Goal: Task Accomplishment & Management: Manage account settings

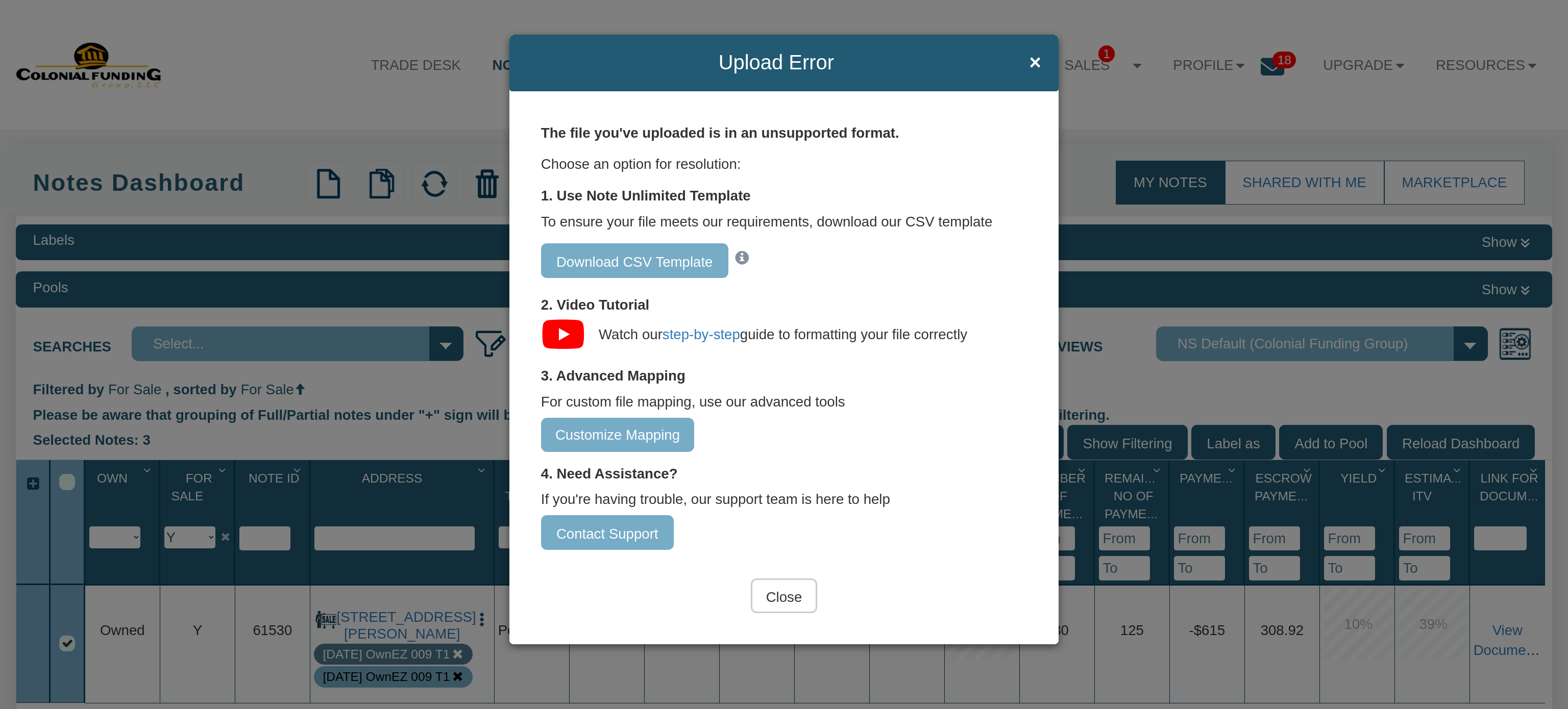
click at [584, 440] on input "Customize Mapping" at bounding box center [617, 435] width 153 height 34
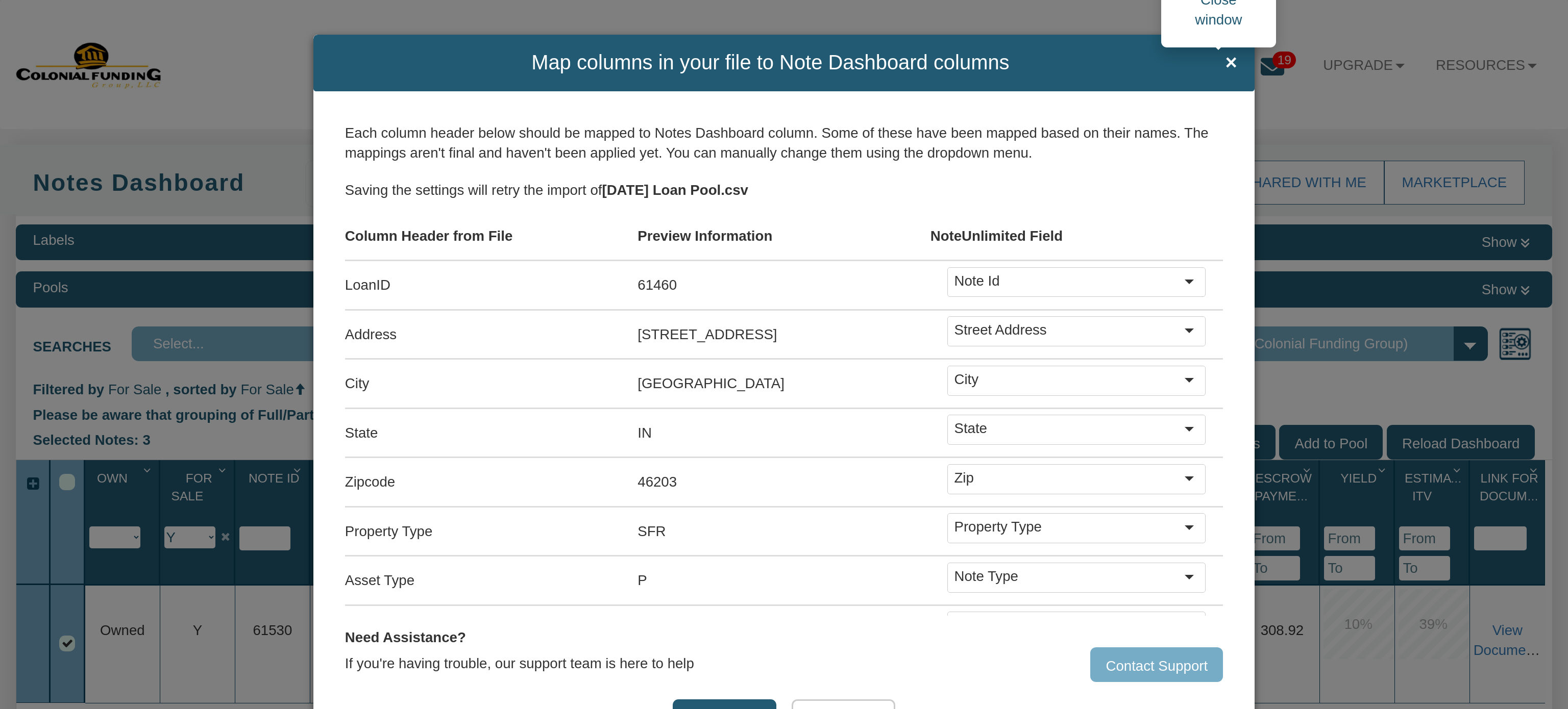
click at [1225, 54] on span "×" at bounding box center [1230, 63] width 12 height 23
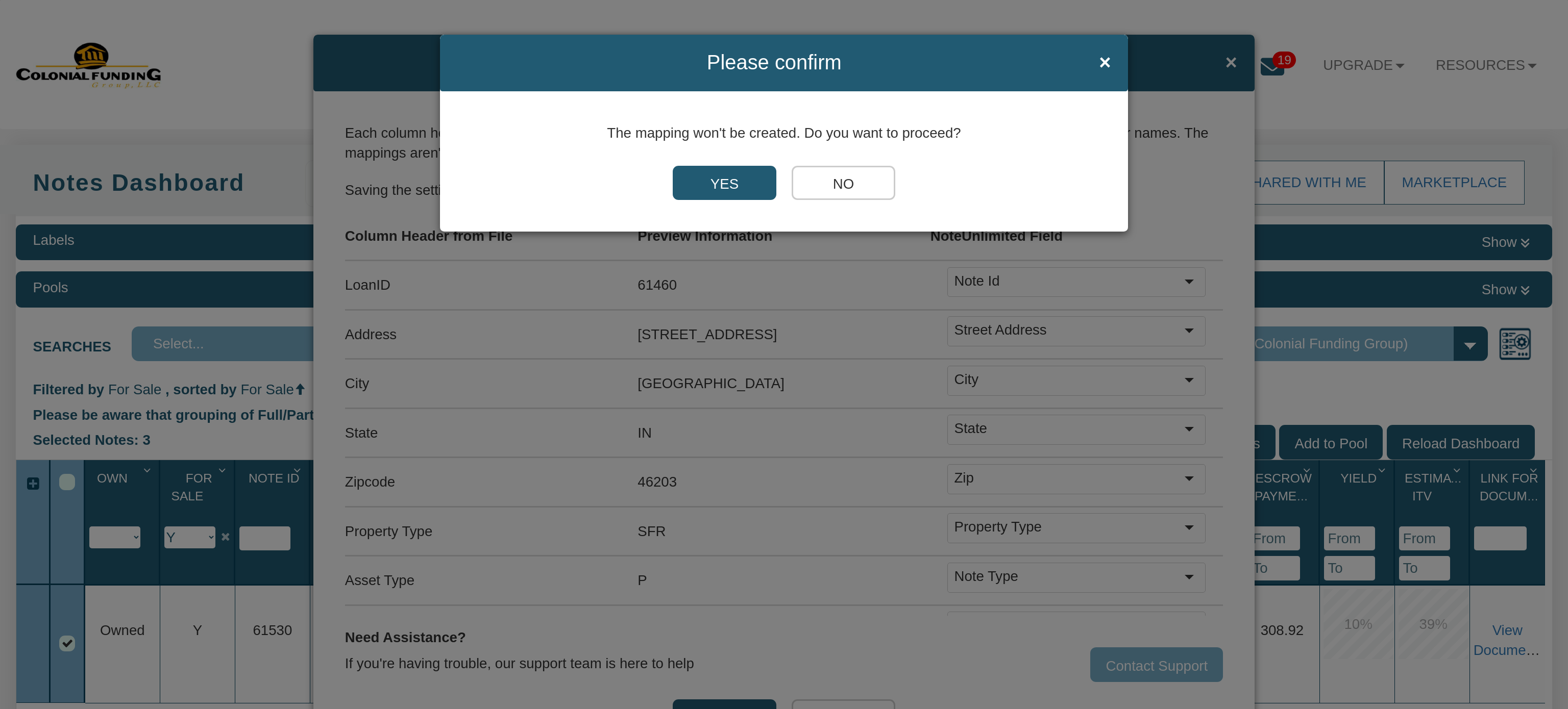
click at [810, 175] on input "NO" at bounding box center [843, 183] width 104 height 34
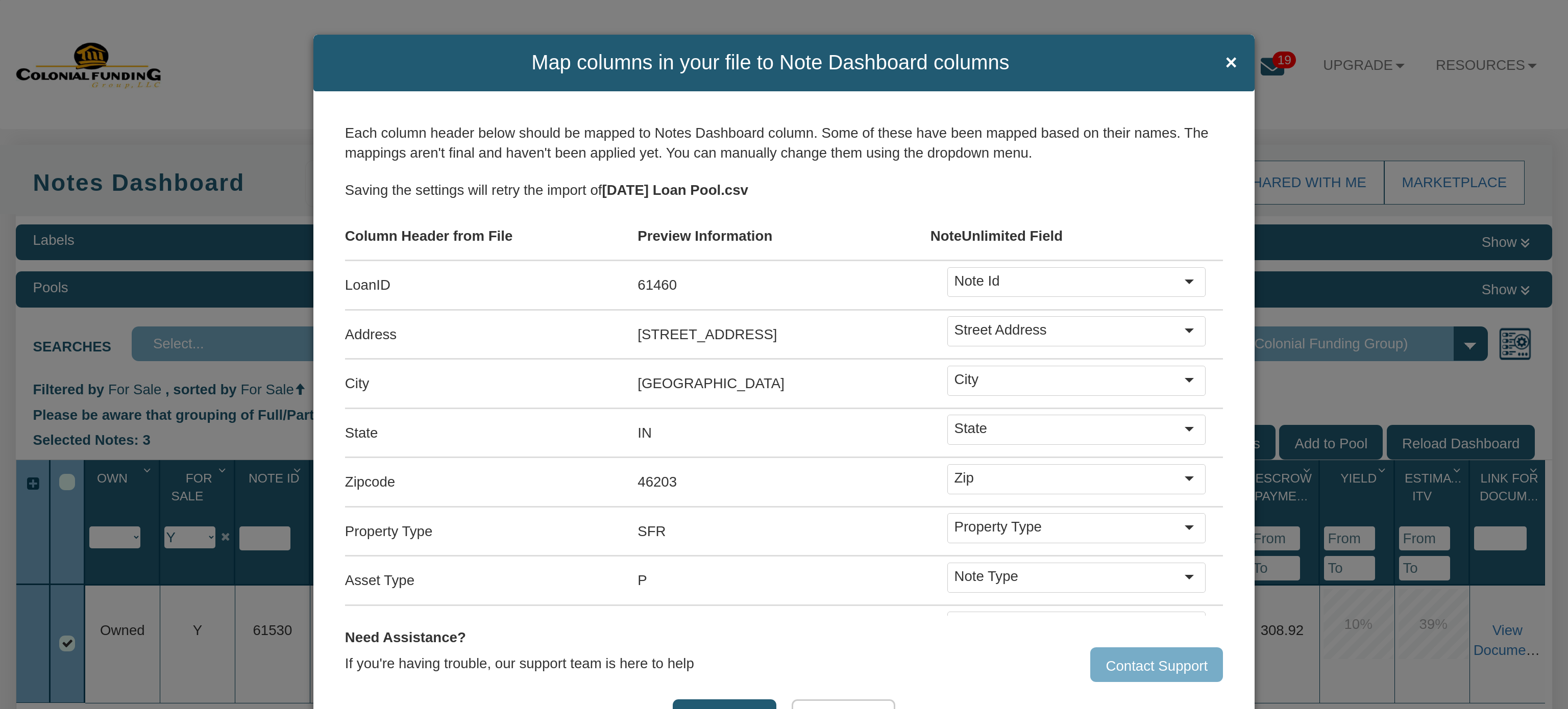
scroll to position [90, 0]
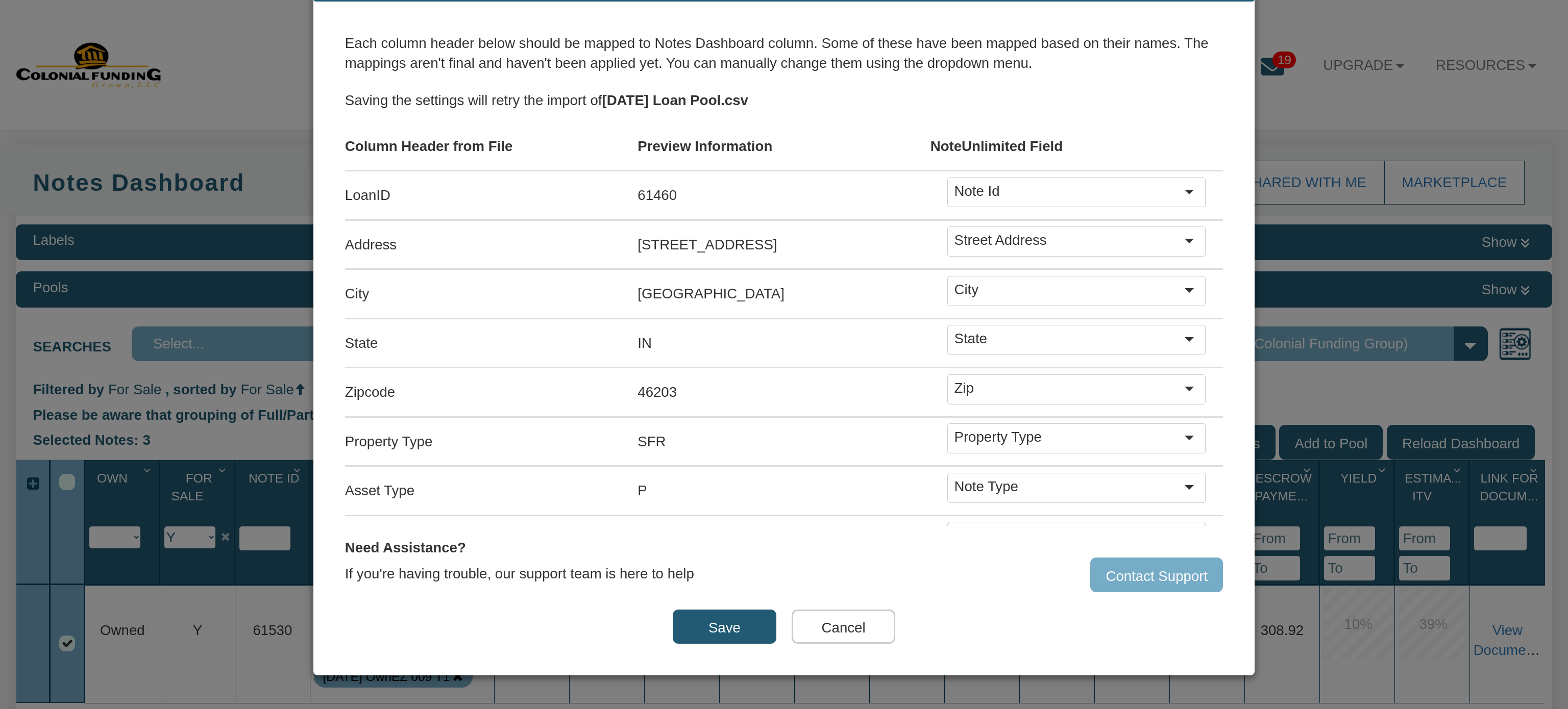
click at [811, 620] on button "Cancel" at bounding box center [843, 627] width 104 height 34
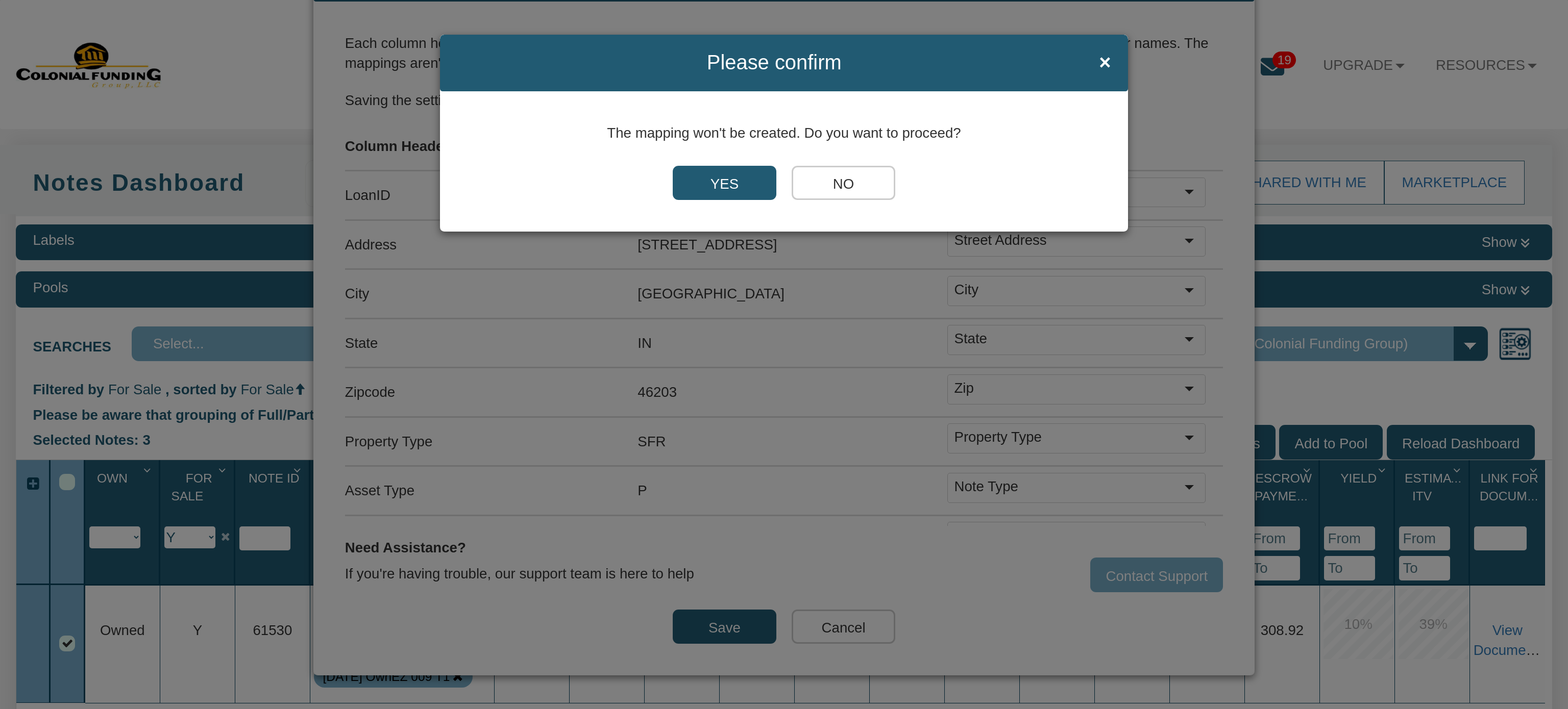
click at [723, 176] on input "YES" at bounding box center [724, 183] width 104 height 34
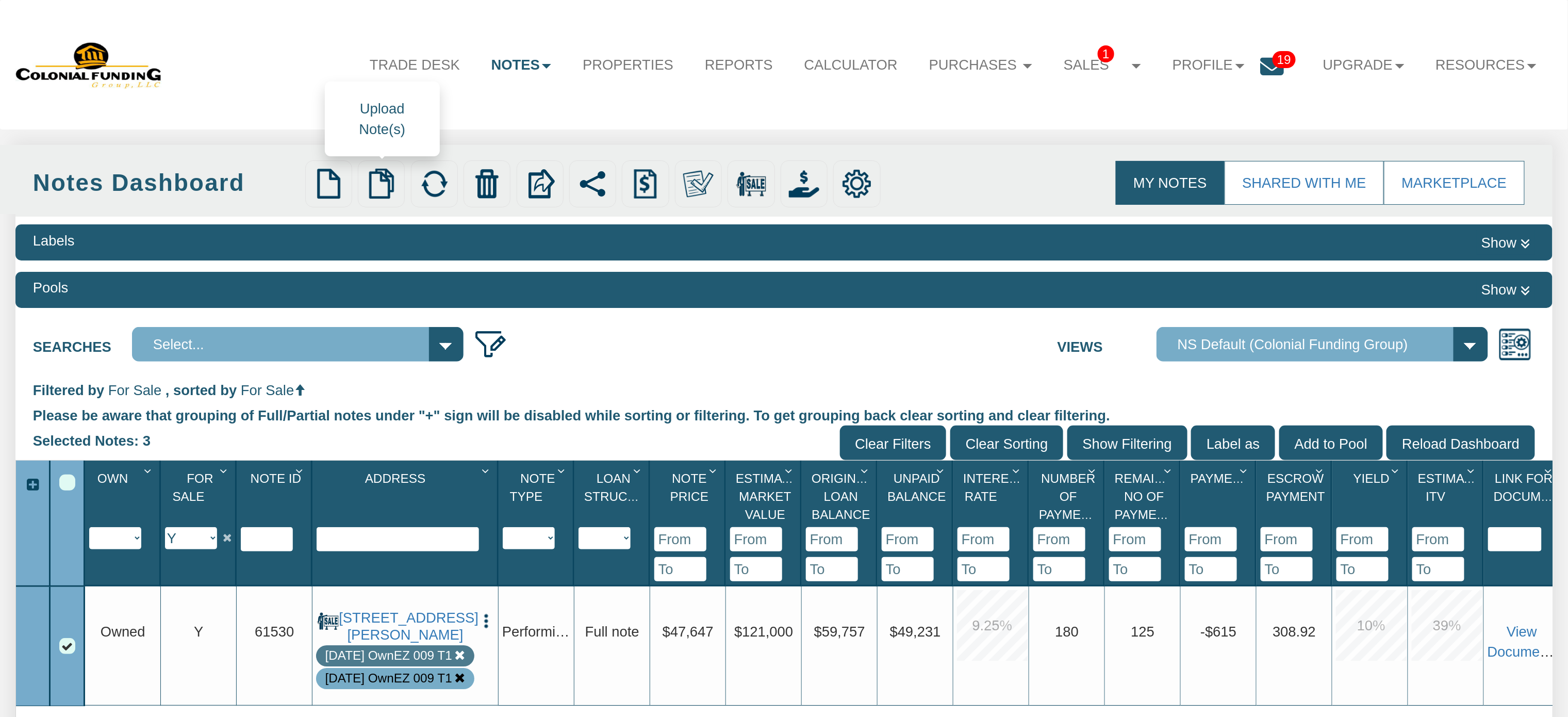
click at [384, 183] on img at bounding box center [381, 184] width 31 height 31
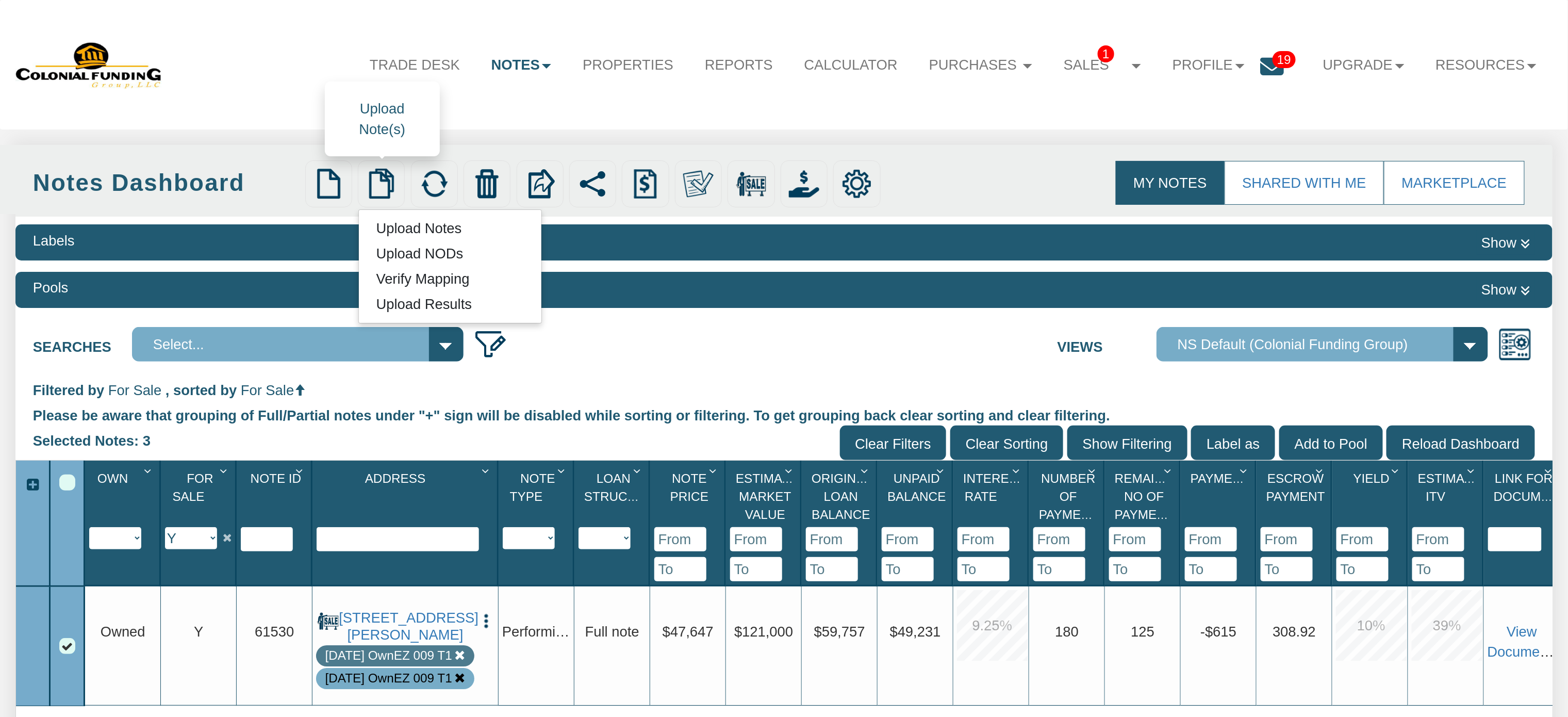
click at [415, 222] on link "Upload Notes" at bounding box center [419, 228] width 120 height 22
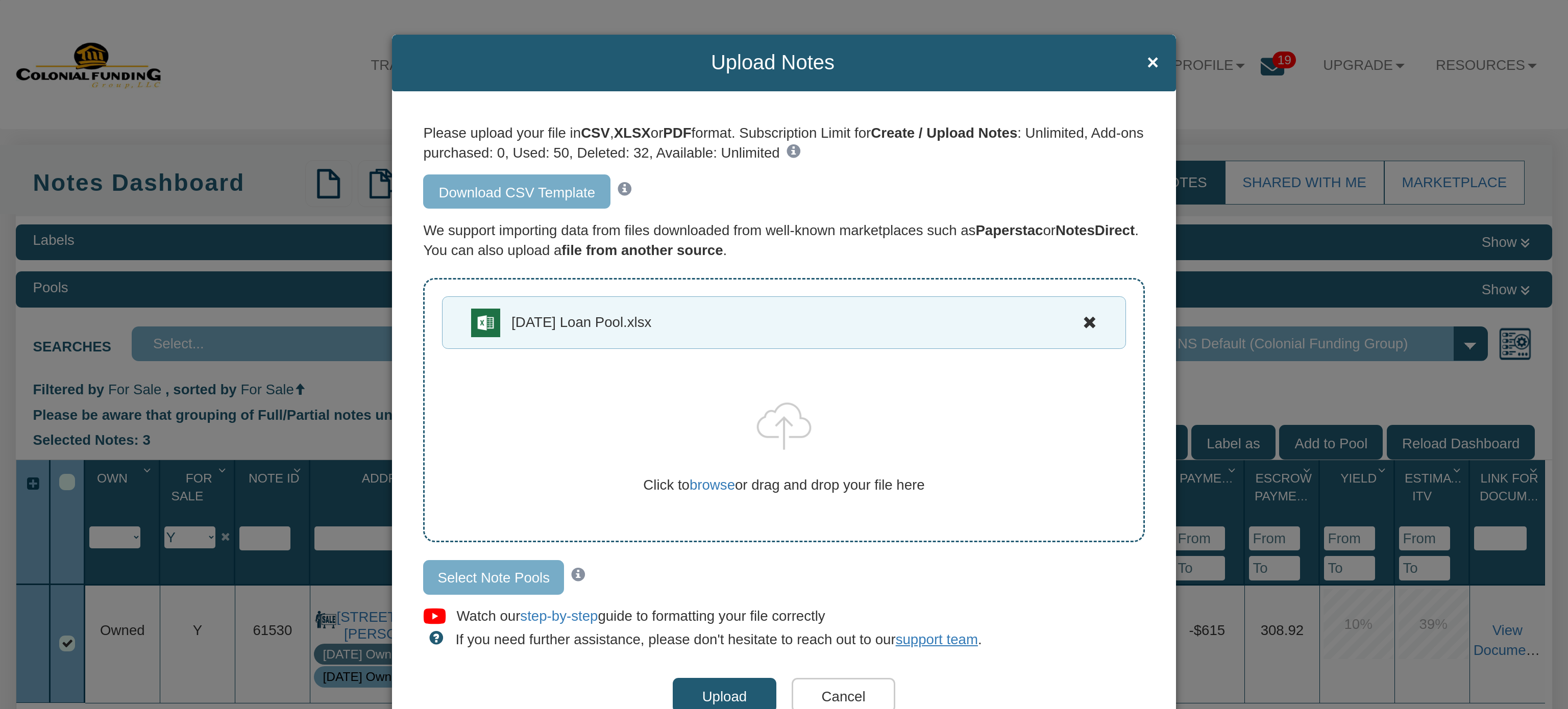
click at [472, 575] on input "Select Note Pools" at bounding box center [493, 577] width 141 height 34
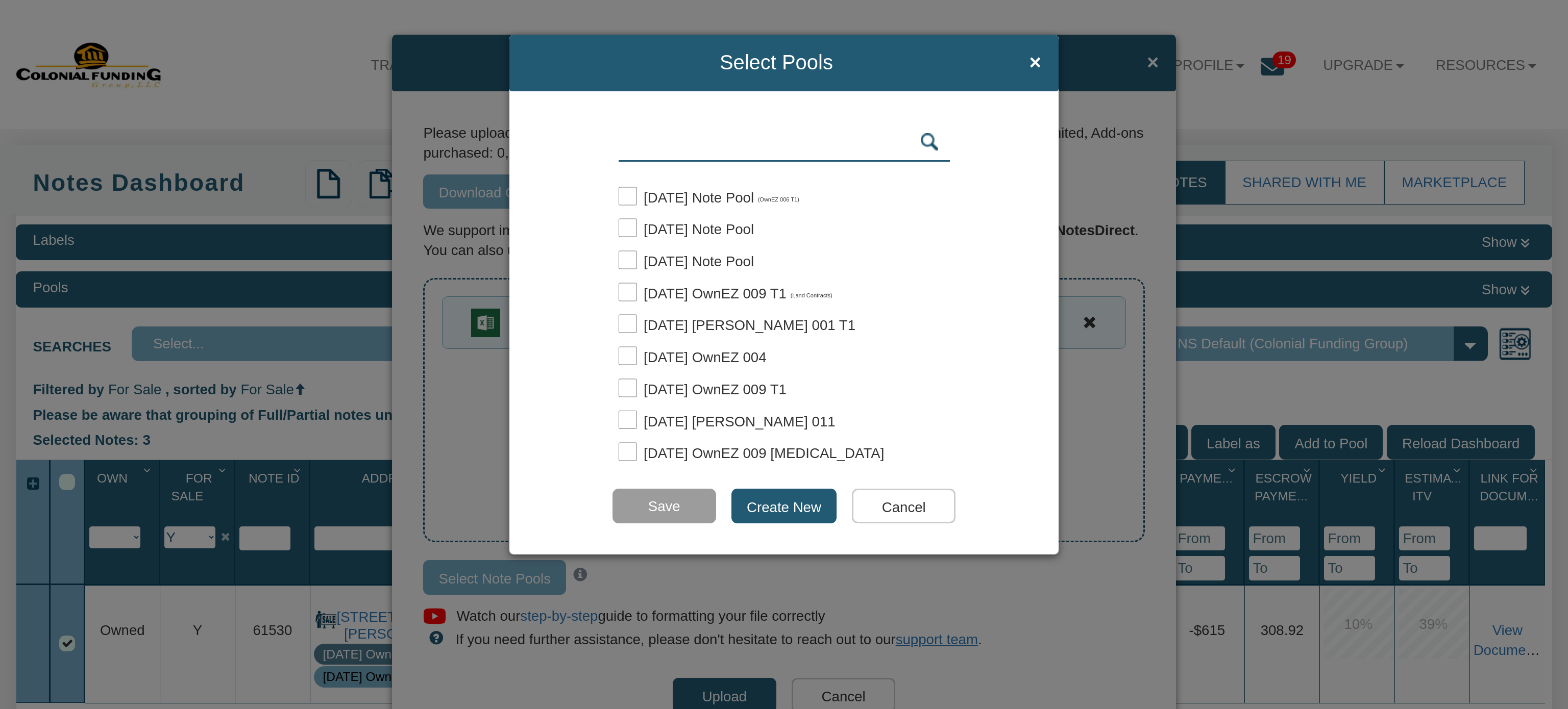
scroll to position [265, 0]
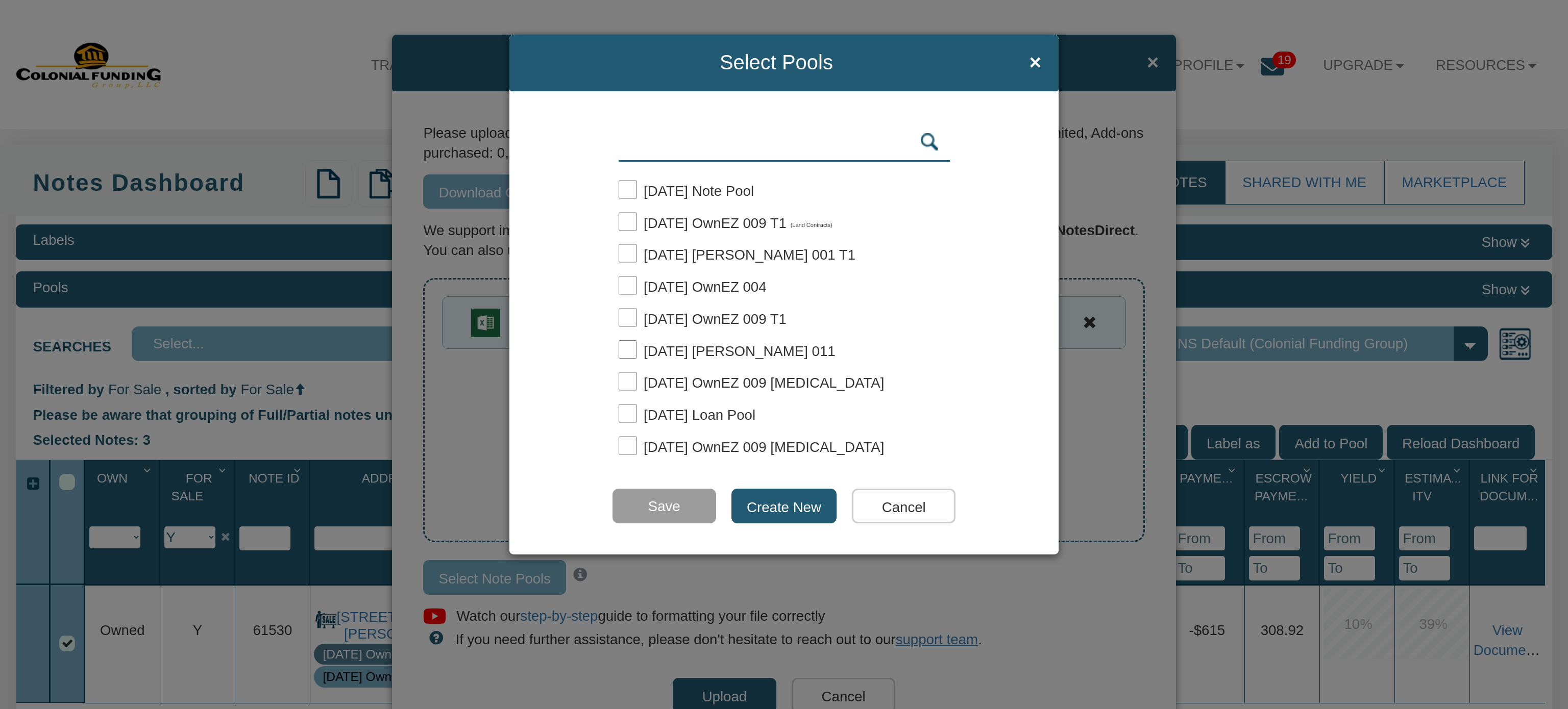
click at [631, 410] on input "checkbox" at bounding box center [628, 413] width 19 height 19
checkbox input "true"
click at [661, 502] on input "Save" at bounding box center [664, 506] width 104 height 34
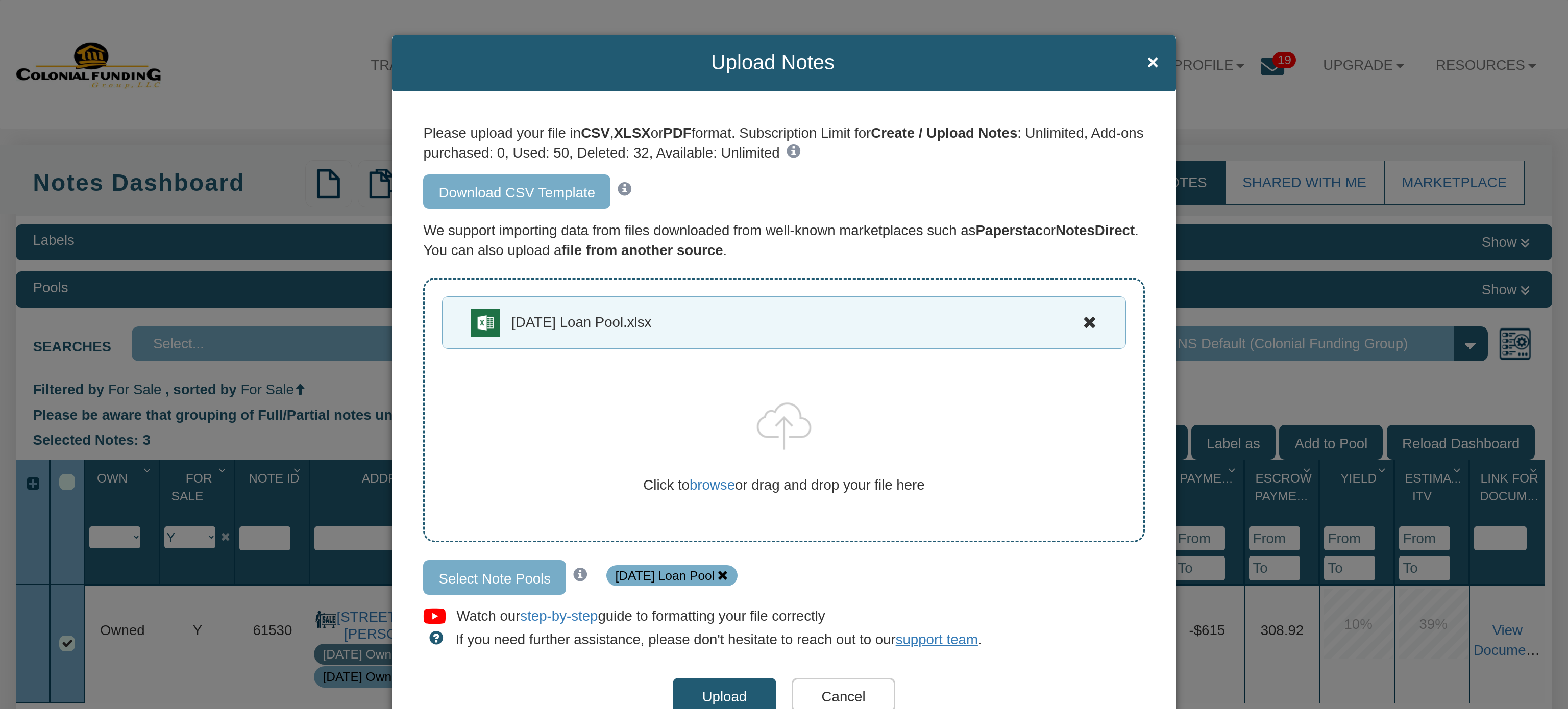
click at [706, 693] on input "Upload" at bounding box center [724, 695] width 104 height 34
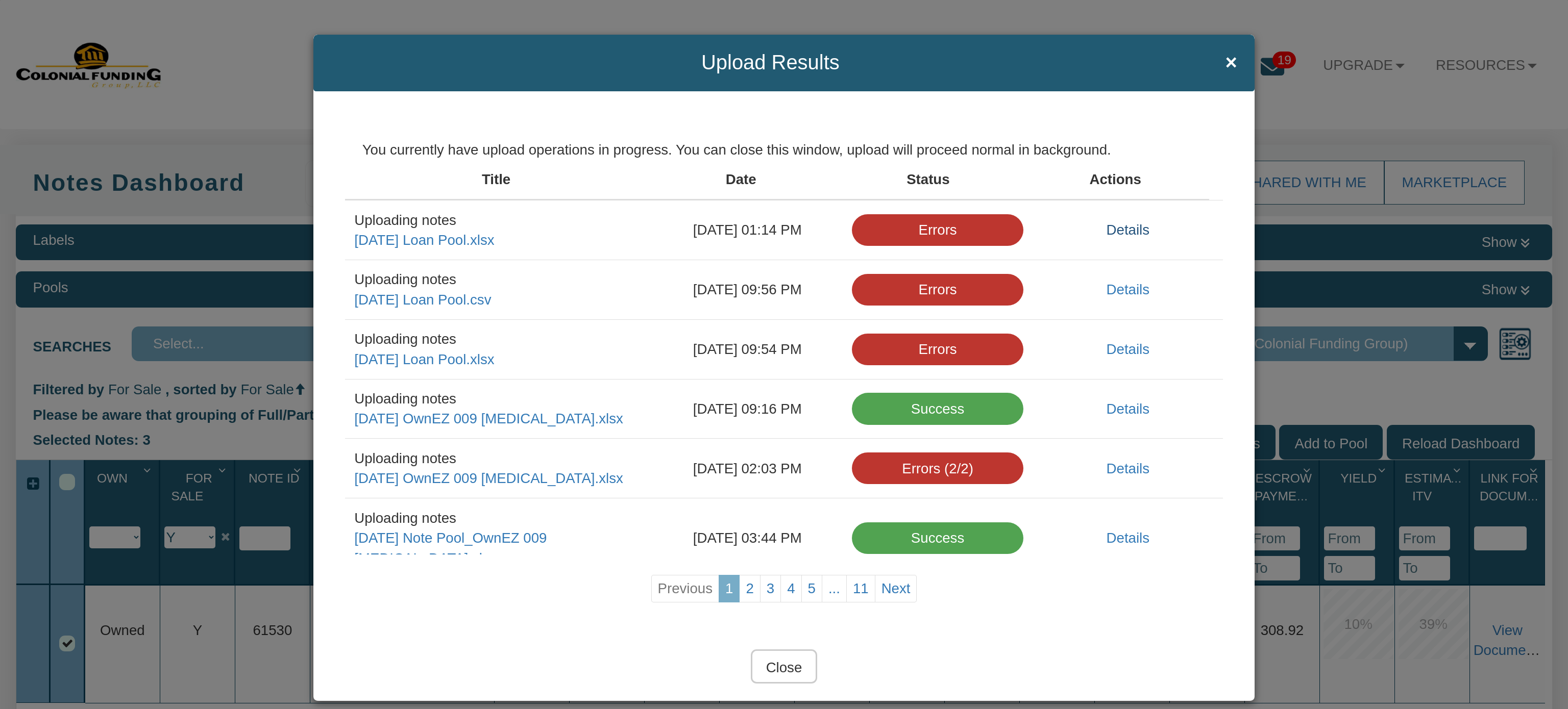
click at [1107, 229] on link "Details" at bounding box center [1128, 229] width 43 height 16
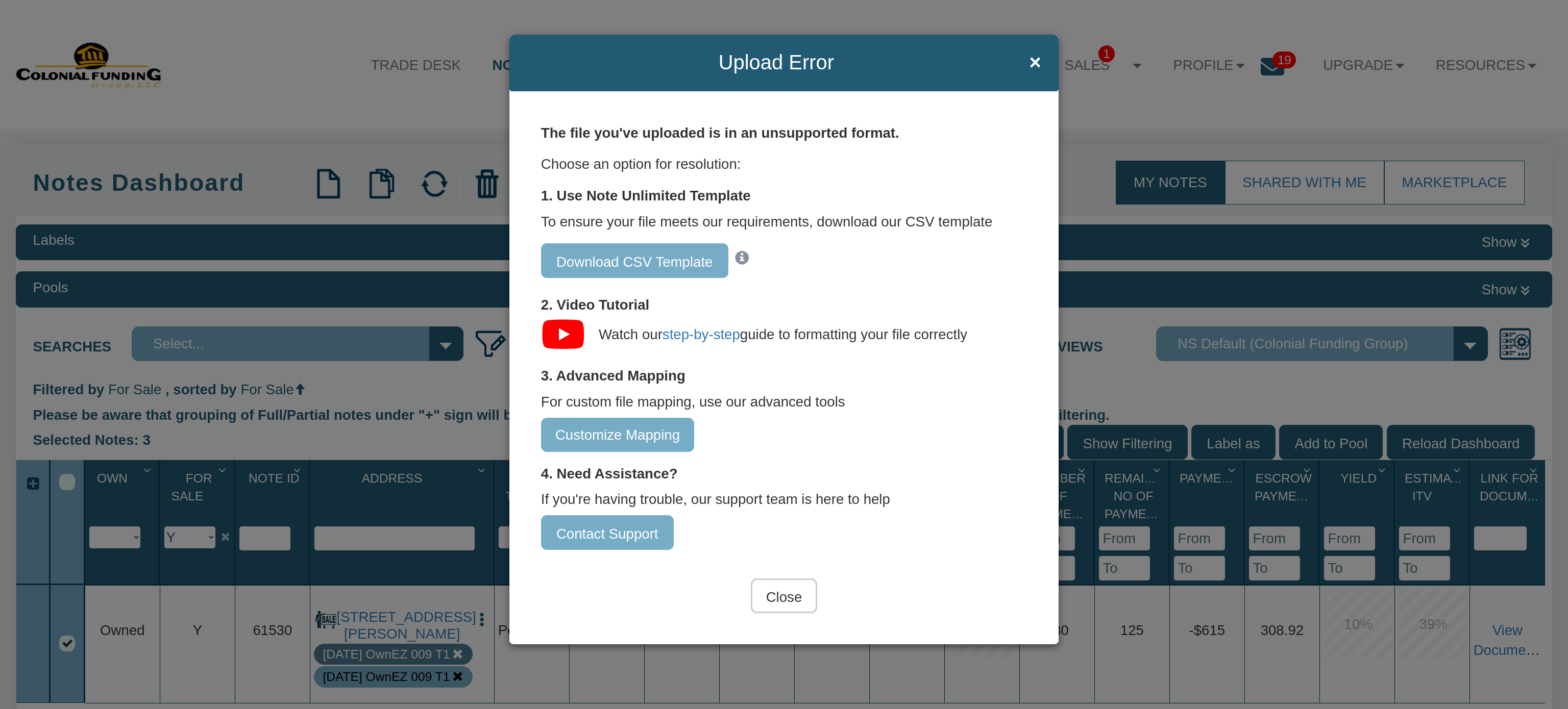
click at [670, 434] on input "Customize Mapping" at bounding box center [617, 435] width 153 height 34
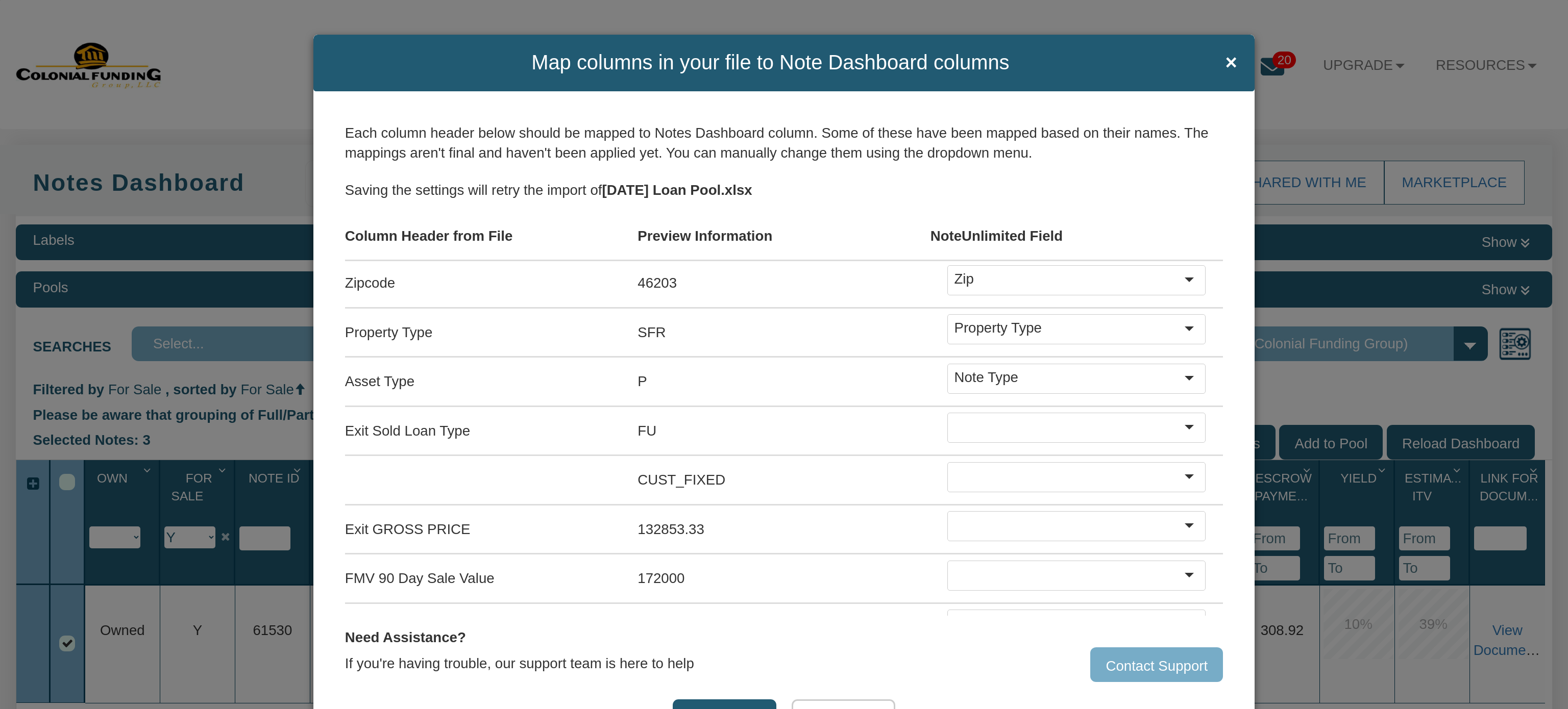
scroll to position [218, 0]
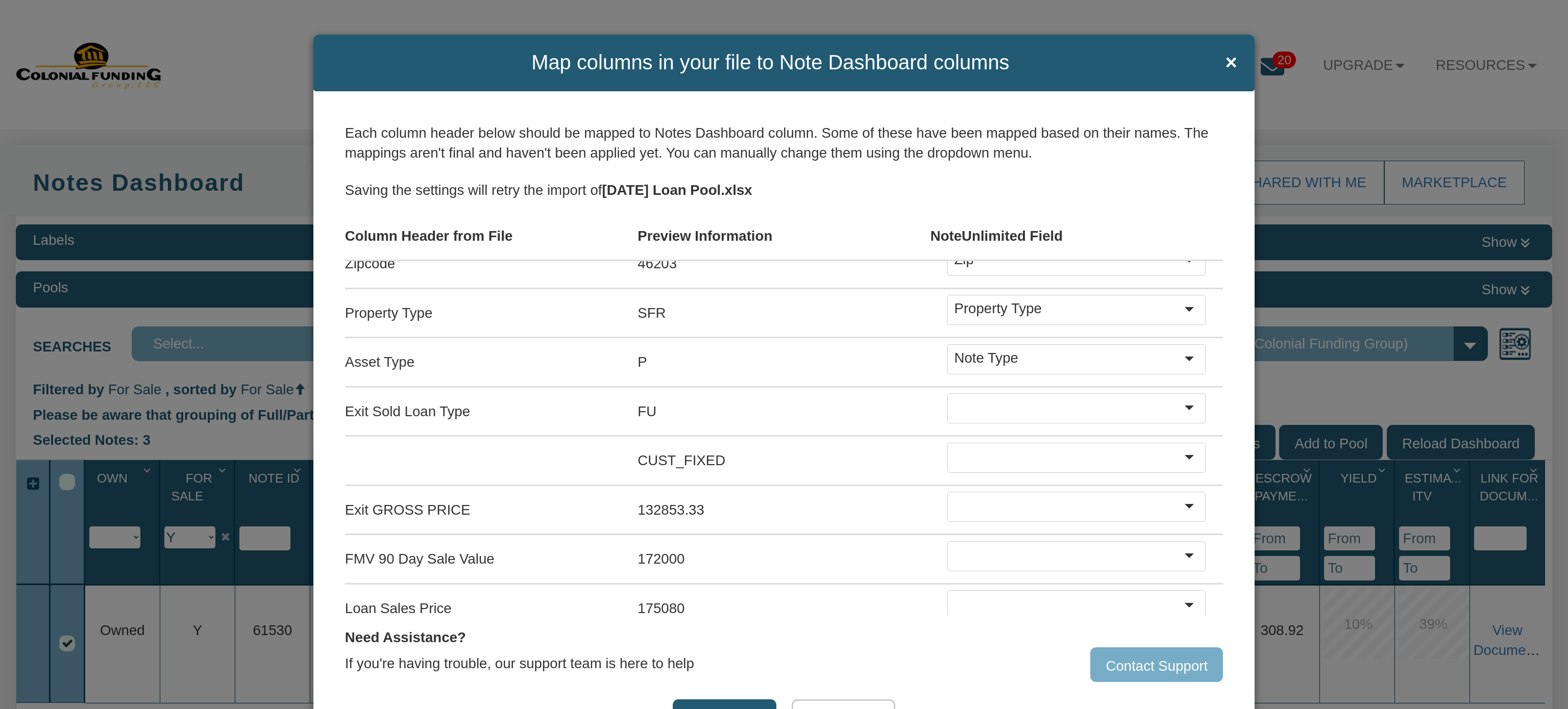
click at [1182, 405] on div at bounding box center [1193, 407] width 23 height 20
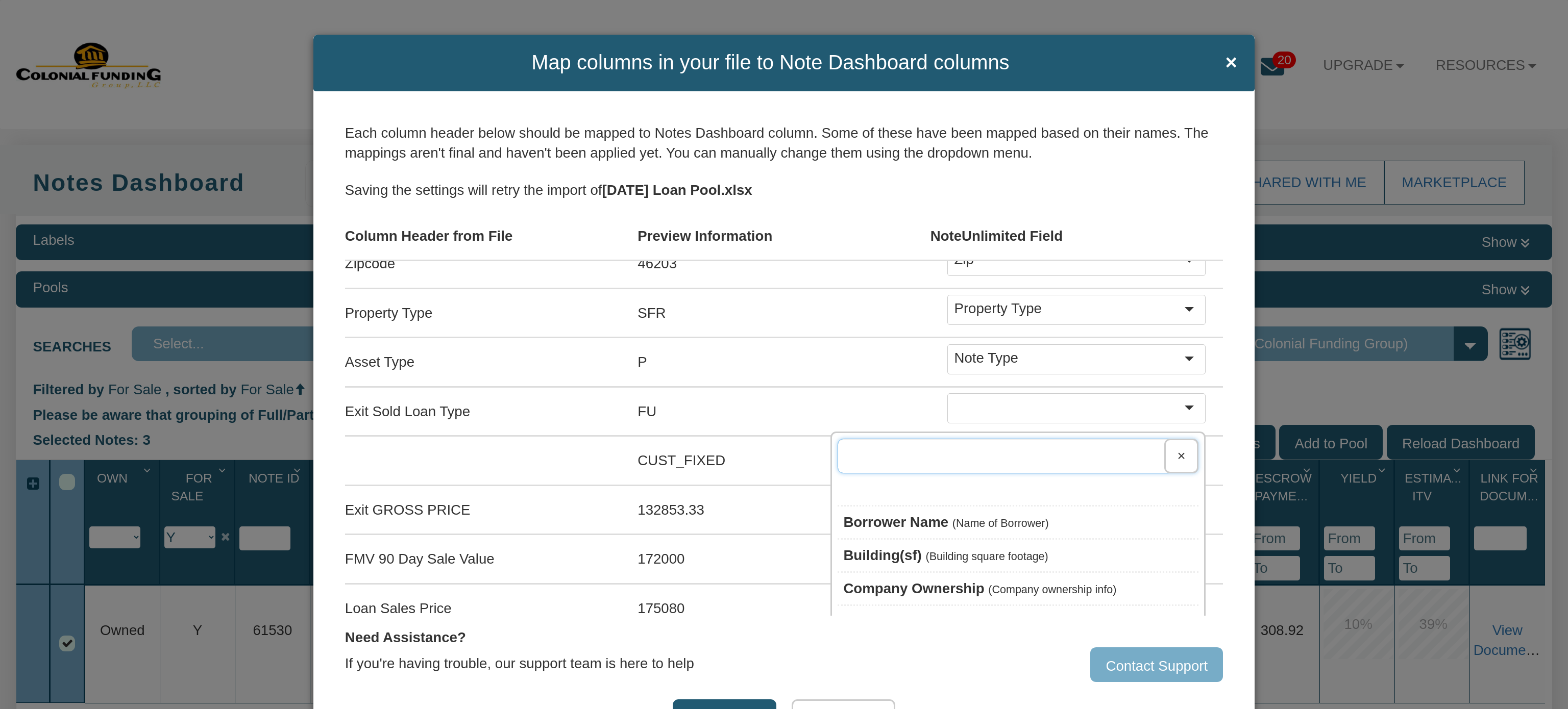
click at [1039, 453] on input "text" at bounding box center [1017, 455] width 361 height 34
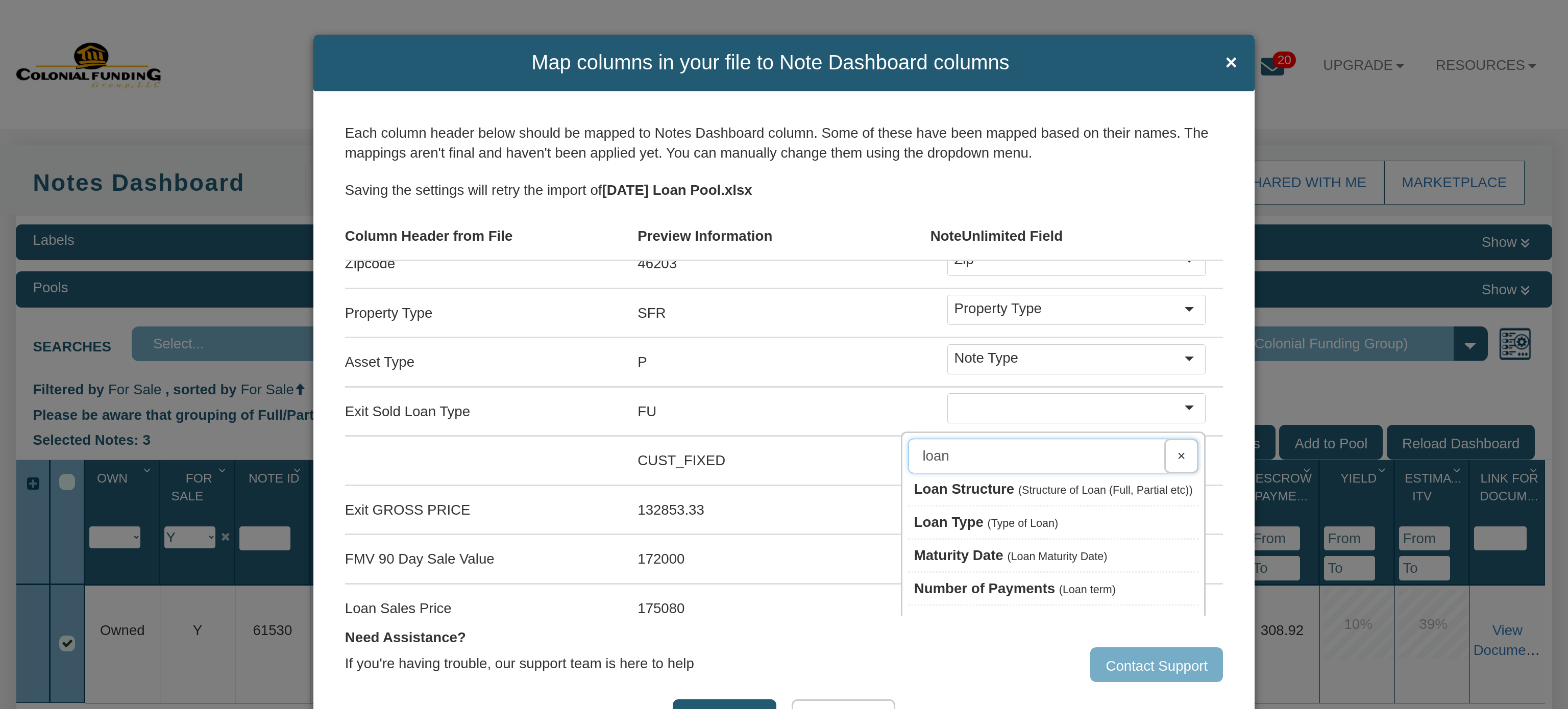
type input "loan"
click at [915, 516] on span "Loan Type" at bounding box center [949, 521] width 69 height 16
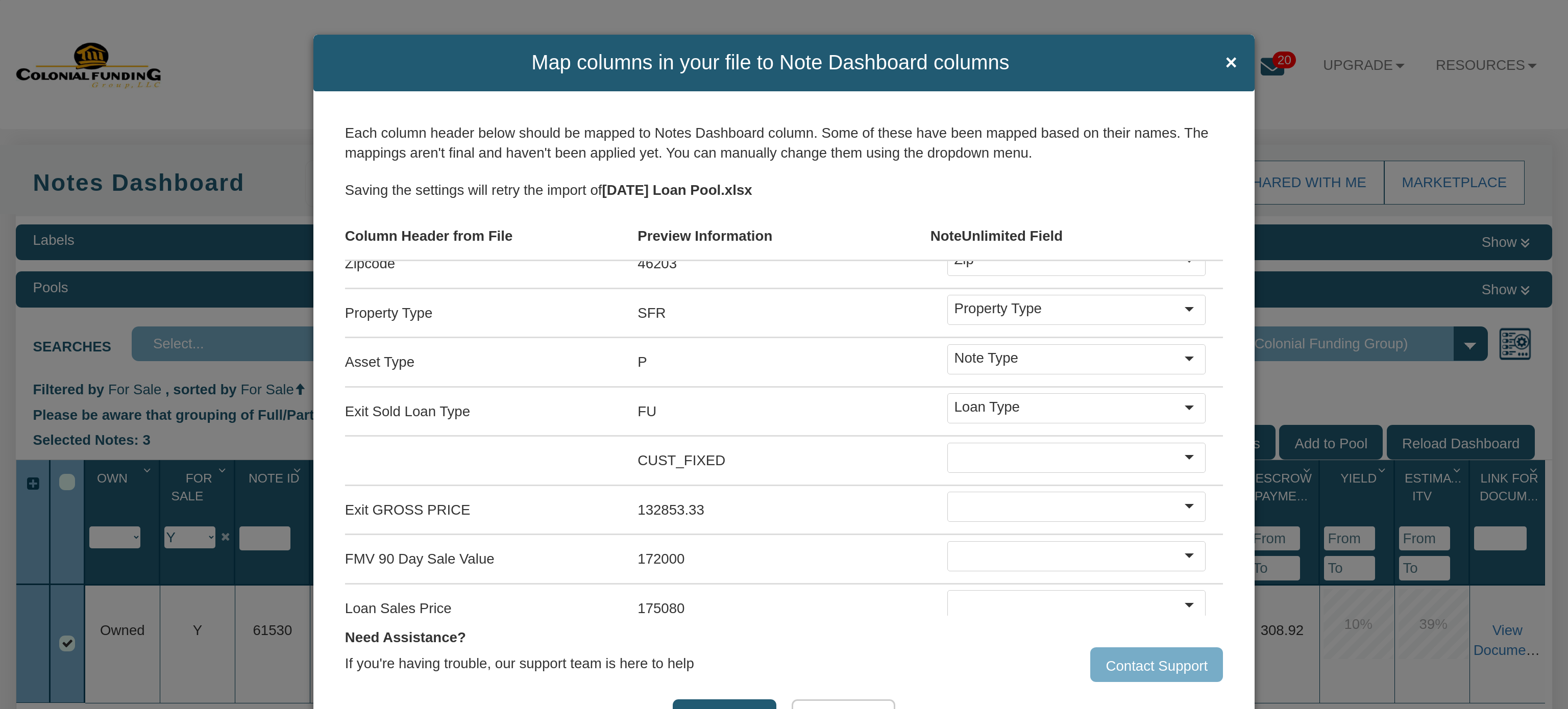
drag, startPoint x: 1147, startPoint y: 419, endPoint x: 1118, endPoint y: 424, distance: 29.4
click at [1118, 424] on div "Exit Sold Loan Type FU Loan Type loan ×" at bounding box center [784, 412] width 878 height 49
click at [1182, 453] on div at bounding box center [1193, 456] width 23 height 20
click at [1182, 453] on div at bounding box center [1193, 456] width 23 height 20
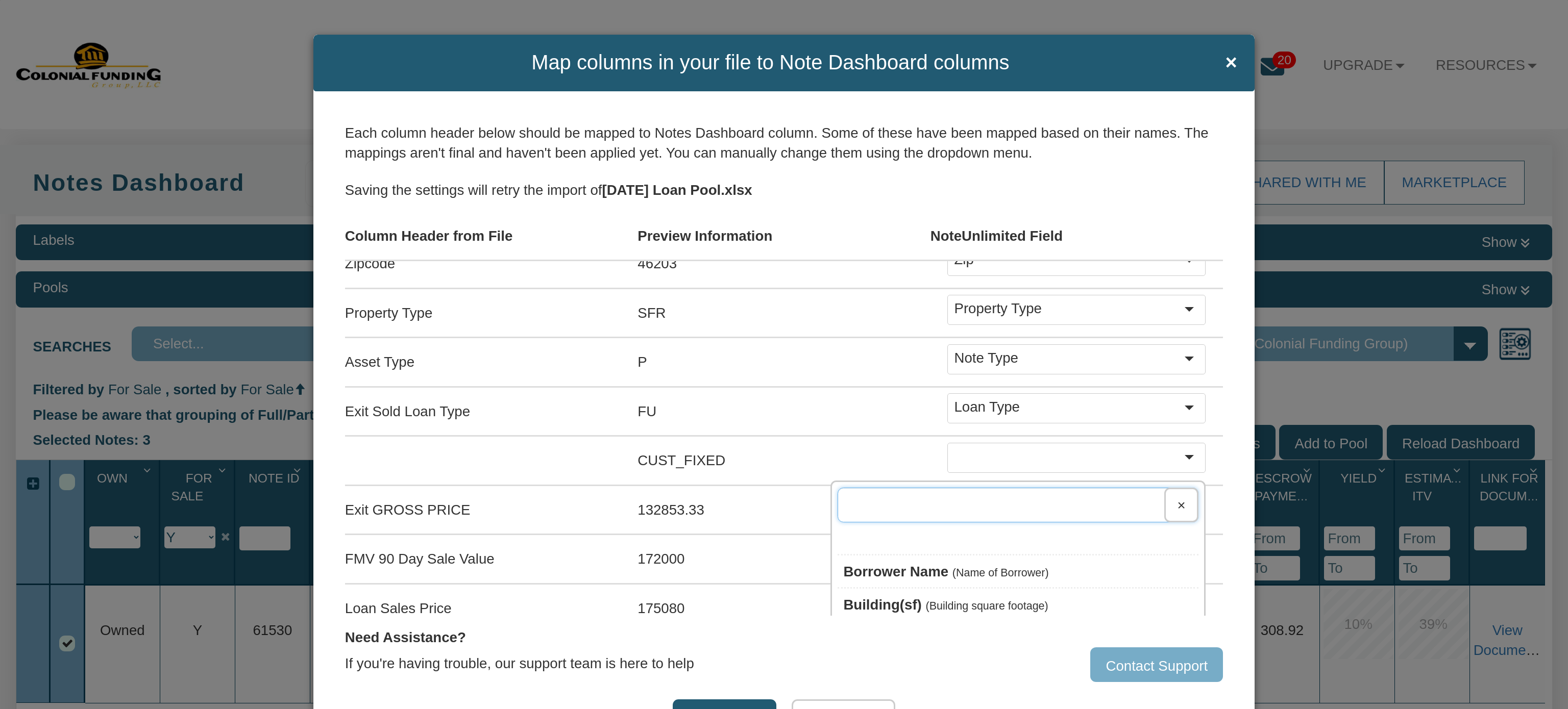
click at [1059, 499] on input "text" at bounding box center [1017, 505] width 361 height 34
click at [1059, 499] on input "l" at bounding box center [1017, 505] width 361 height 34
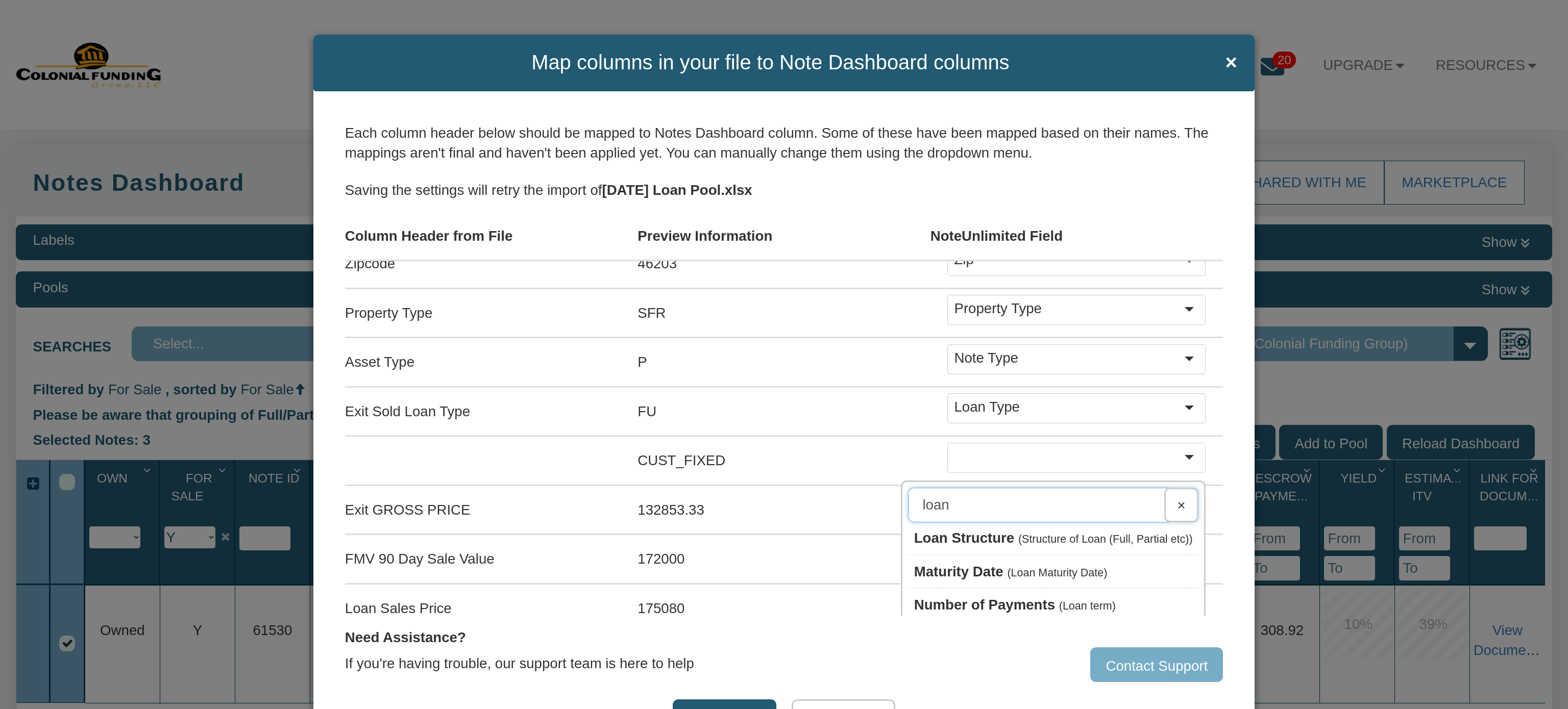
type input "loan"
click at [967, 530] on span "Loan Structure" at bounding box center [964, 537] width 100 height 16
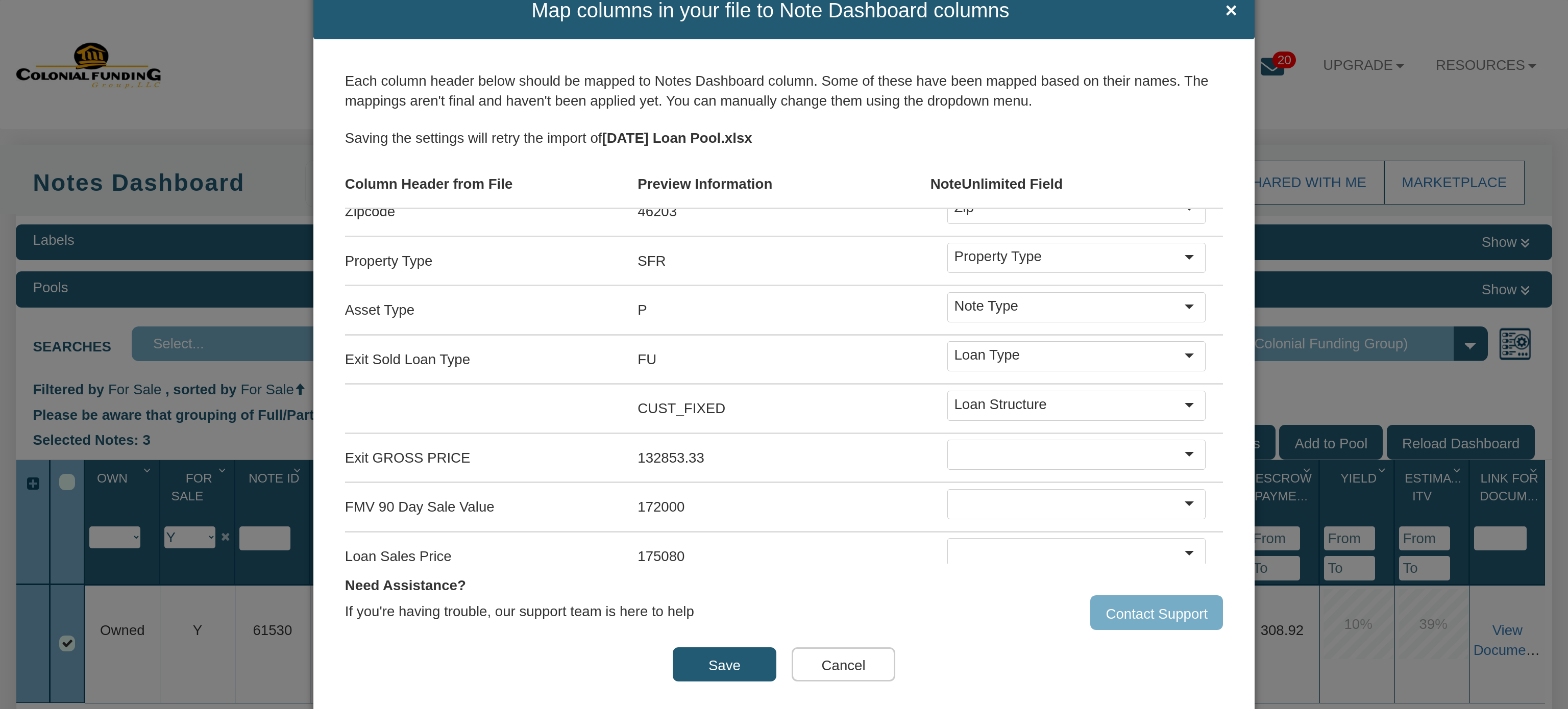
scroll to position [90, 0]
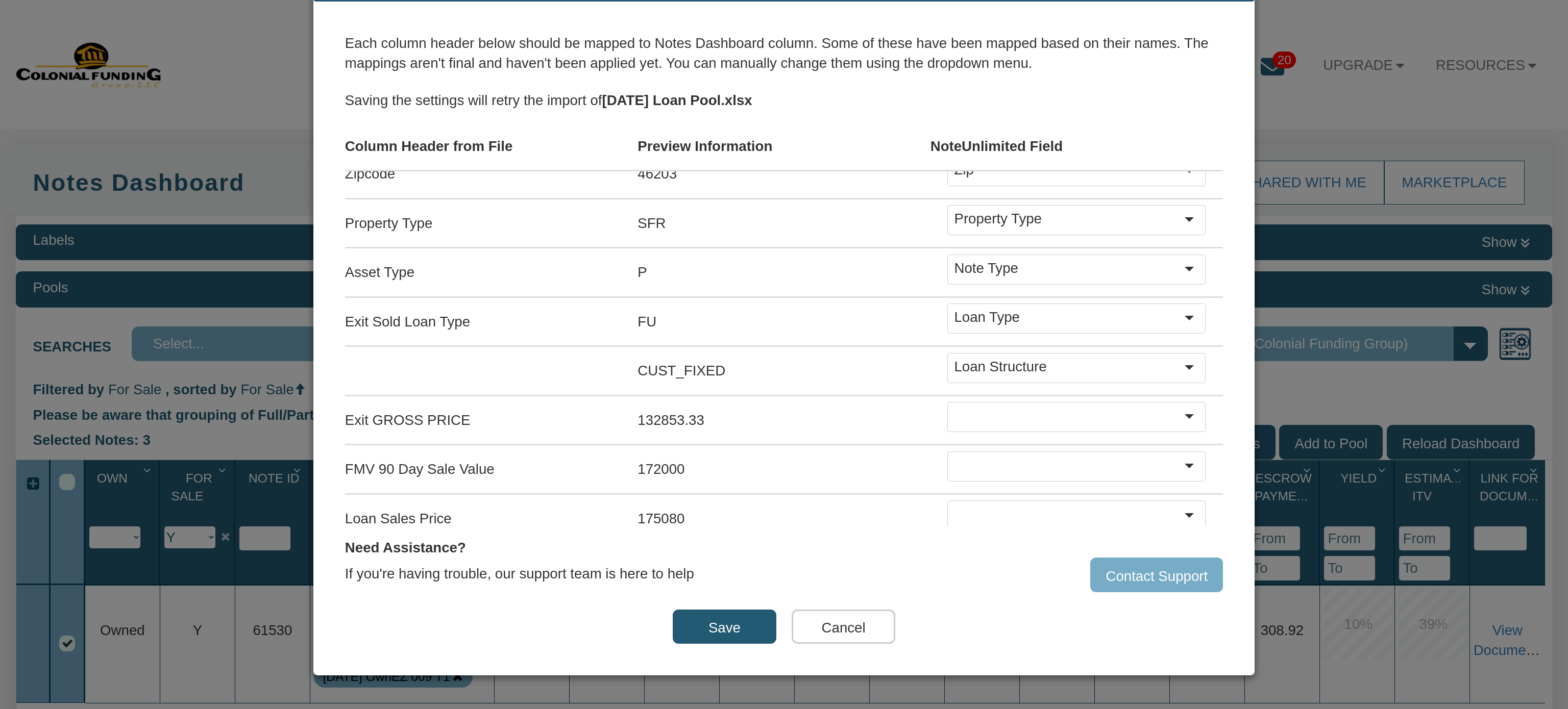
click at [1184, 414] on b at bounding box center [1189, 416] width 9 height 5
click at [1058, 458] on input "text" at bounding box center [1017, 464] width 361 height 34
type input "p"
type input "val"
click at [990, 491] on span "Estimated Market Value" at bounding box center [995, 497] width 157 height 16
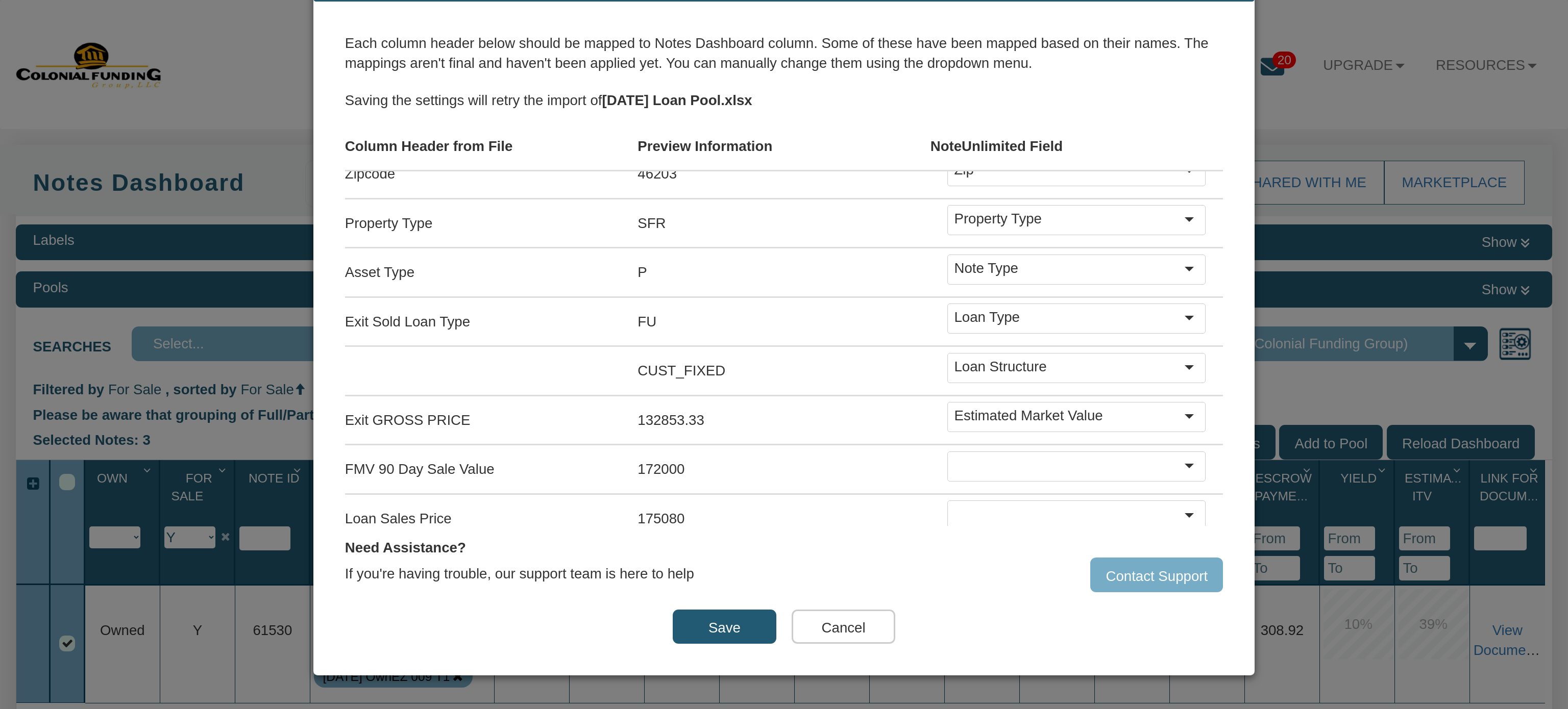
click at [1182, 409] on div at bounding box center [1193, 415] width 23 height 20
type input "price"
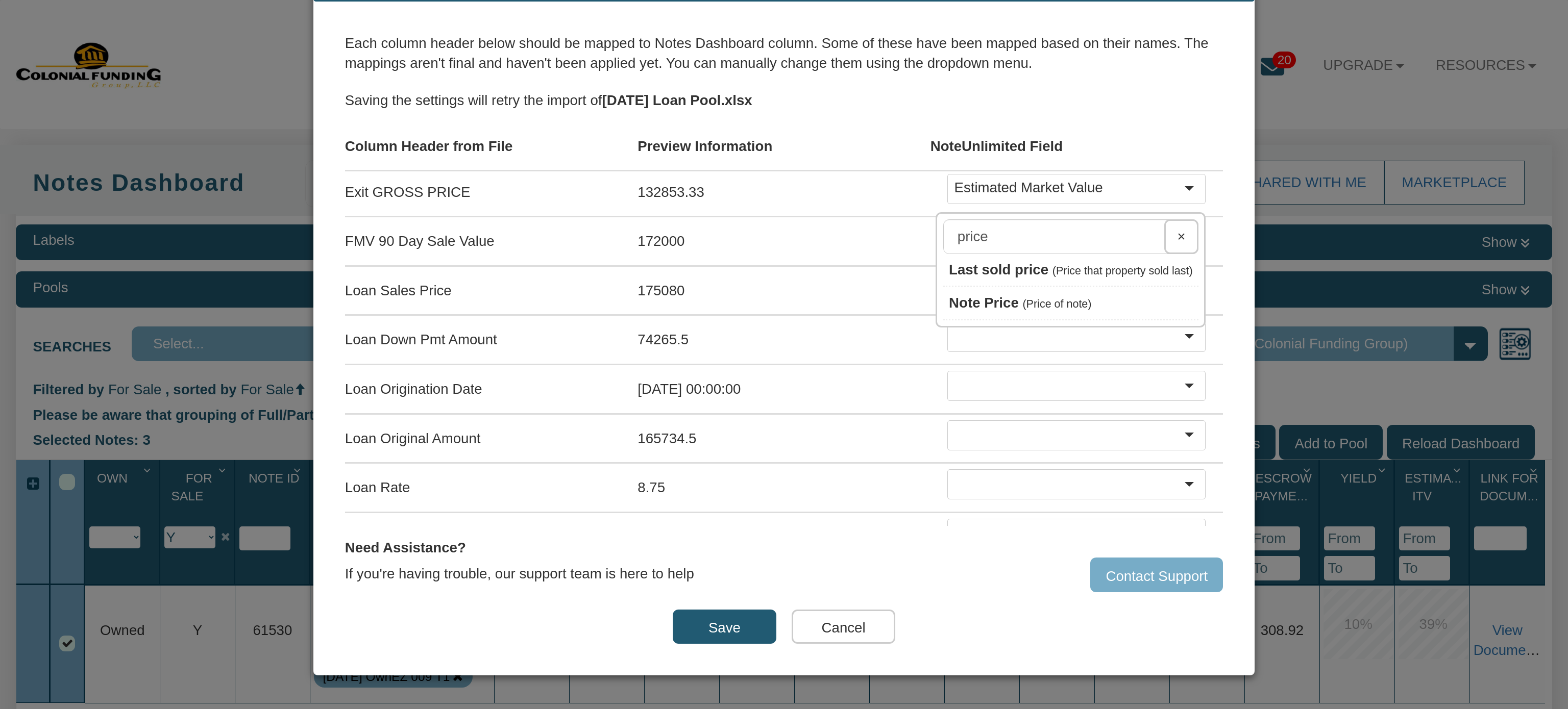
scroll to position [458, 0]
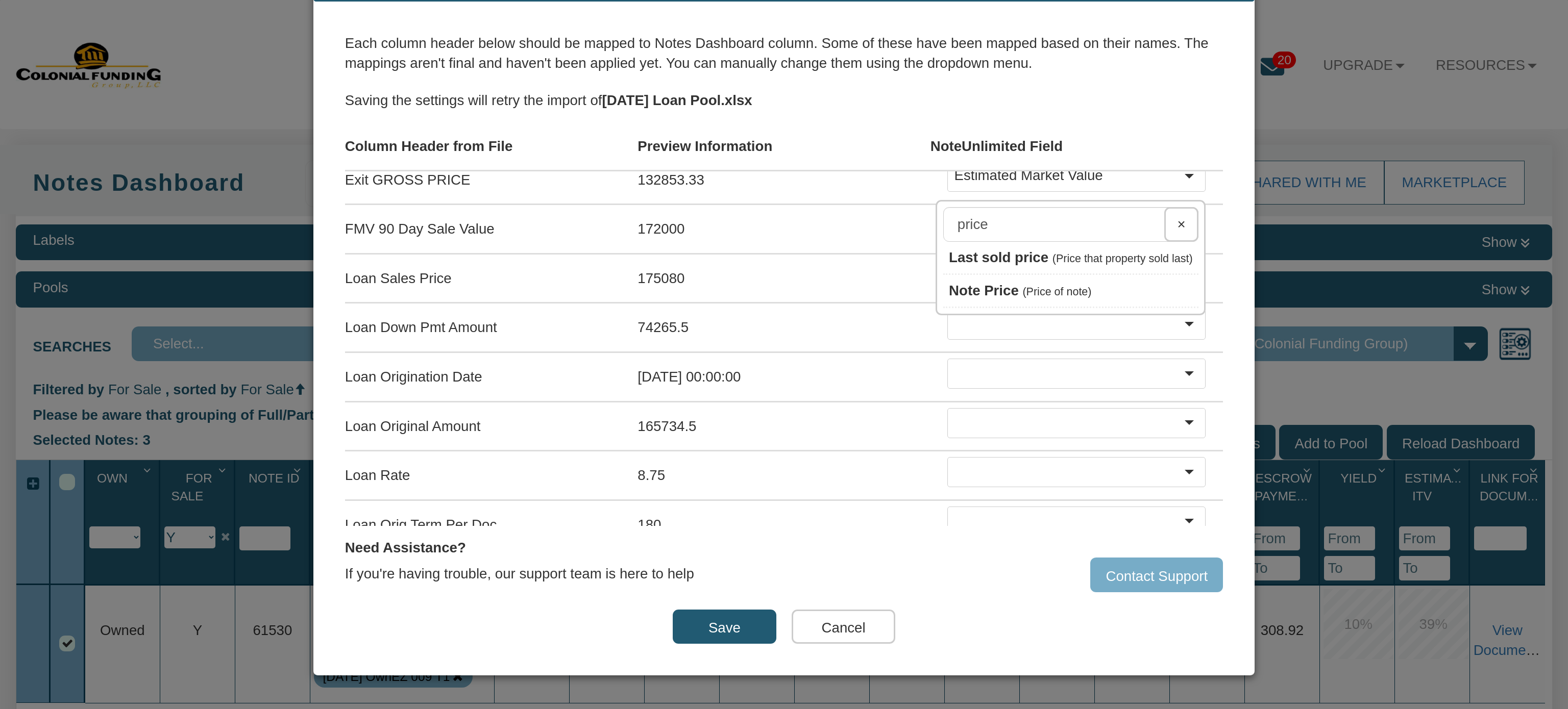
click at [1022, 286] on span "(Price of note)" at bounding box center [1057, 292] width 69 height 12
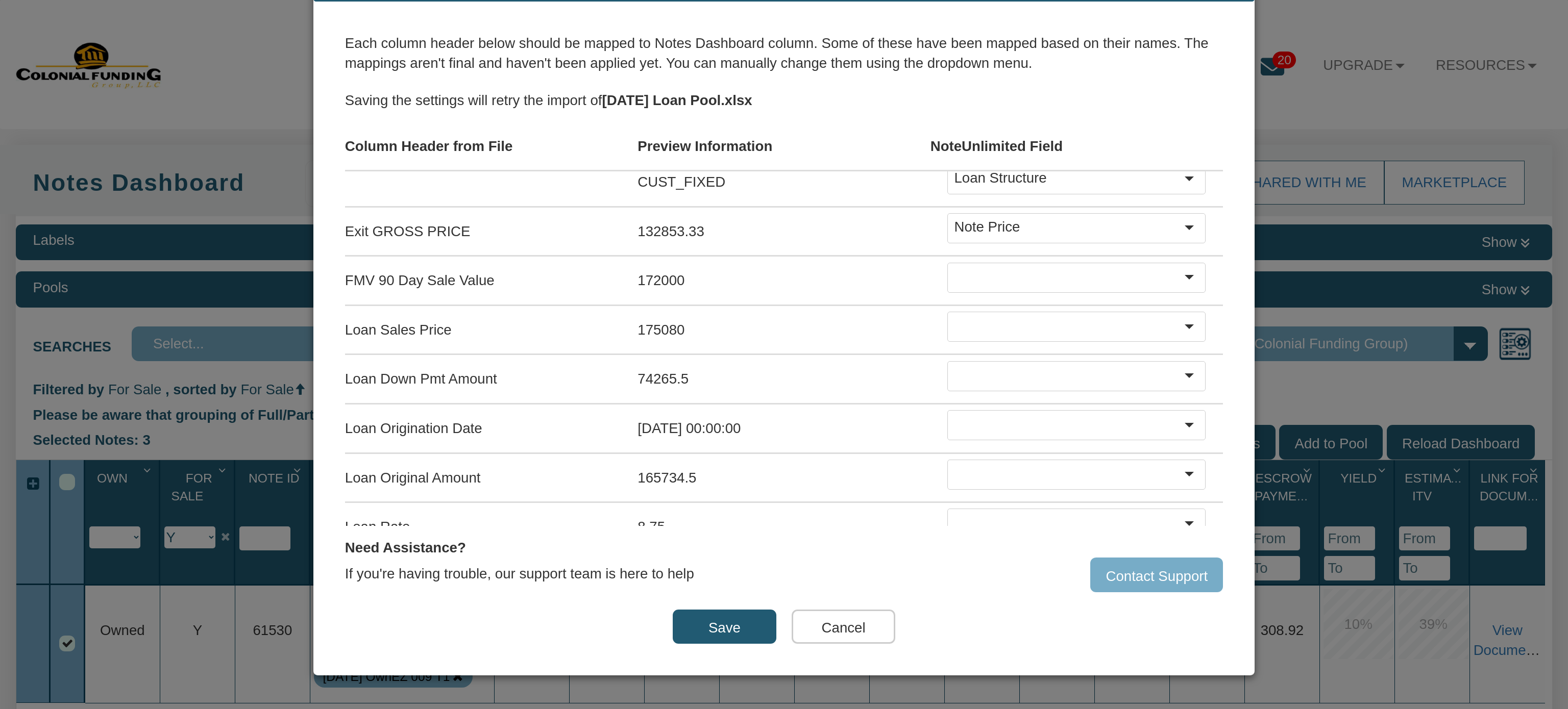
scroll to position [419, 0]
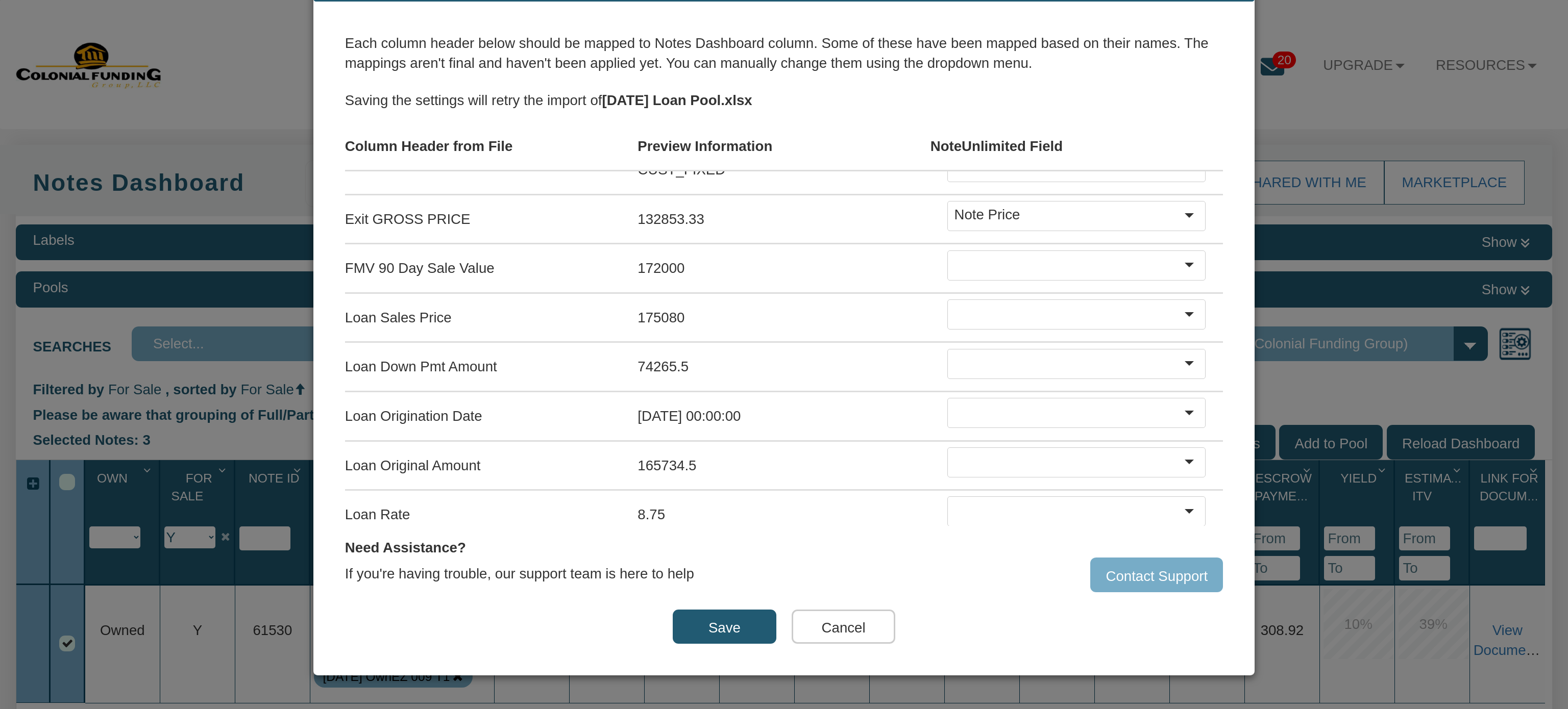
click at [1019, 254] on div at bounding box center [1068, 265] width 228 height 23
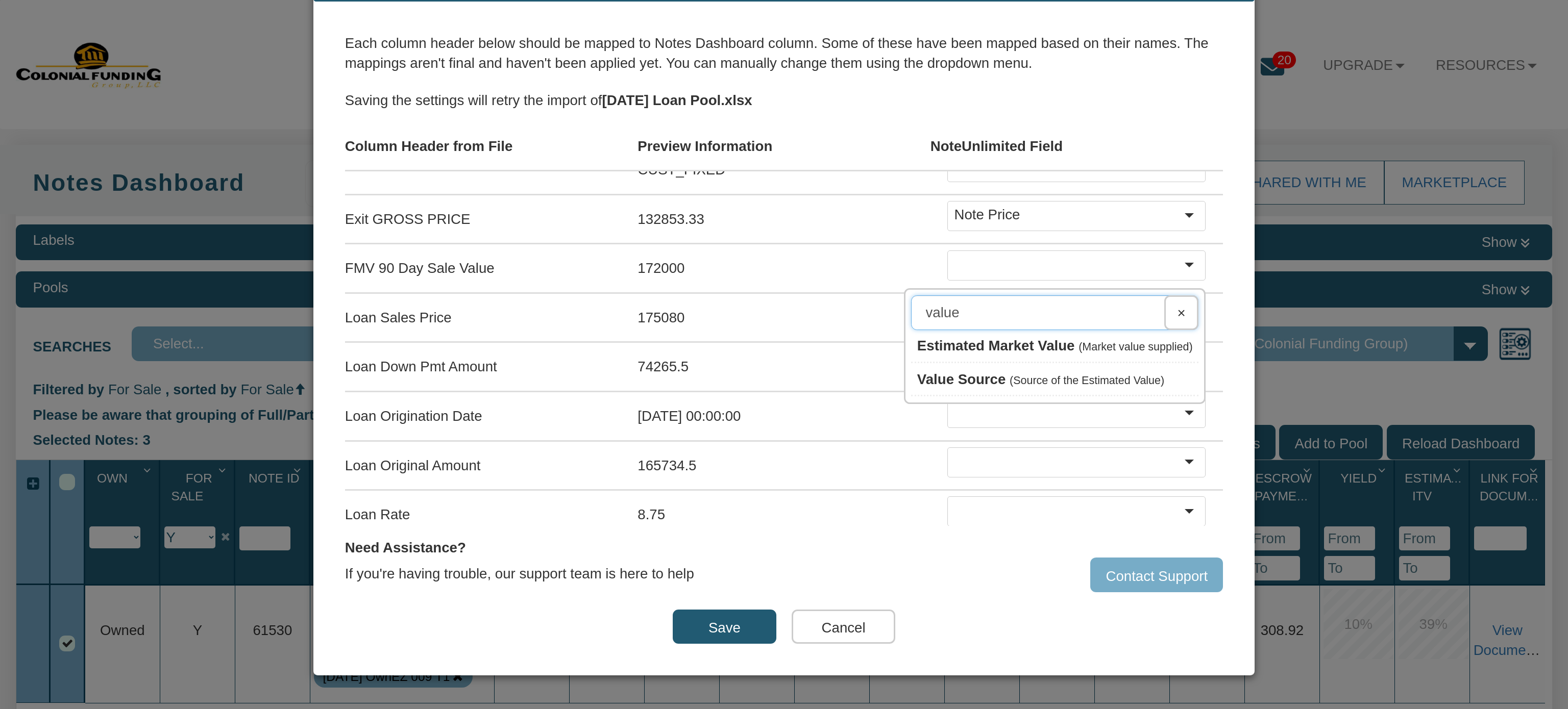
type input "value"
click at [950, 337] on span "Estimated Market Value" at bounding box center [995, 345] width 157 height 16
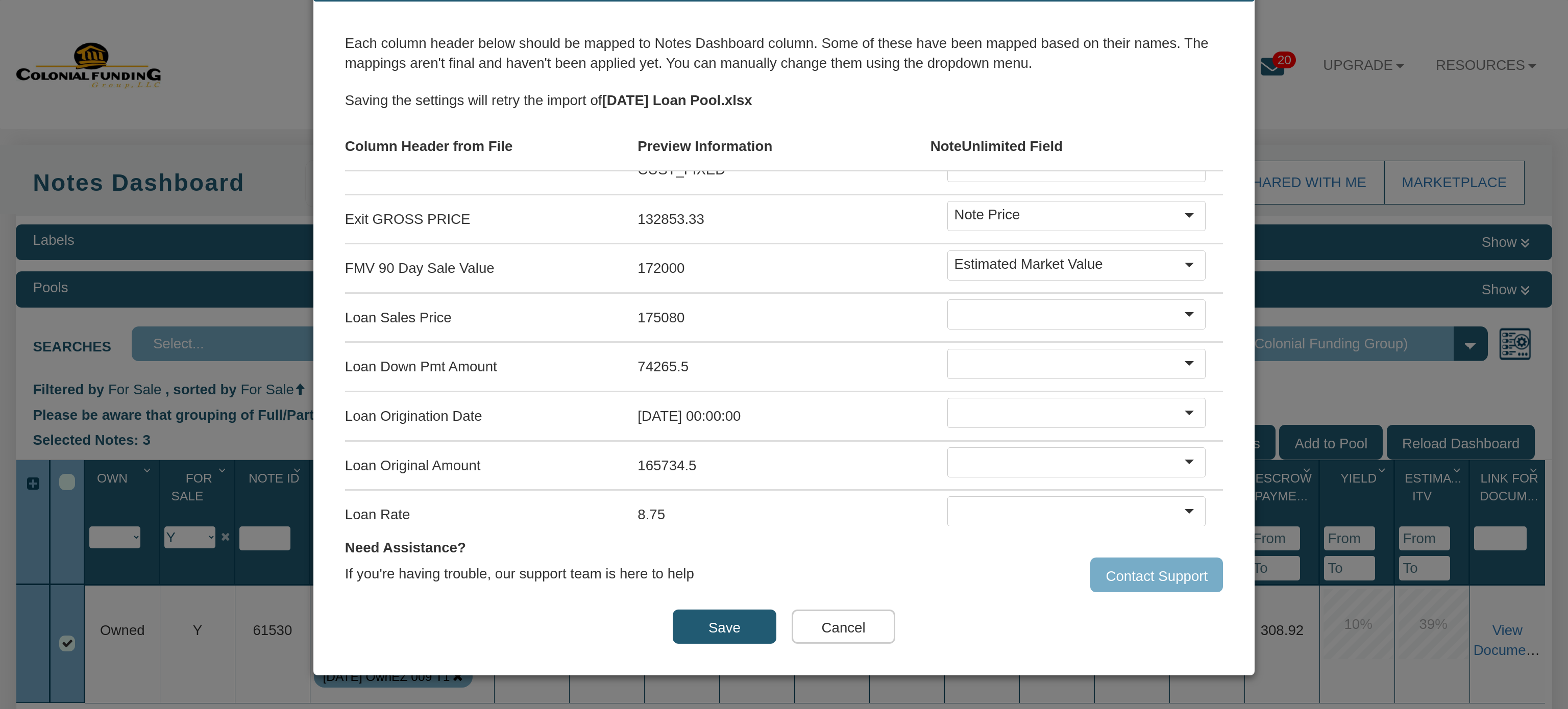
scroll to position [387, 0]
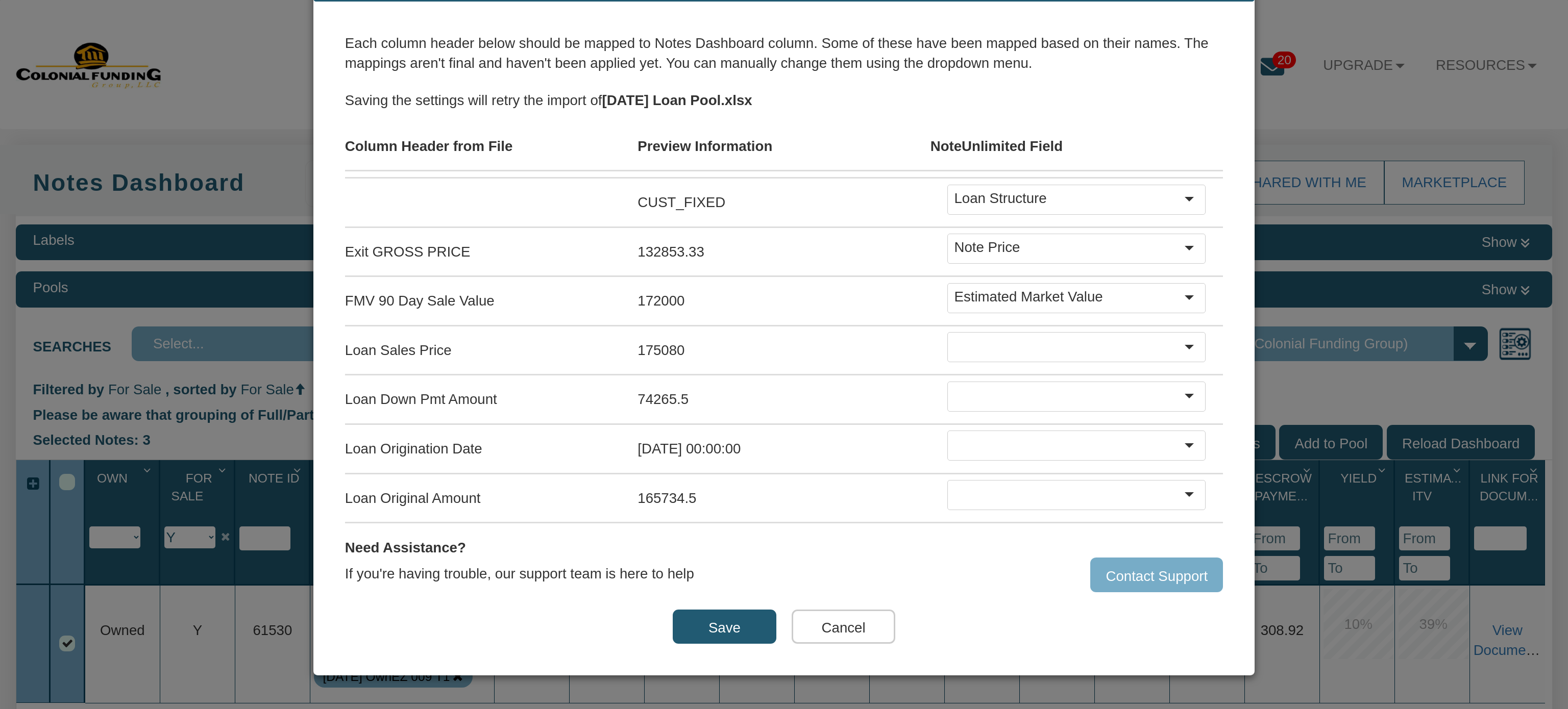
click at [954, 339] on div at bounding box center [1068, 346] width 228 height 23
type input "price"
click at [971, 420] on span "Last sold price" at bounding box center [998, 427] width 100 height 16
click at [973, 385] on div at bounding box center [1068, 396] width 228 height 23
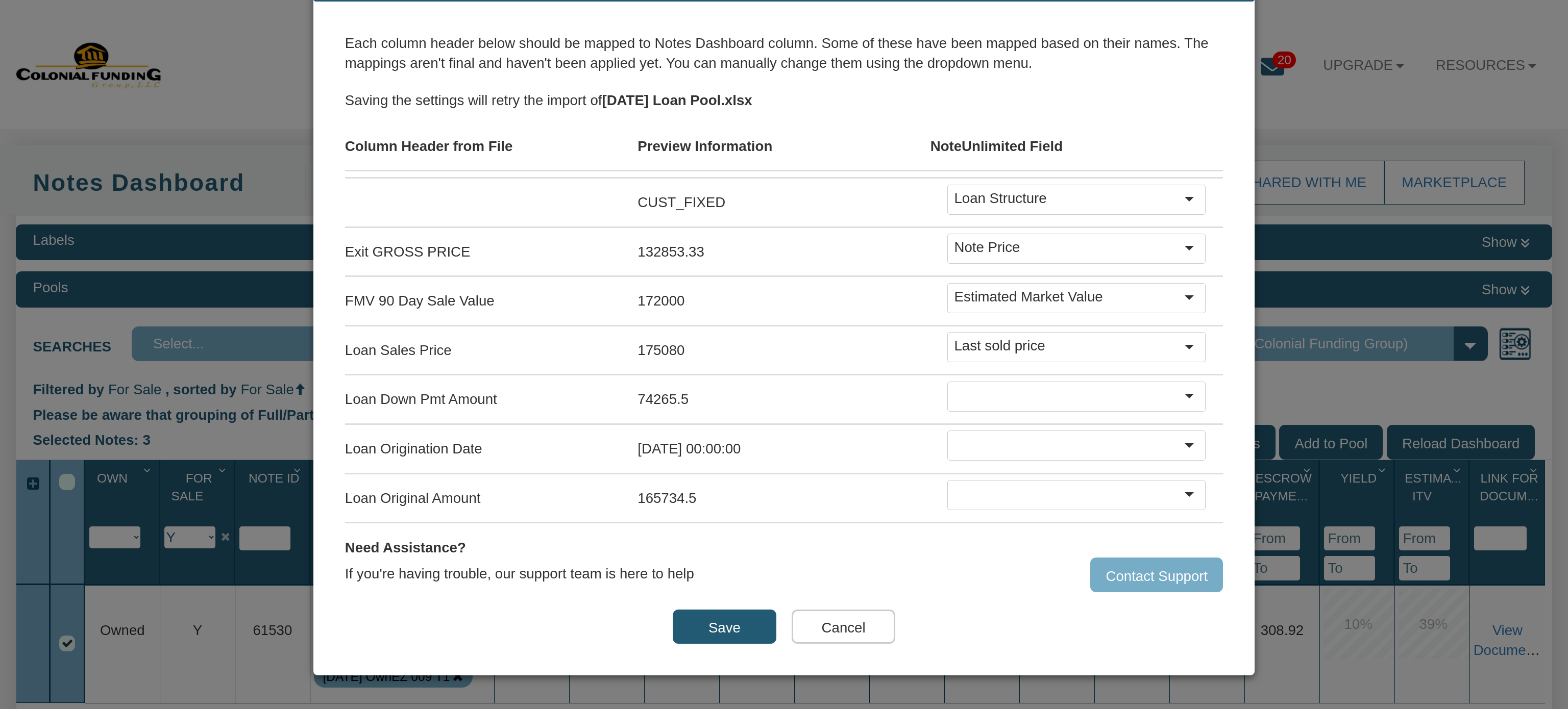
click at [1182, 390] on div at bounding box center [1193, 395] width 23 height 20
type input "do"
click at [945, 469] on span "Down Payment" at bounding box center [995, 476] width 101 height 16
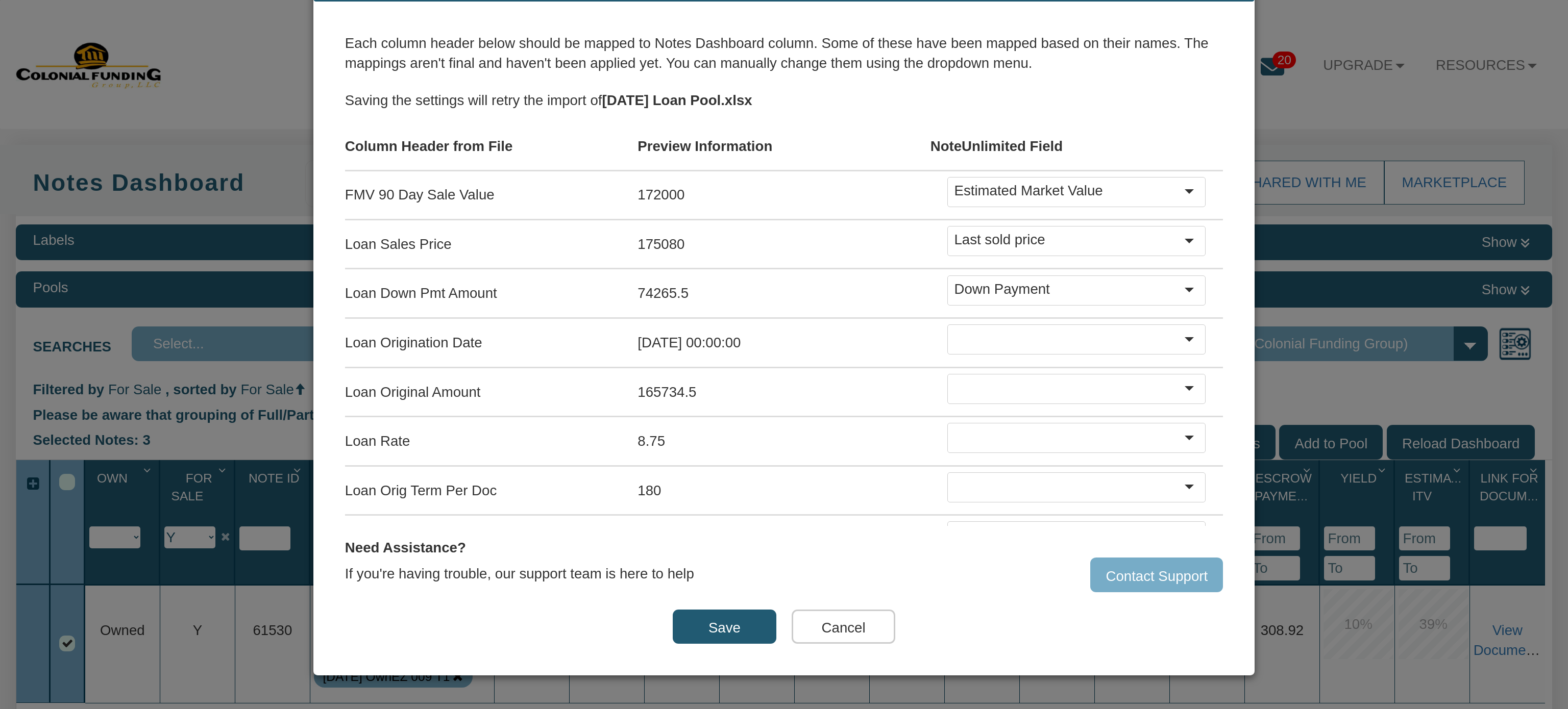
scroll to position [517, 0]
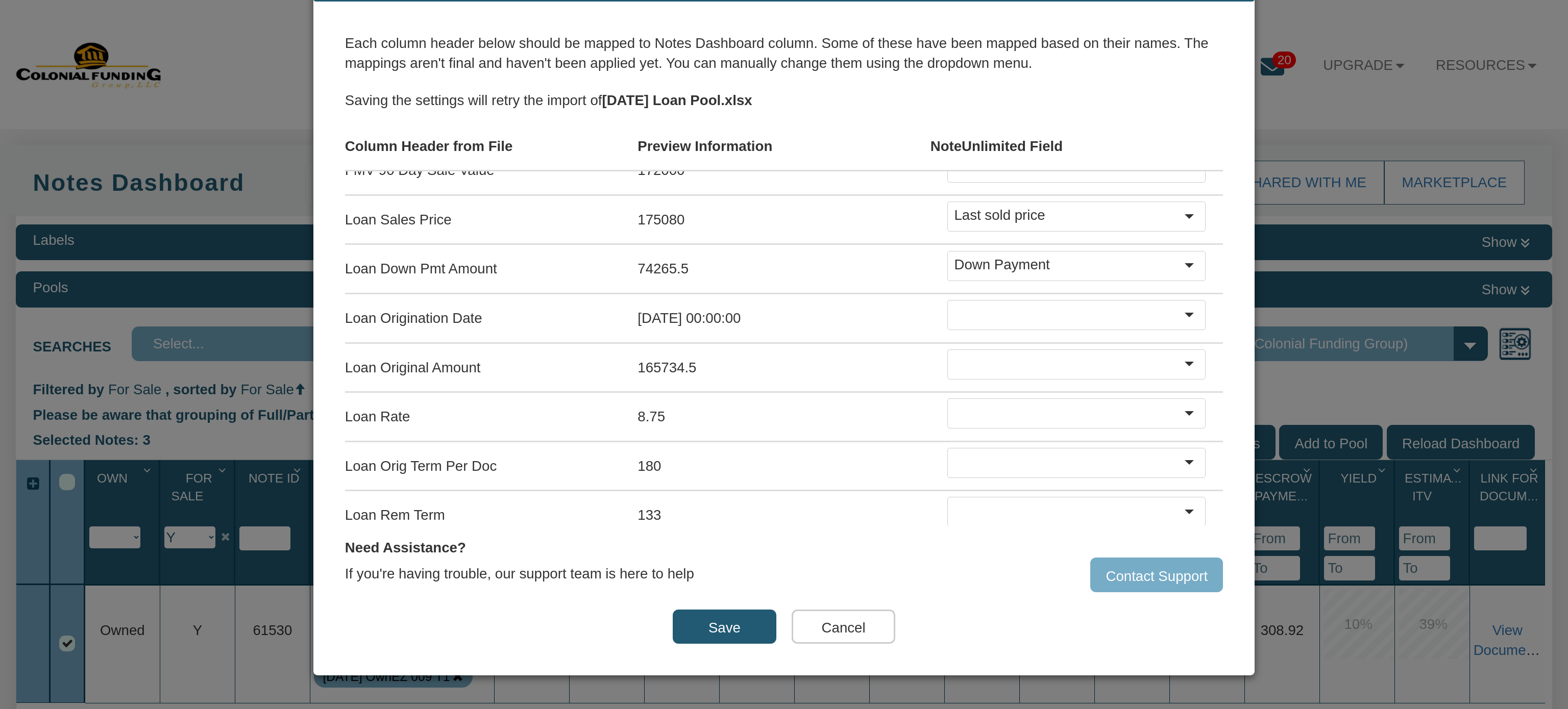
click at [1049, 306] on div at bounding box center [1068, 315] width 228 height 23
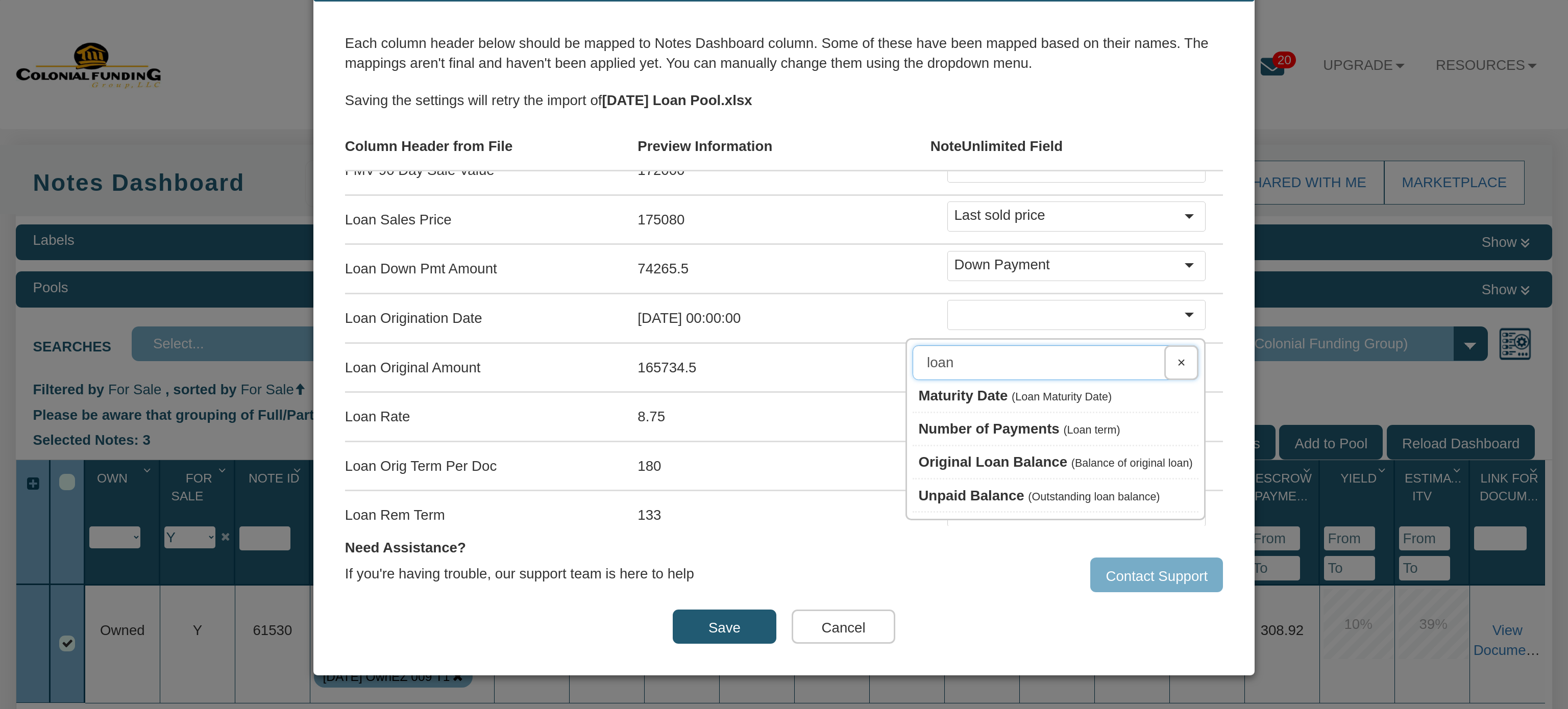
type input "loan"
click at [980, 454] on span "Original Loan Balance" at bounding box center [993, 462] width 149 height 16
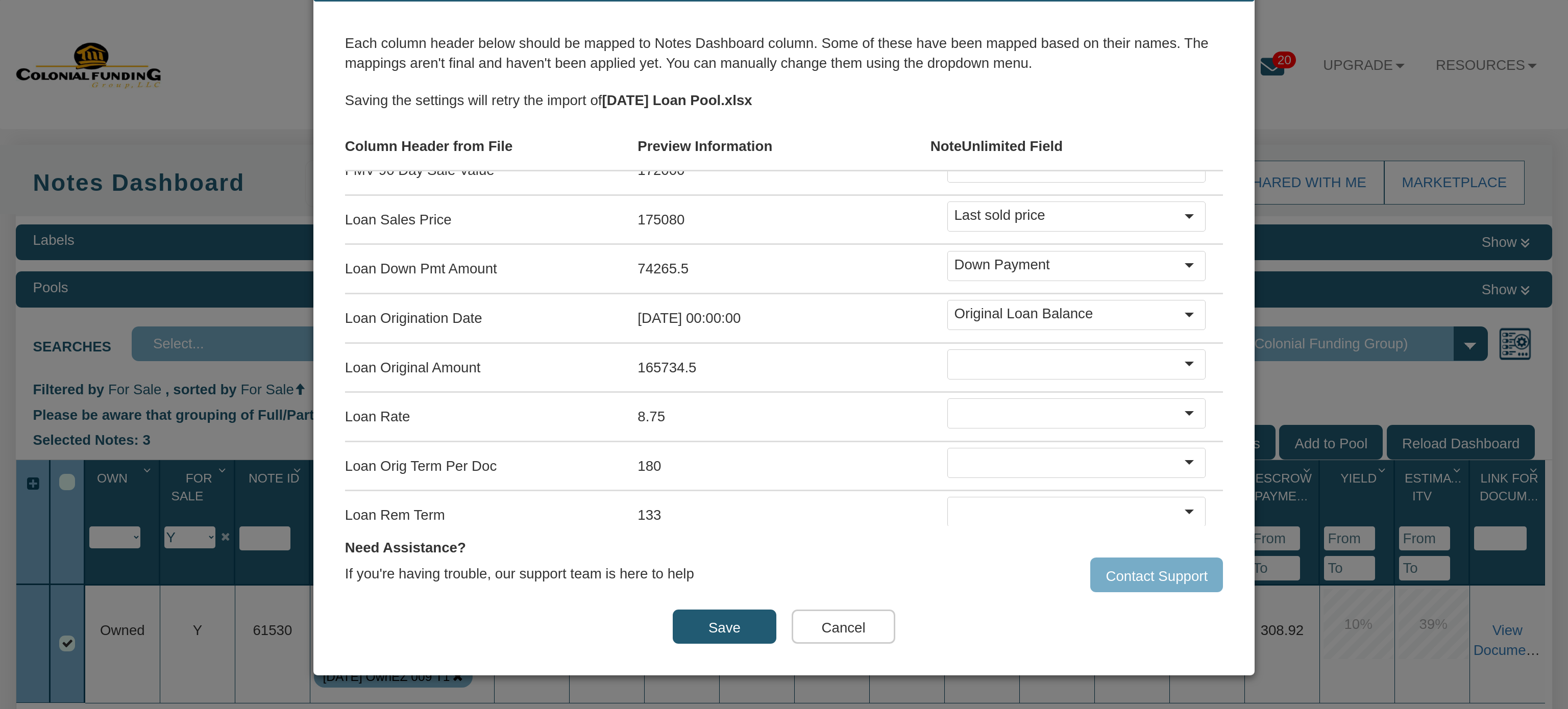
click at [1092, 306] on div "Original Loan Balance" at bounding box center [1068, 313] width 228 height 20
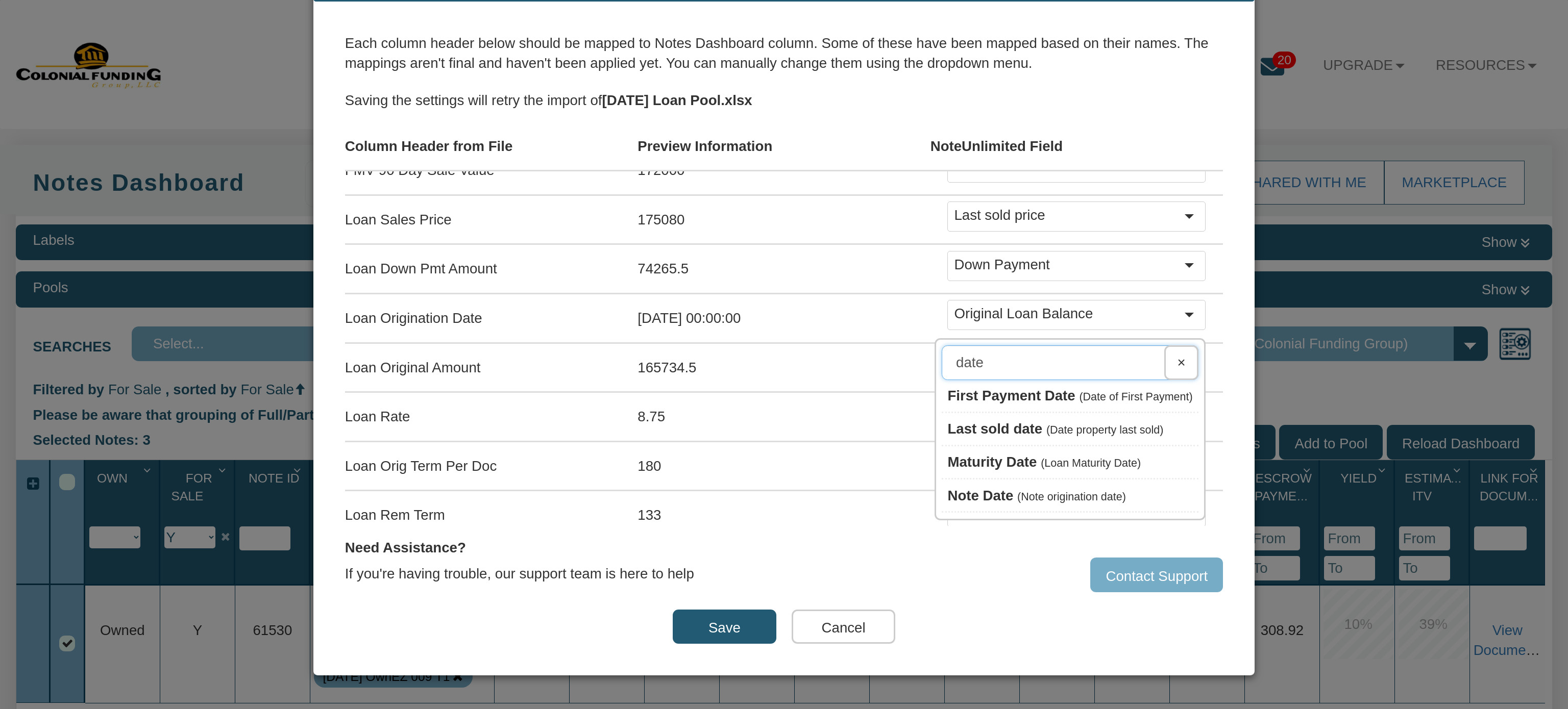
type input "date"
click at [966, 488] on span "Note Date" at bounding box center [980, 495] width 66 height 16
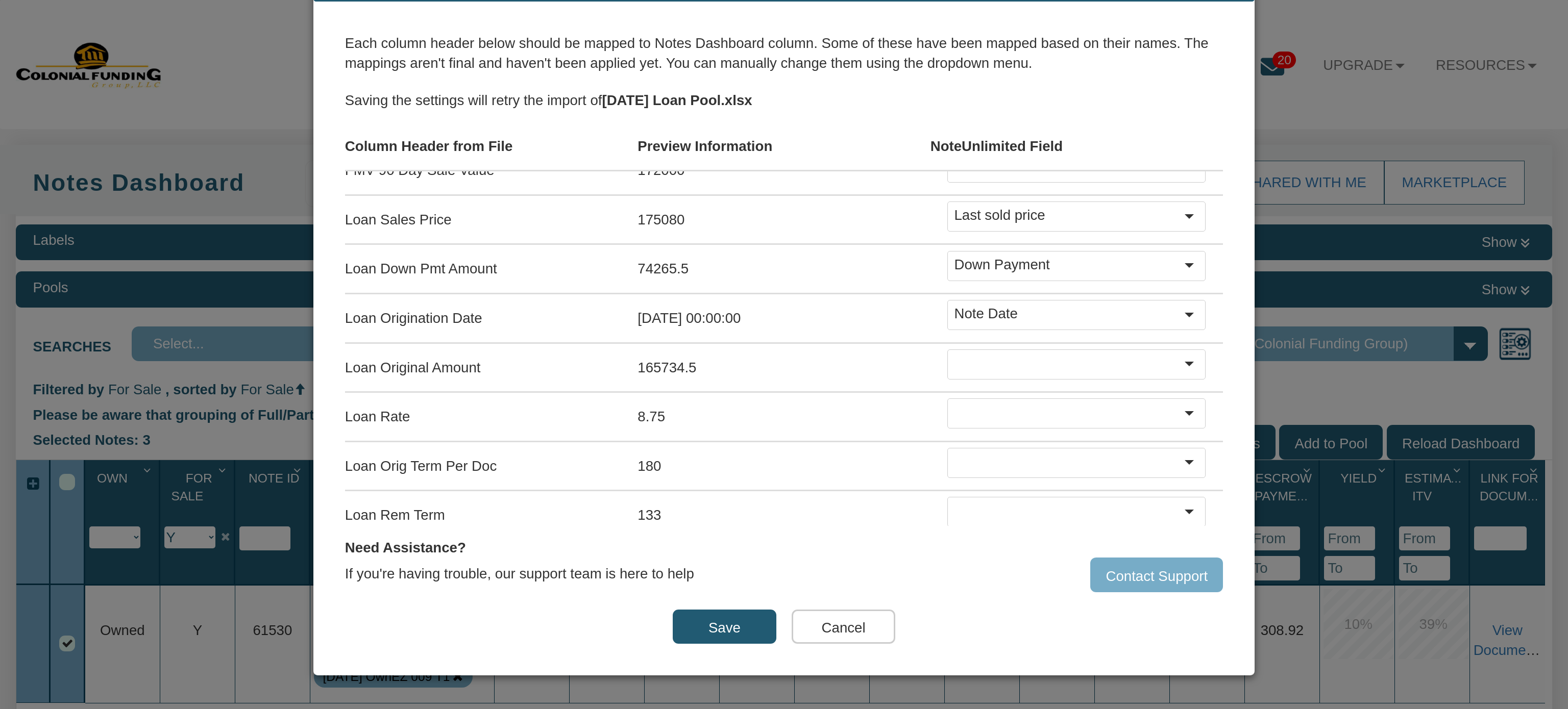
click at [960, 353] on div at bounding box center [1068, 364] width 228 height 23
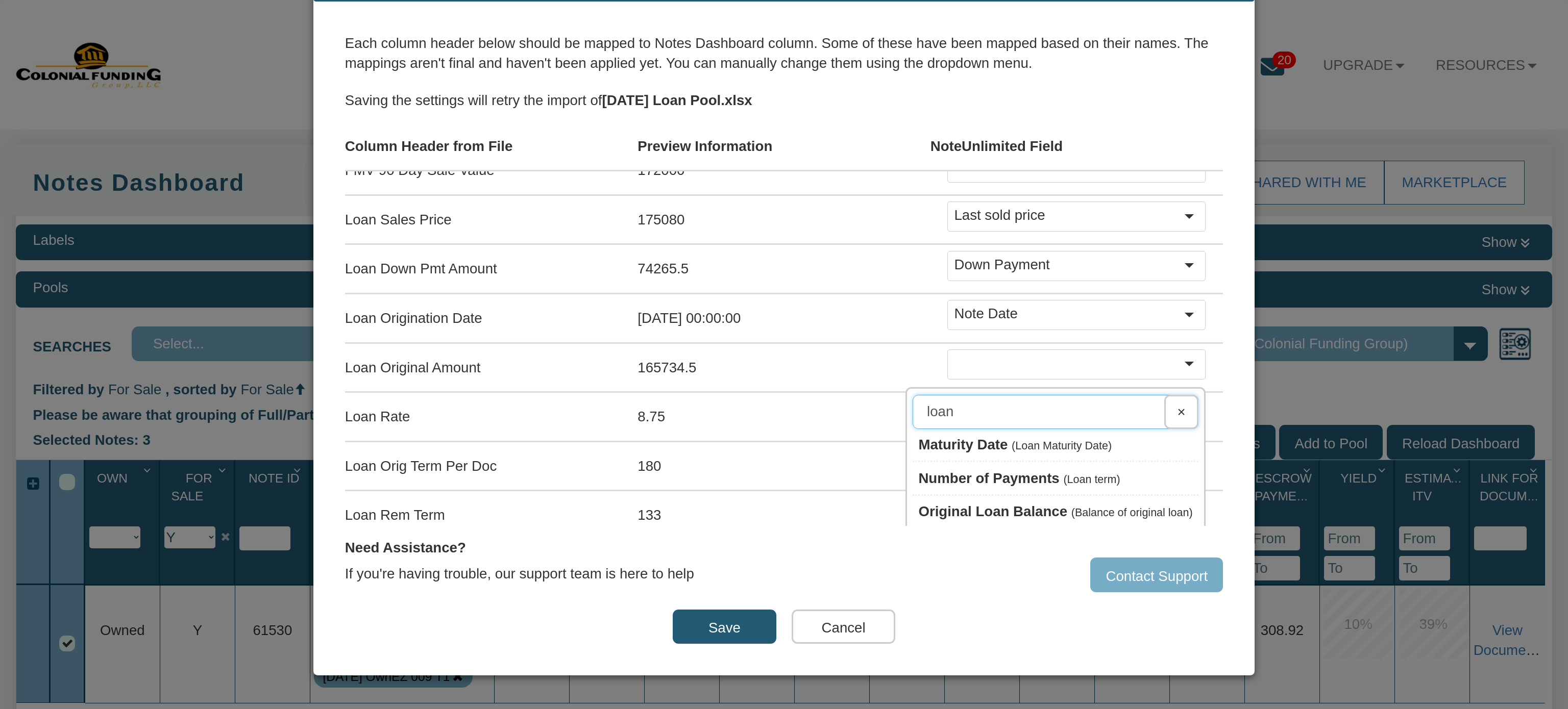
type input "loan"
click at [962, 504] on span "Original Loan Balance" at bounding box center [993, 511] width 149 height 16
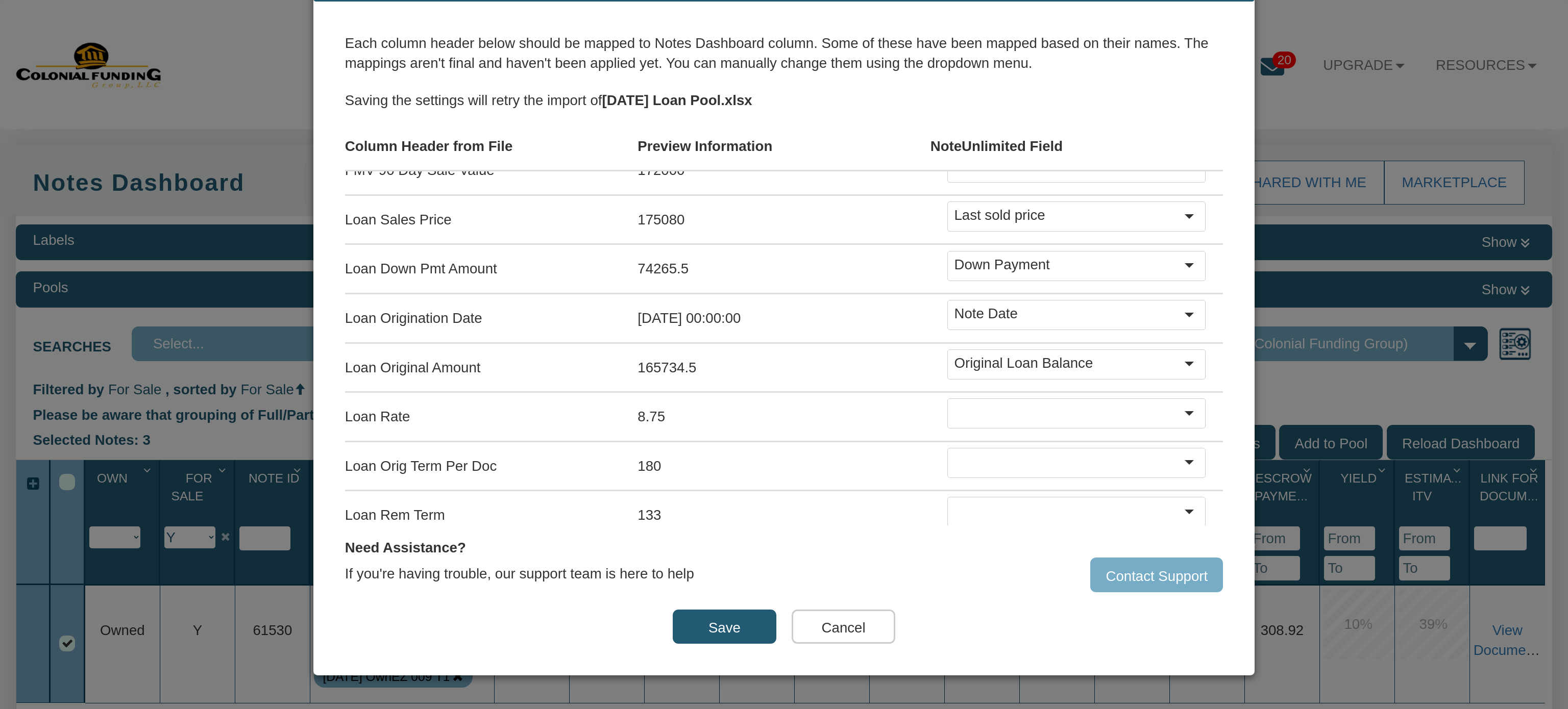
click at [954, 402] on div at bounding box center [1068, 413] width 228 height 23
click at [954, 406] on div at bounding box center [1068, 413] width 228 height 23
type input "rate"
click at [994, 486] on span "Interest Rate" at bounding box center [1005, 494] width 85 height 16
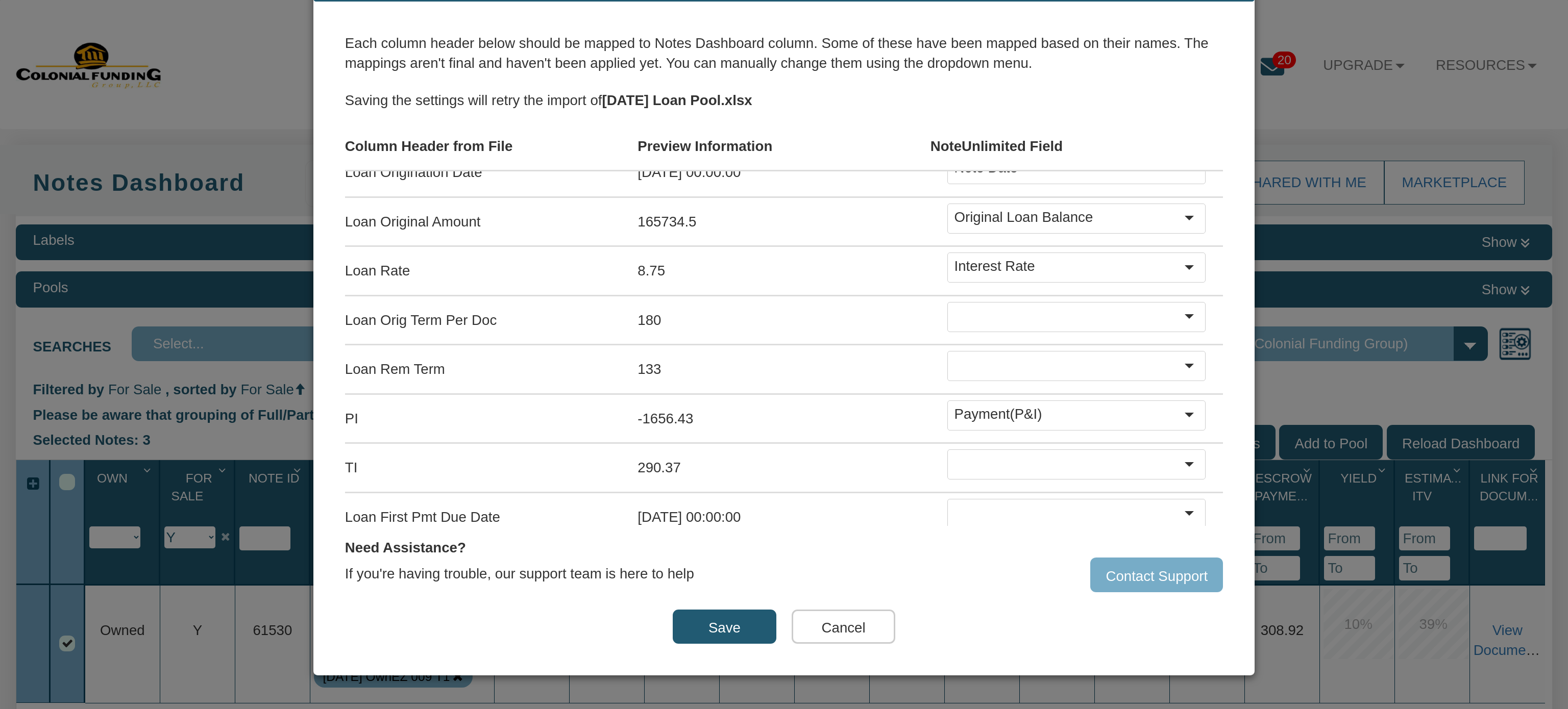
scroll to position [671, 0]
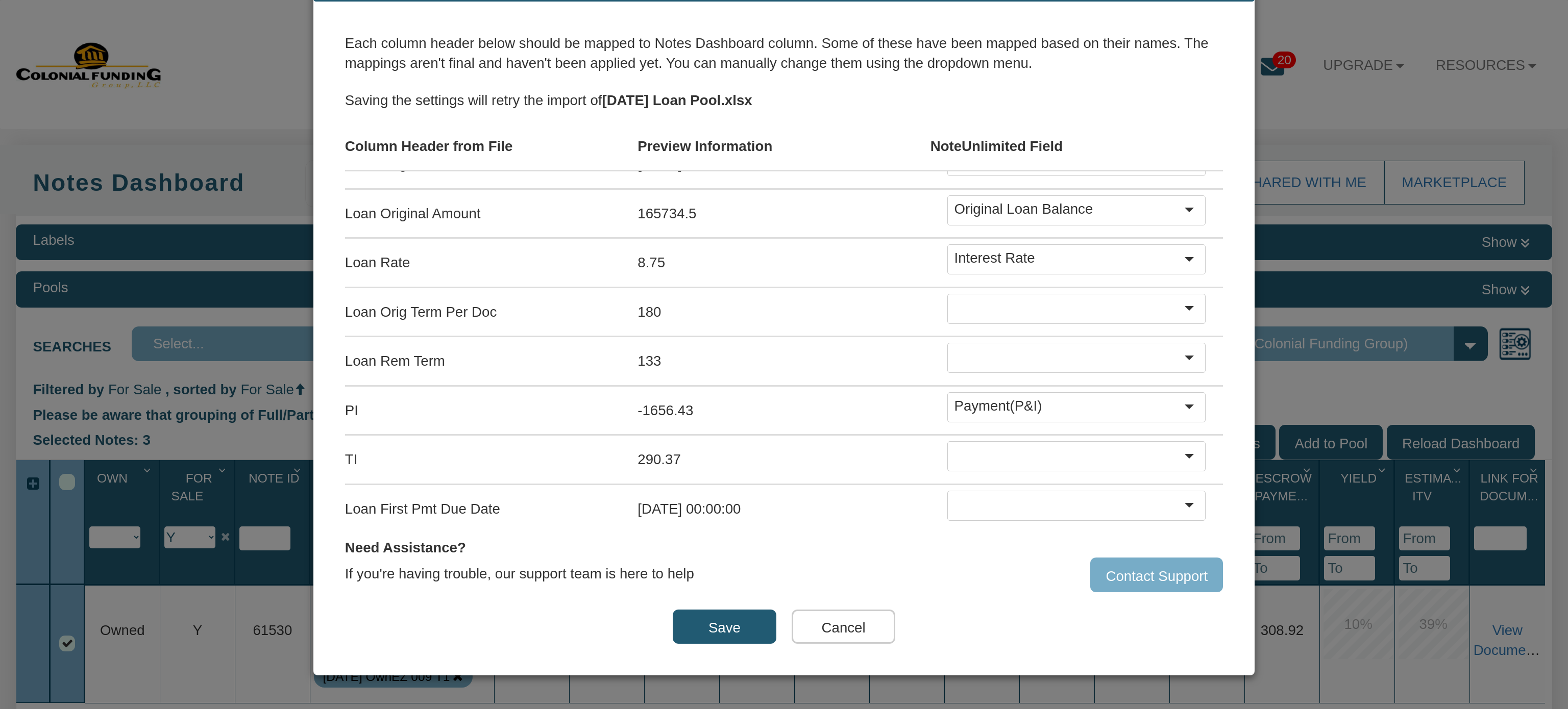
click at [1058, 297] on div at bounding box center [1068, 308] width 228 height 23
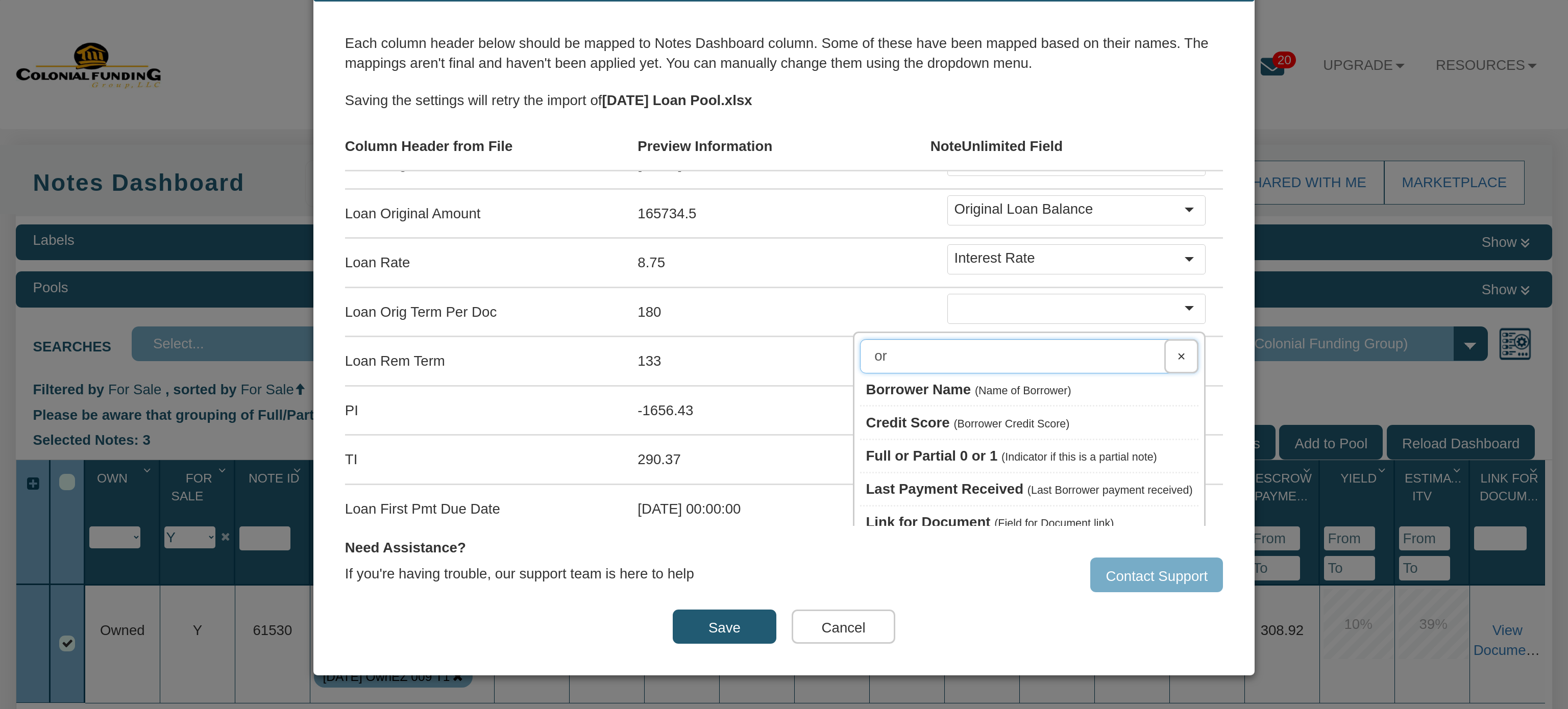
type input "o"
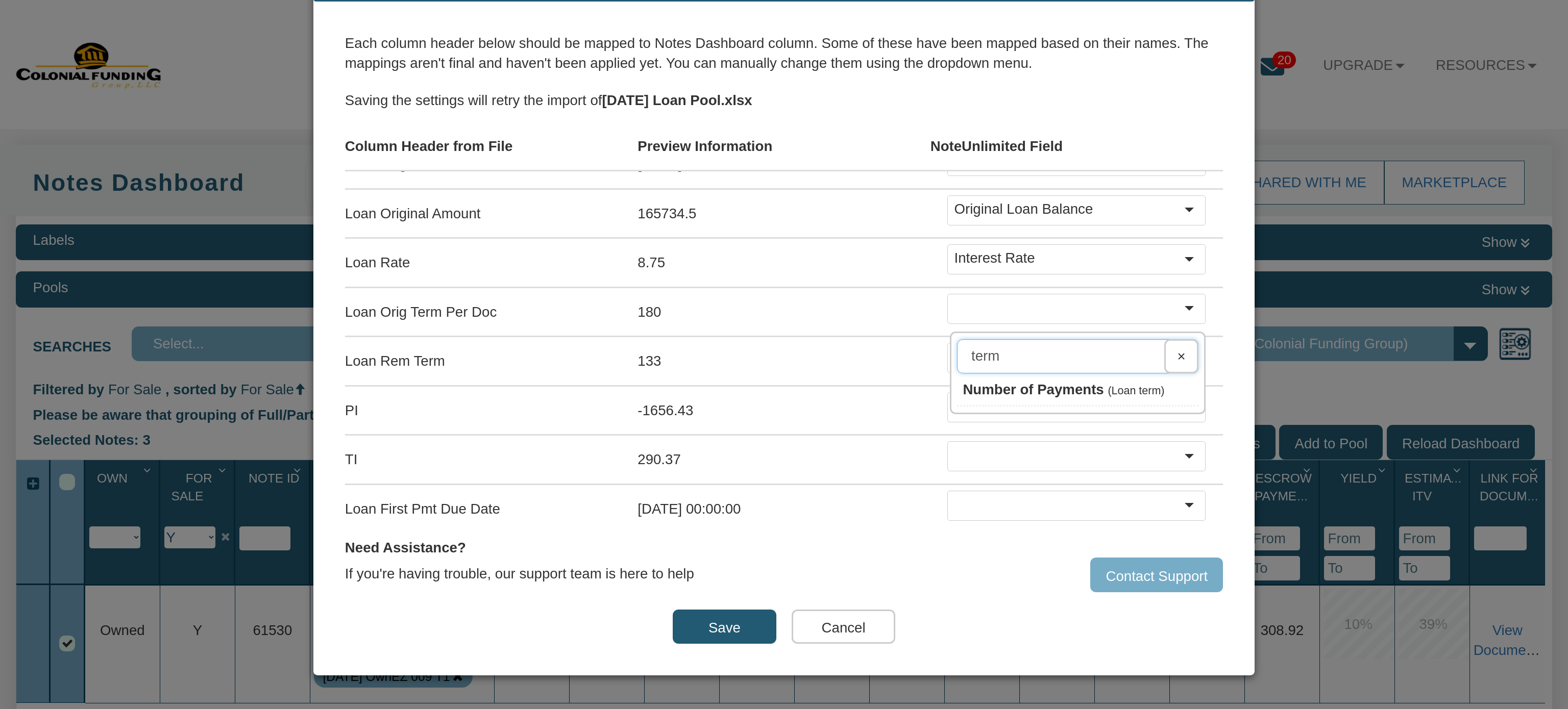
type input "term"
click at [1043, 381] on span "Number of Payments" at bounding box center [1033, 389] width 141 height 16
click at [1021, 346] on div at bounding box center [1068, 357] width 228 height 23
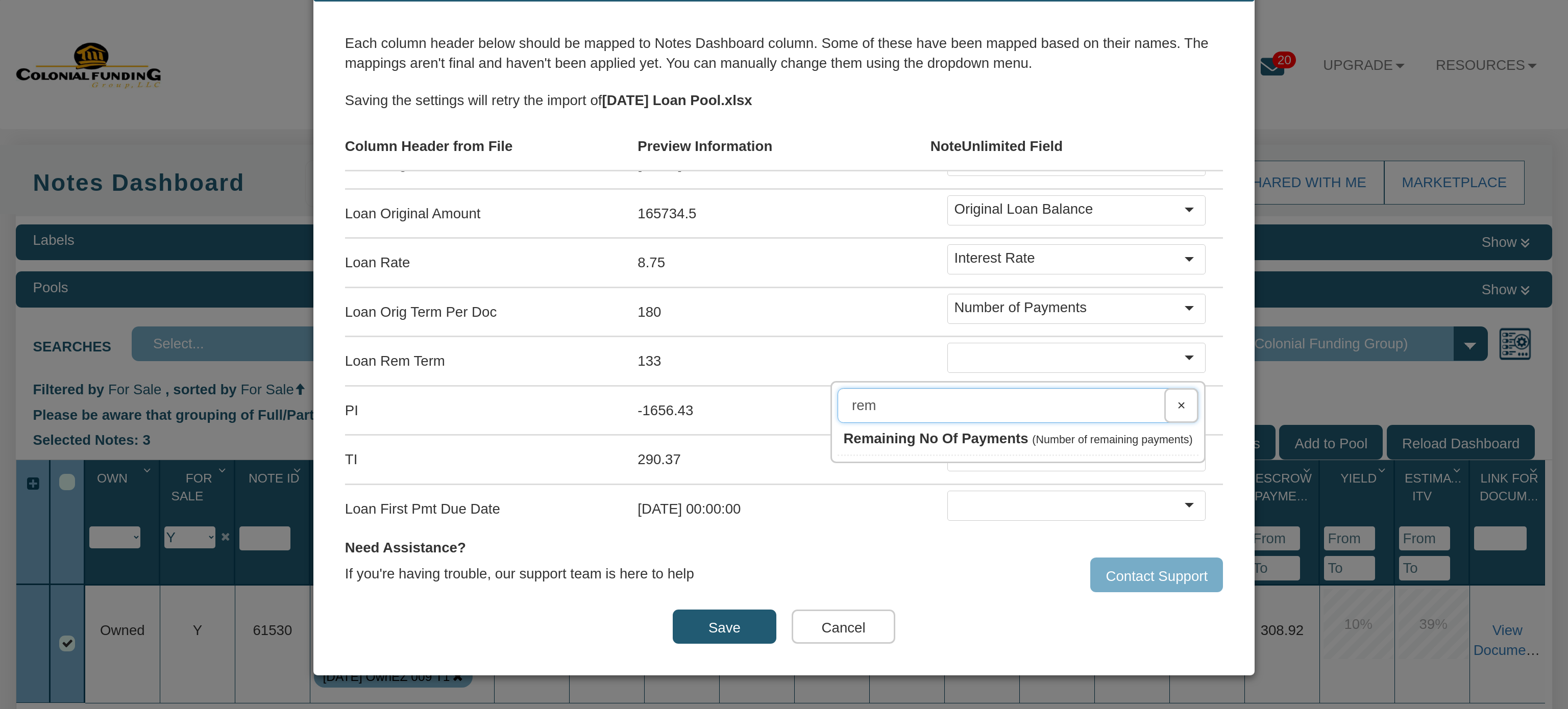
type input "rem"
click at [972, 431] on span "Remaining No Of Payments" at bounding box center [935, 438] width 185 height 16
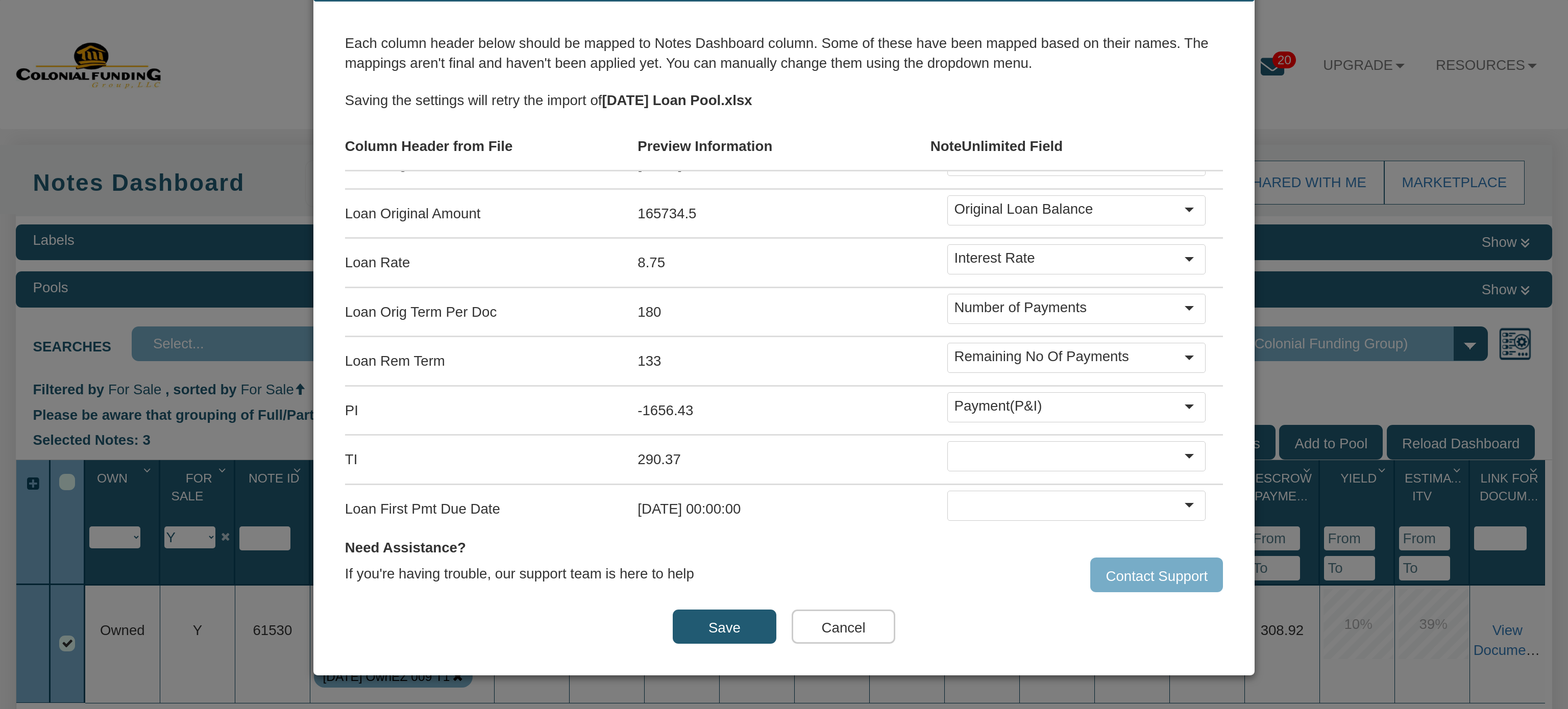
click at [972, 447] on div at bounding box center [1068, 455] width 228 height 23
type input "escrow"
click at [1182, 445] on div at bounding box center [1193, 454] width 23 height 20
click at [869, 495] on input "text" at bounding box center [1029, 504] width 338 height 34
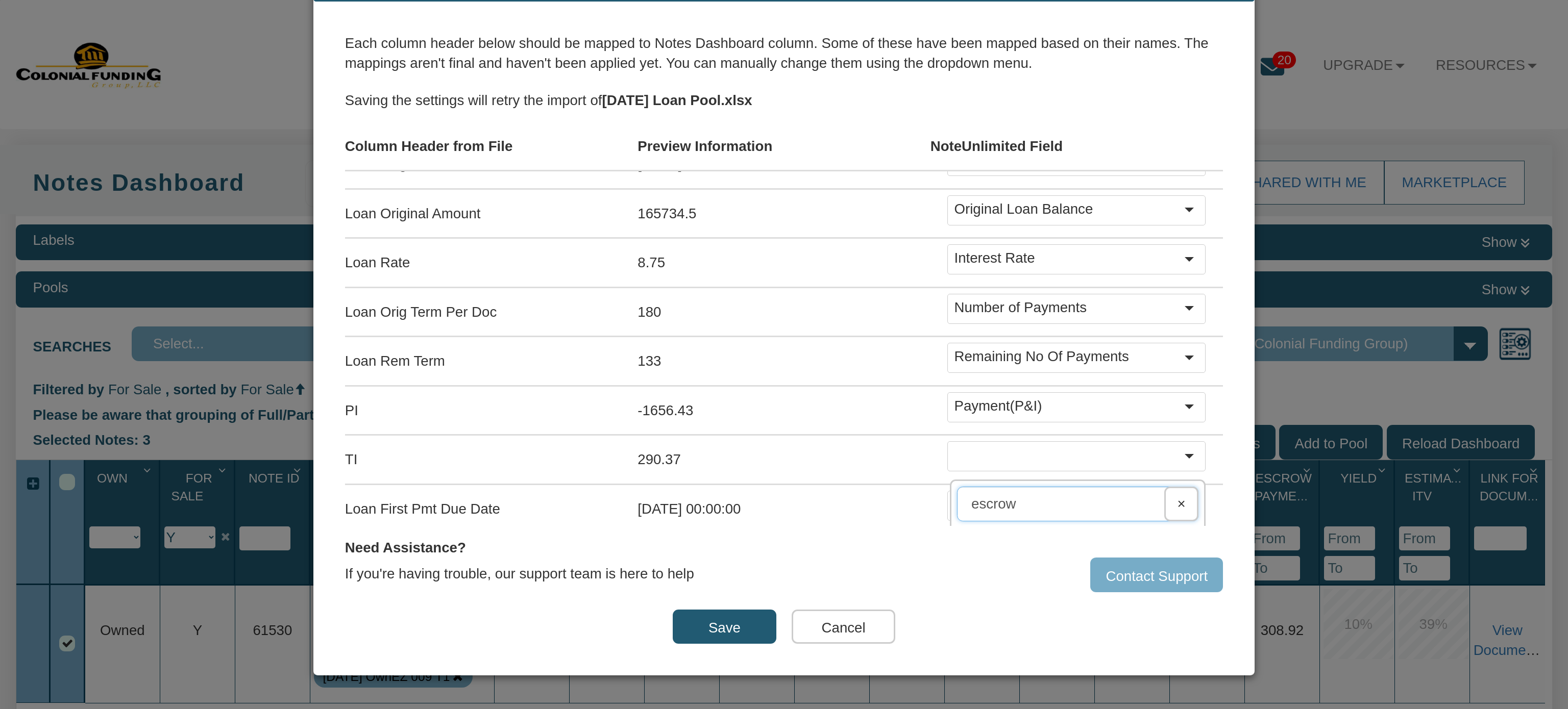
type input "escrow"
click at [1063, 592] on div "We were unable to import this file. Please assign the field from the drop-down …" at bounding box center [784, 338] width 878 height 611
click at [1114, 534] on div "We were unable to import this file. Please assign the field from the drop-down …" at bounding box center [784, 338] width 878 height 611
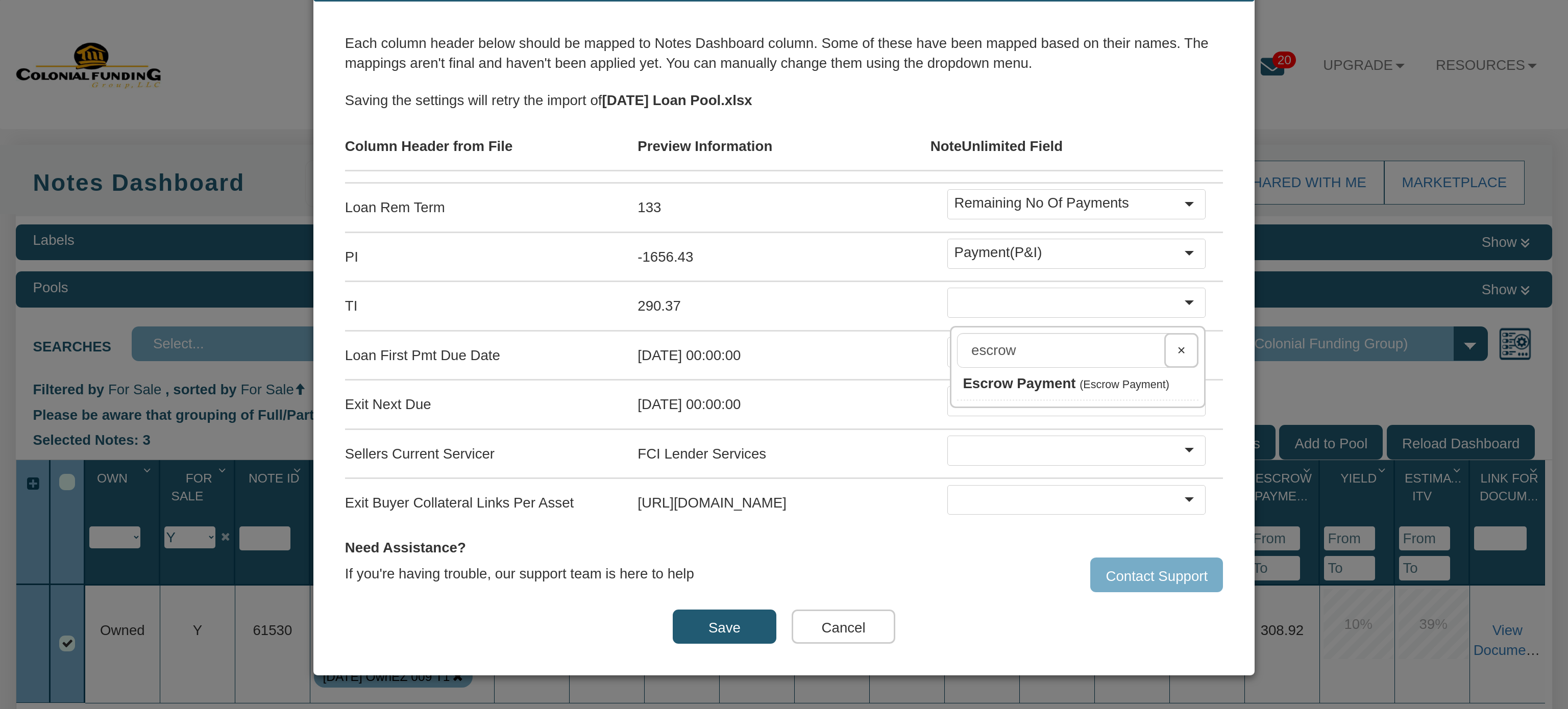
scroll to position [841, 0]
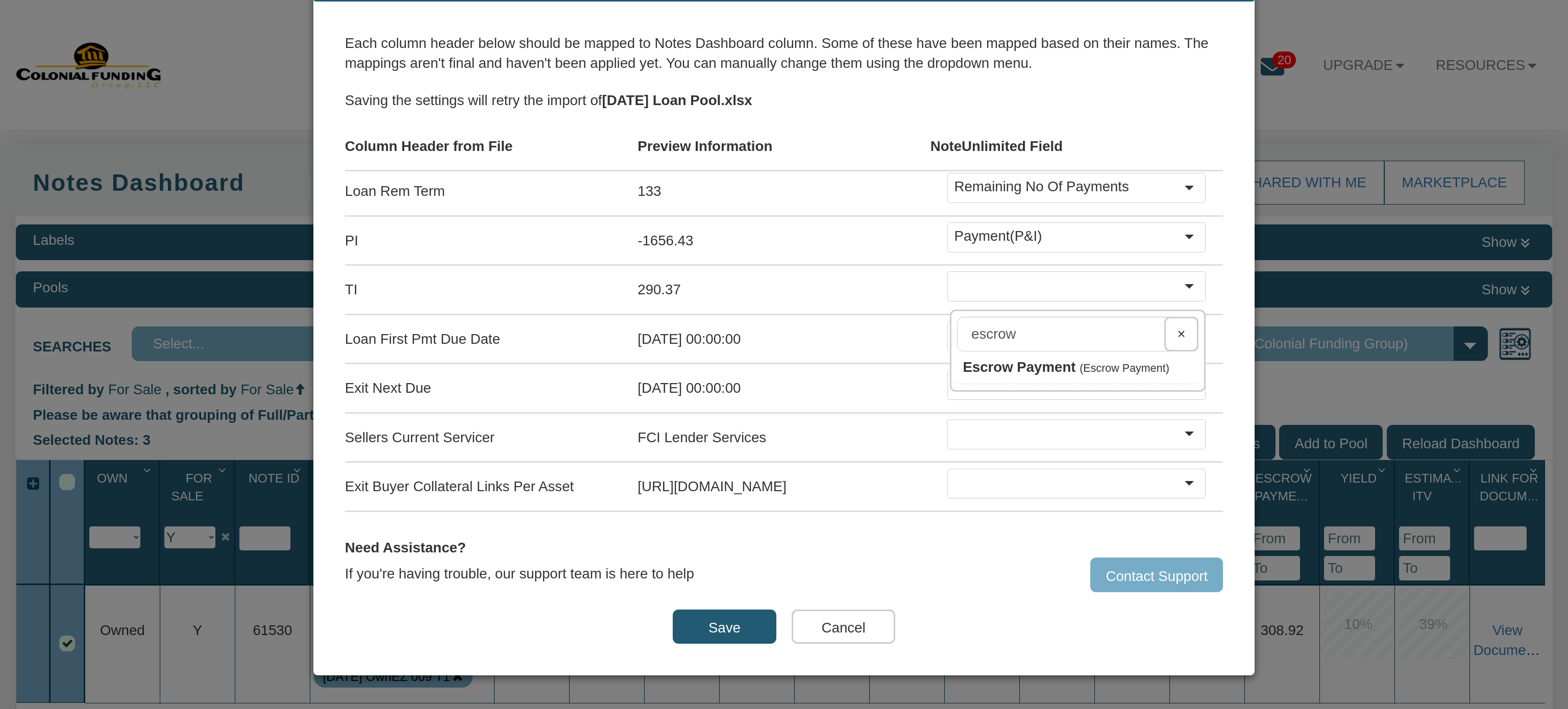
click at [1004, 359] on span "Escrow Payment" at bounding box center [1019, 367] width 113 height 16
click at [1007, 370] on div "Next Pay Period End Date" at bounding box center [1076, 385] width 258 height 30
click at [1184, 333] on b at bounding box center [1189, 335] width 9 height 5
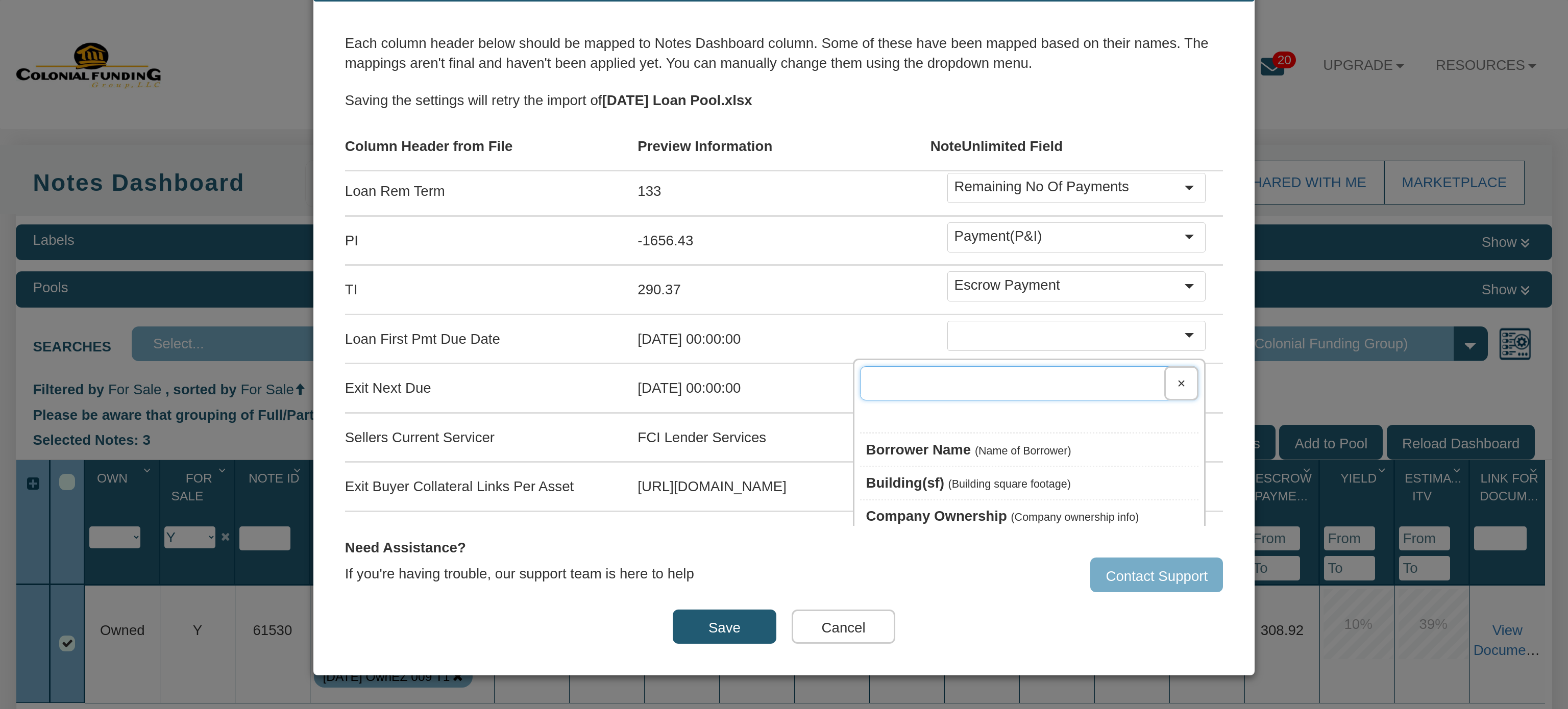
click at [1022, 372] on input "text" at bounding box center [1029, 383] width 338 height 34
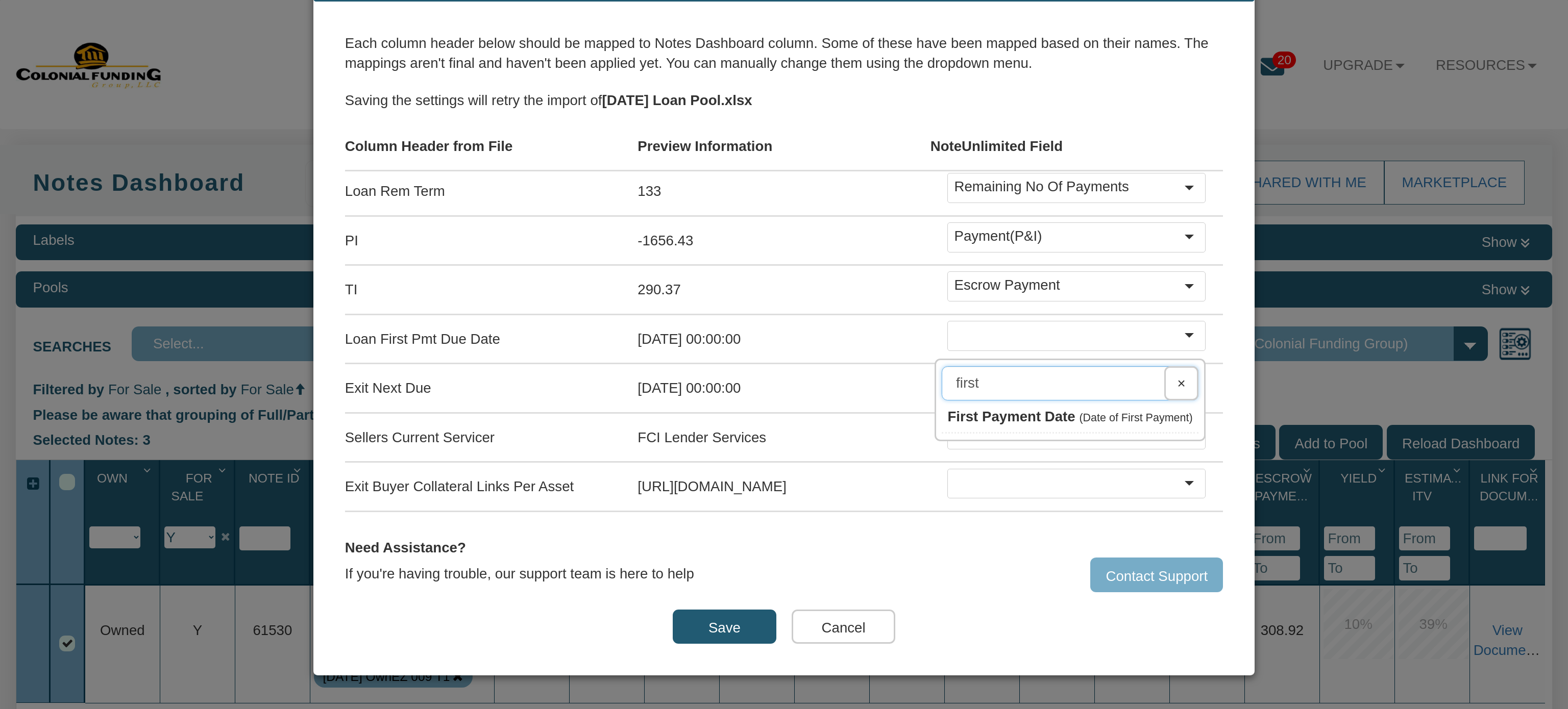
type input "first"
click at [993, 409] on span "First Payment Date" at bounding box center [1011, 416] width 128 height 16
click at [1184, 383] on b at bounding box center [1189, 385] width 9 height 5
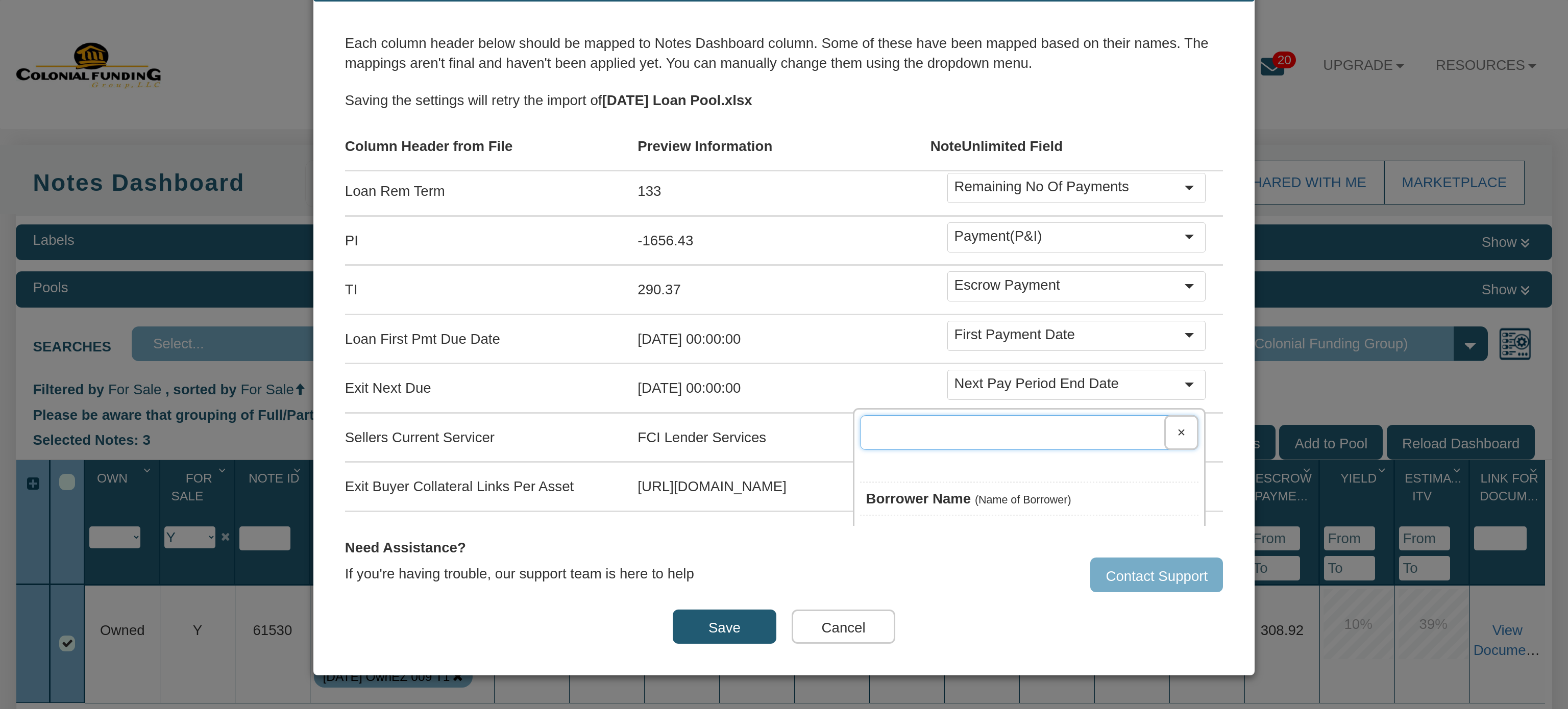
click at [1017, 415] on input "text" at bounding box center [1029, 432] width 338 height 34
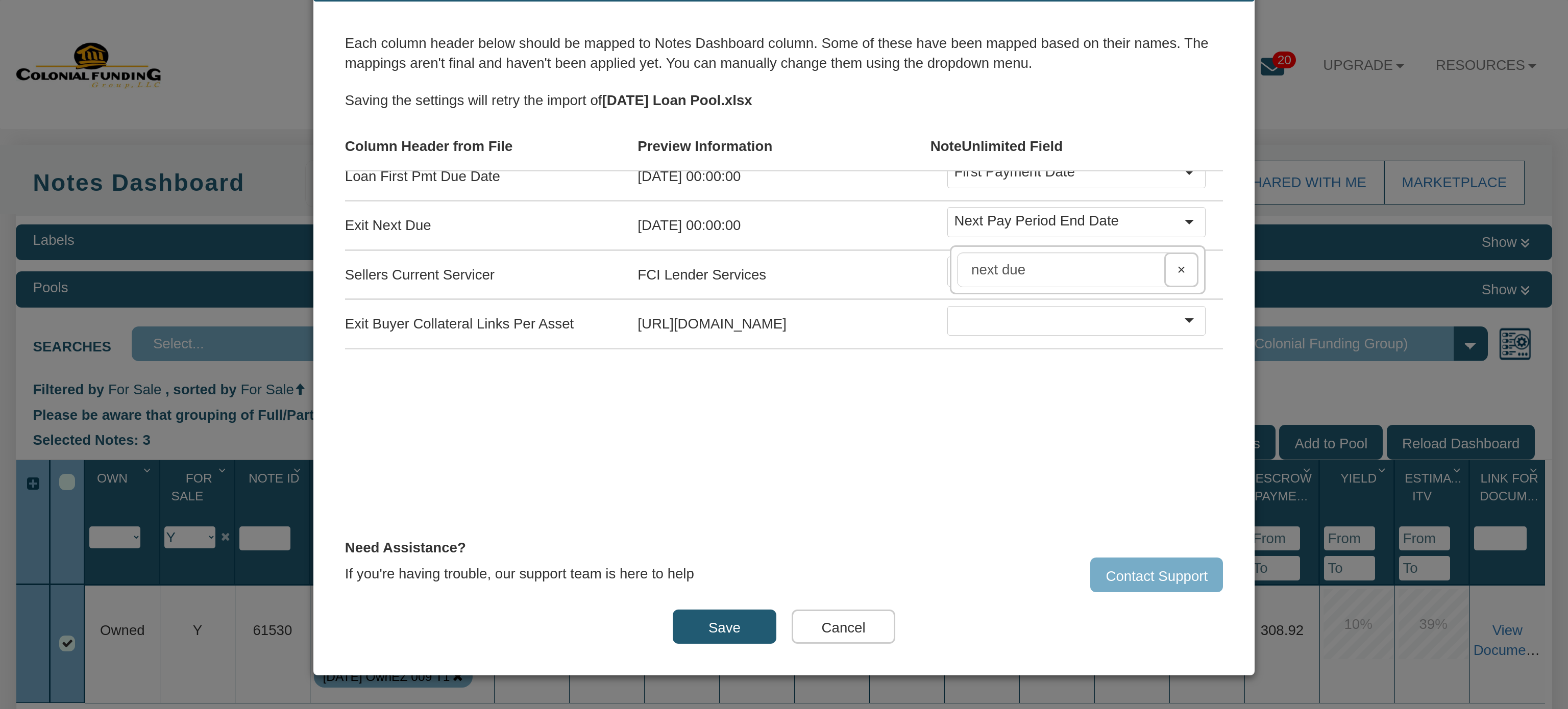
scroll to position [1000, 0]
click at [1076, 271] on input "next due" at bounding box center [1077, 273] width 241 height 34
type input "next"
click at [1164, 256] on button "×" at bounding box center [1181, 273] width 34 height 34
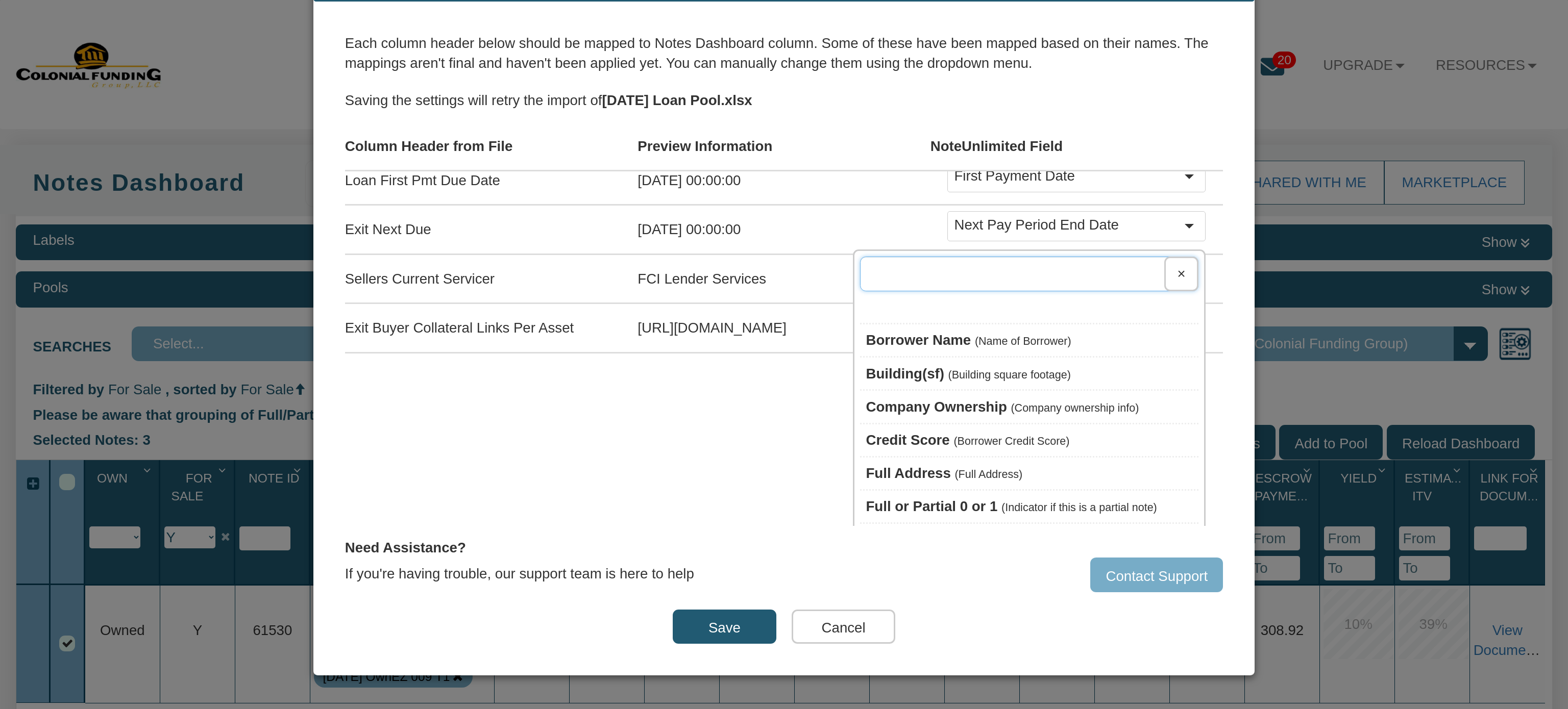
click at [1085, 260] on input "text" at bounding box center [1029, 273] width 338 height 34
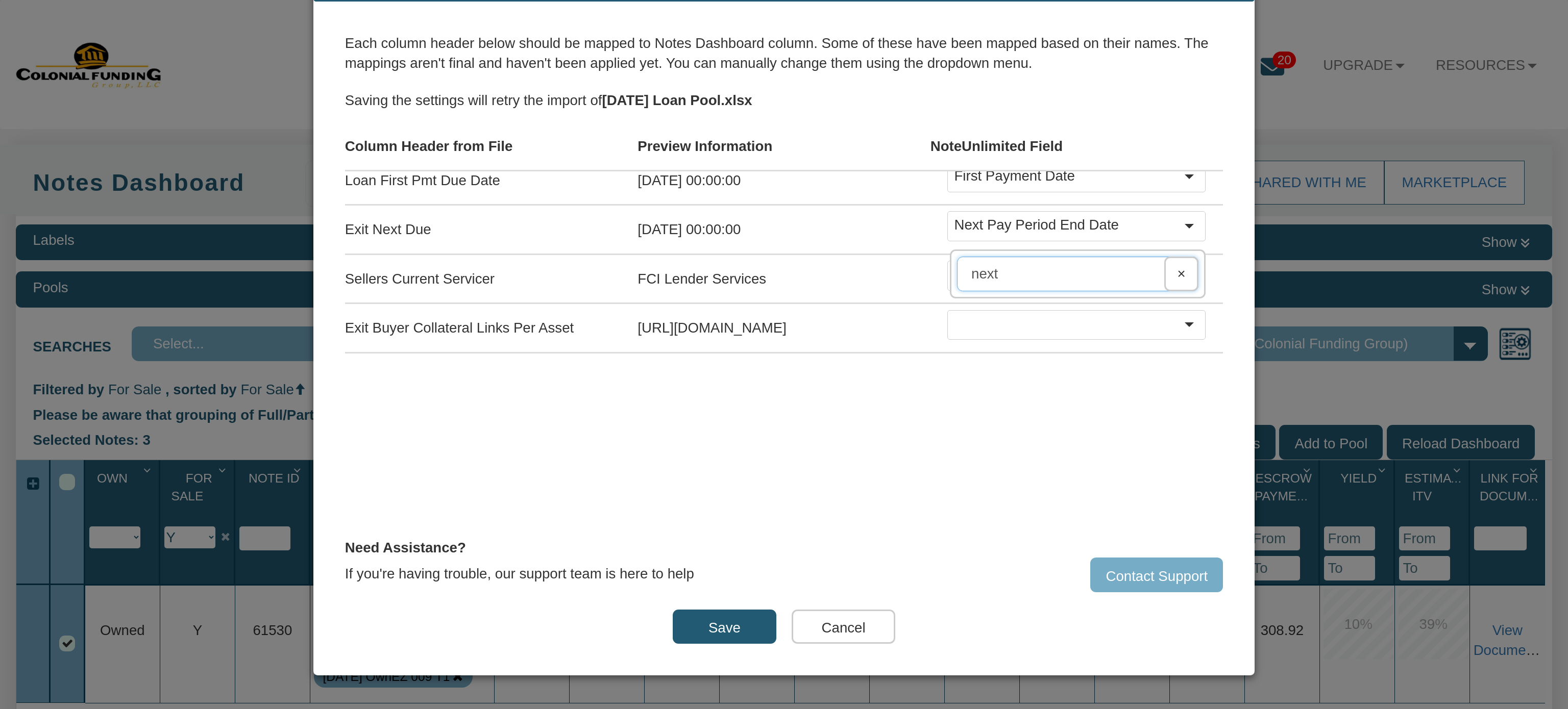
type input "next"
click at [1164, 260] on button "×" at bounding box center [1181, 273] width 34 height 34
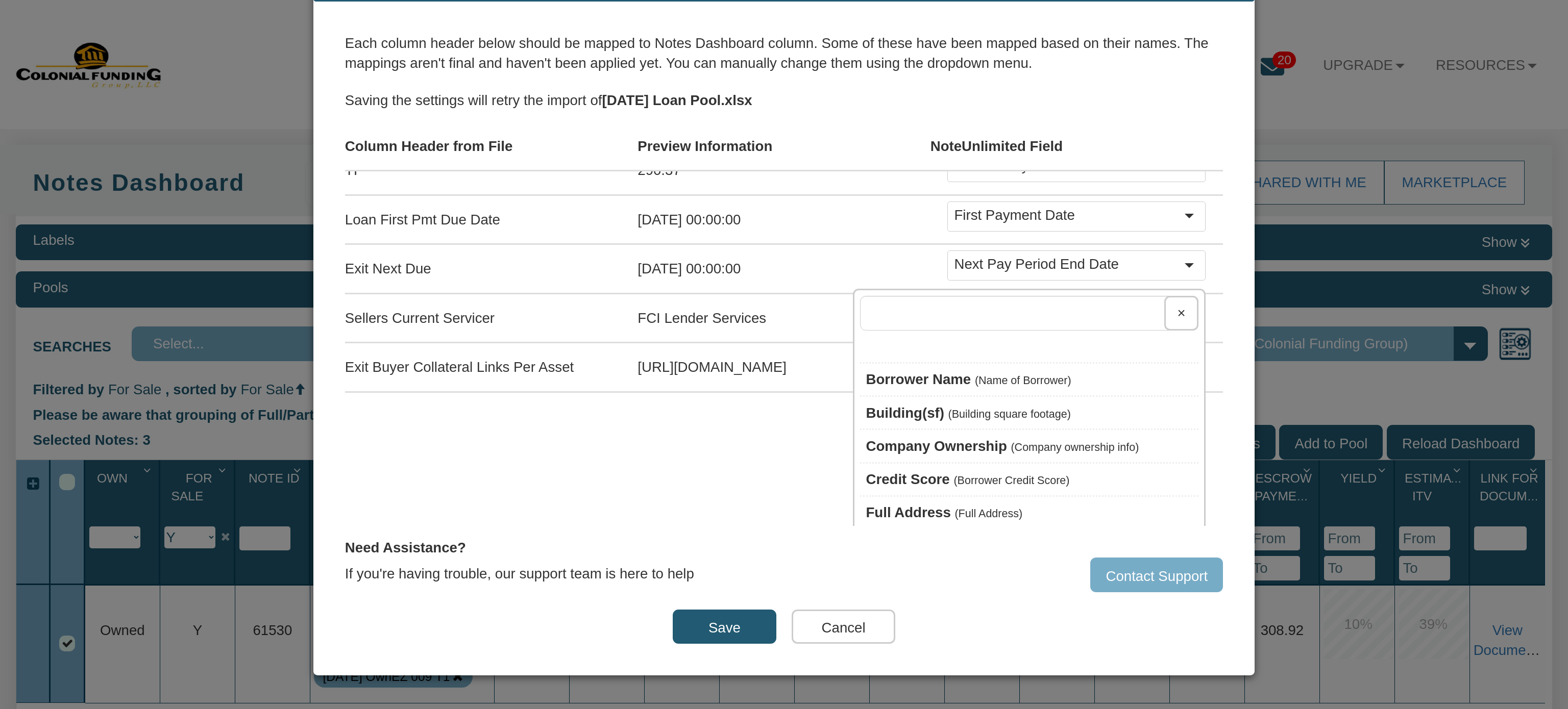
scroll to position [969, 0]
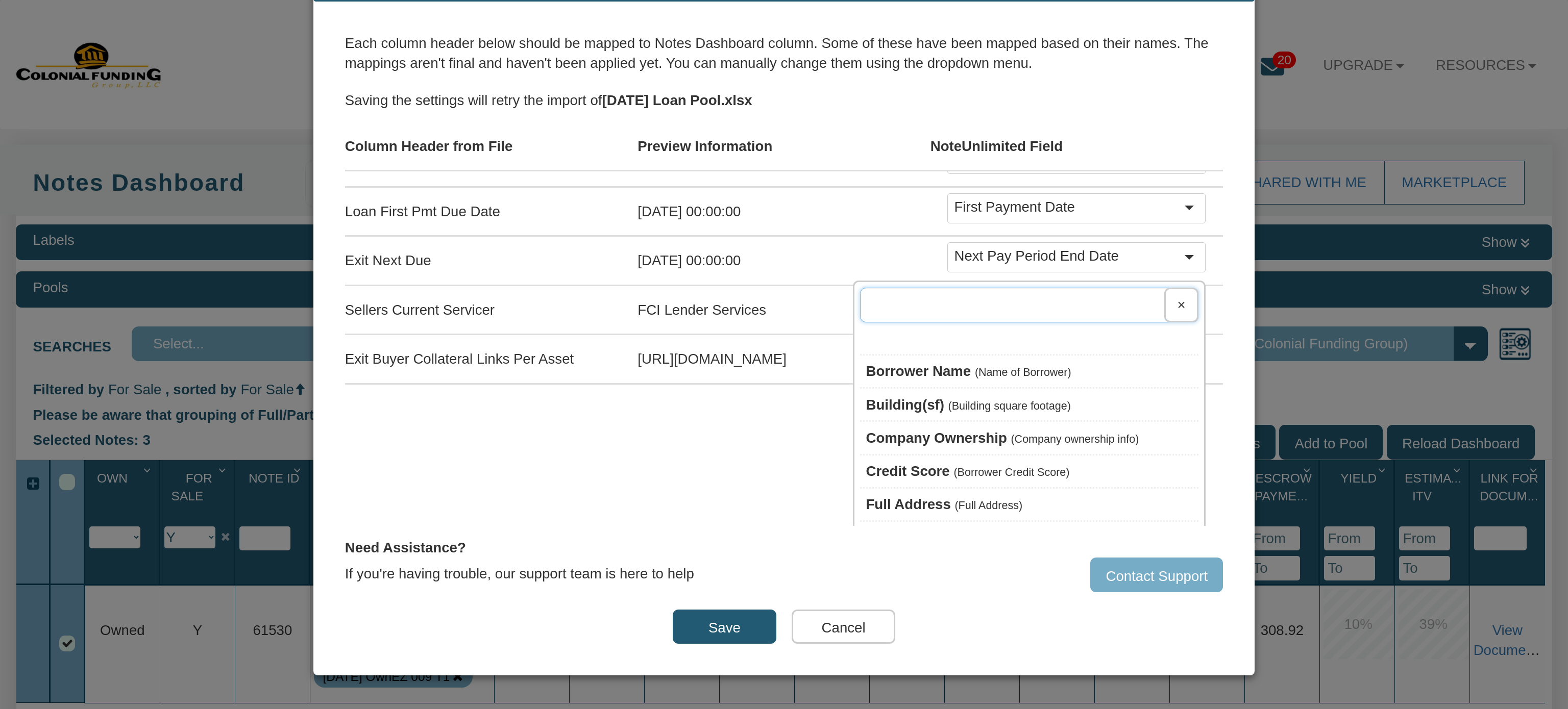
click at [1002, 293] on input "text" at bounding box center [1029, 305] width 338 height 34
click at [1002, 293] on input "s" at bounding box center [1029, 305] width 338 height 34
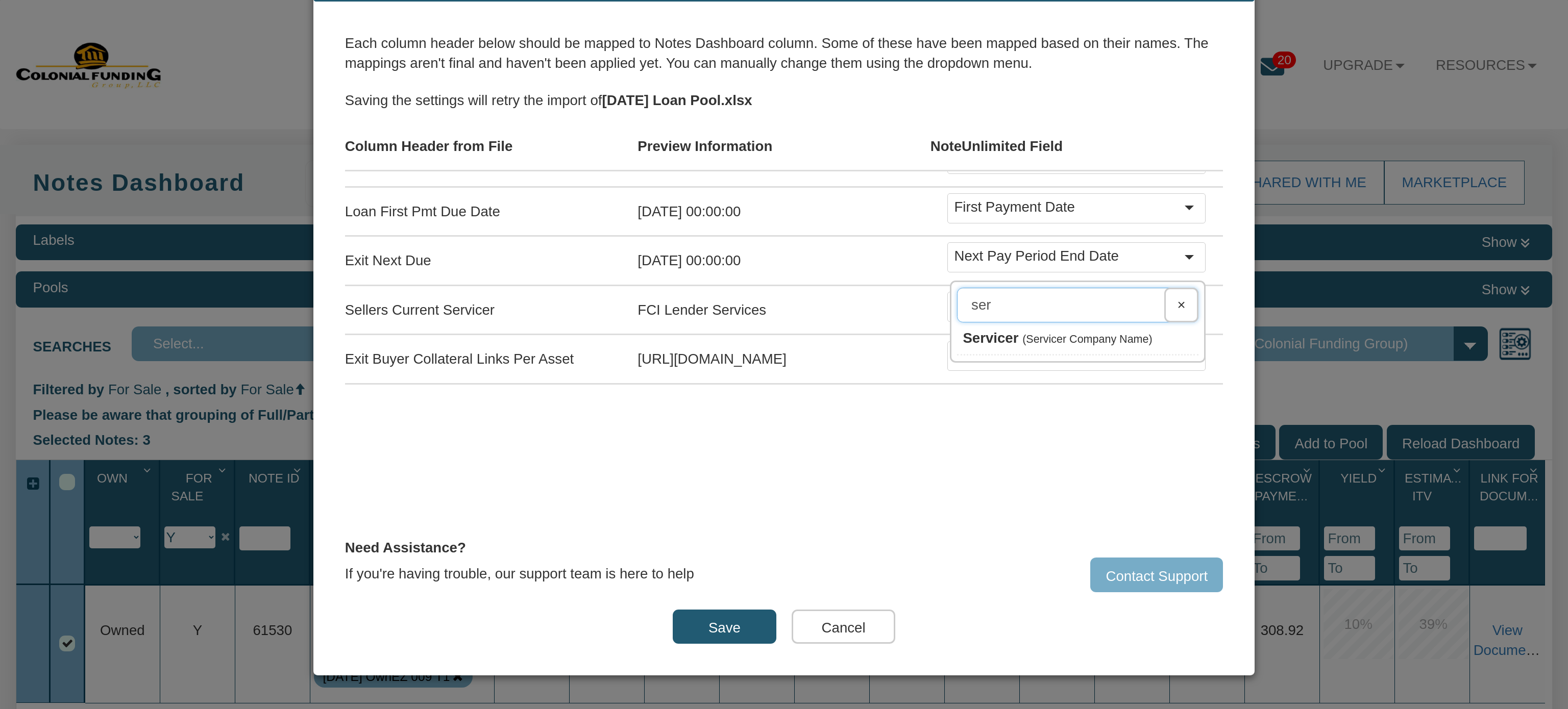
type input "ser"
click at [962, 330] on span "Servicer" at bounding box center [990, 337] width 56 height 16
click at [1182, 295] on div at bounding box center [1193, 305] width 23 height 20
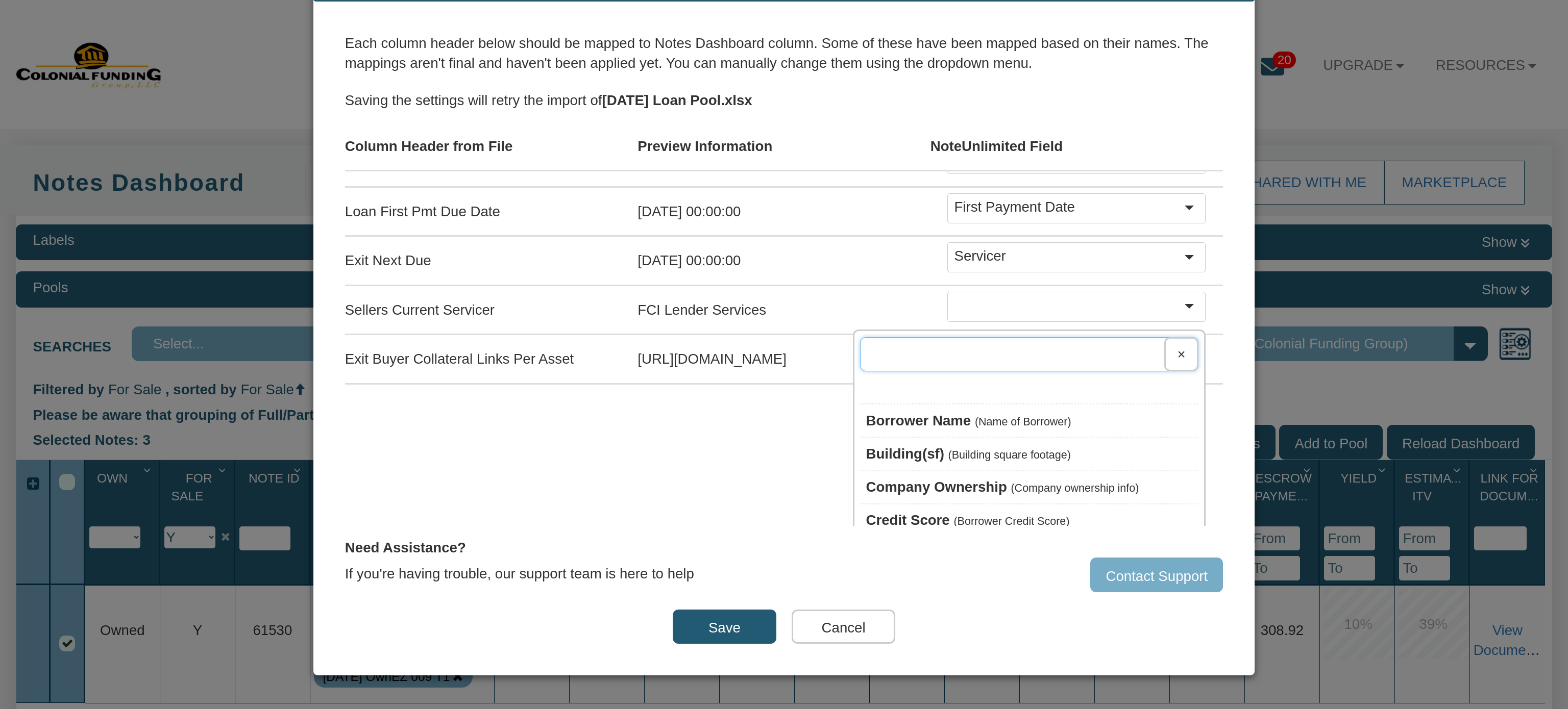
click at [1017, 338] on input "text" at bounding box center [1029, 354] width 338 height 34
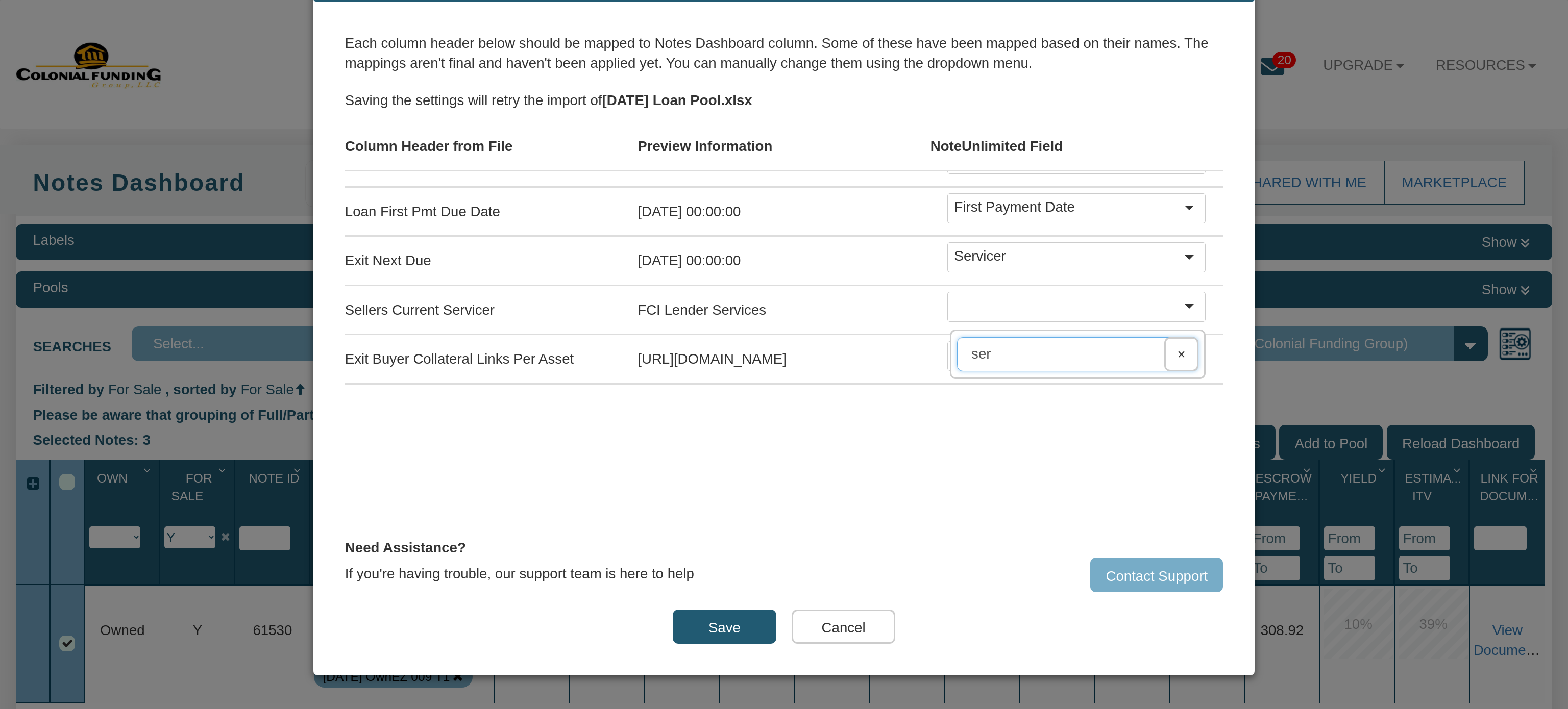
type input "ser"
click at [1222, 274] on div "We were unable to import this file. Please assign the field from the drop-down …" at bounding box center [784, 338] width 940 height 674
click at [1182, 295] on div at bounding box center [1193, 305] width 23 height 20
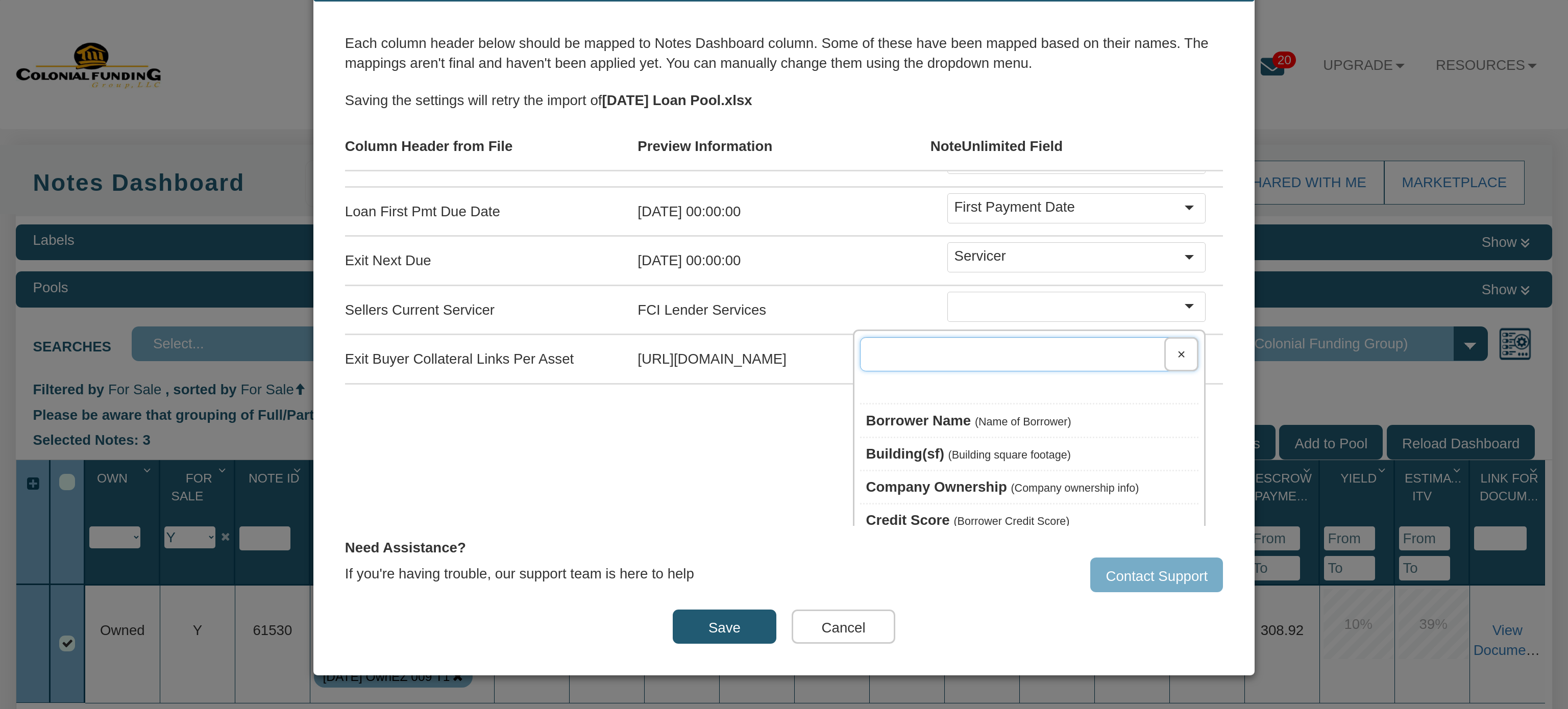
click at [1051, 339] on input "text" at bounding box center [1029, 354] width 338 height 34
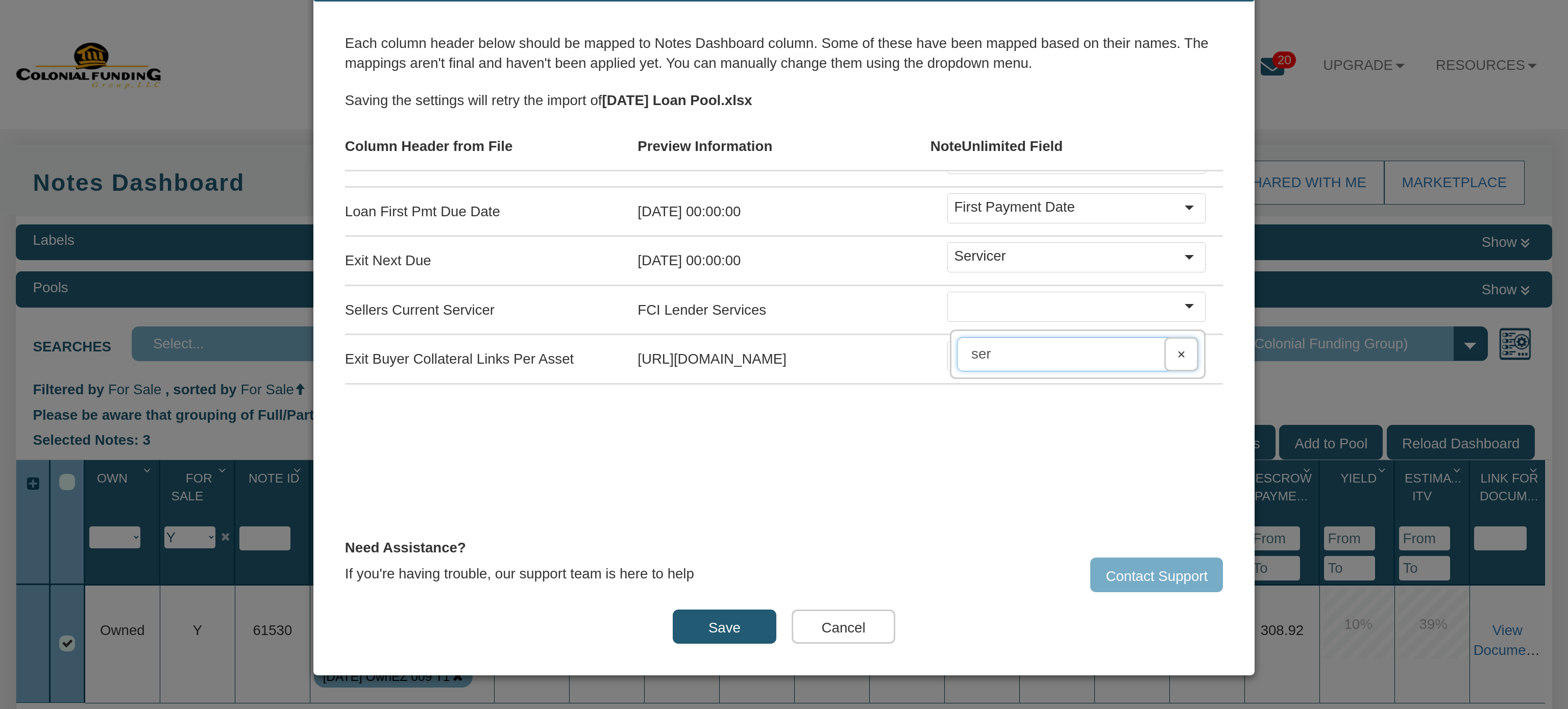
type input "ser"
click at [1182, 246] on div at bounding box center [1193, 256] width 23 height 20
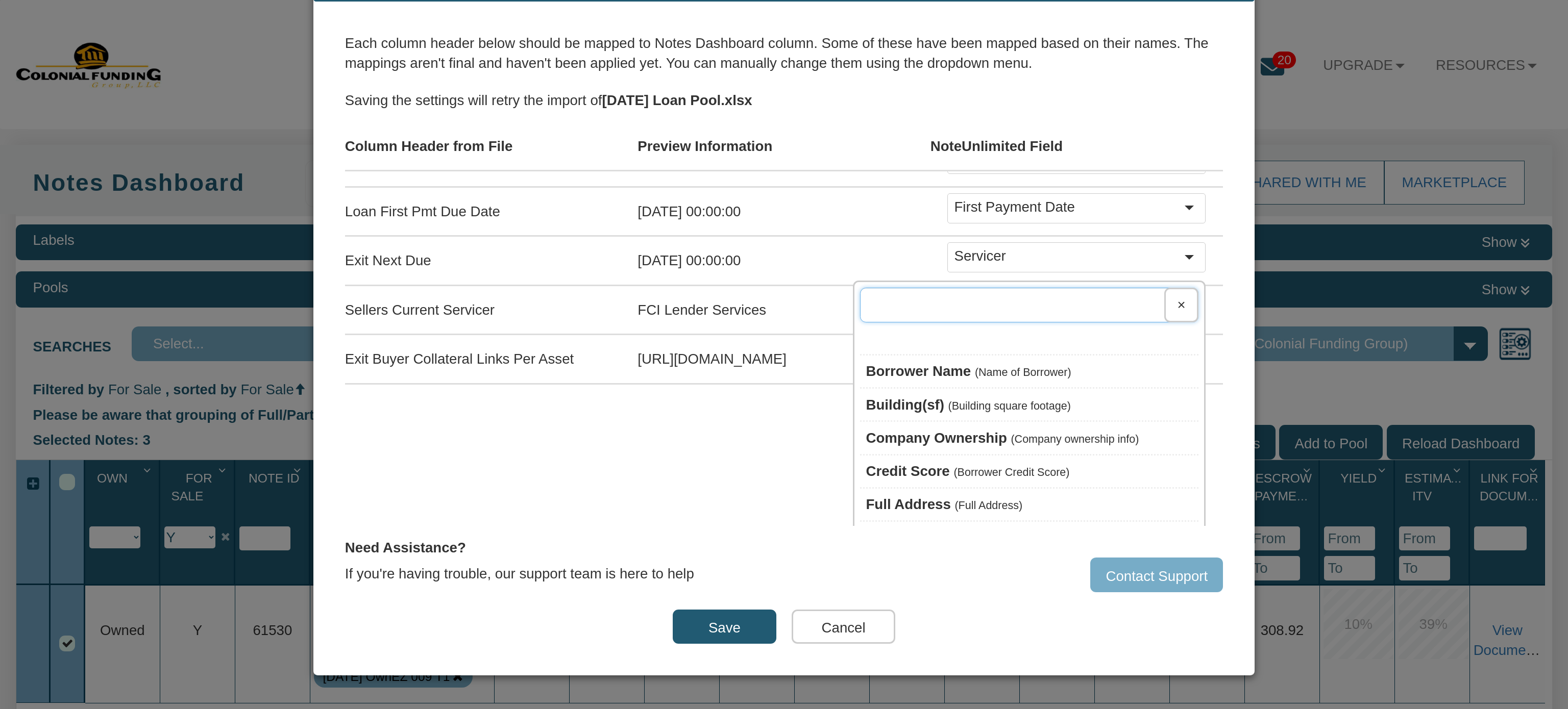
click at [1050, 290] on input "text" at bounding box center [1029, 305] width 338 height 34
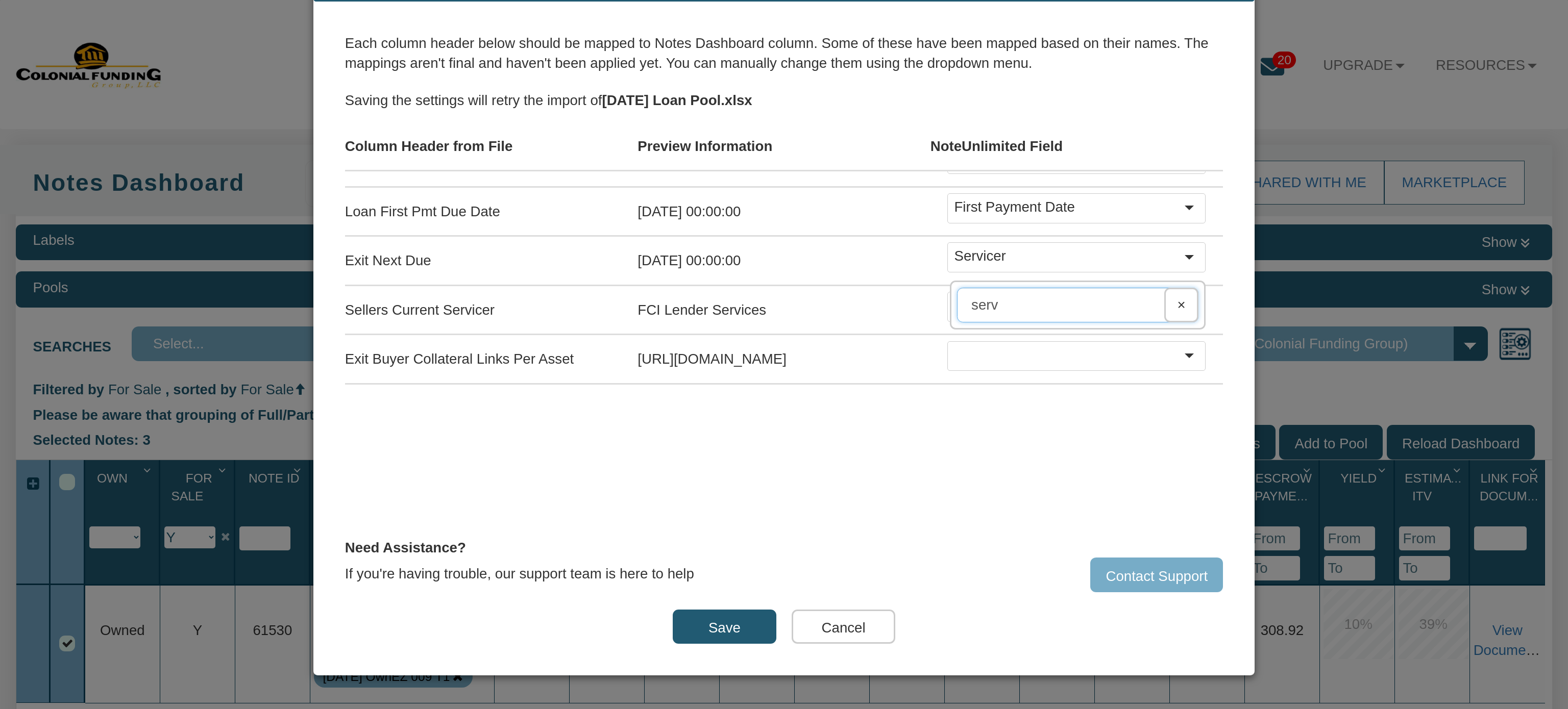
type input "serv"
click at [1182, 246] on div at bounding box center [1193, 256] width 23 height 20
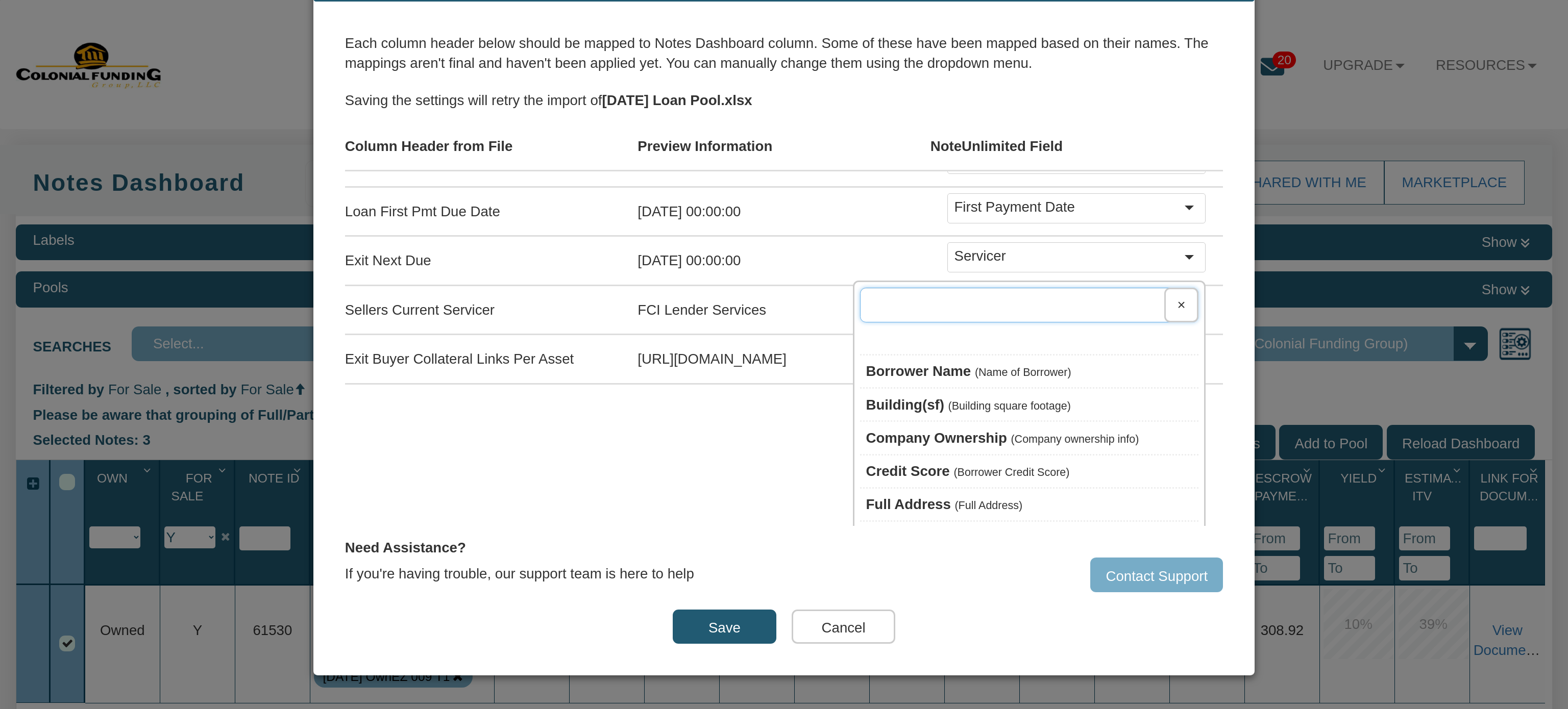
click at [1015, 290] on input "text" at bounding box center [1029, 305] width 338 height 34
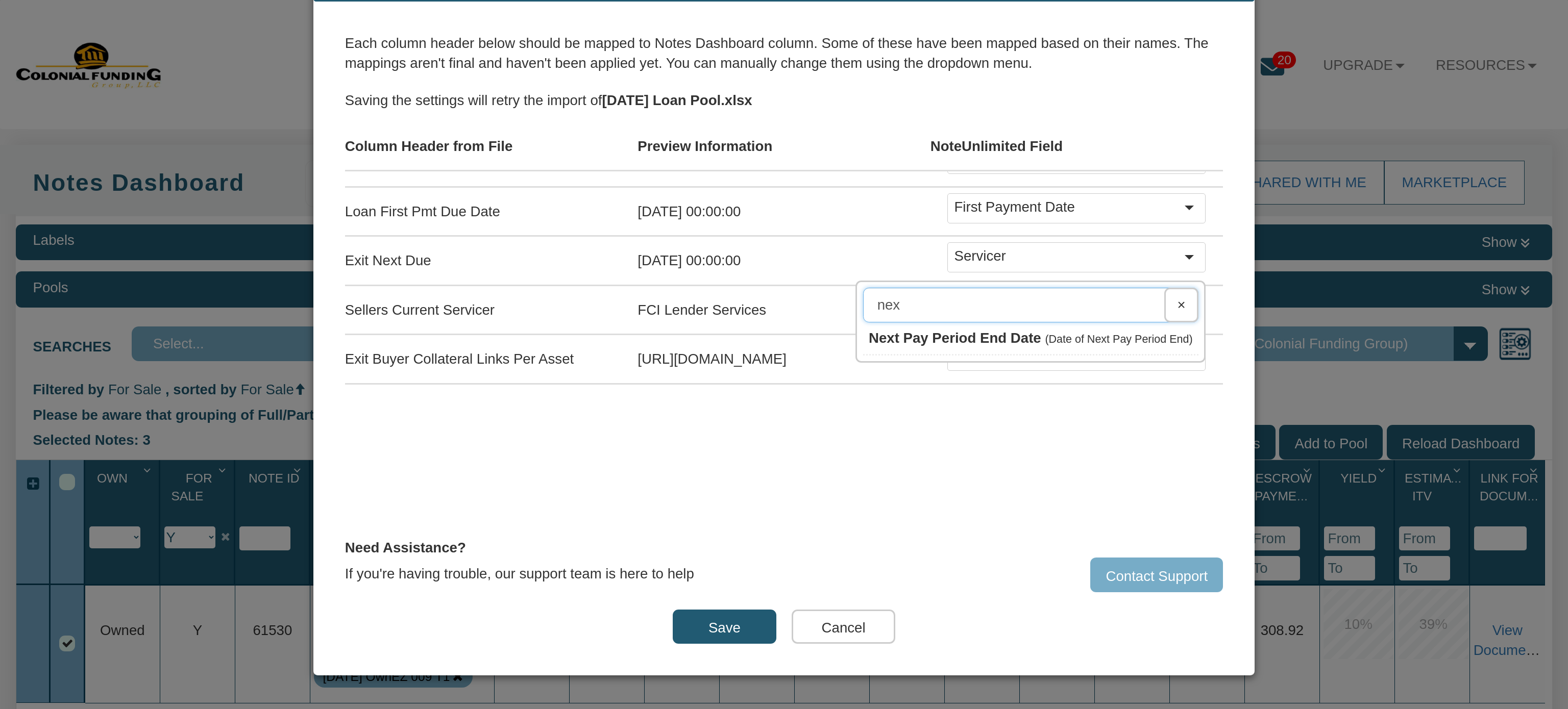
type input "nex"
click at [1007, 330] on span "Next Pay Period End Date" at bounding box center [955, 337] width 173 height 16
click at [1182, 295] on div at bounding box center [1193, 305] width 23 height 20
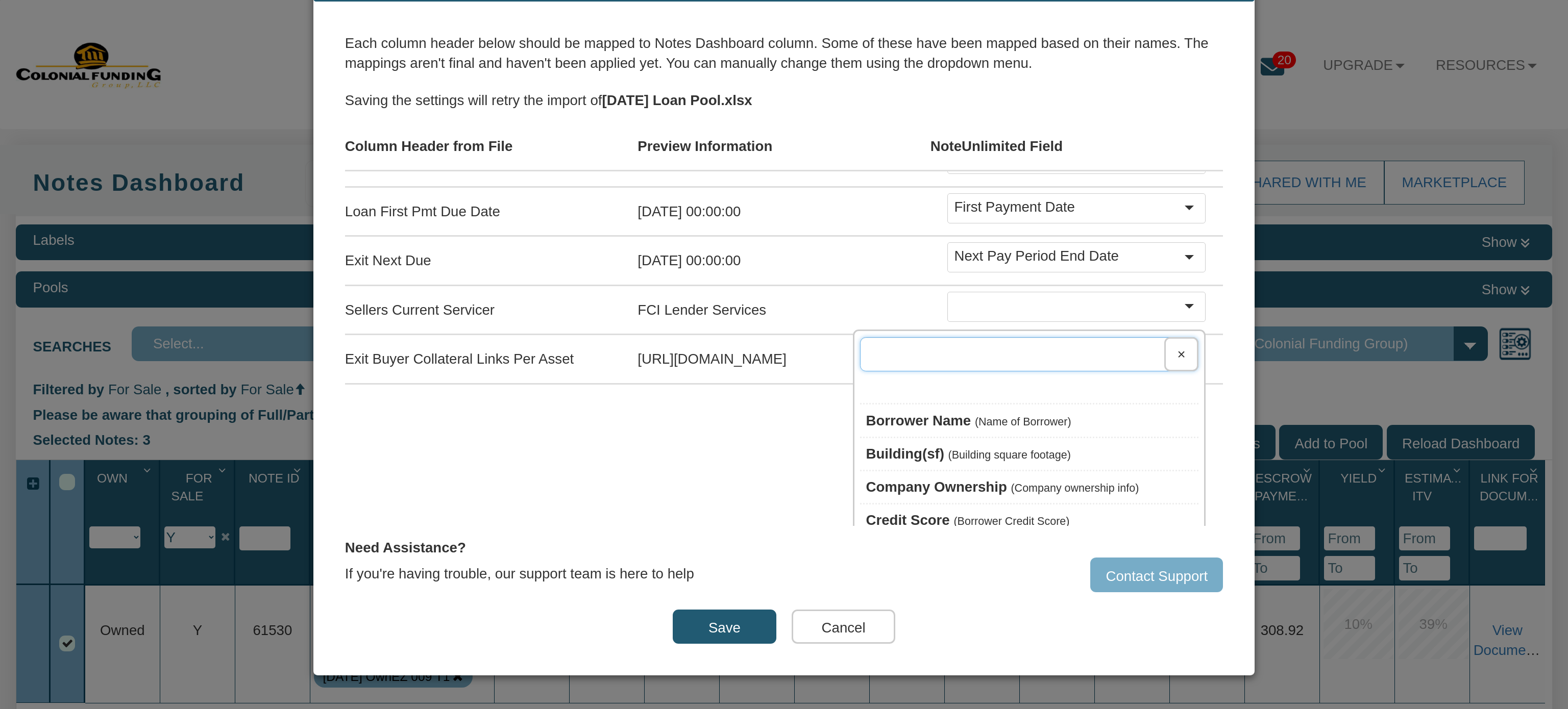
click at [989, 337] on input "text" at bounding box center [1029, 354] width 338 height 34
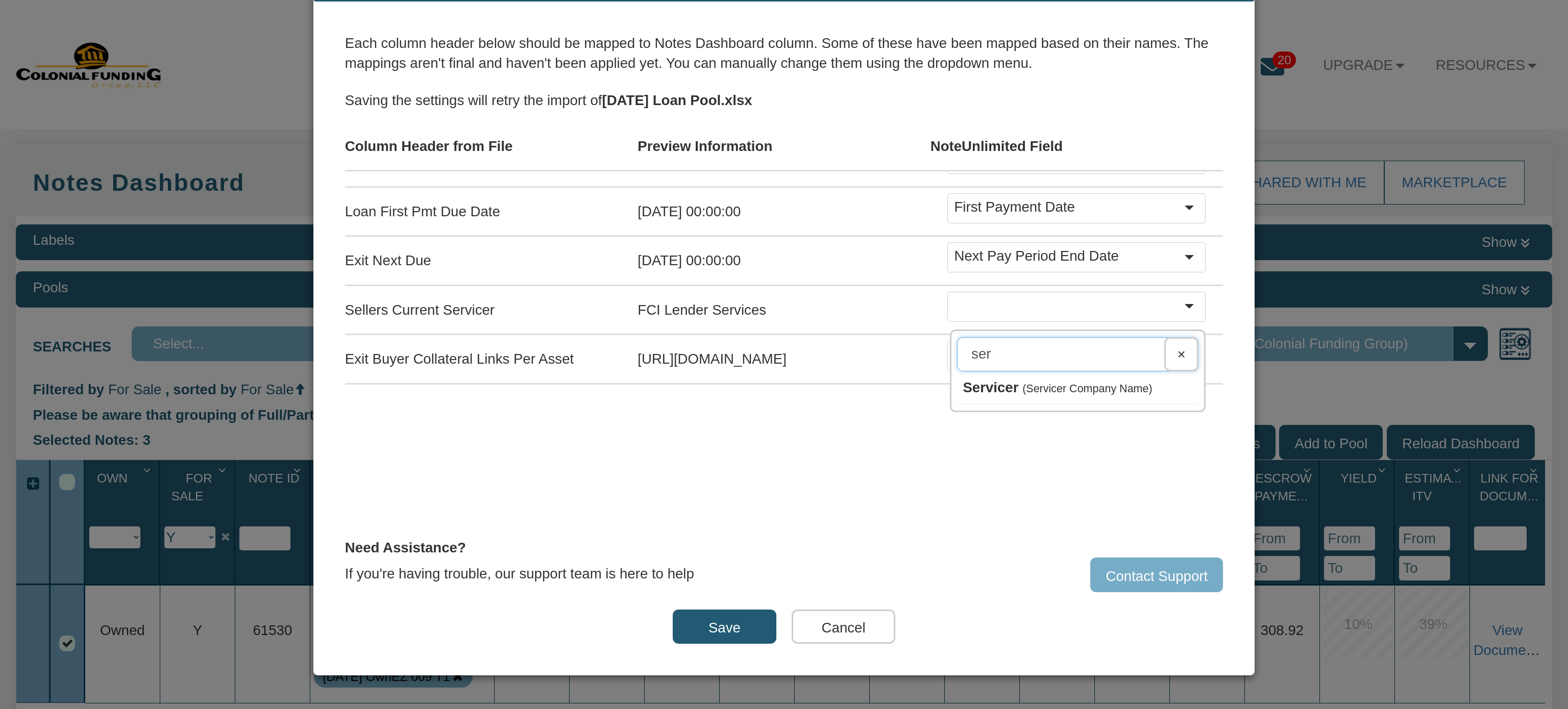
type input "ser"
click at [972, 379] on span "Servicer" at bounding box center [990, 387] width 56 height 16
click at [707, 629] on button "Save" at bounding box center [724, 627] width 104 height 34
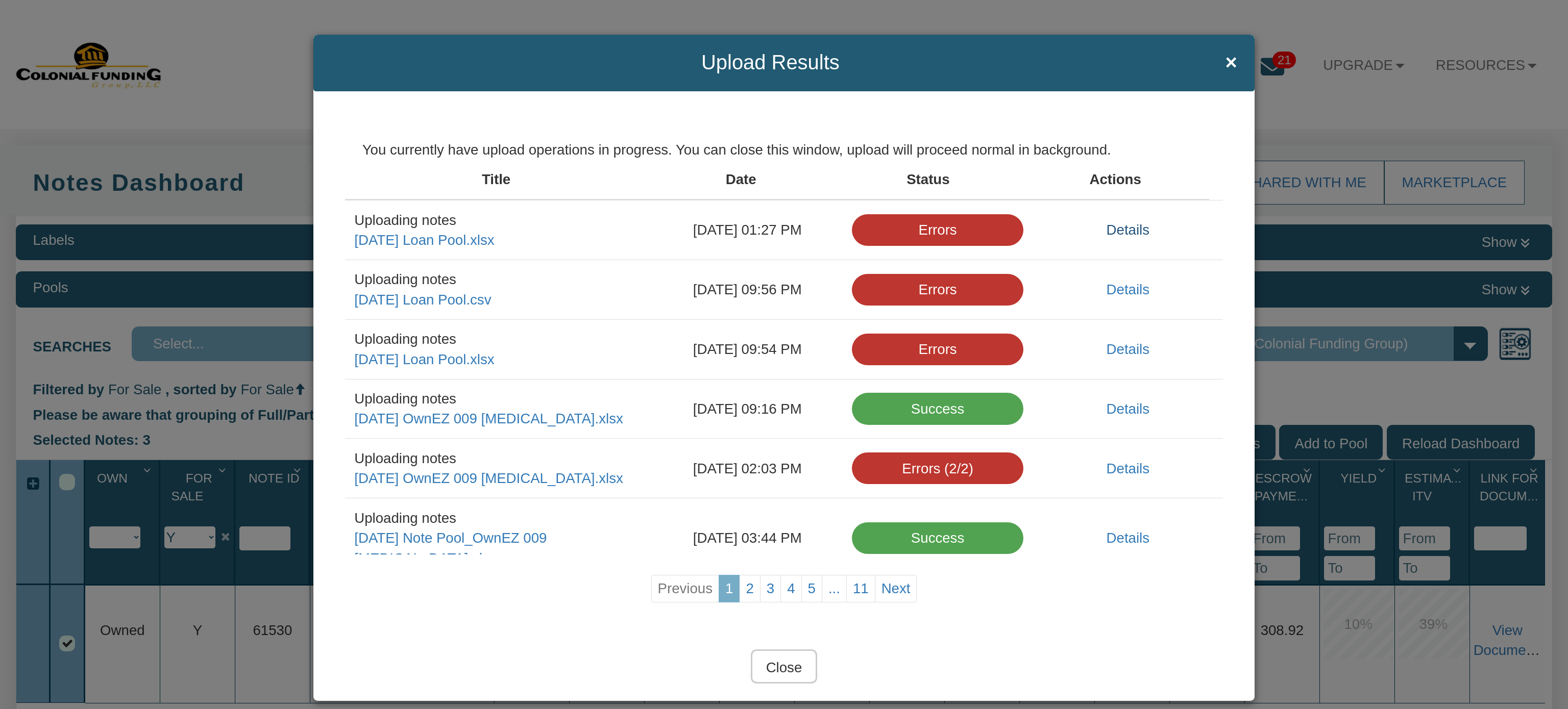
click at [1107, 231] on link "Details" at bounding box center [1128, 229] width 43 height 16
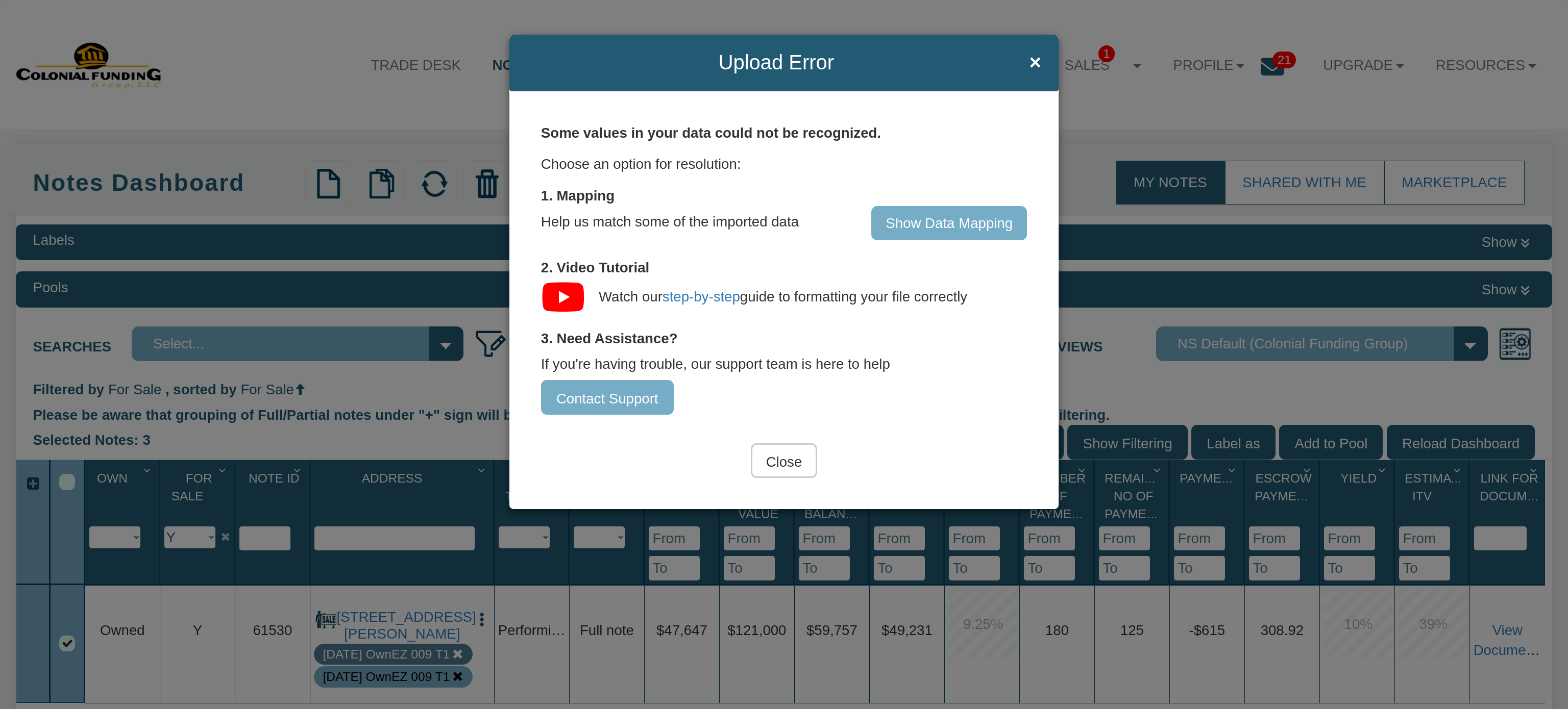
click at [944, 220] on input "Show Data Mapping" at bounding box center [949, 223] width 155 height 34
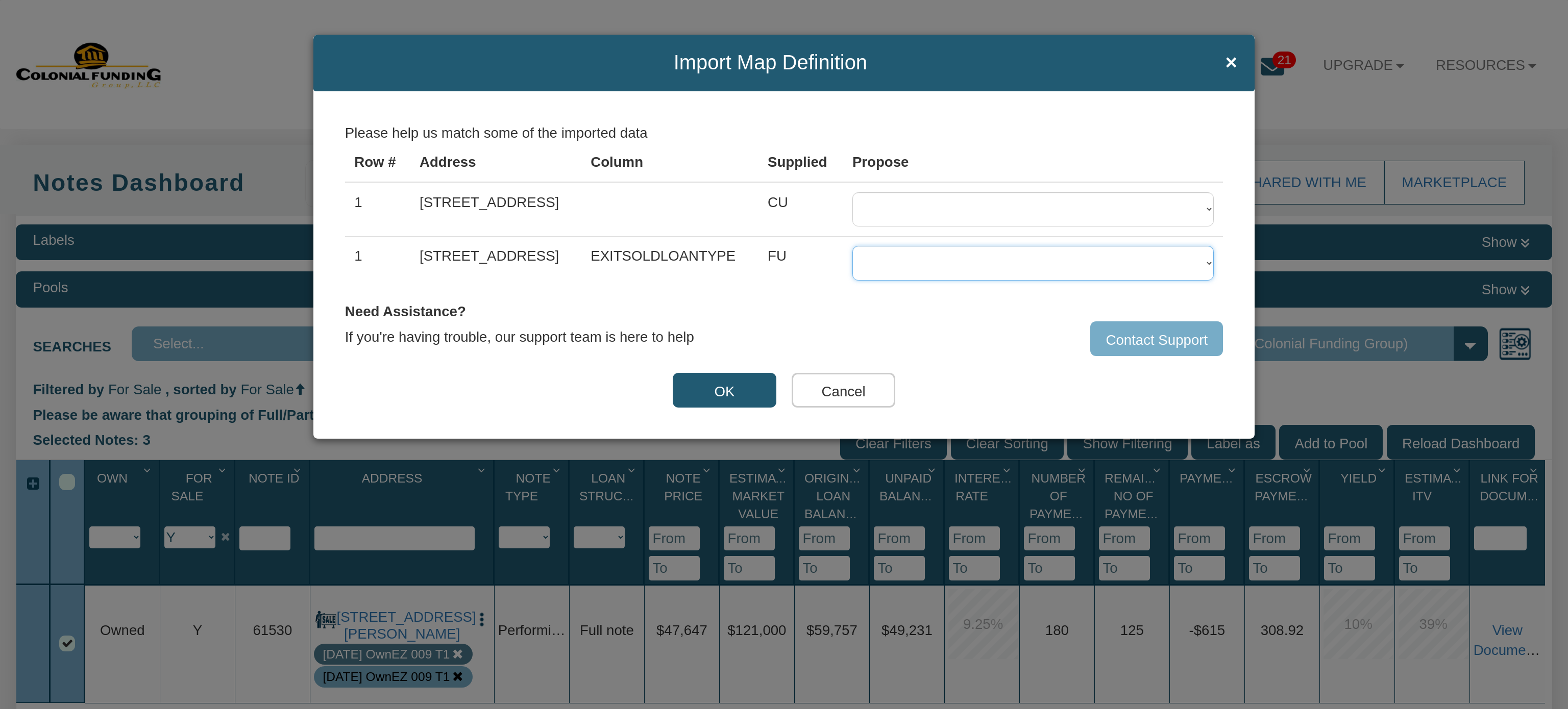
click at [1204, 260] on select "15 Year Fixed 20 Year Fixed 30 Year Fixed 5 years balloon loan with 30 years am…" at bounding box center [1033, 263] width 362 height 34
select select "string:CUST_FIXED"
click at [857, 246] on select "15 Year Fixed 20 Year Fixed 30 Year Fixed 5 years balloon loan with 30 years am…" at bounding box center [1033, 263] width 362 height 34
click at [1208, 210] on select "Full note Partial note Pledge note Split Payment note" at bounding box center [1033, 210] width 362 height 34
select select "string:FU"
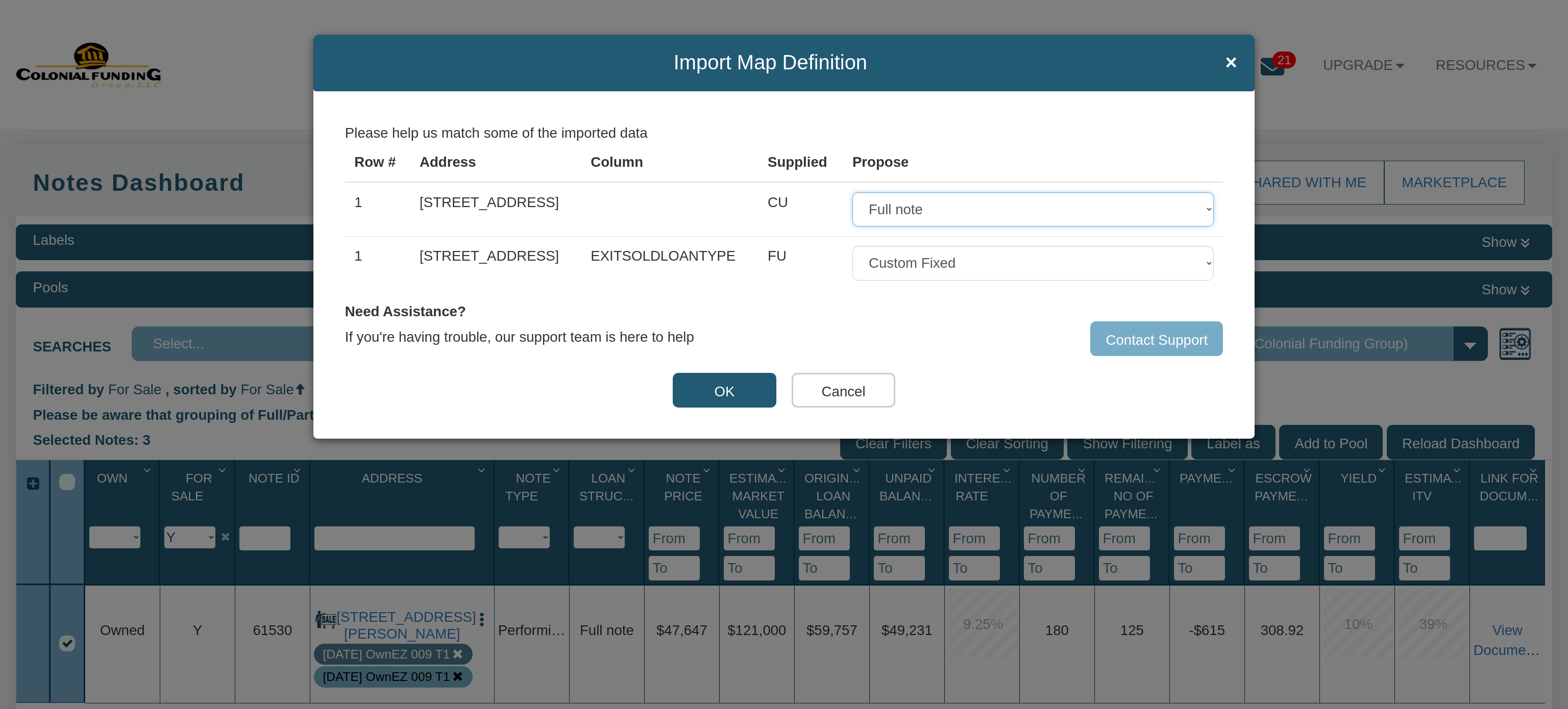
click at [857, 192] on select "Full note Partial note Pledge note Split Payment note" at bounding box center [1033, 210] width 362 height 34
click at [718, 389] on button "OK" at bounding box center [724, 390] width 104 height 34
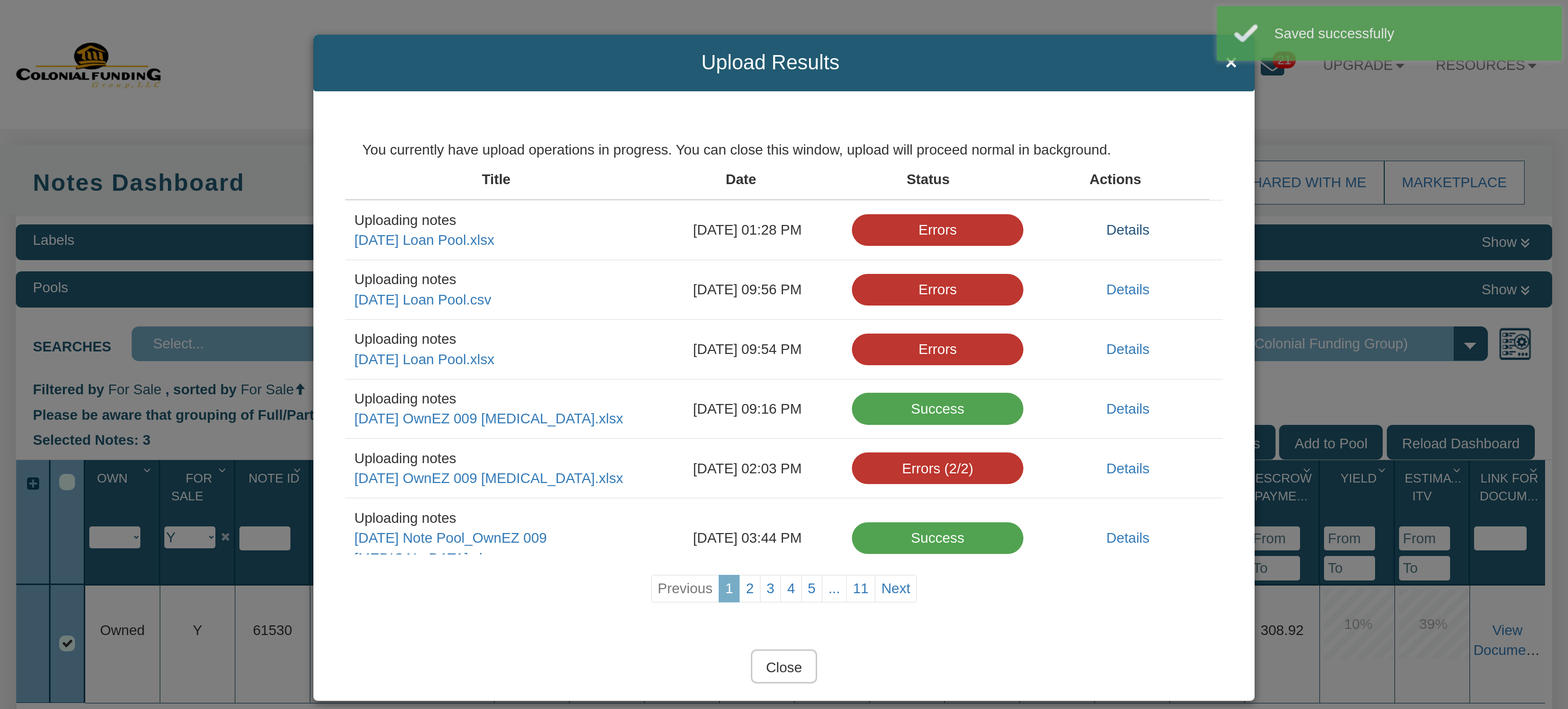
click at [1107, 233] on link "Details" at bounding box center [1128, 229] width 43 height 16
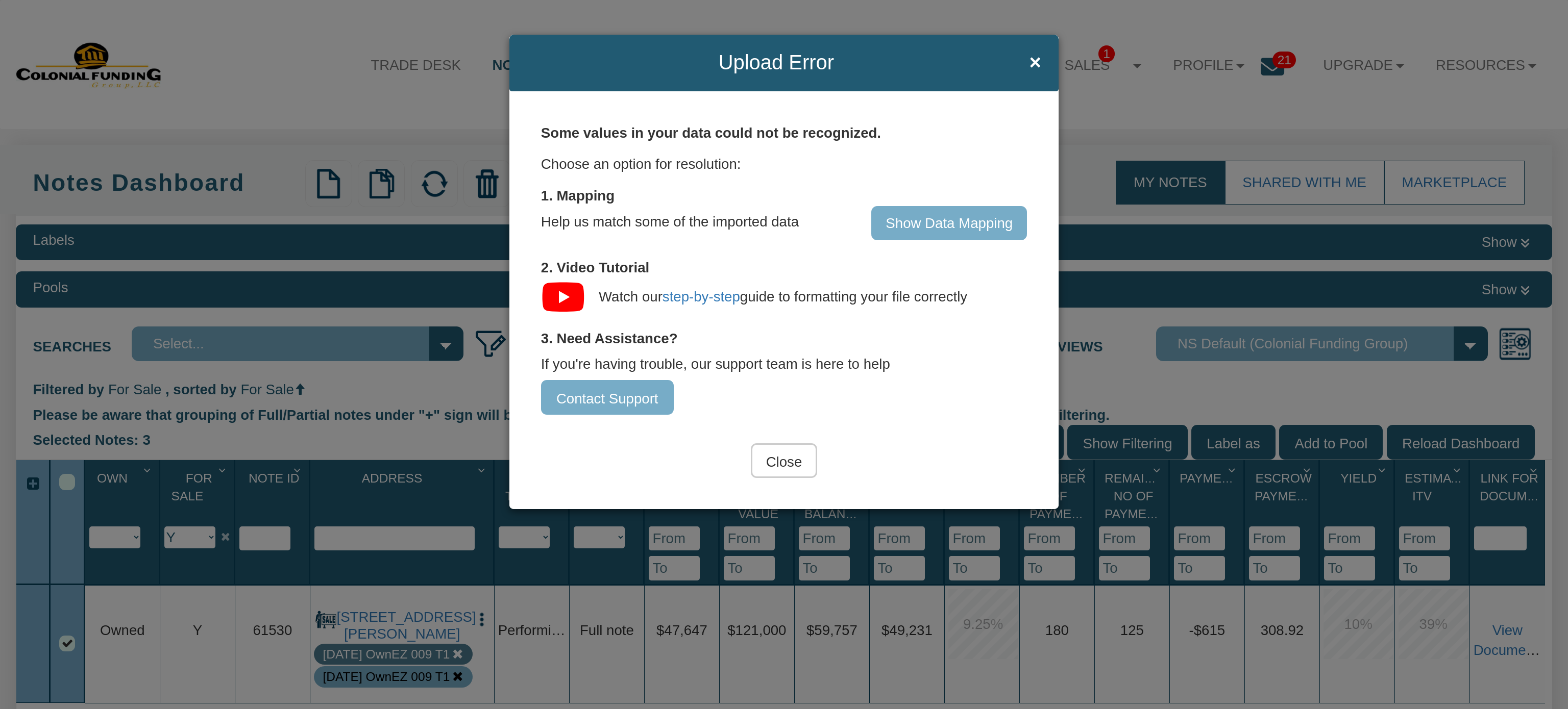
click at [925, 232] on input "Show Data Mapping" at bounding box center [949, 223] width 155 height 34
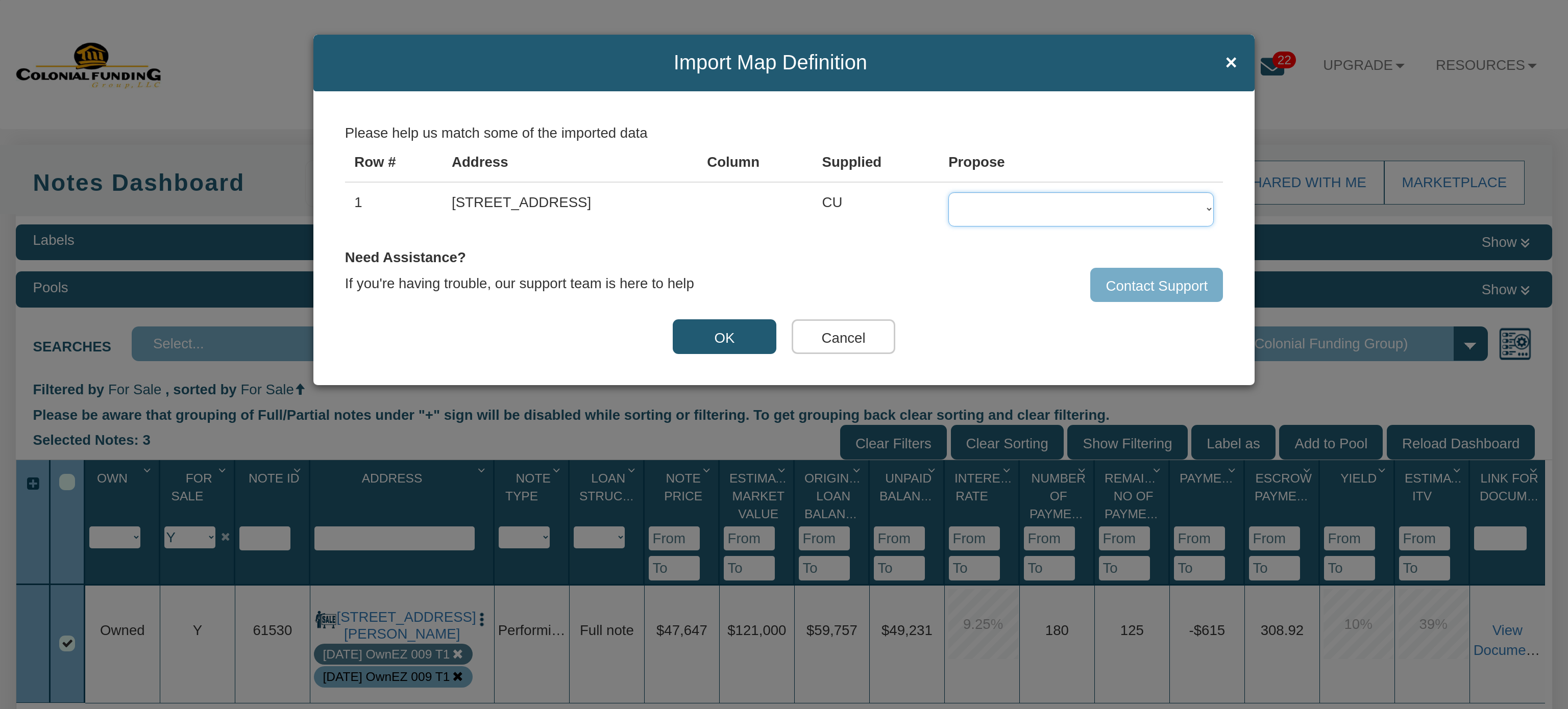
click at [1000, 207] on select "Full note Partial note Pledge note Split Payment note" at bounding box center [1081, 210] width 265 height 34
select select "string:FU"
click at [950, 192] on select "Full note Partial note Pledge note Split Payment note" at bounding box center [1081, 210] width 265 height 34
click at [718, 335] on button "OK" at bounding box center [724, 337] width 104 height 34
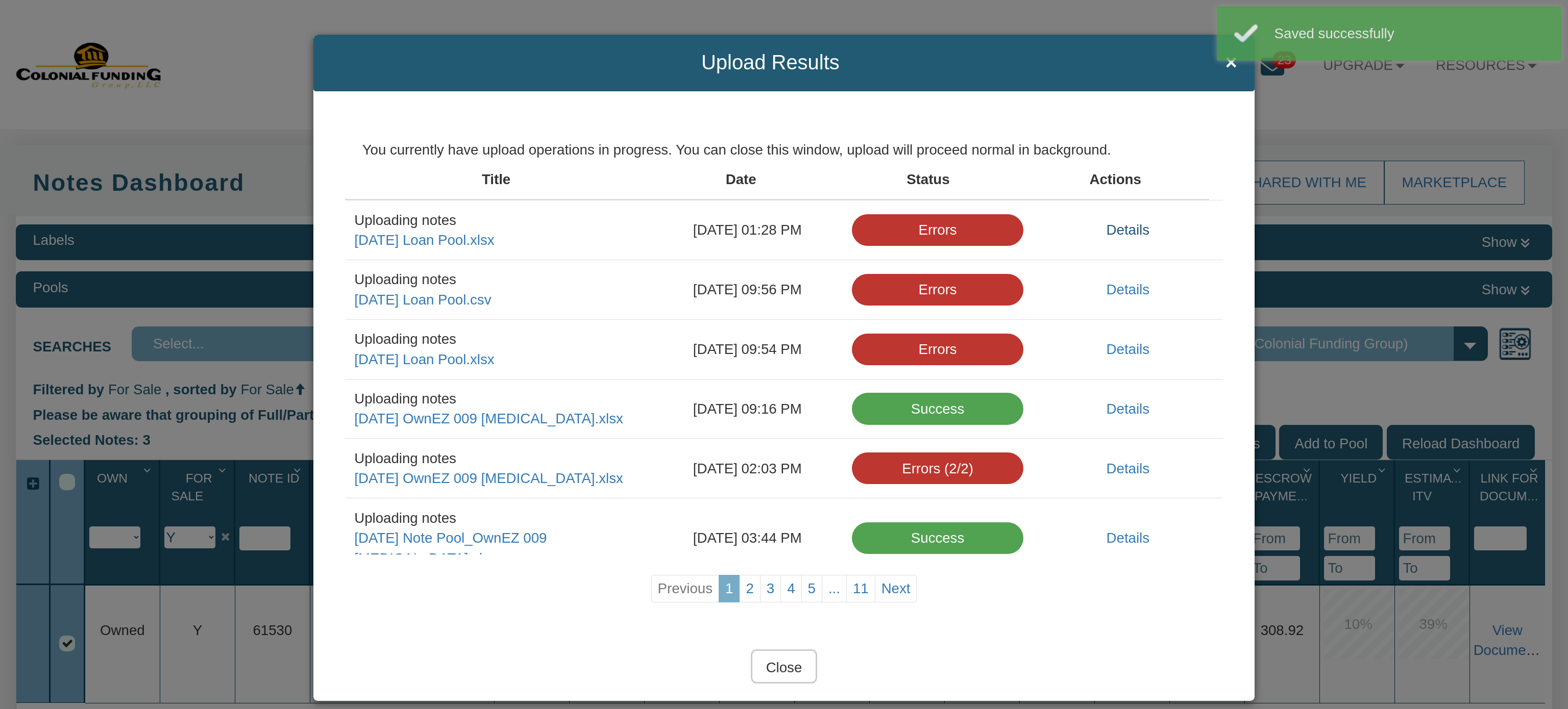
click at [1107, 232] on link "Details" at bounding box center [1128, 229] width 43 height 16
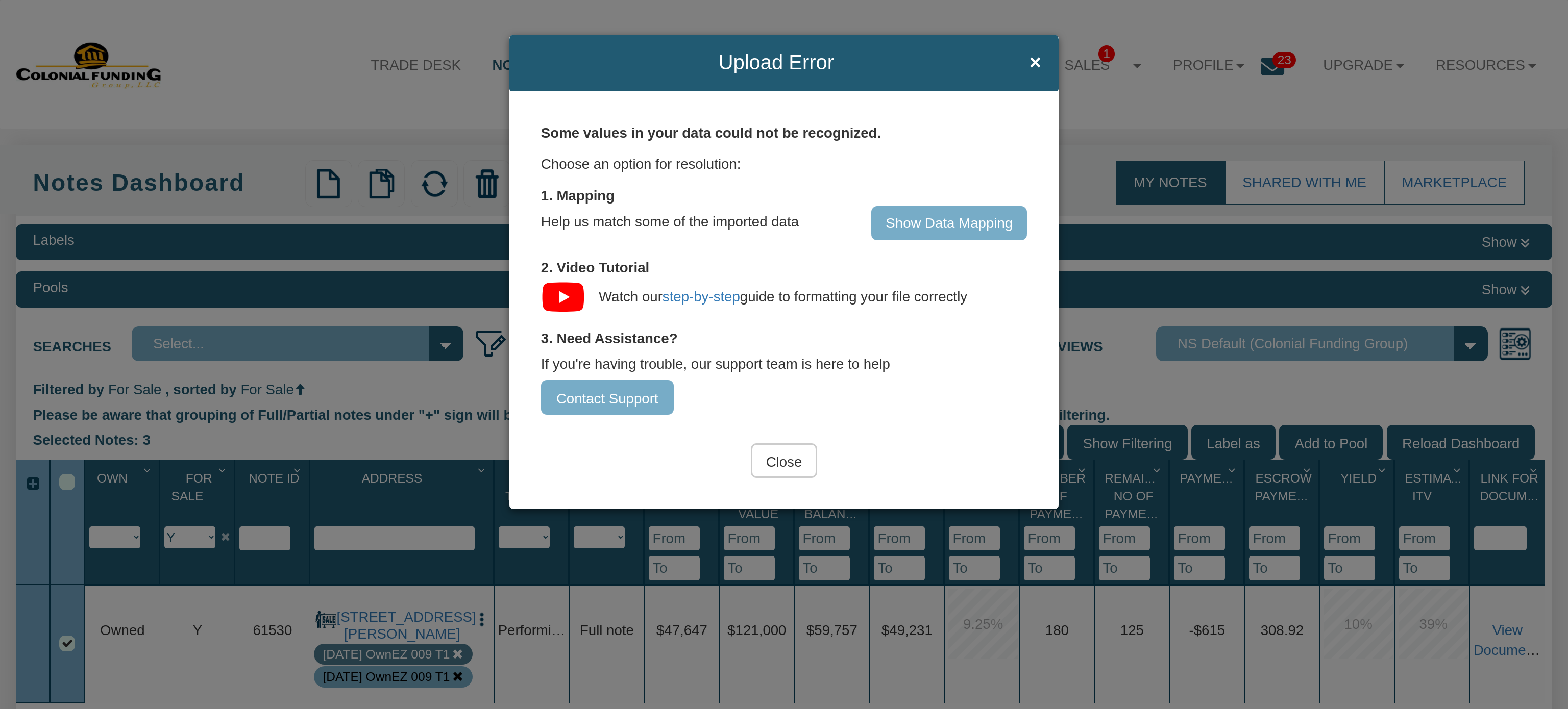
click at [924, 217] on input "Show Data Mapping" at bounding box center [949, 223] width 155 height 34
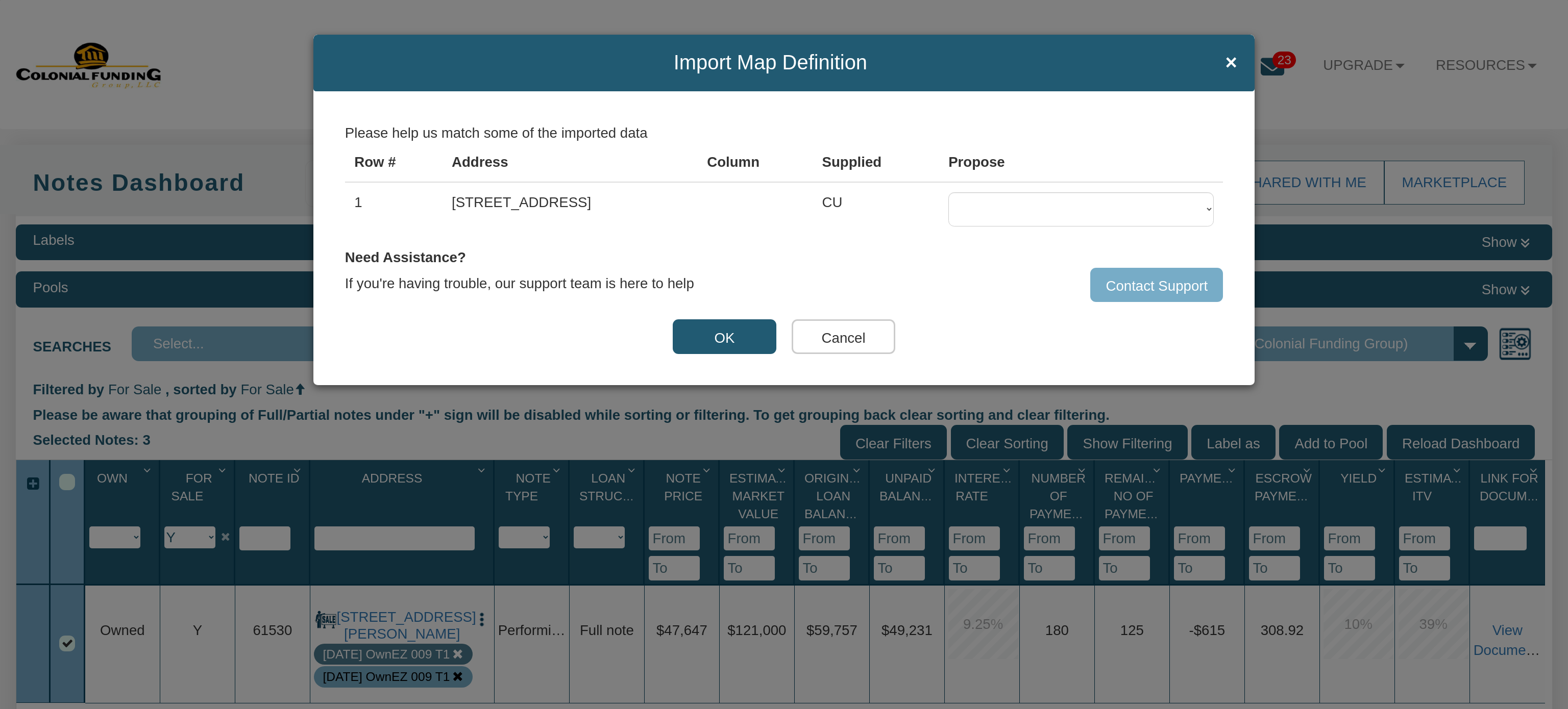
click at [827, 348] on button "Cancel" at bounding box center [843, 337] width 104 height 34
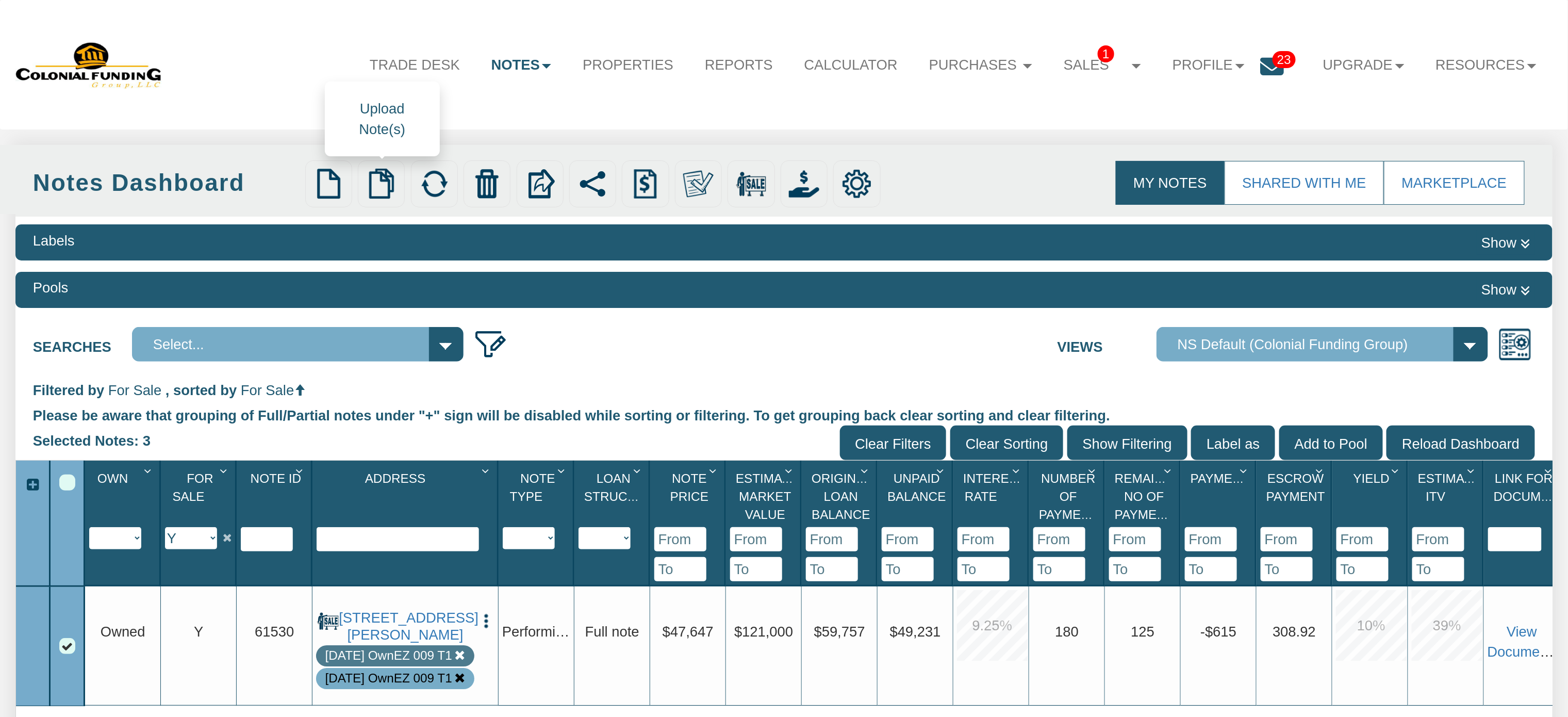
click at [379, 182] on img at bounding box center [381, 184] width 31 height 31
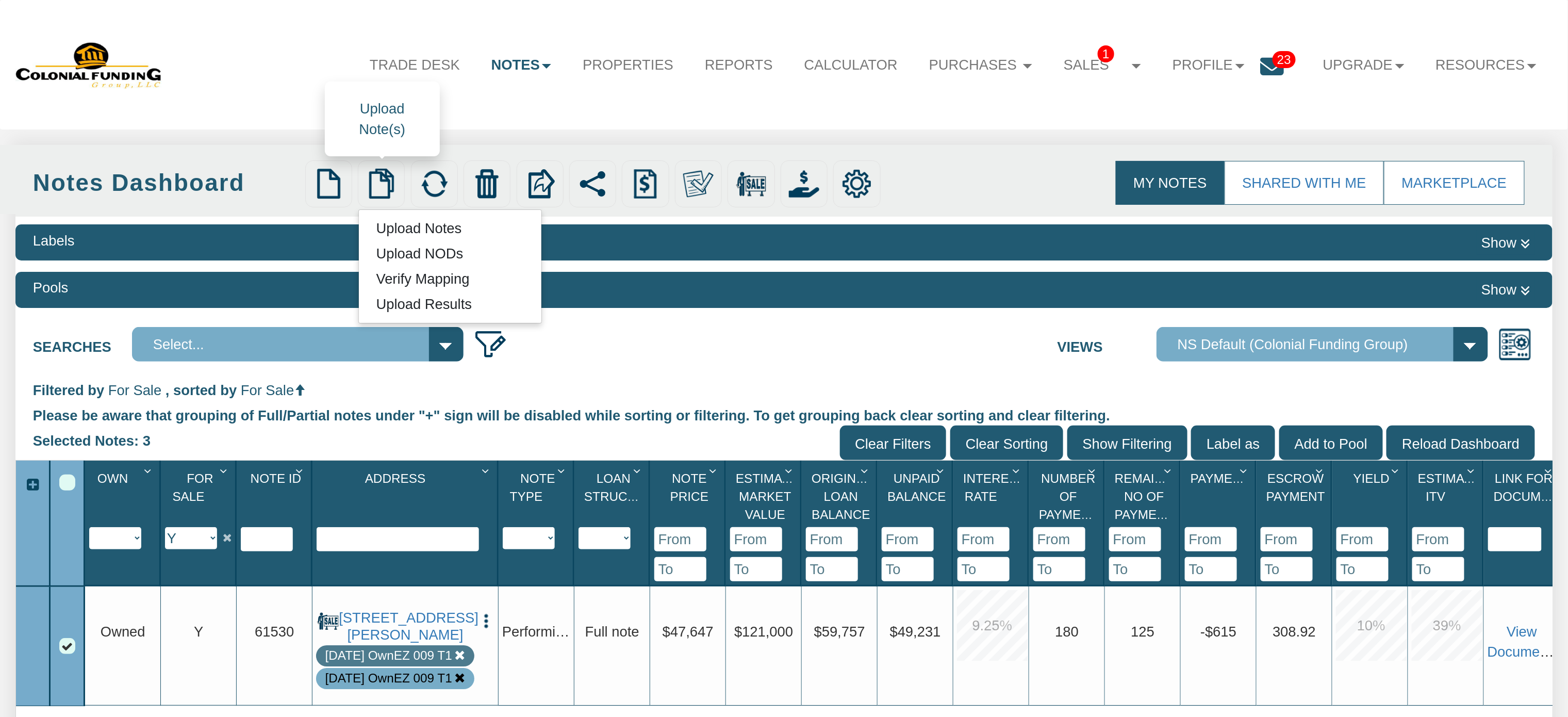
click at [417, 229] on link "Upload Notes" at bounding box center [419, 228] width 120 height 22
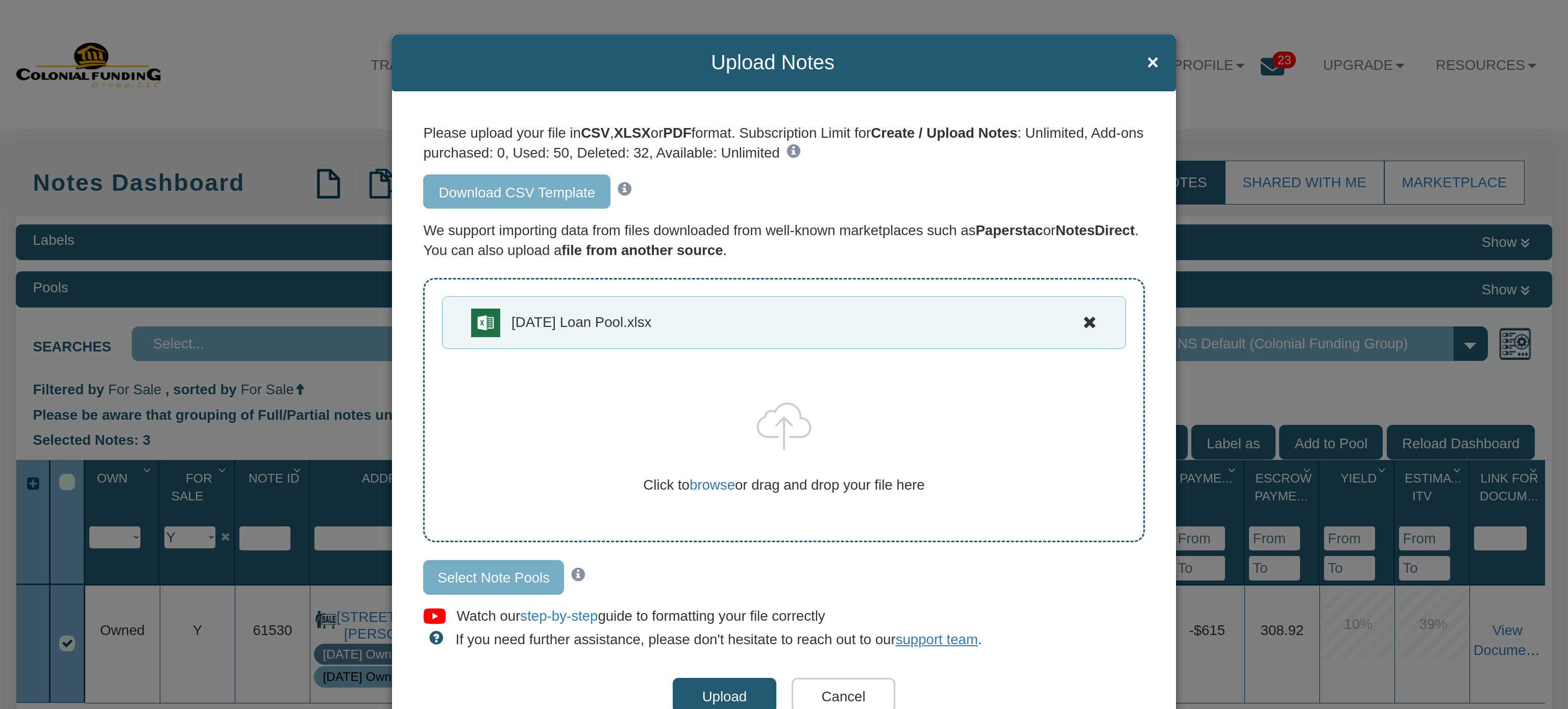
click at [485, 576] on input "Select Note Pools" at bounding box center [493, 577] width 141 height 34
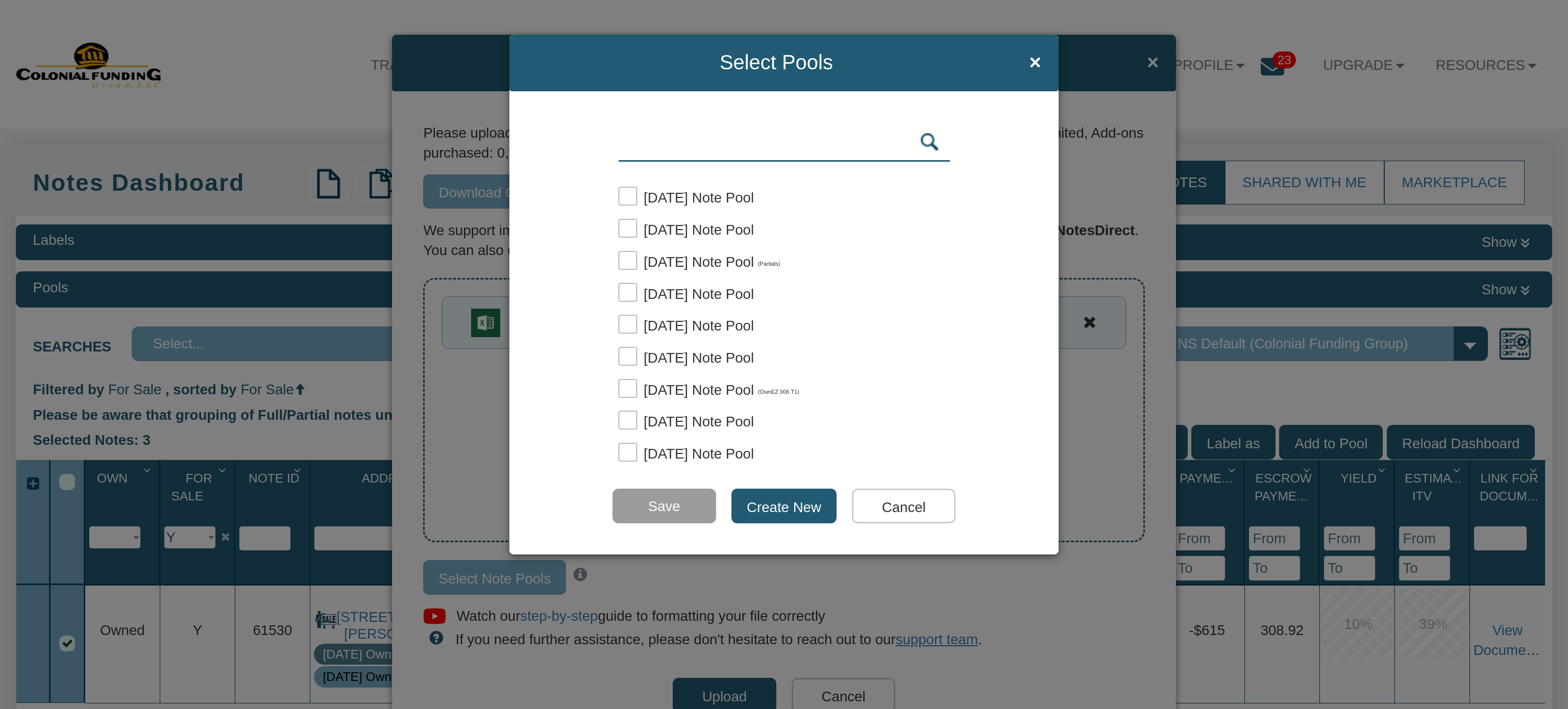
scroll to position [265, 0]
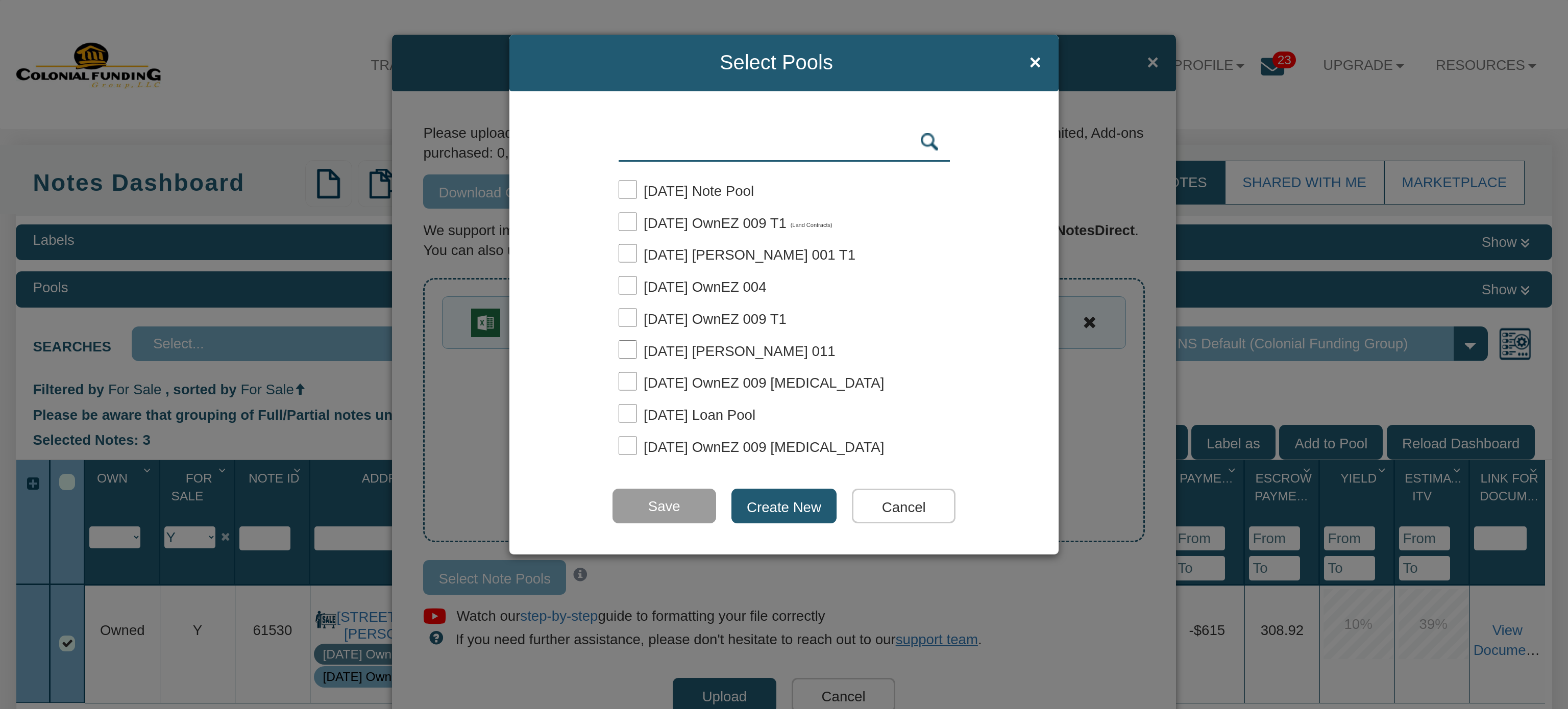
click at [704, 409] on span "[DATE] Loan Pool" at bounding box center [699, 414] width 112 height 16
checkbox input "true"
click at [669, 509] on input "Save" at bounding box center [664, 506] width 104 height 34
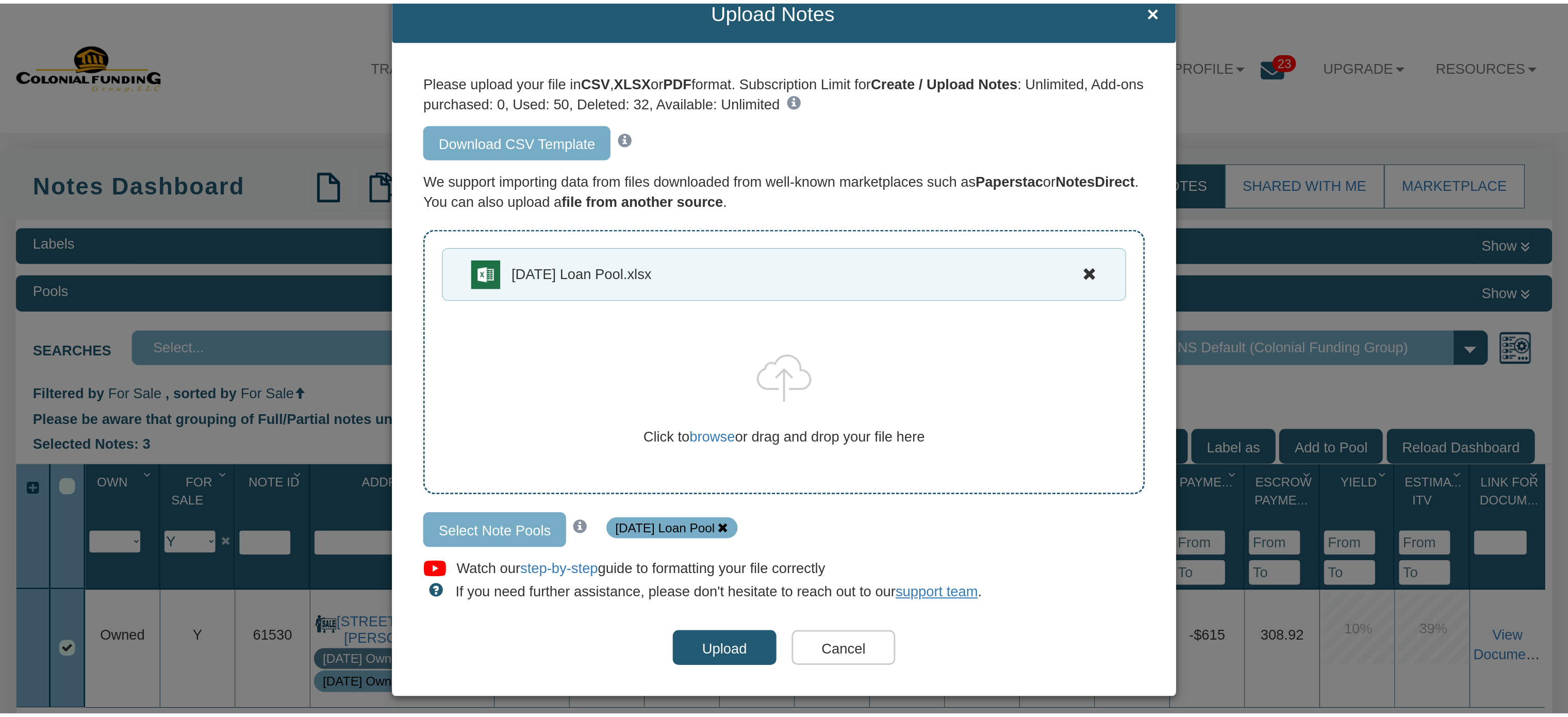
scroll to position [68, 0]
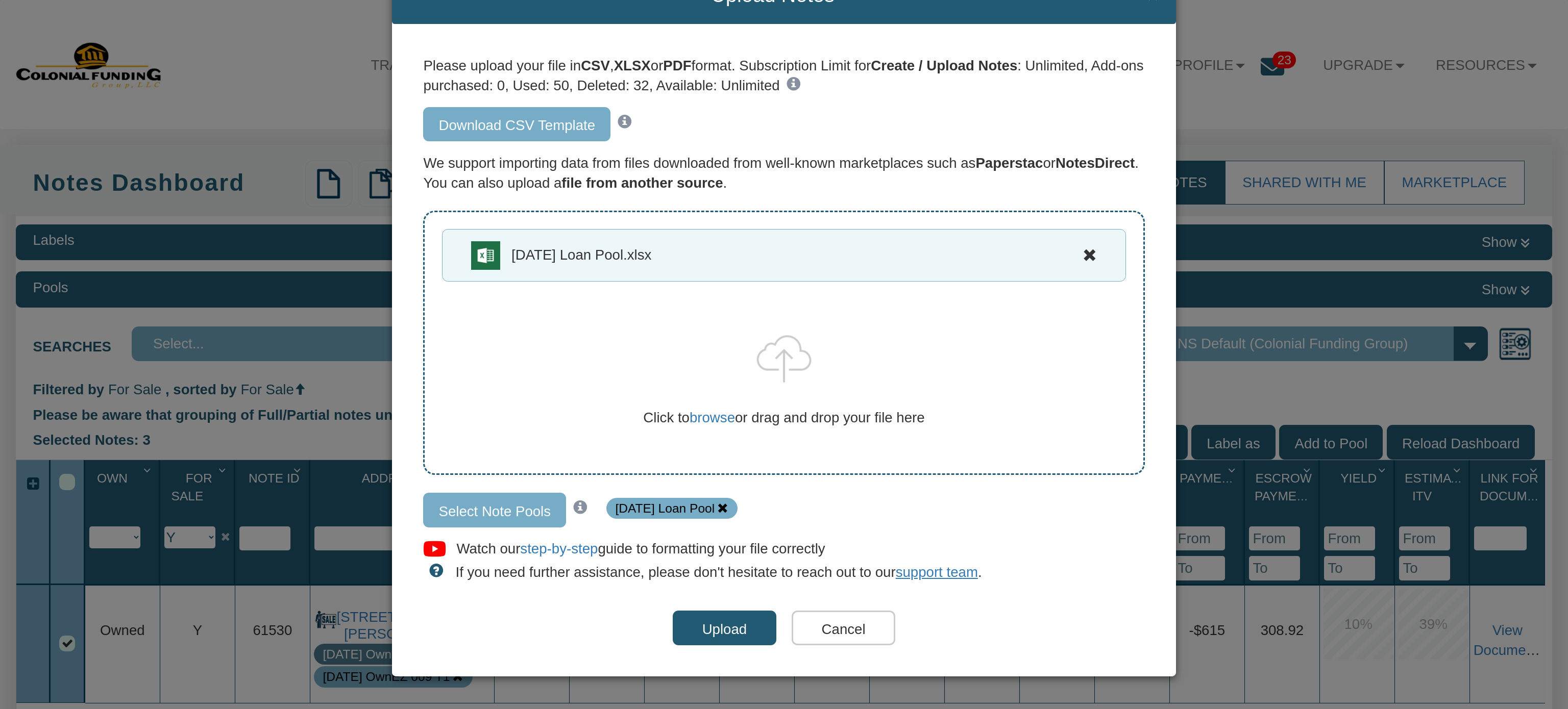
click at [709, 629] on input "Upload" at bounding box center [724, 628] width 104 height 34
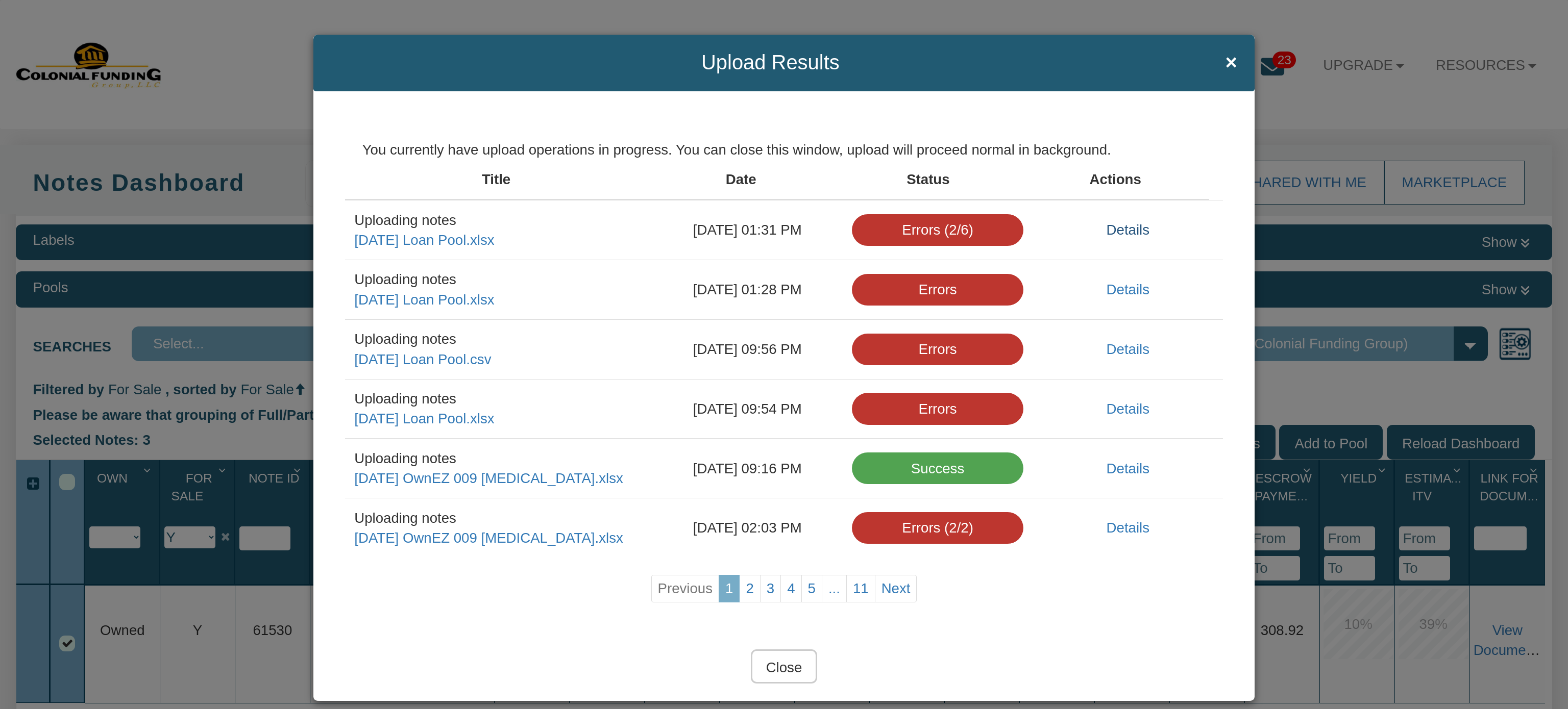
click at [1107, 223] on link "Details" at bounding box center [1128, 229] width 43 height 16
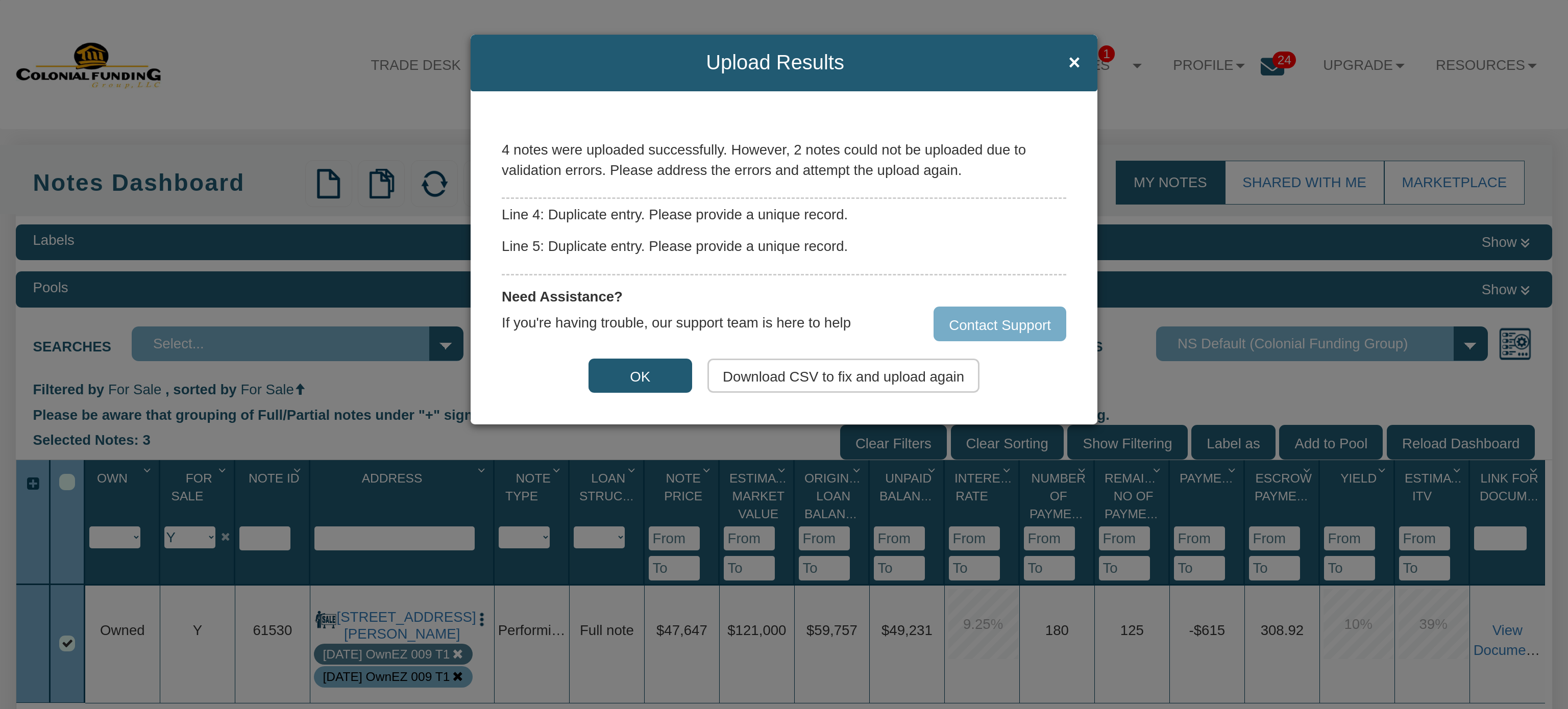
click at [632, 363] on button "OK" at bounding box center [640, 376] width 104 height 34
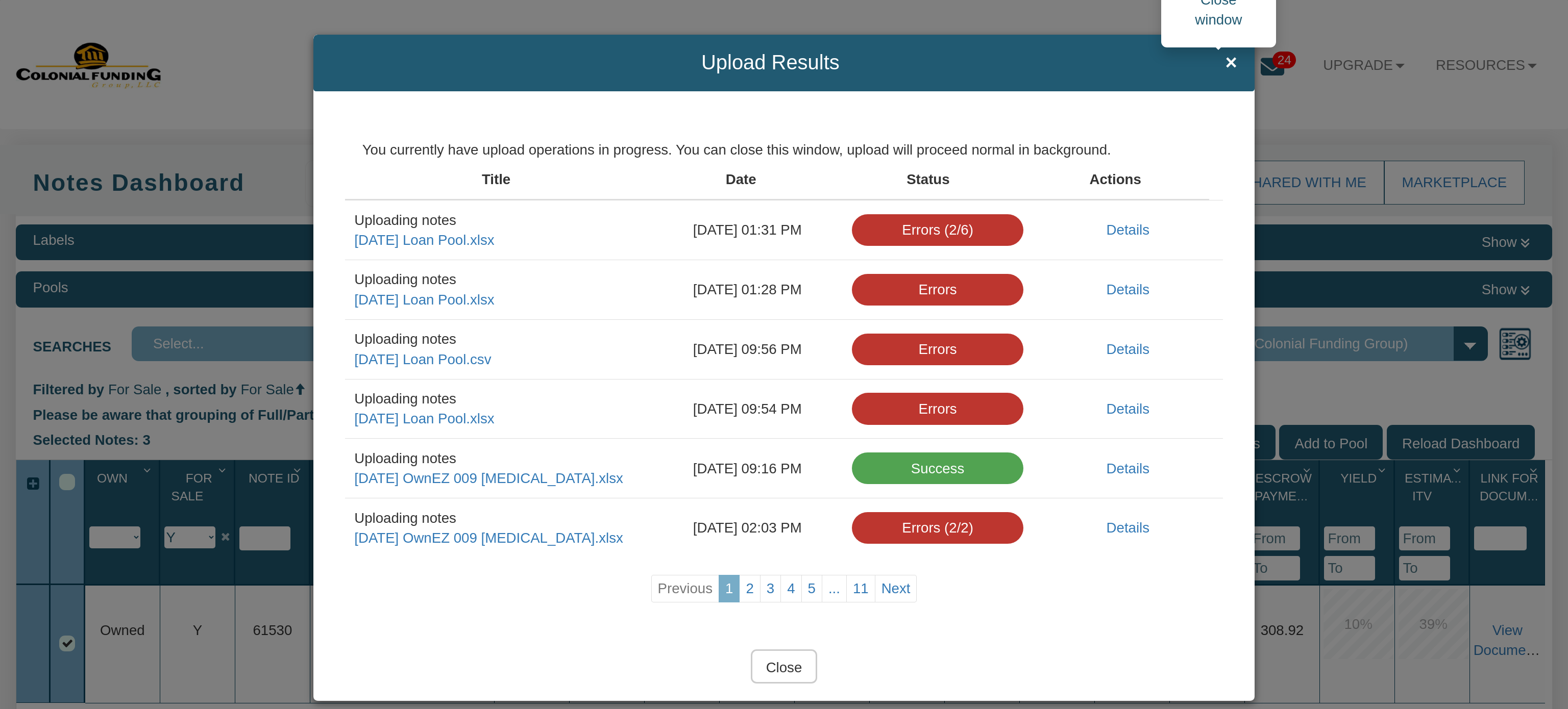
click at [1225, 58] on span "×" at bounding box center [1230, 63] width 12 height 23
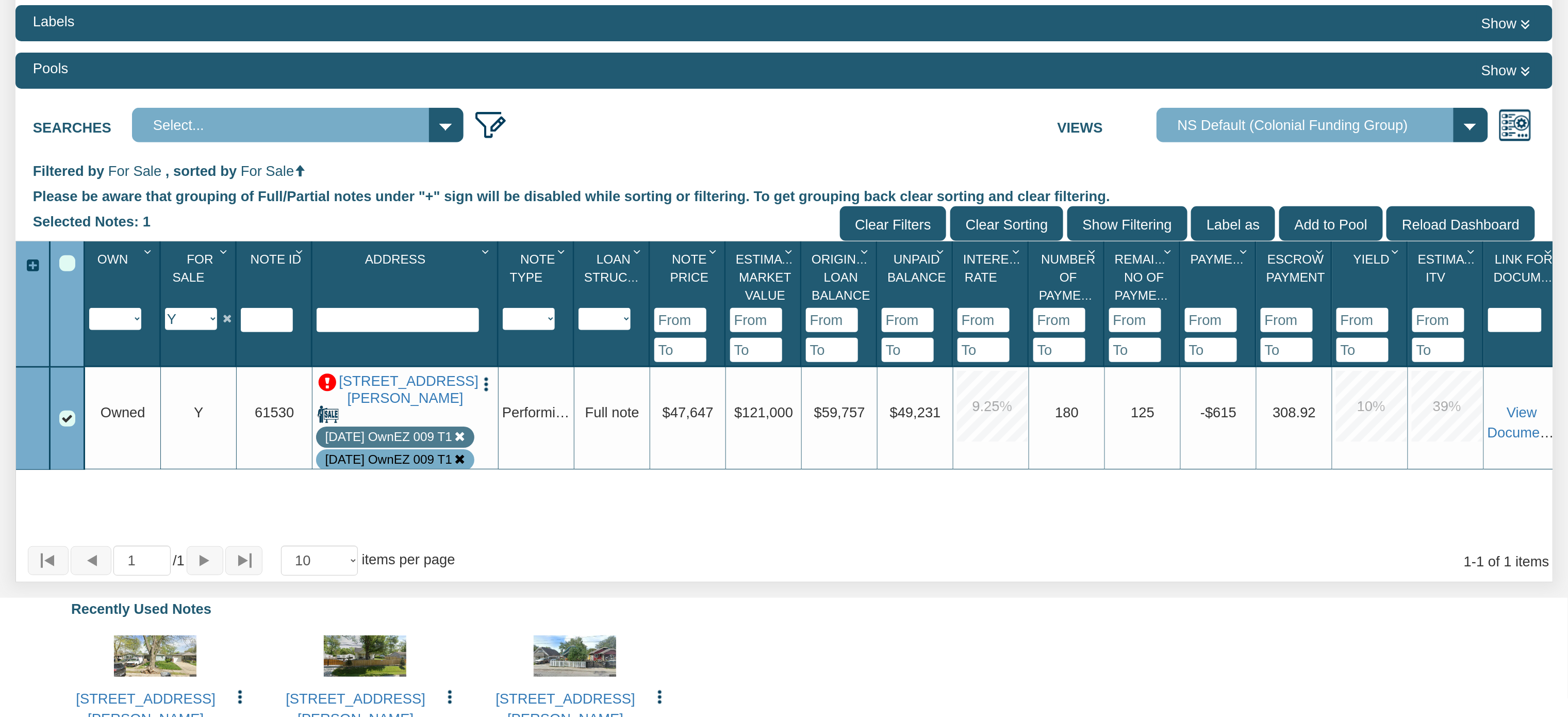
scroll to position [221, 0]
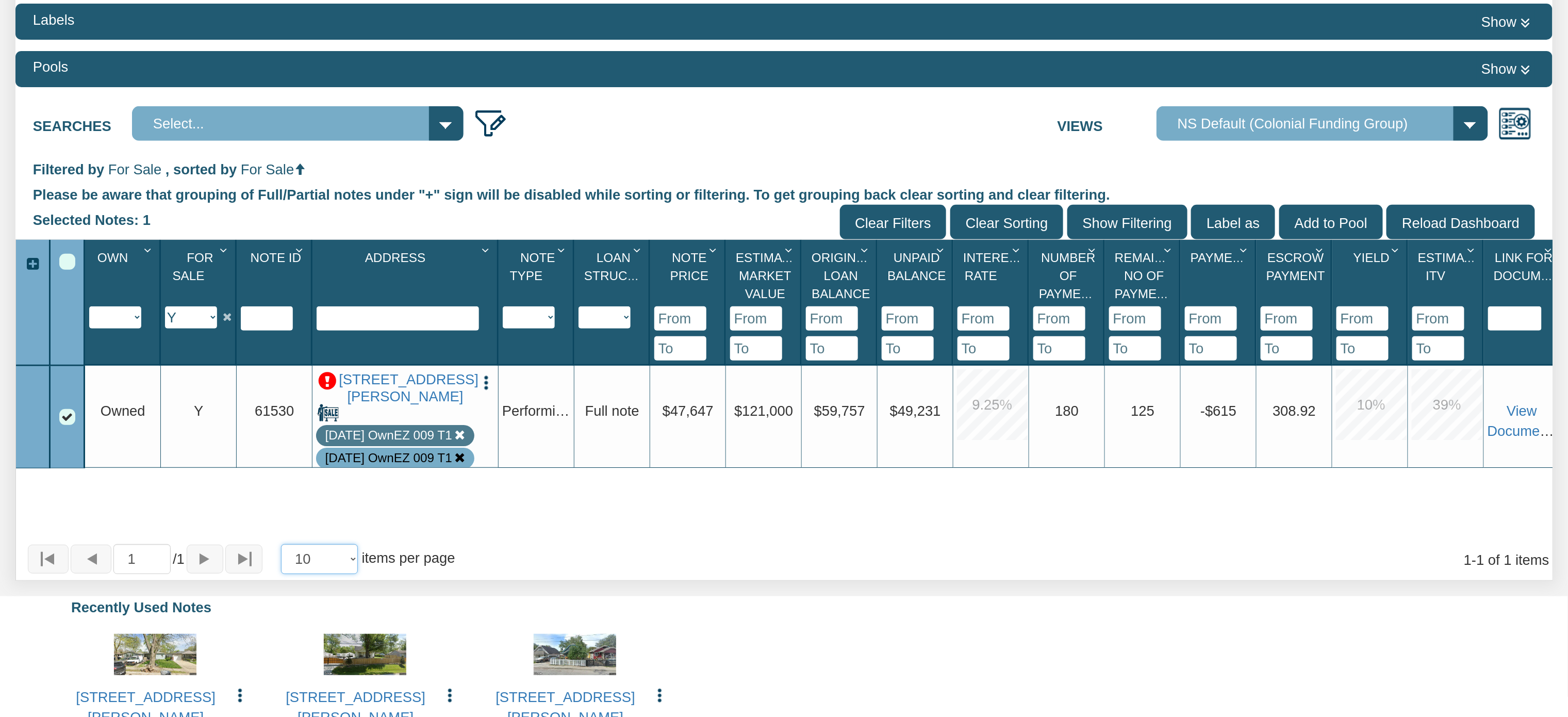
click at [358, 563] on select "10 25 50 100" at bounding box center [319, 559] width 77 height 30
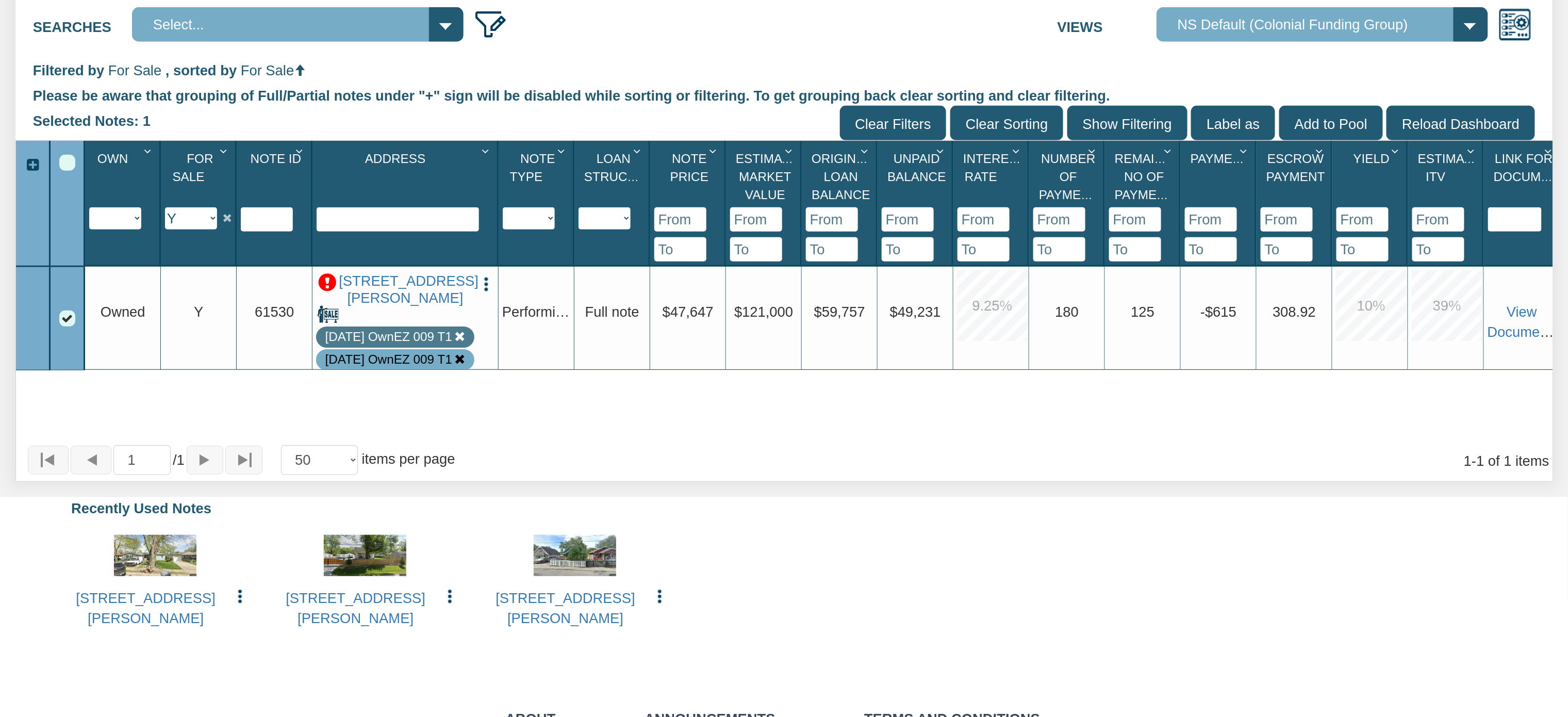
scroll to position [347, 0]
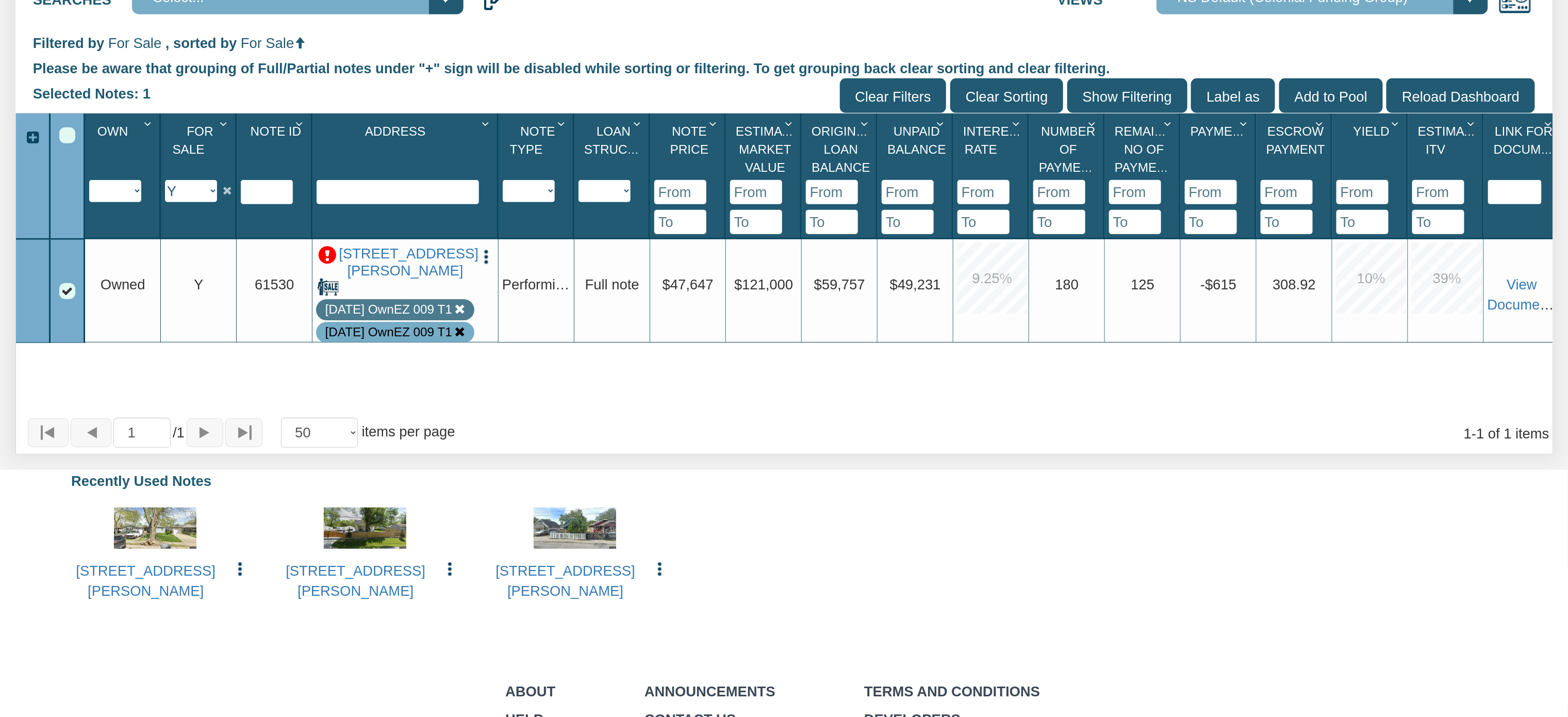
click at [212, 195] on select "Y N IP" at bounding box center [191, 191] width 52 height 22
select select "string:N"
click at [165, 202] on select "Y N IP" at bounding box center [191, 191] width 52 height 22
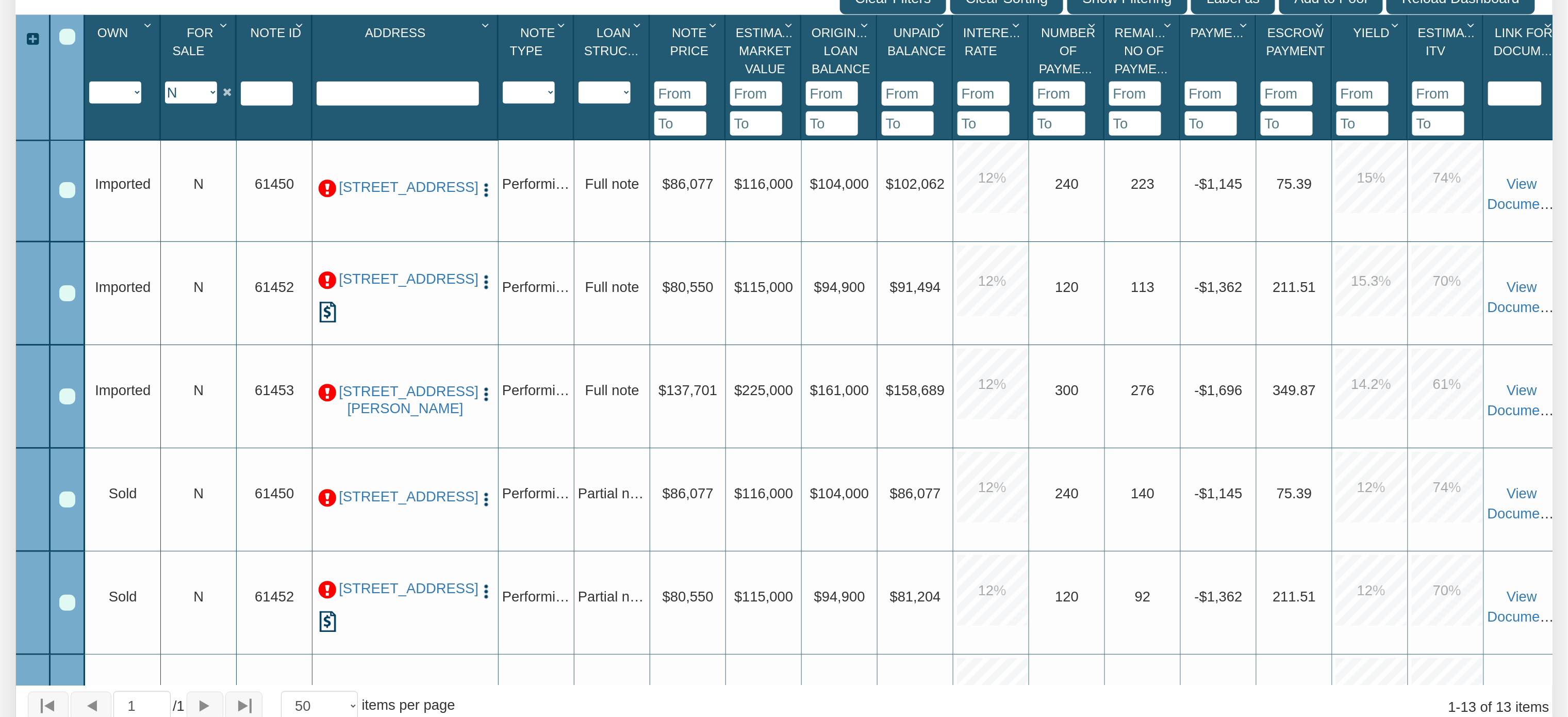
scroll to position [0, 0]
click at [133, 93] on select "Imported Owned Sold Closed Loan Mod" at bounding box center [115, 92] width 52 height 22
select select "string:AVAILABLE"
click at [90, 83] on select "Imported Owned Sold Closed Loan Mod" at bounding box center [115, 92] width 52 height 22
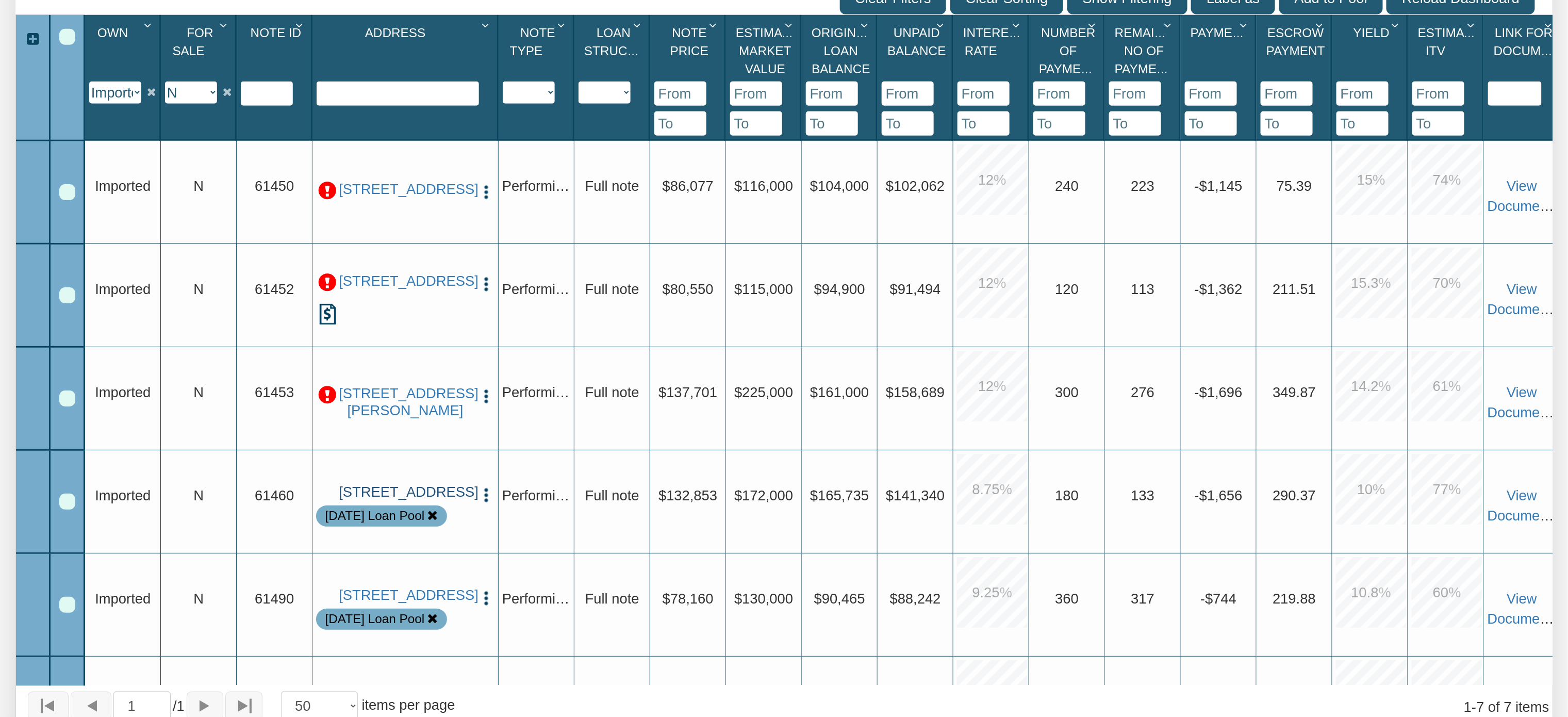
click at [425, 484] on link "[STREET_ADDRESS]" at bounding box center [406, 492] width 133 height 17
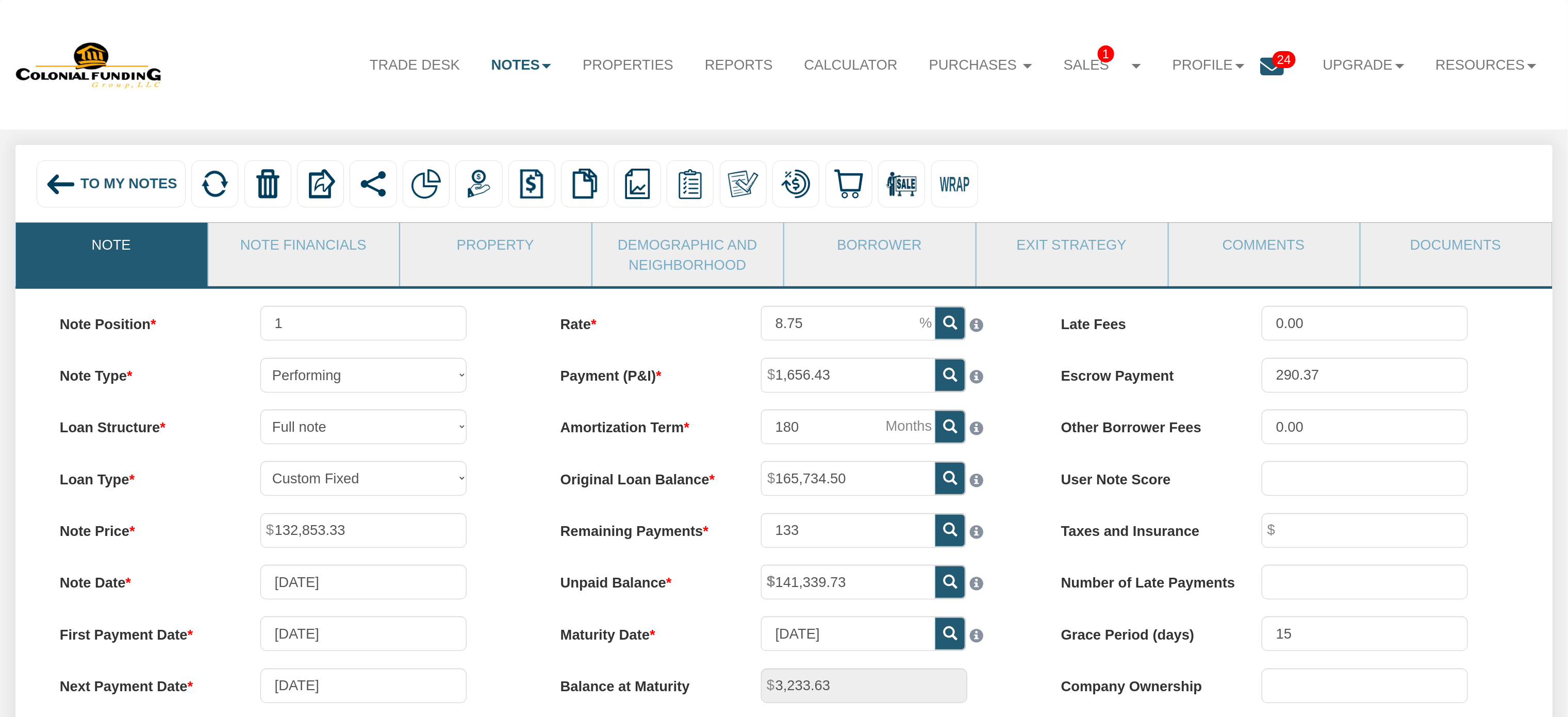
click at [553, 438] on label "Amortization Term" at bounding box center [643, 423] width 201 height 28
click at [761, 440] on input "180" at bounding box center [848, 427] width 174 height 35
click at [490, 240] on link "Property" at bounding box center [495, 245] width 190 height 43
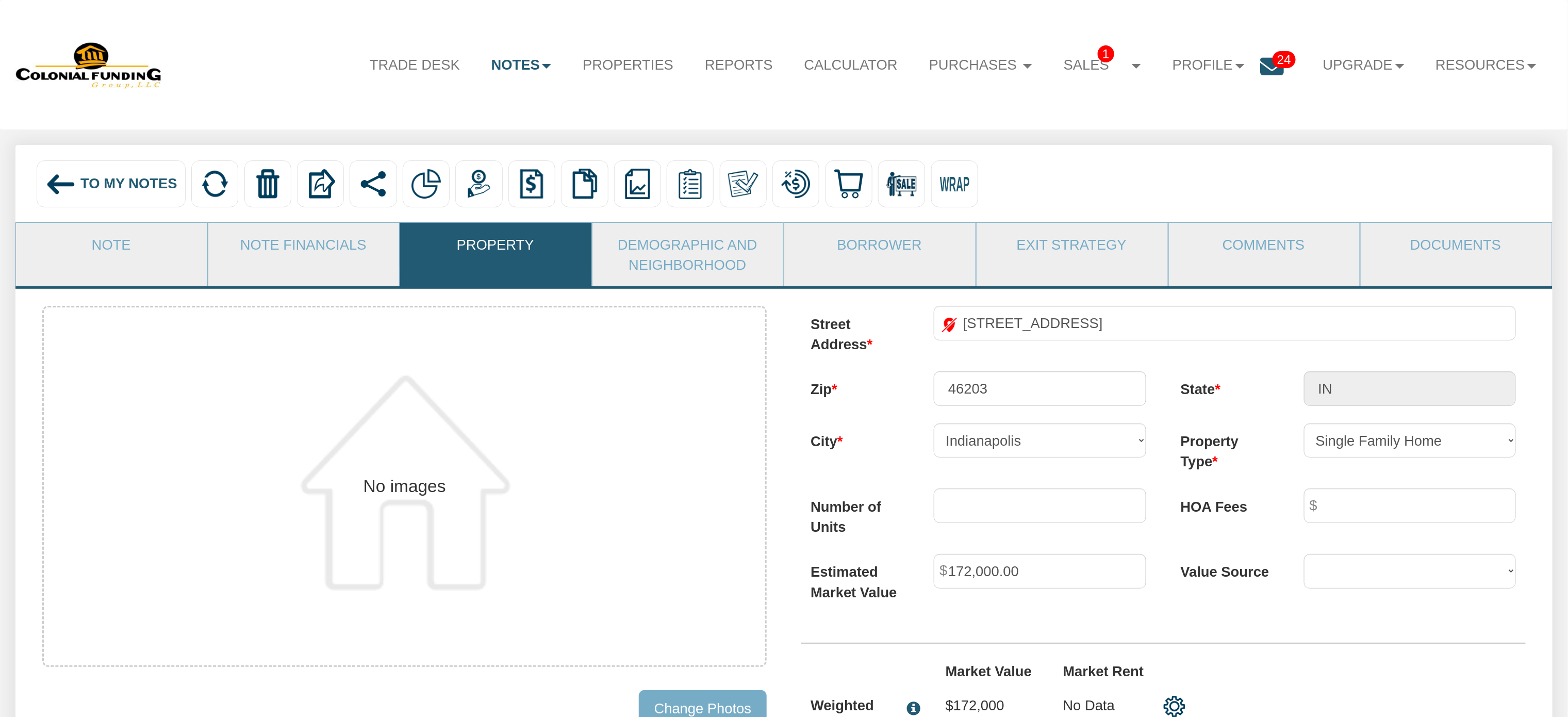
click at [55, 190] on img at bounding box center [60, 184] width 31 height 31
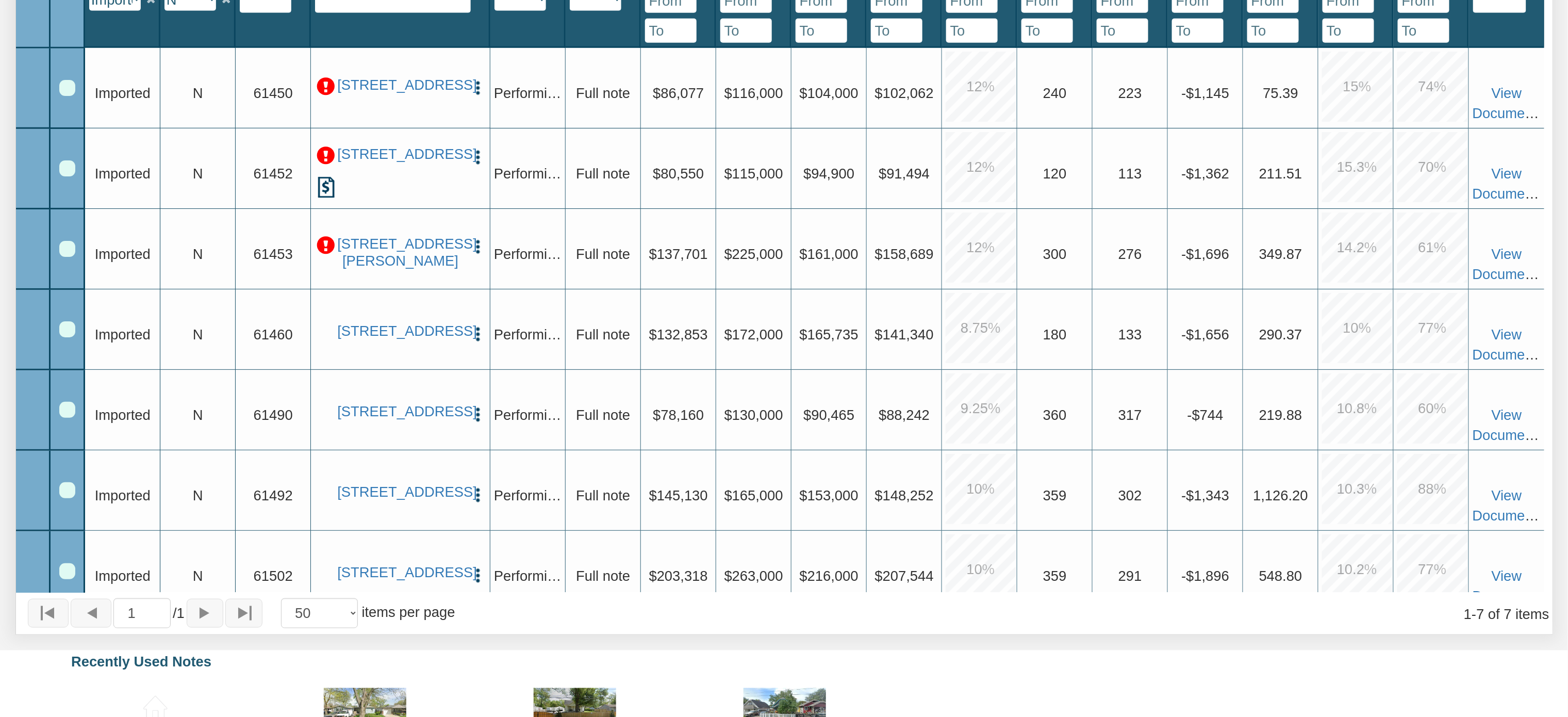
scroll to position [36, 0]
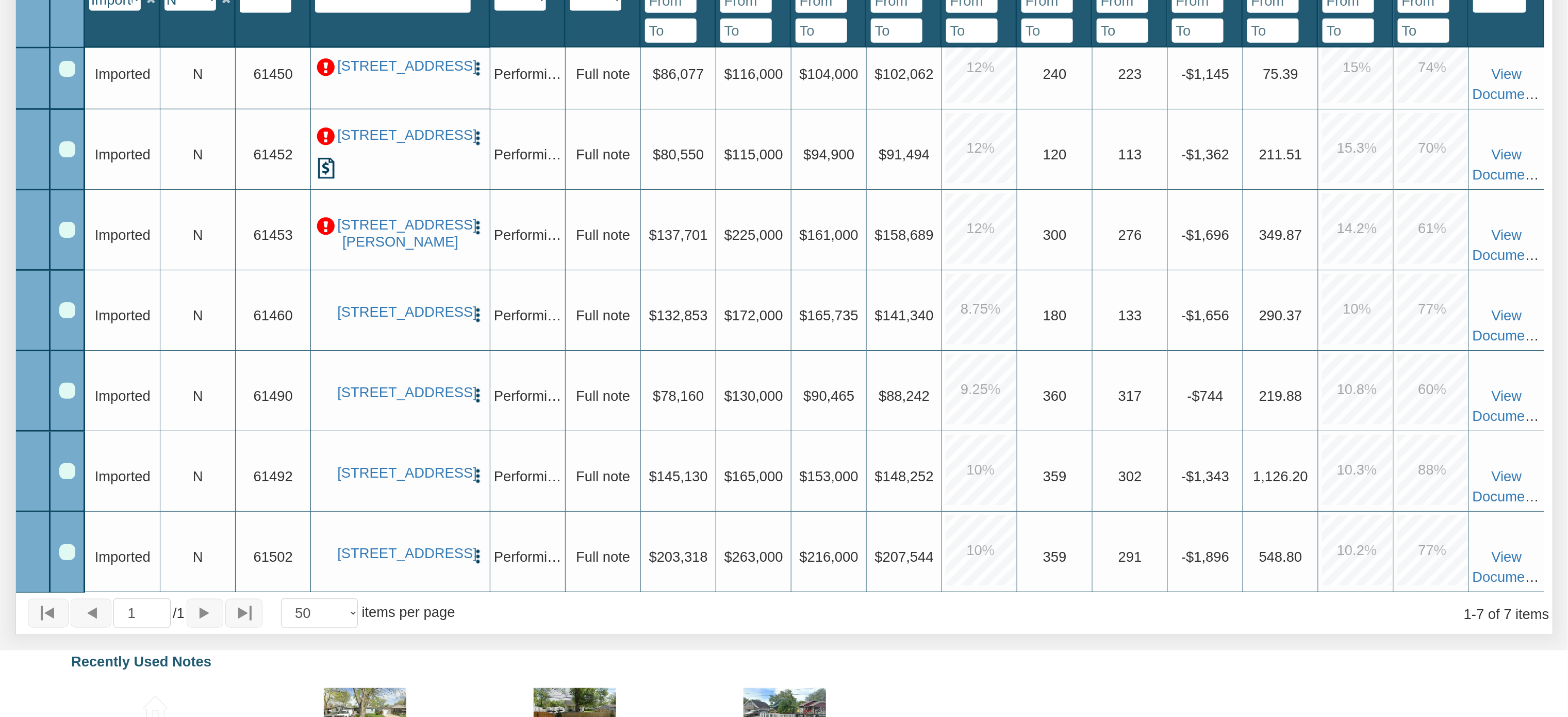
click at [59, 294] on div at bounding box center [68, 311] width 35 height 81
click at [73, 302] on div "Row 4, Row Selection Checkbox" at bounding box center [67, 310] width 16 height 16
click at [66, 383] on div "Row 5, Row Selection Checkbox" at bounding box center [67, 390] width 16 height 16
click at [67, 463] on div "Row 6, Row Selection Checkbox" at bounding box center [67, 471] width 16 height 16
click at [66, 544] on div "Row 7, Row Selection Checkbox" at bounding box center [67, 552] width 16 height 16
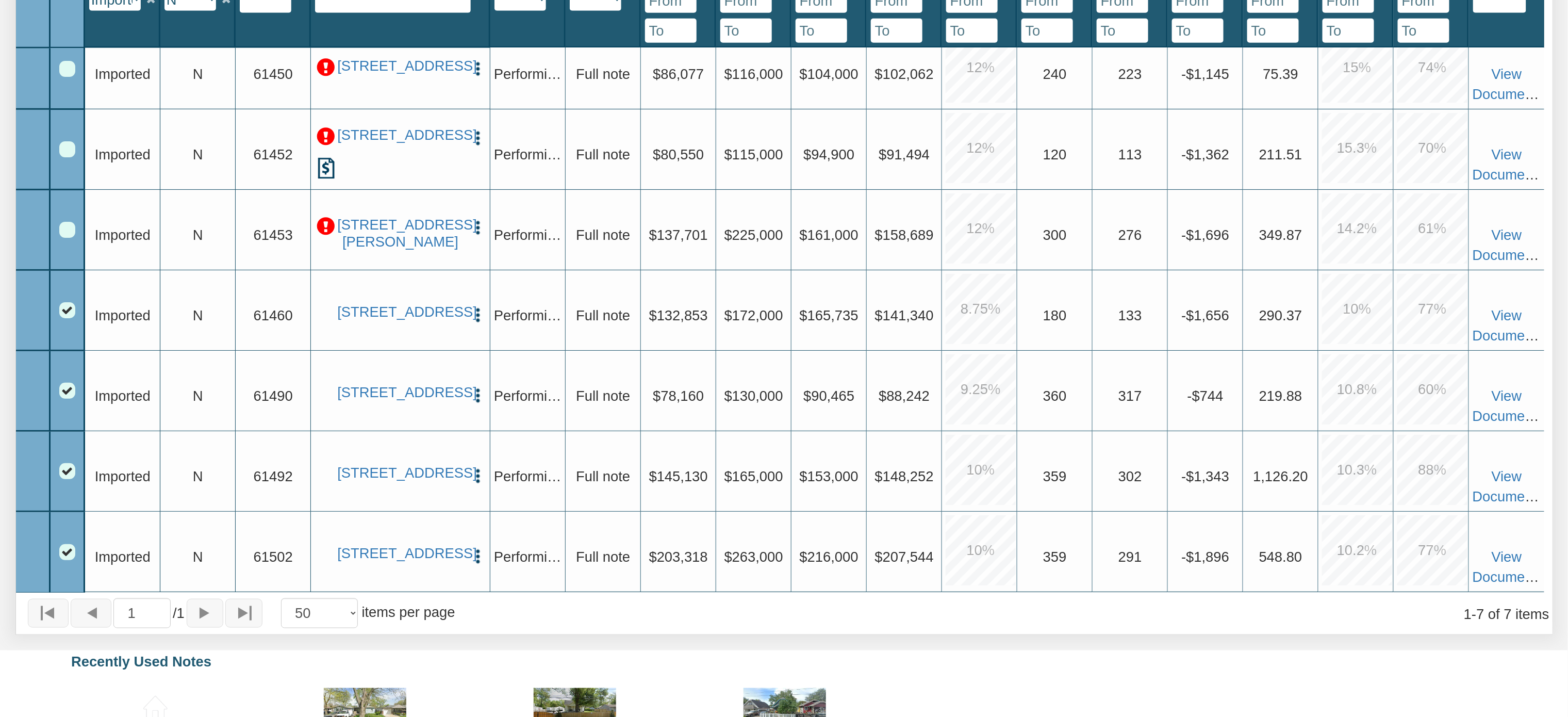
scroll to position [0, 0]
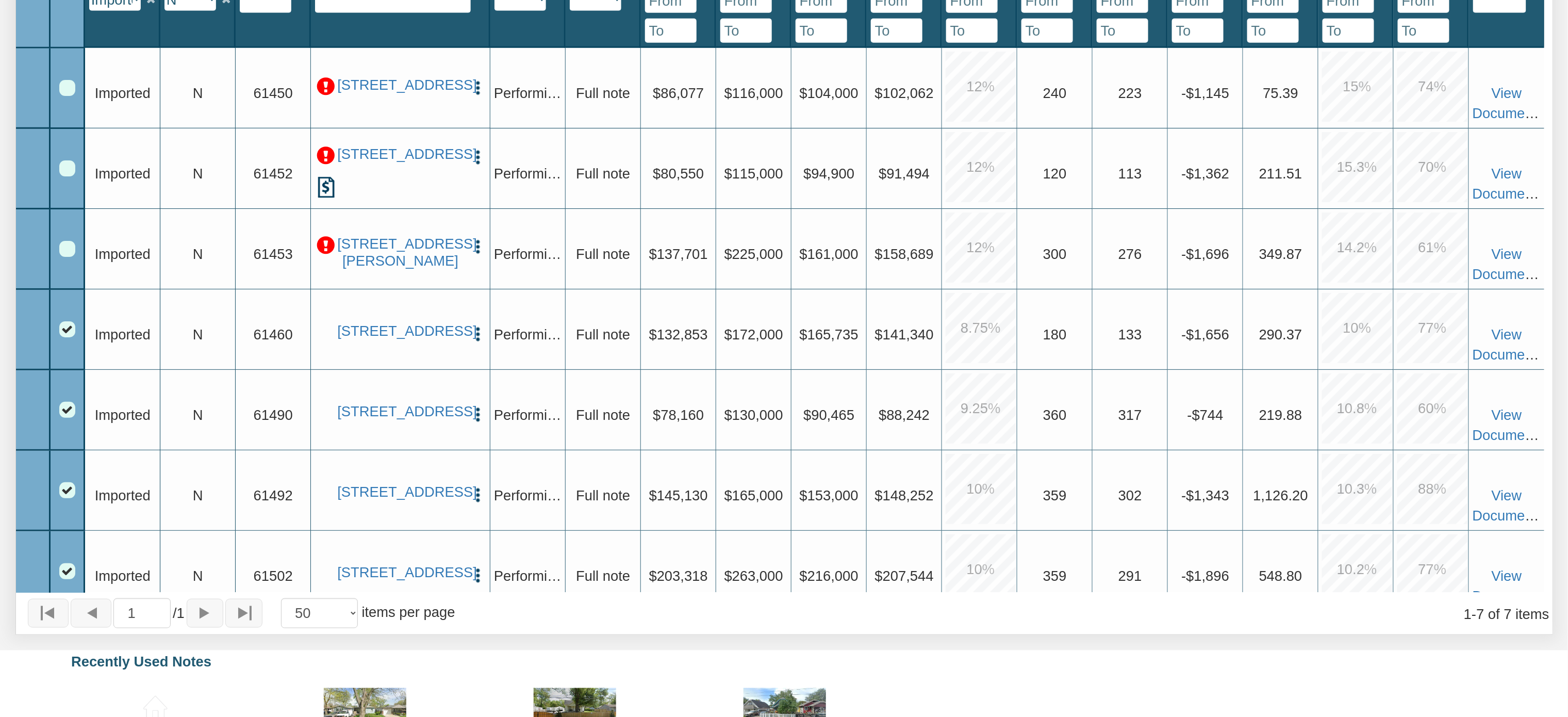
click at [574, 606] on div "1 / 1 10 25 50 100 items per page 1 - 7 of 7 items" at bounding box center [784, 613] width 1536 height 42
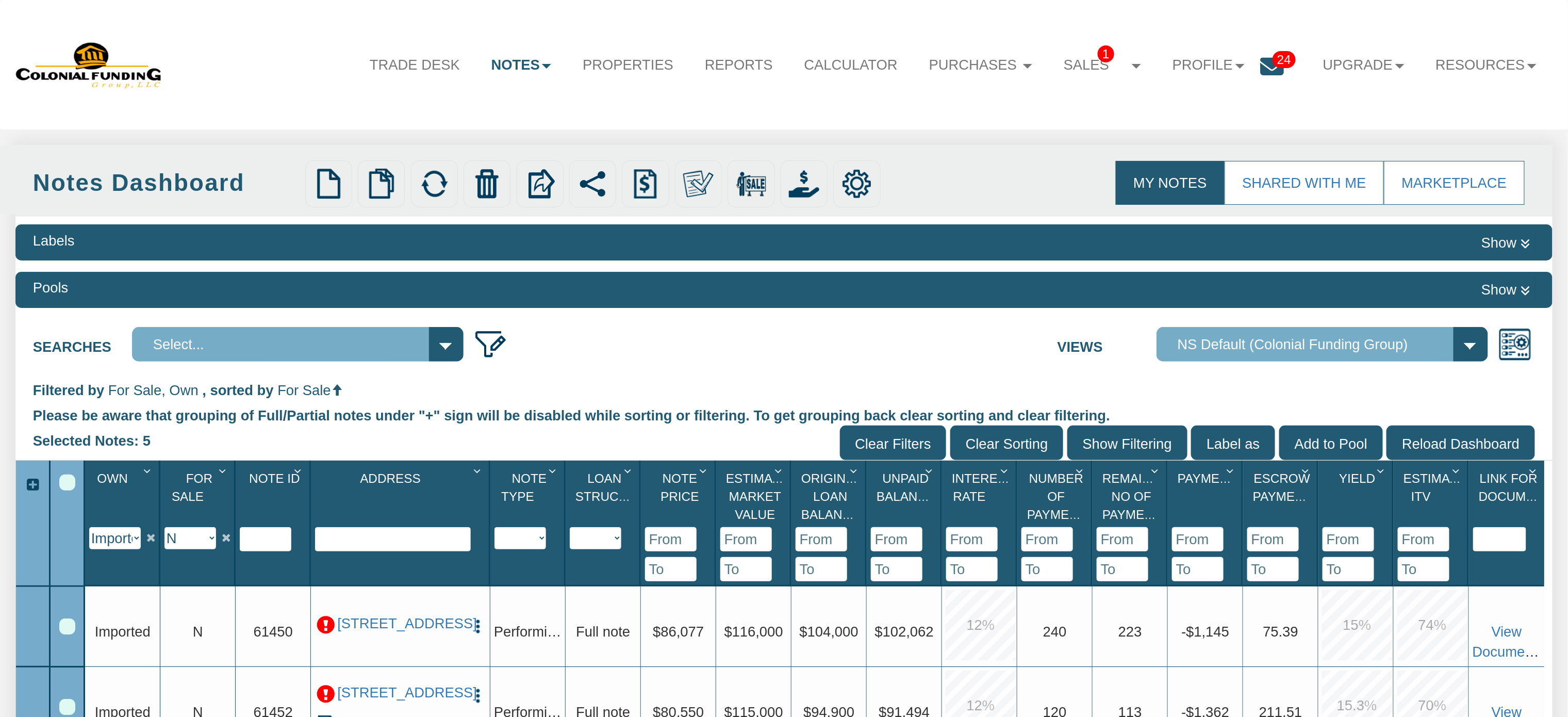
click at [64, 479] on div "Select All" at bounding box center [67, 482] width 16 height 16
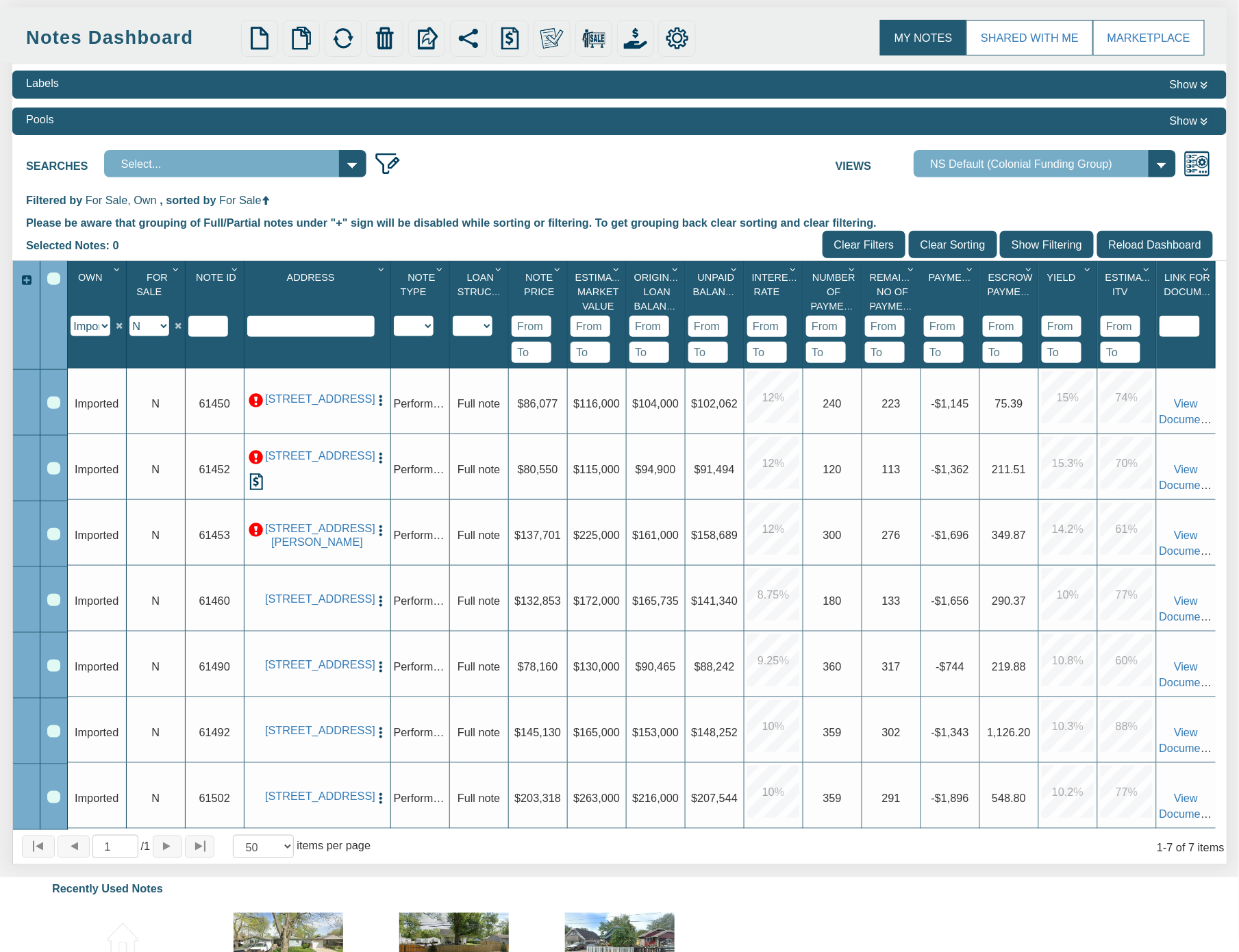
scroll to position [111, 0]
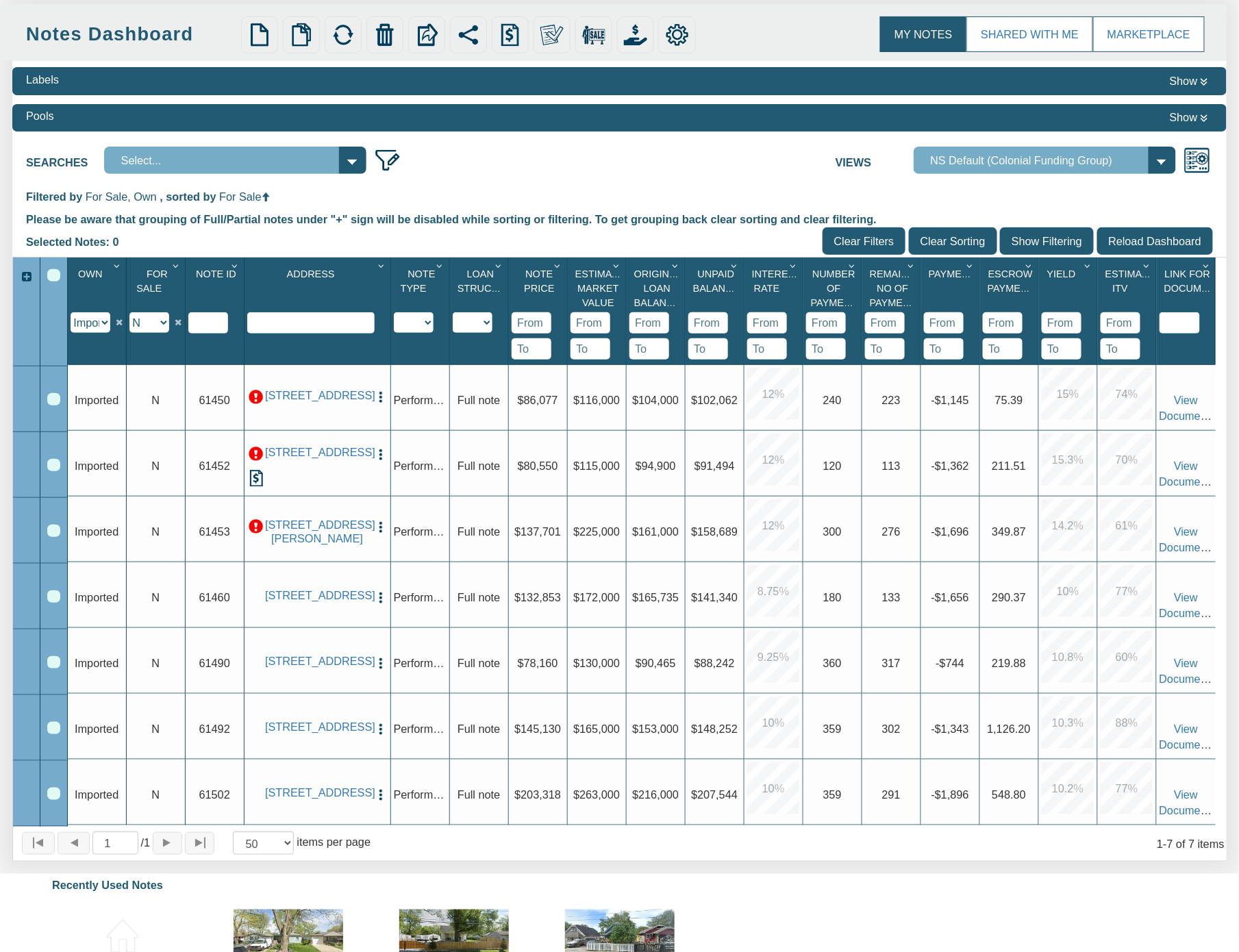
click at [55, 602] on div "Row 4, Row Selection Checkbox" at bounding box center [53, 596] width 12 height 12
click at [52, 669] on div "Row 5, Row Selection Checkbox" at bounding box center [53, 661] width 12 height 12
click at [57, 732] on div "Row 6, Row Selection Checkbox" at bounding box center [53, 727] width 12 height 12
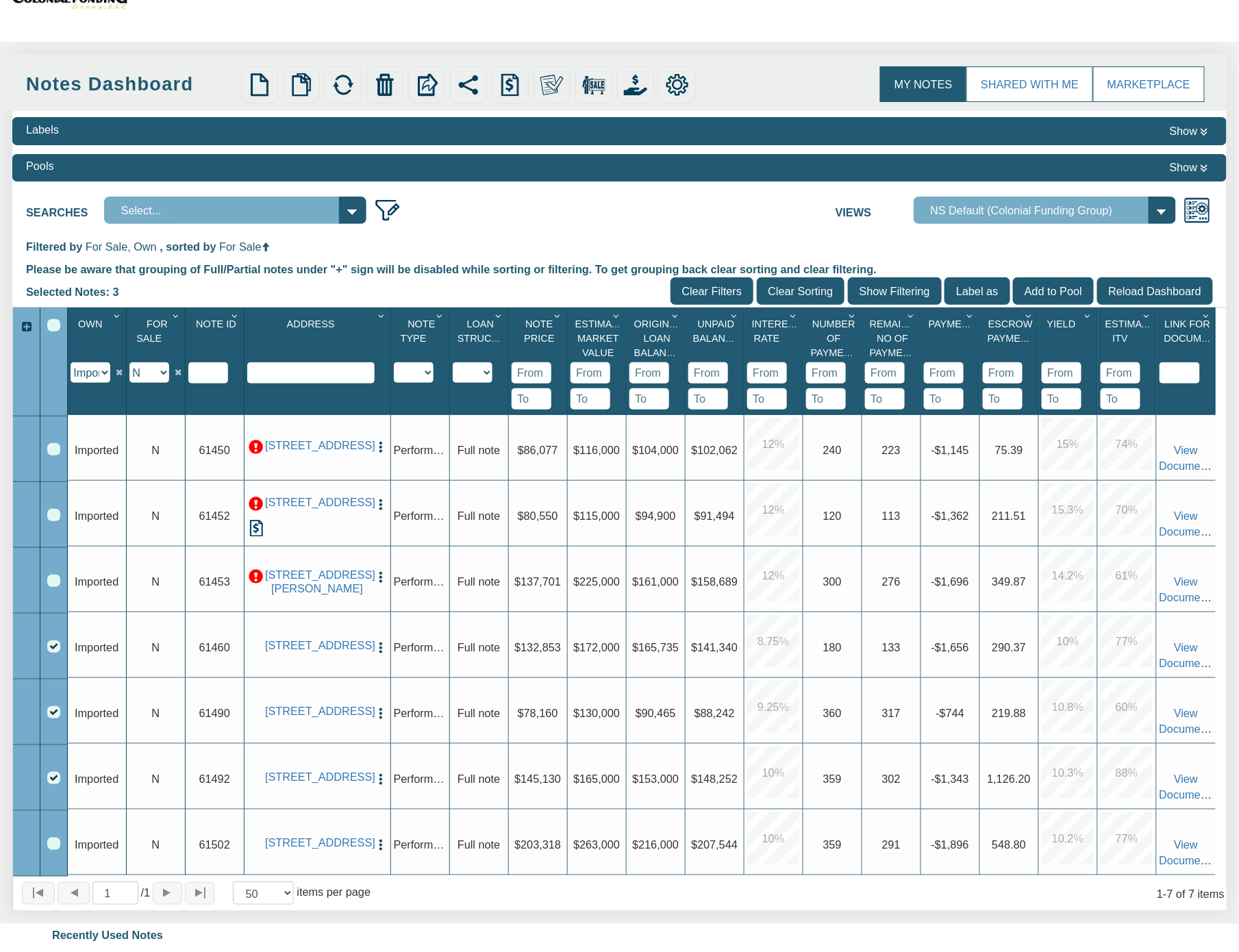
scroll to position [54, 0]
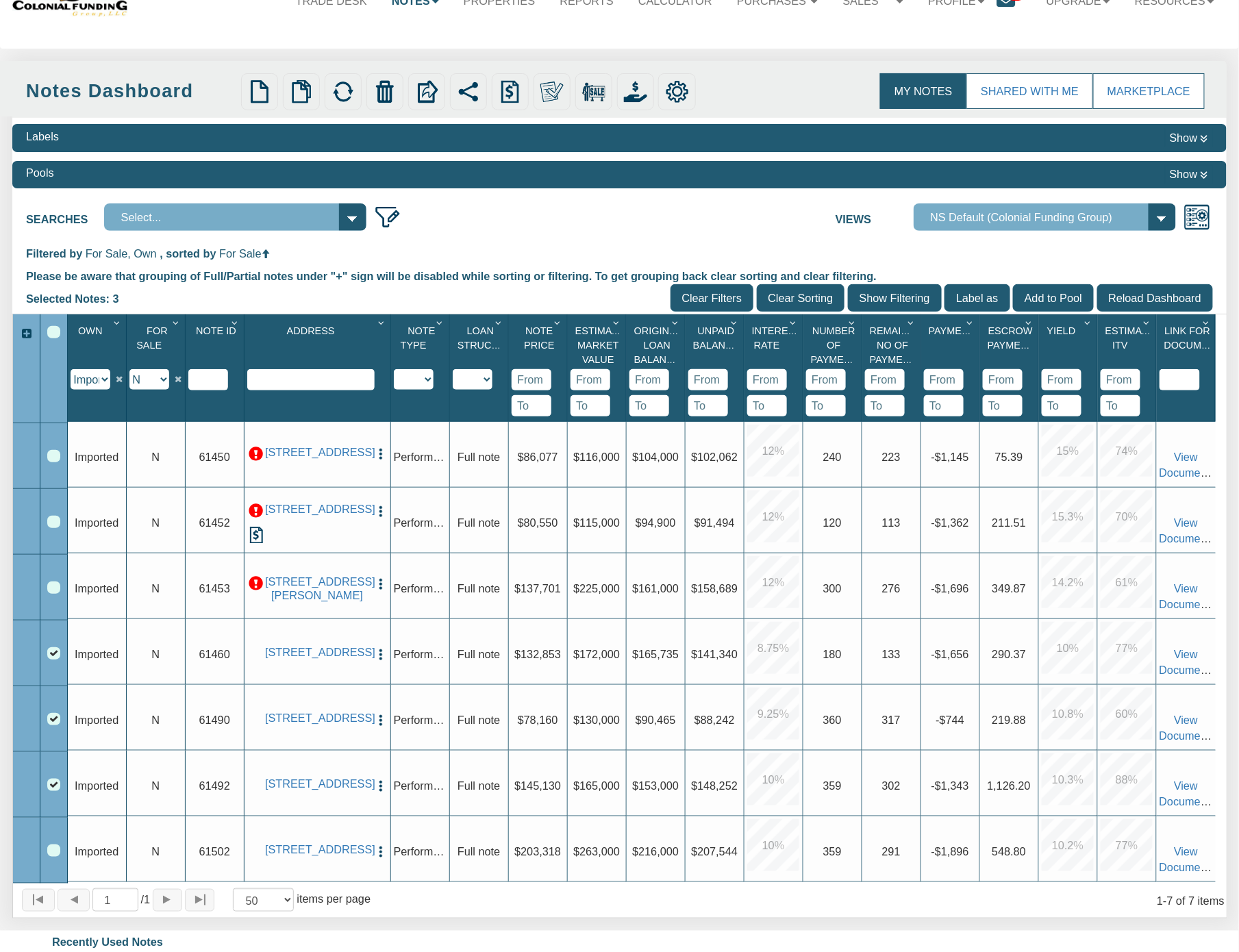
click at [101, 383] on select "Imported Owned Sold Closed Loan Mod" at bounding box center [89, 379] width 39 height 20
click at [689, 301] on input "Clear Filters" at bounding box center [712, 298] width 83 height 28
select select "?"
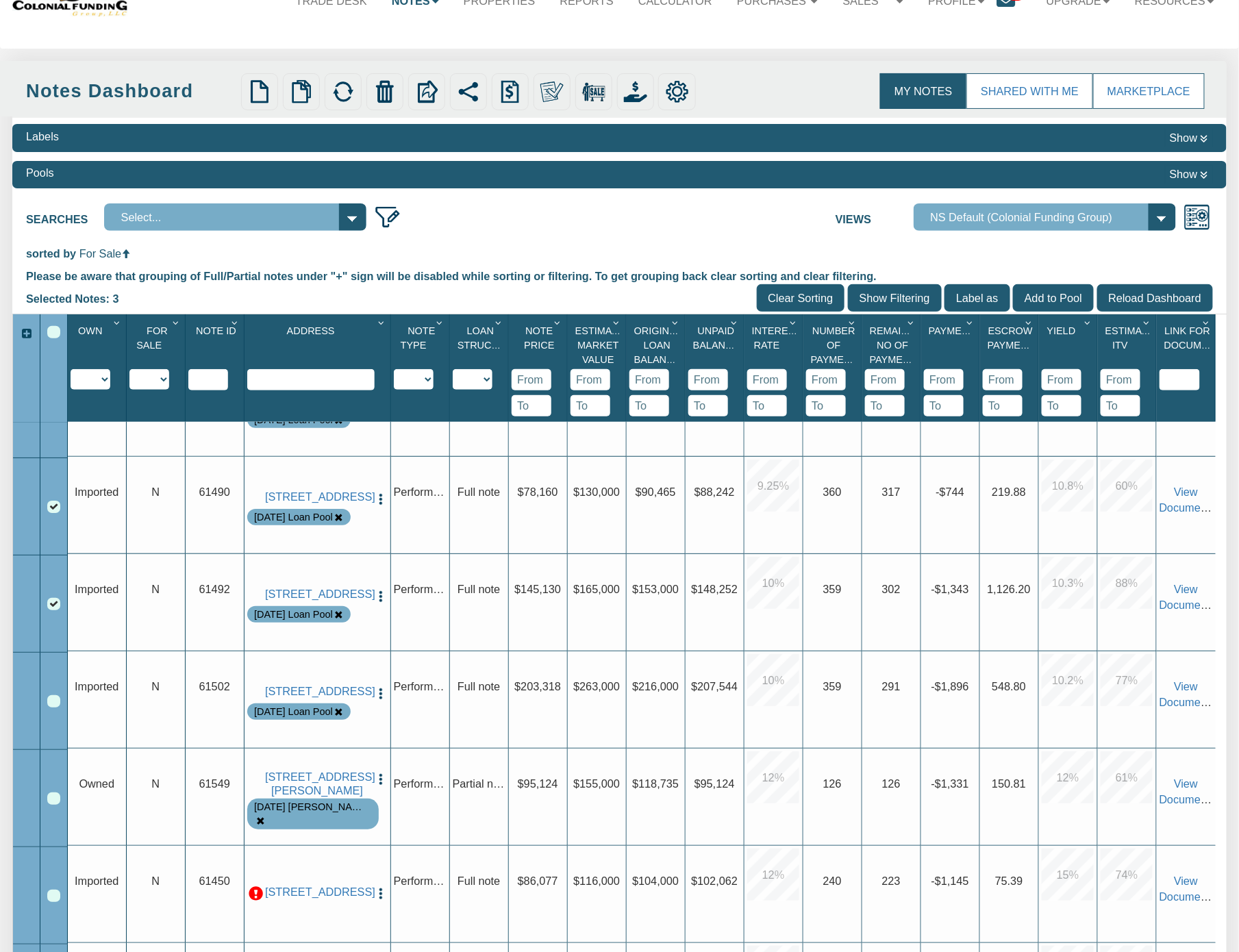
scroll to position [238, 0]
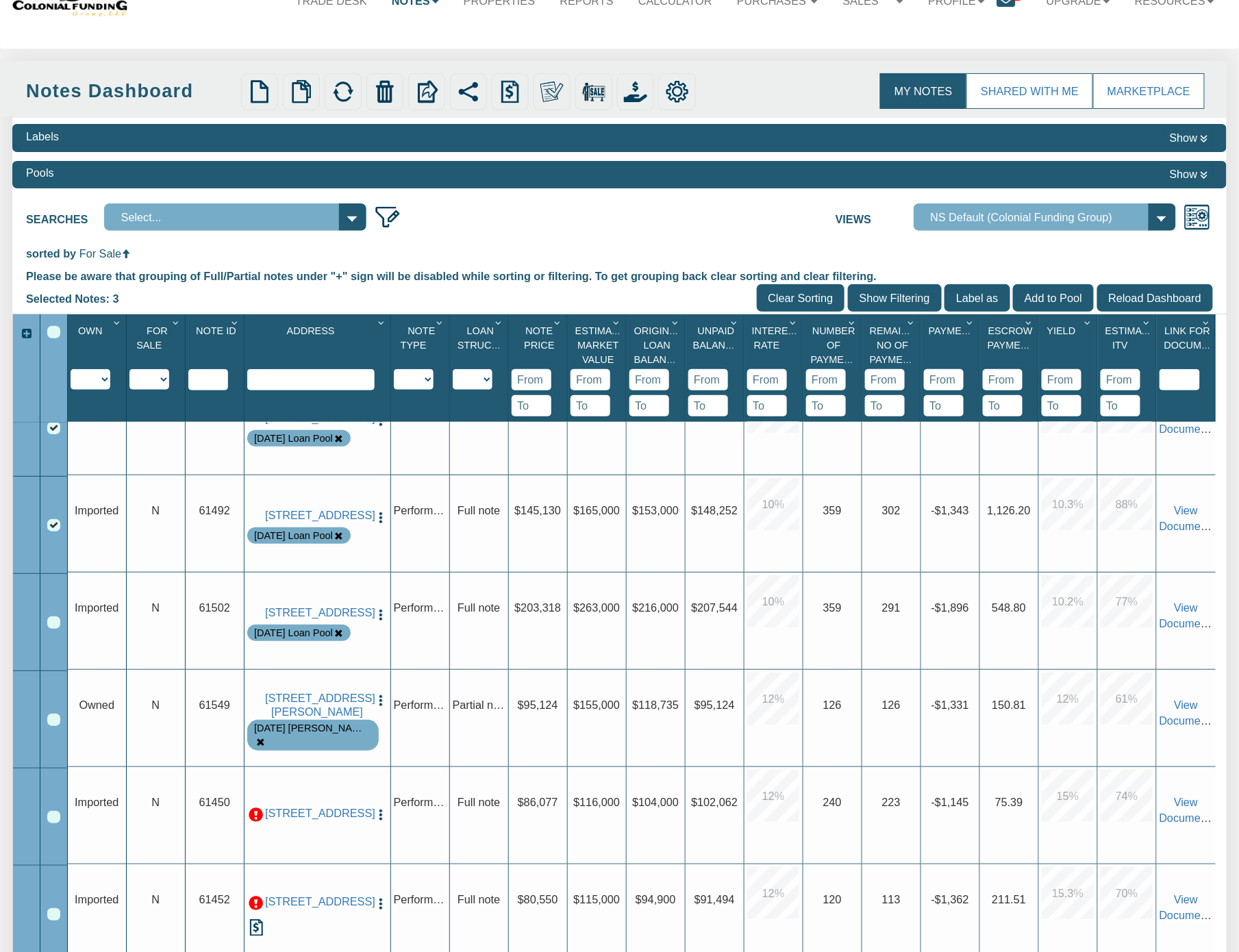
click at [49, 626] on div "Row 5, Row Selection Checkbox" at bounding box center [53, 622] width 12 height 12
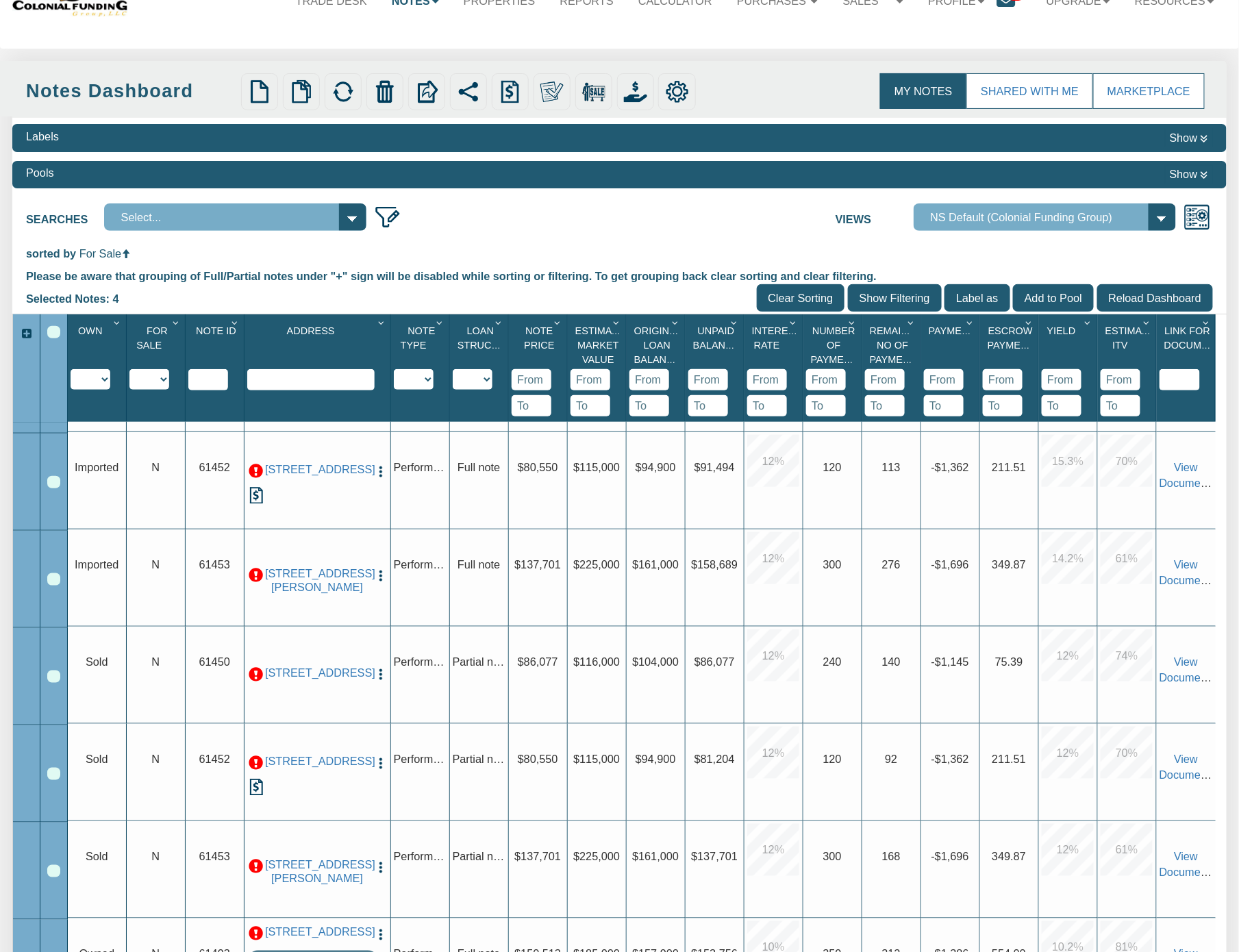
scroll to position [0, 0]
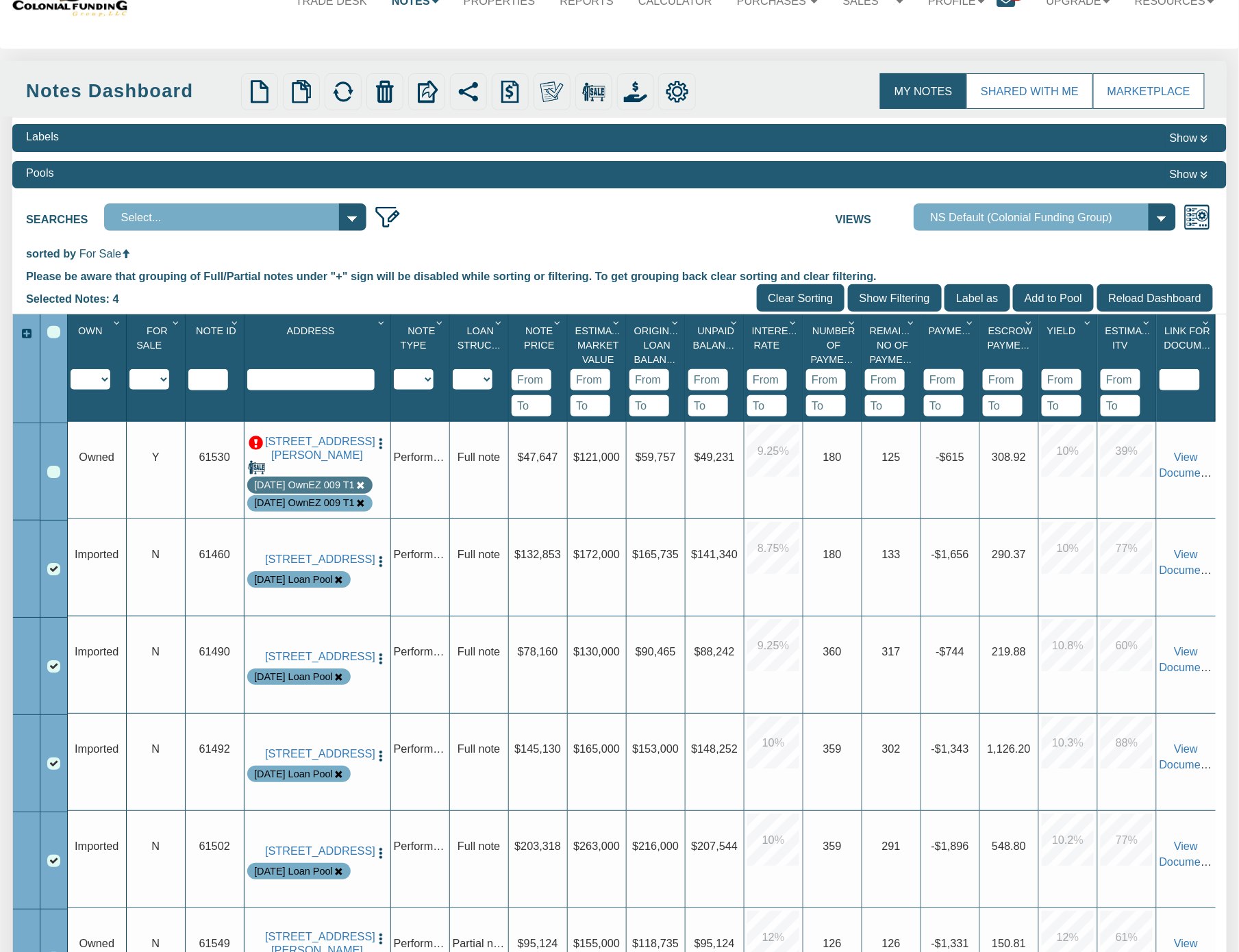
click at [231, 327] on icon "Column Menu" at bounding box center [234, 322] width 15 height 10
click at [178, 445] on button "Sort Ascending" at bounding box center [188, 437] width 113 height 28
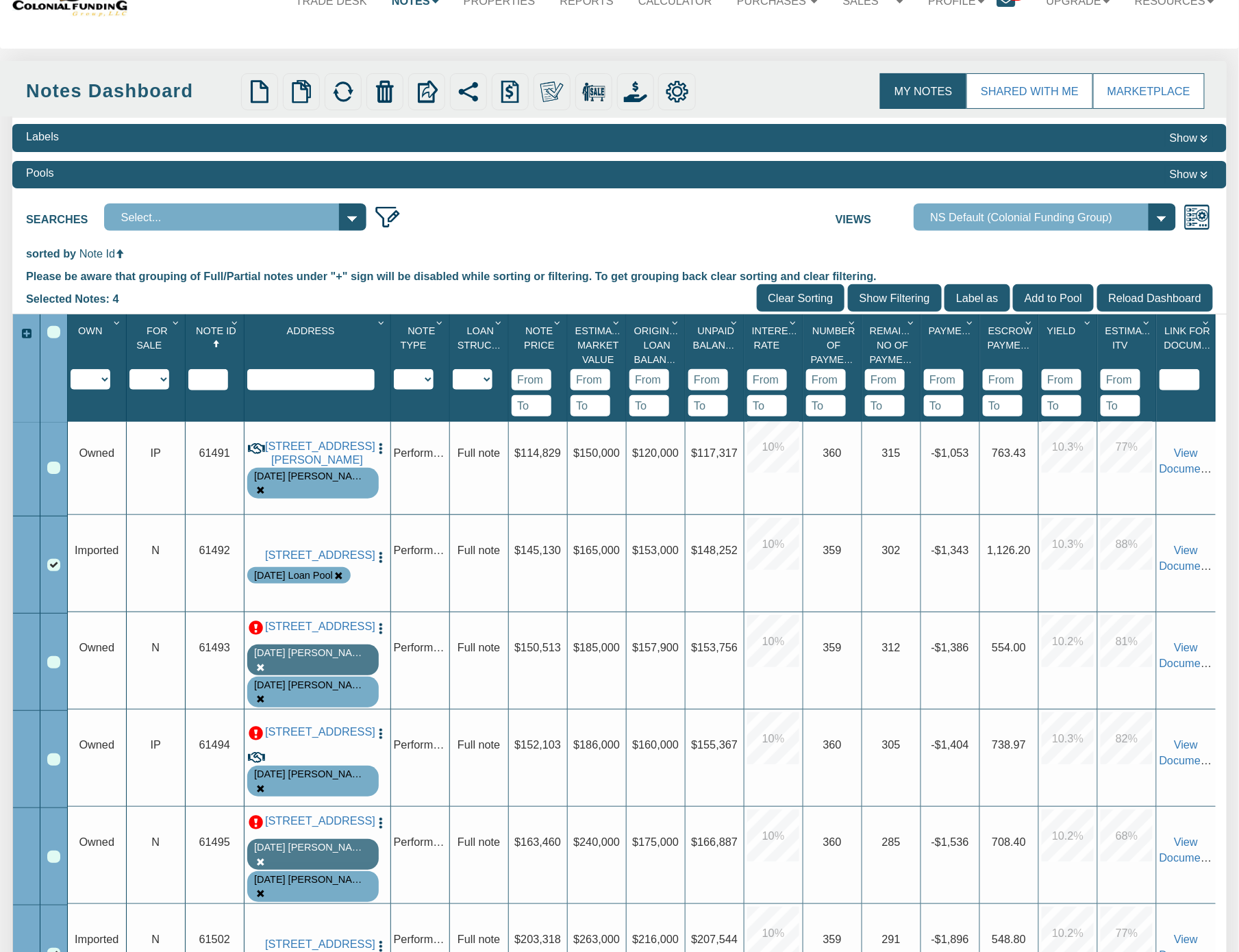
click at [55, 669] on div "Row 26, Row Selection Checkbox" at bounding box center [53, 661] width 12 height 12
click at [55, 860] on div "Row 28, Row Selection Checkbox" at bounding box center [53, 856] width 12 height 12
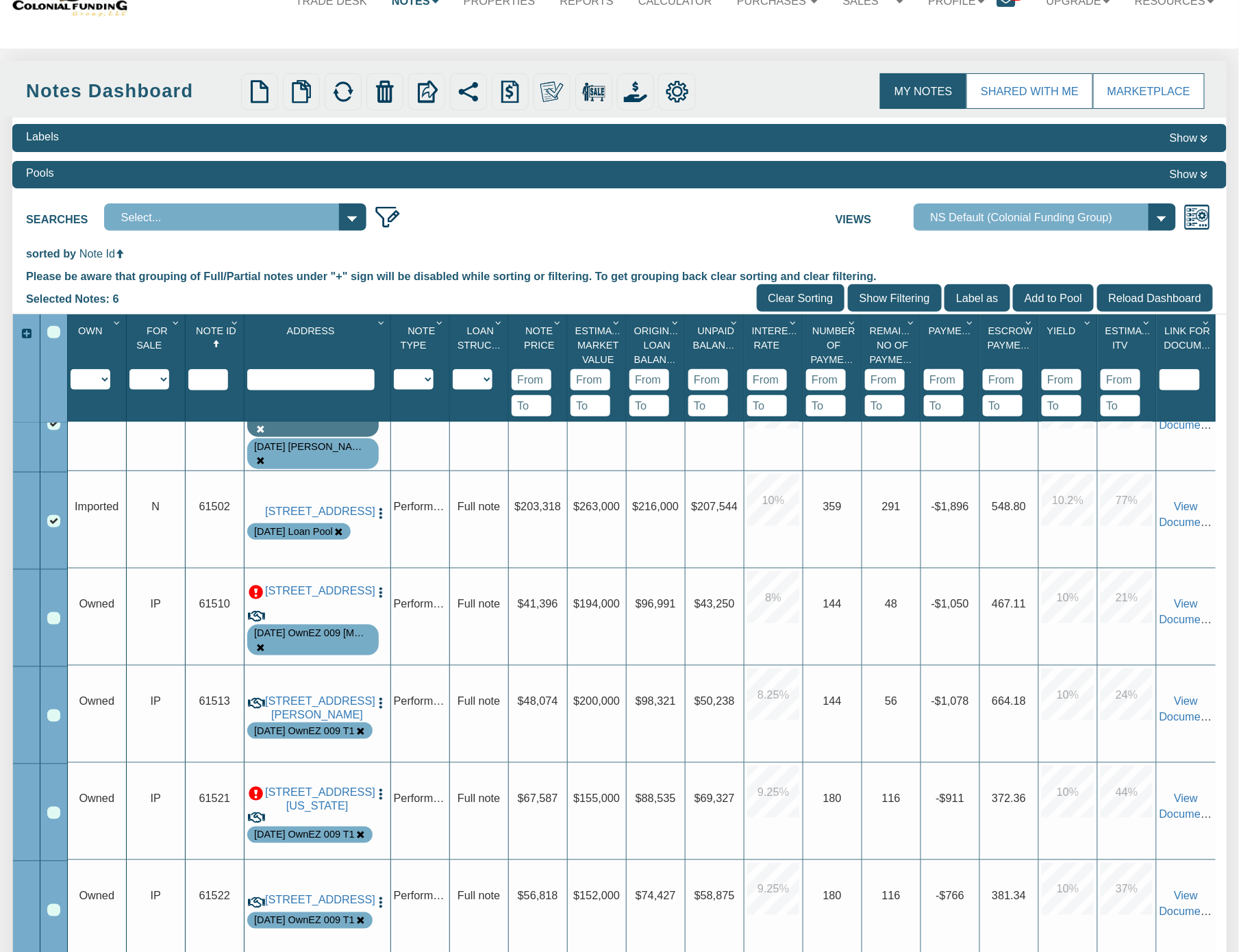
click at [345, 91] on img at bounding box center [342, 91] width 23 height 23
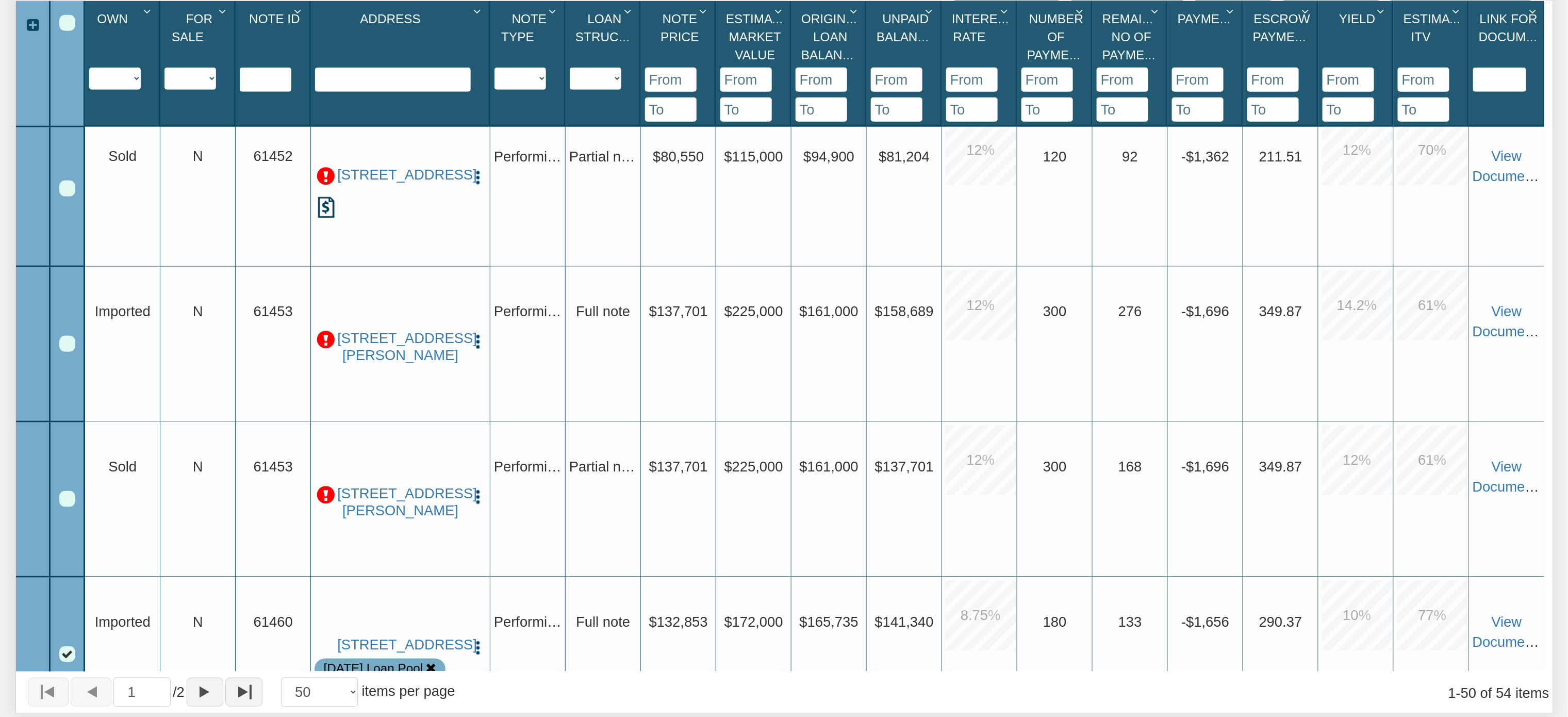
scroll to position [1429, 0]
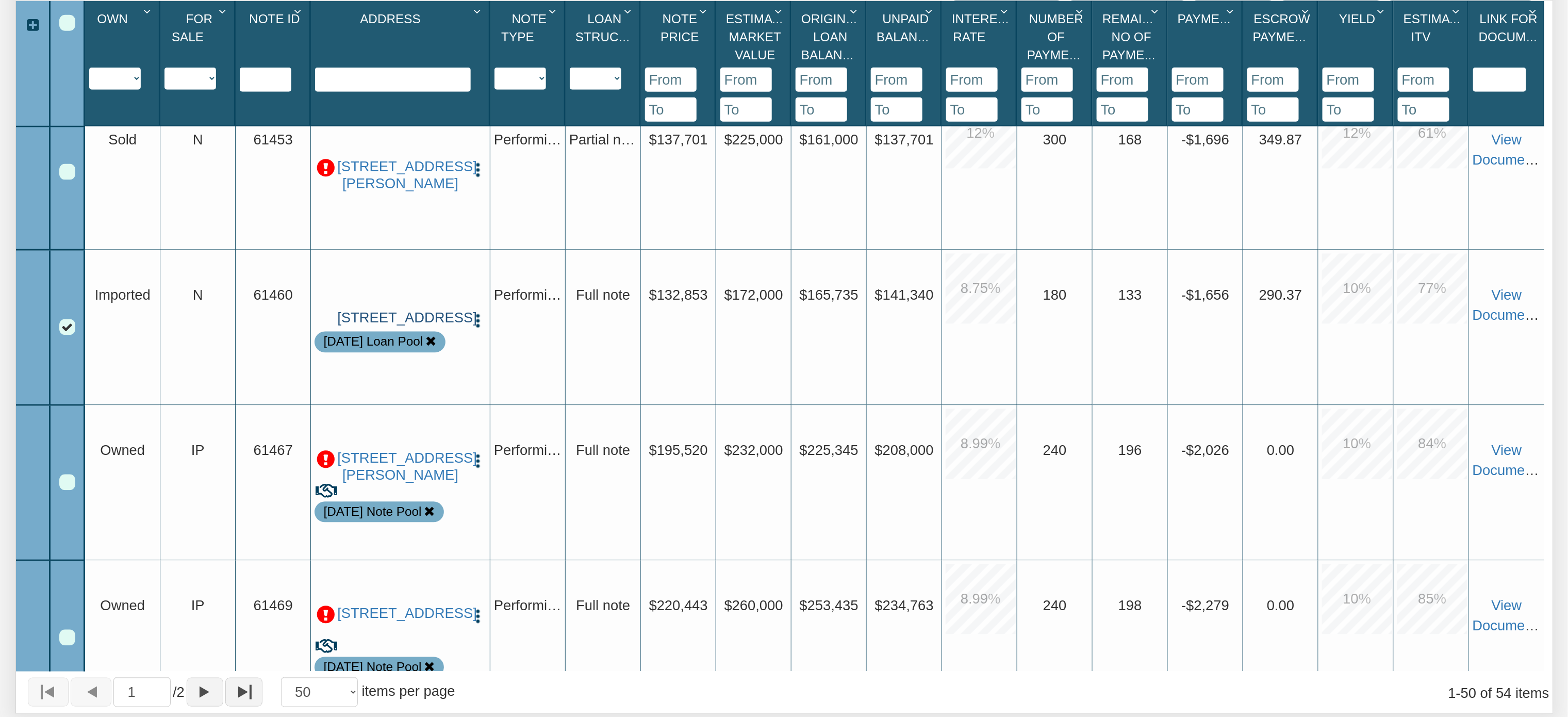
click at [388, 314] on link "[STREET_ADDRESS]" at bounding box center [401, 318] width 126 height 17
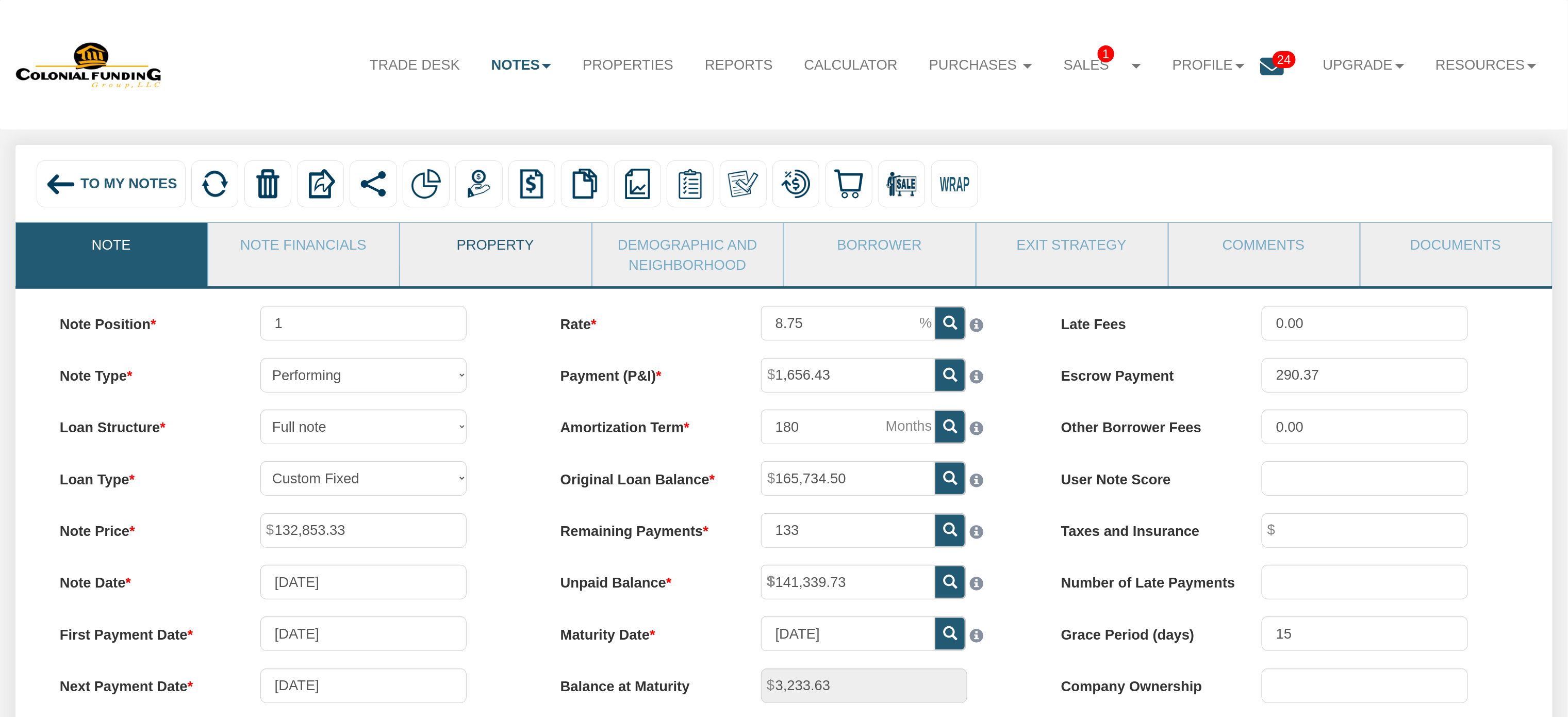
click at [483, 245] on link "Property" at bounding box center [495, 245] width 190 height 43
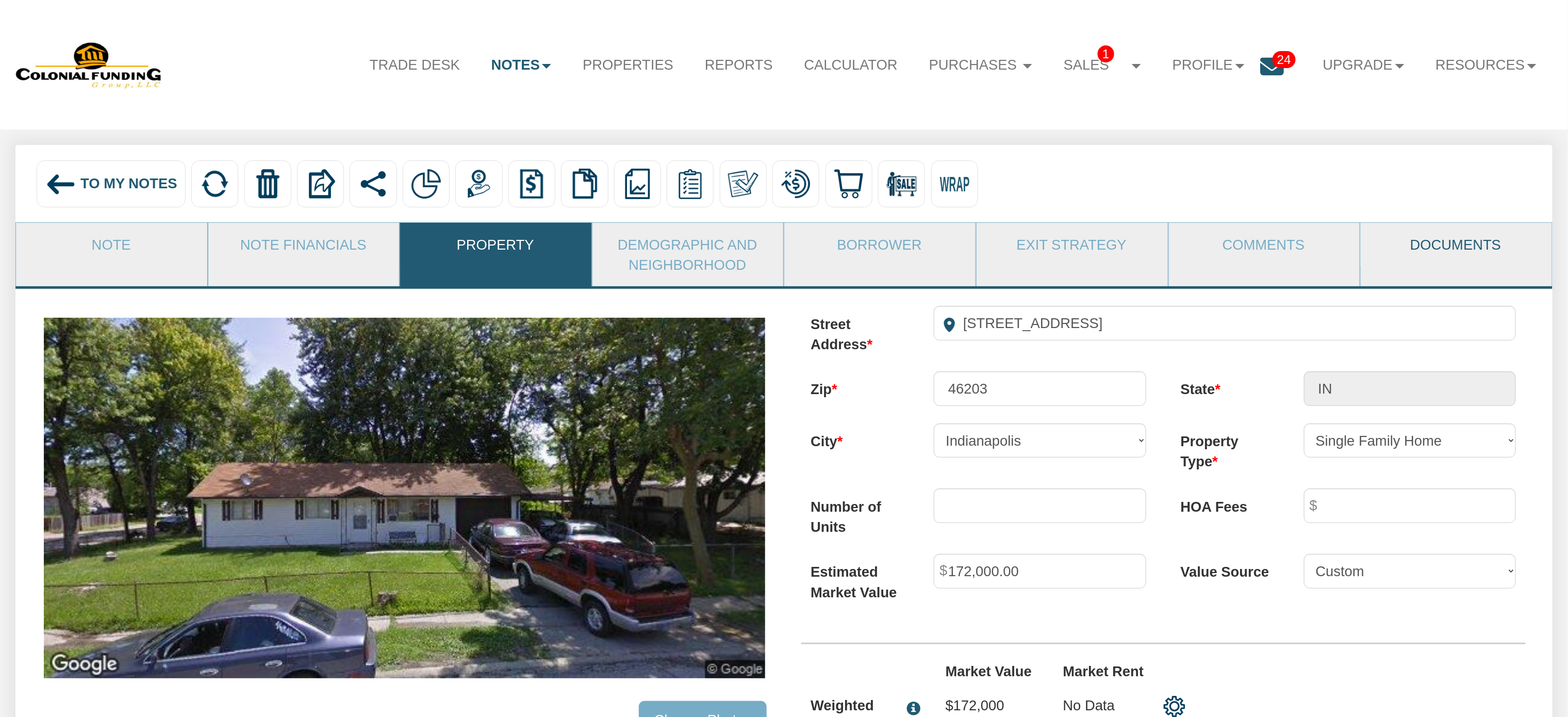
click at [1455, 247] on link "Documents" at bounding box center [1456, 245] width 190 height 43
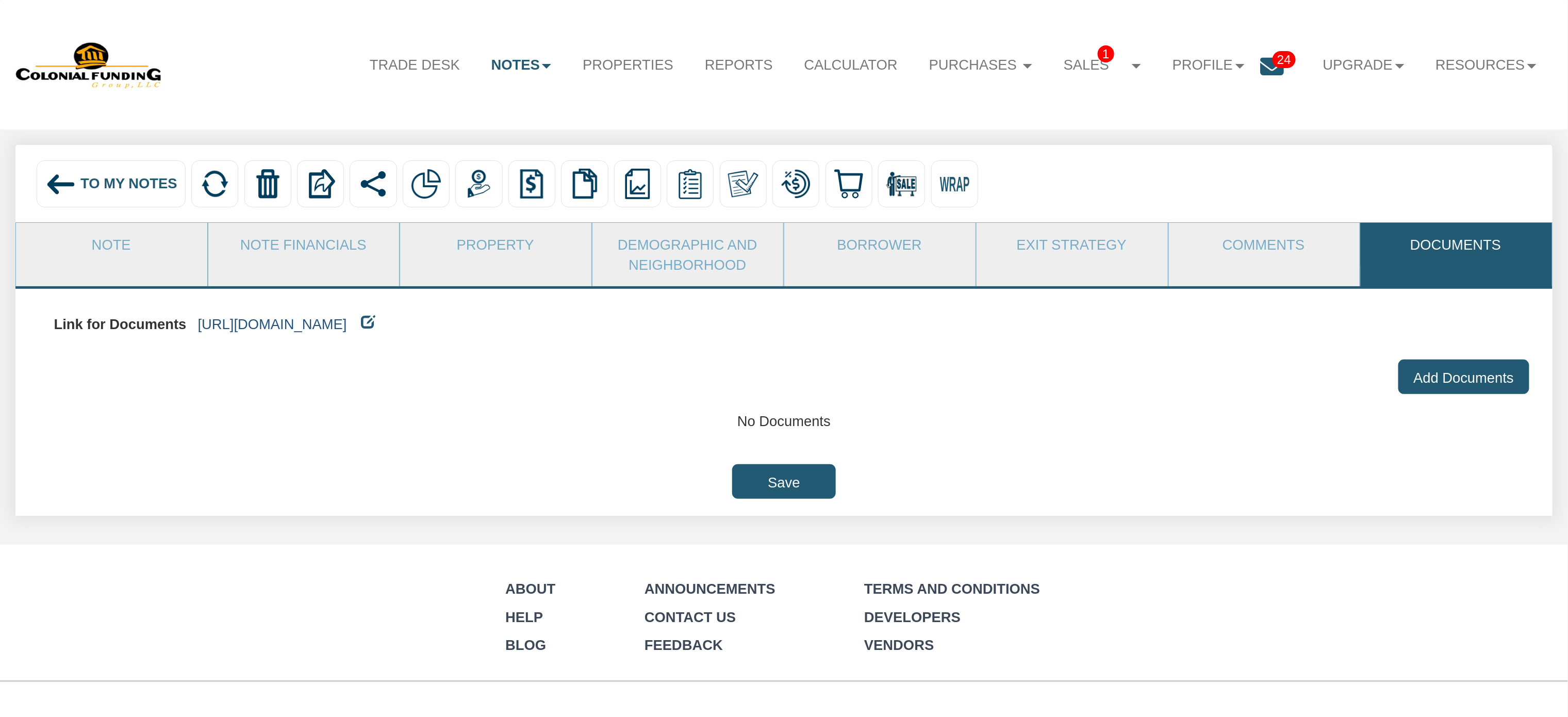
click at [347, 325] on link "[URL][DOMAIN_NAME]" at bounding box center [272, 324] width 149 height 16
click at [459, 247] on link "Property" at bounding box center [495, 245] width 190 height 43
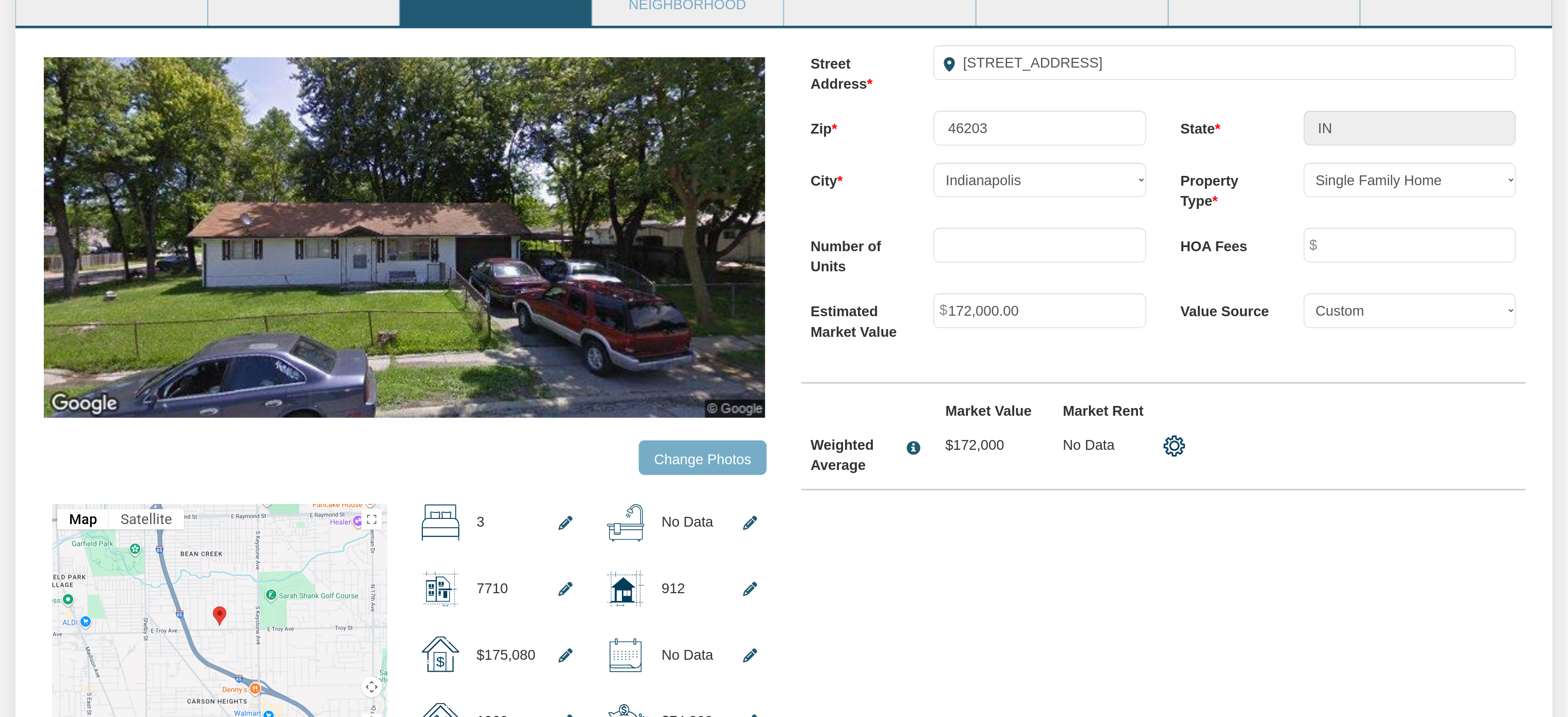
scroll to position [267, 0]
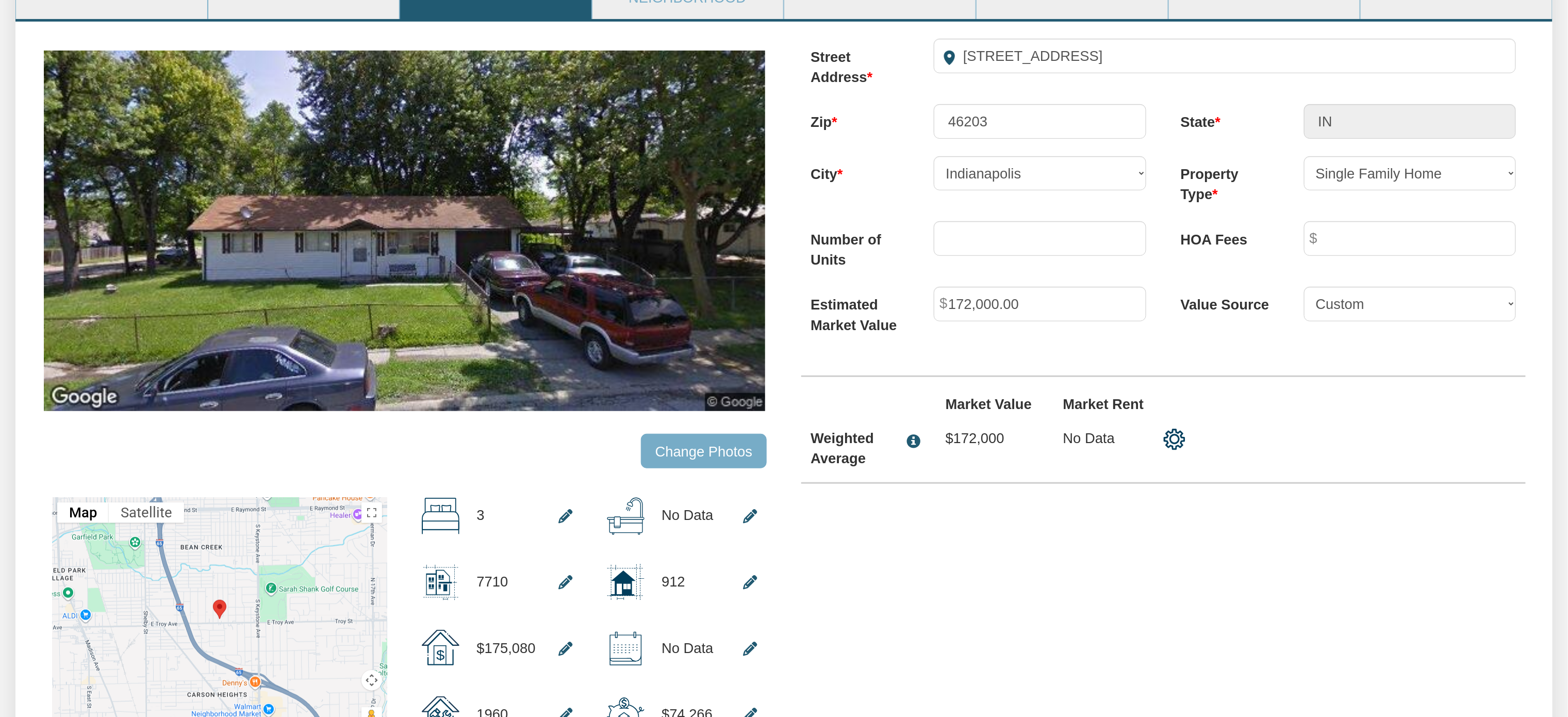
click at [699, 454] on input "Change Photos" at bounding box center [703, 451] width 126 height 35
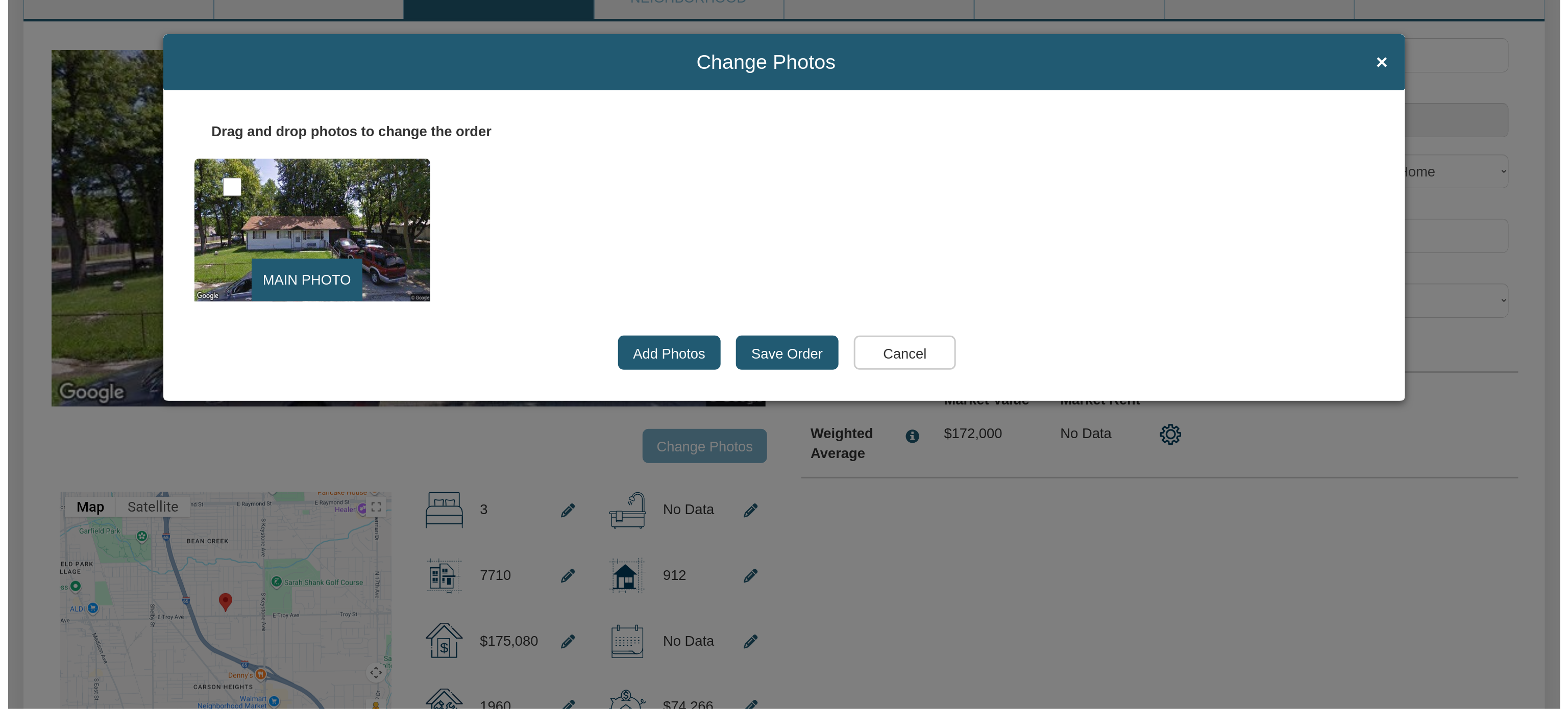
scroll to position [265, 0]
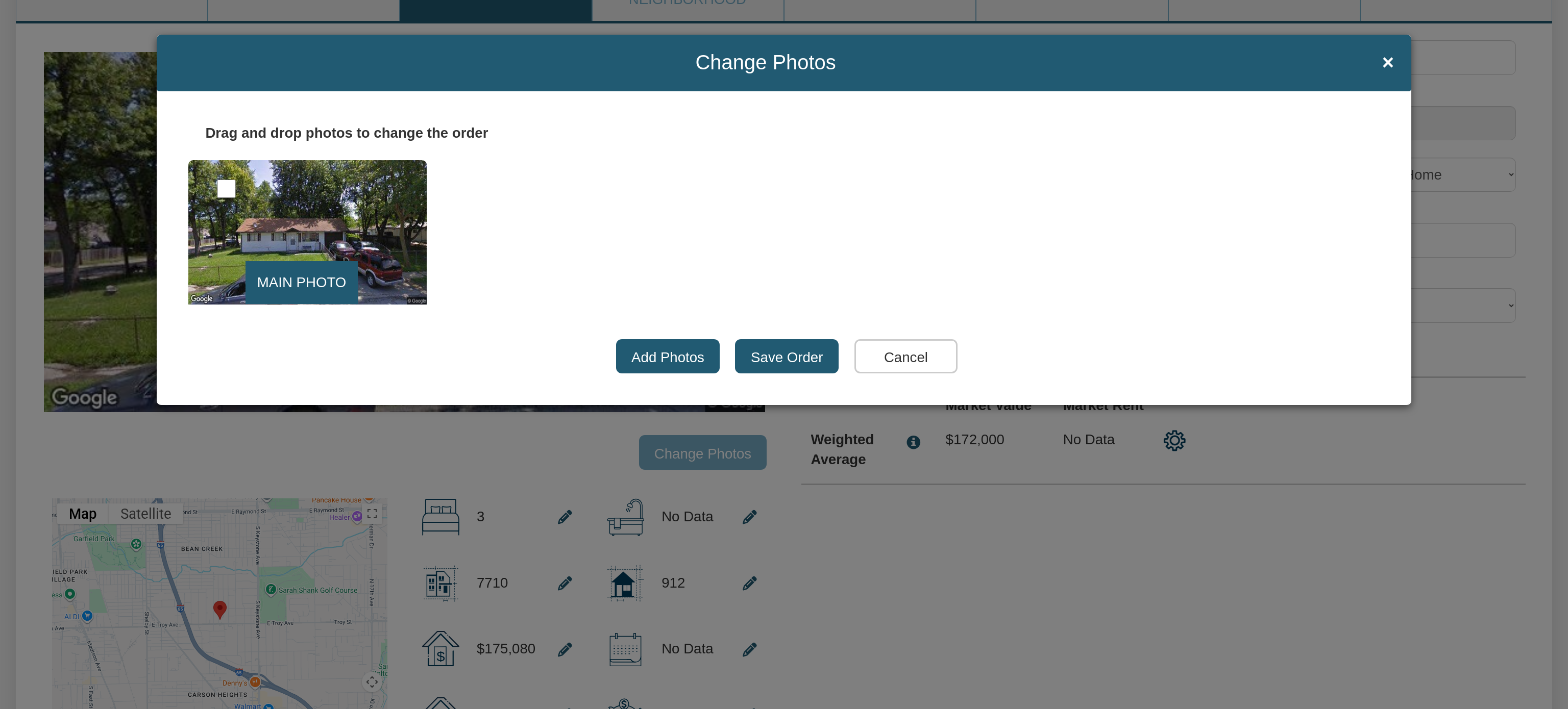
click at [678, 348] on label "Add Photos" at bounding box center [667, 357] width 104 height 34
click at [631, 361] on input "Add Photos" at bounding box center [631, 361] width 0 height 0
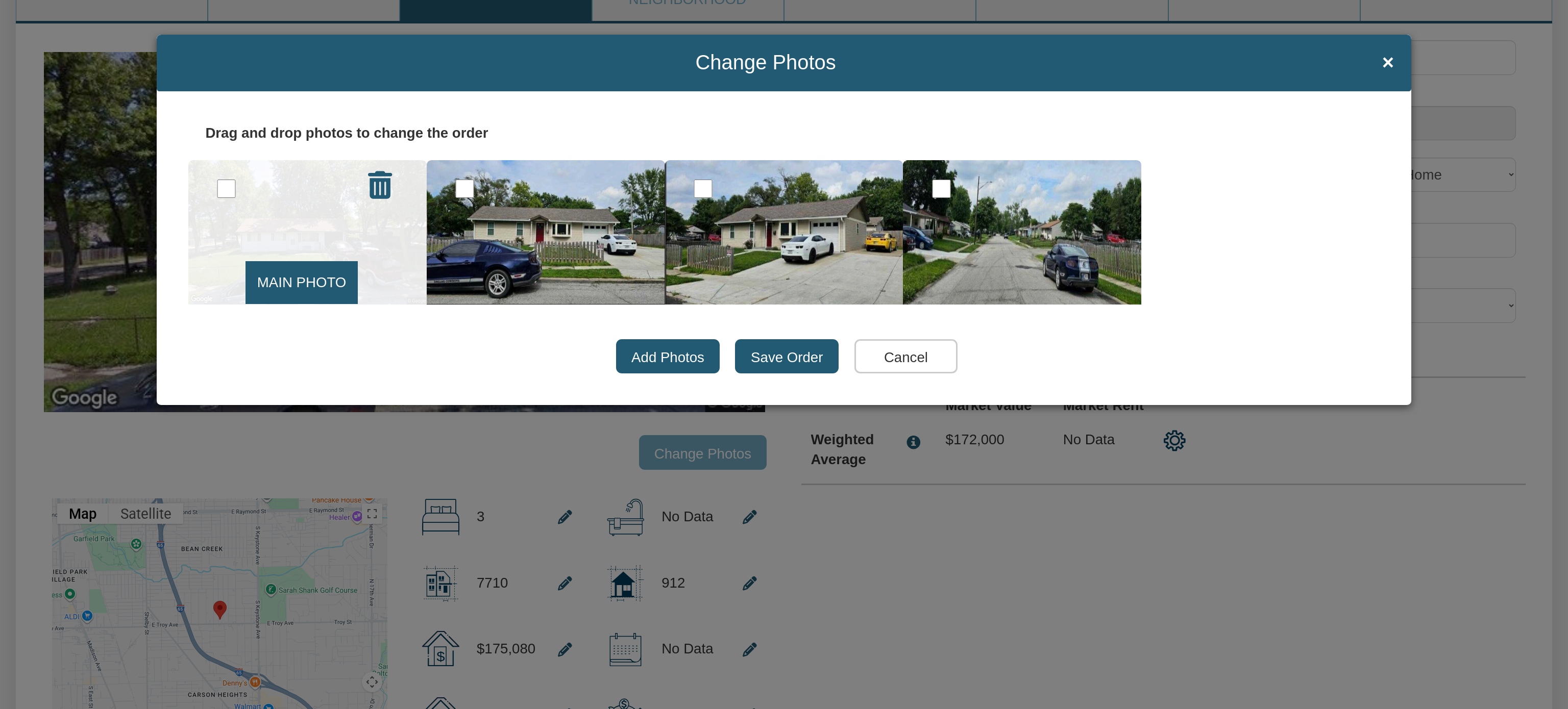
click at [227, 187] on input "checkbox" at bounding box center [226, 188] width 19 height 19
checkbox input "true"
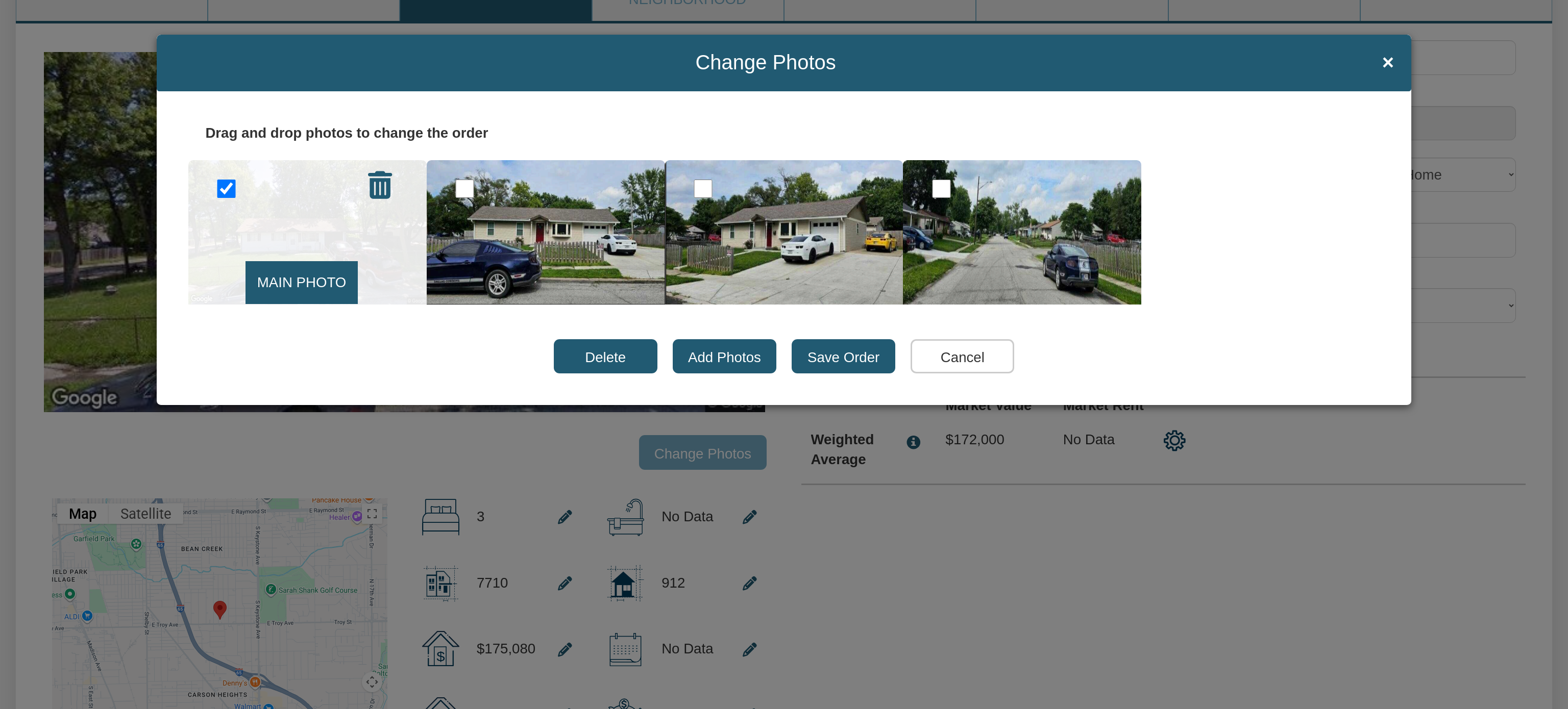
click at [384, 189] on icon at bounding box center [379, 185] width 24 height 27
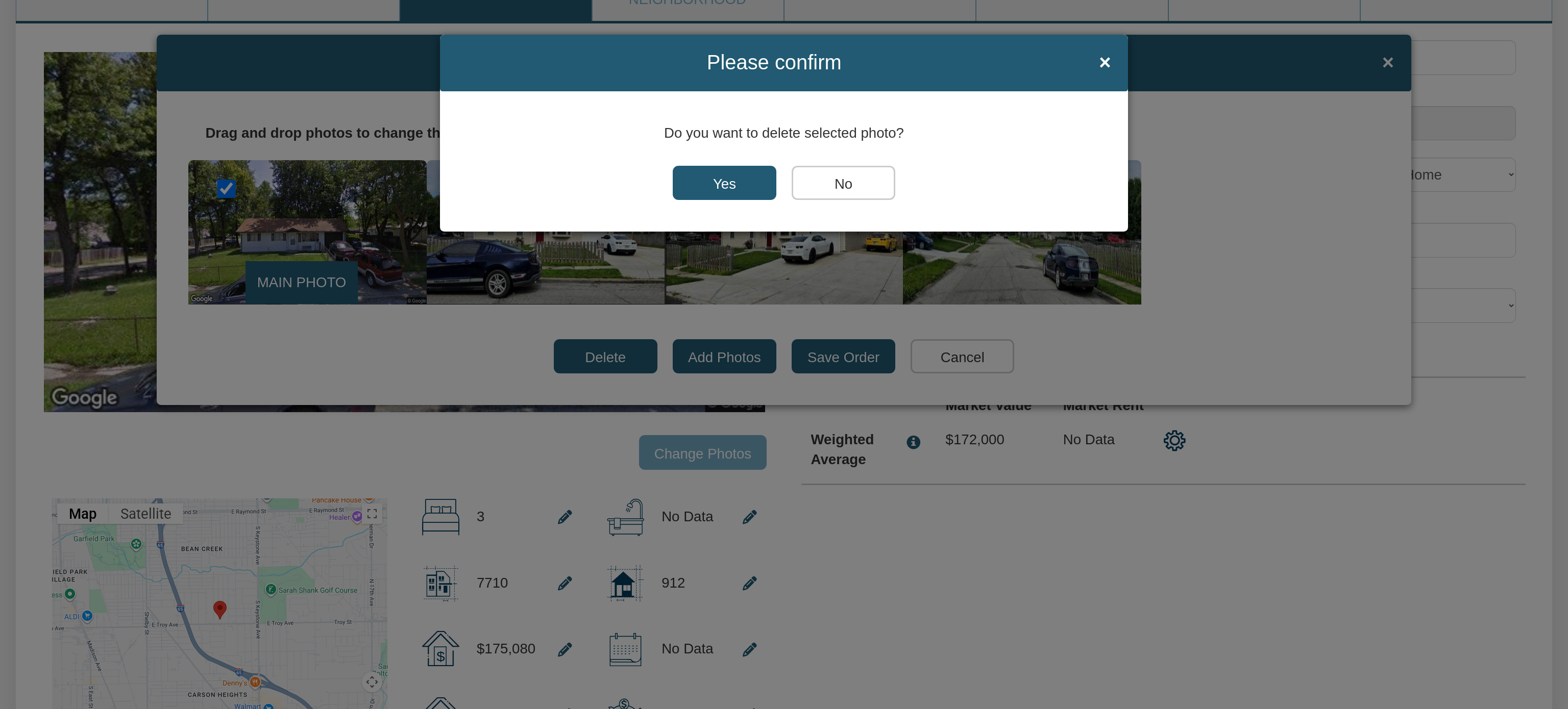
click at [722, 177] on input "Yes" at bounding box center [724, 183] width 104 height 34
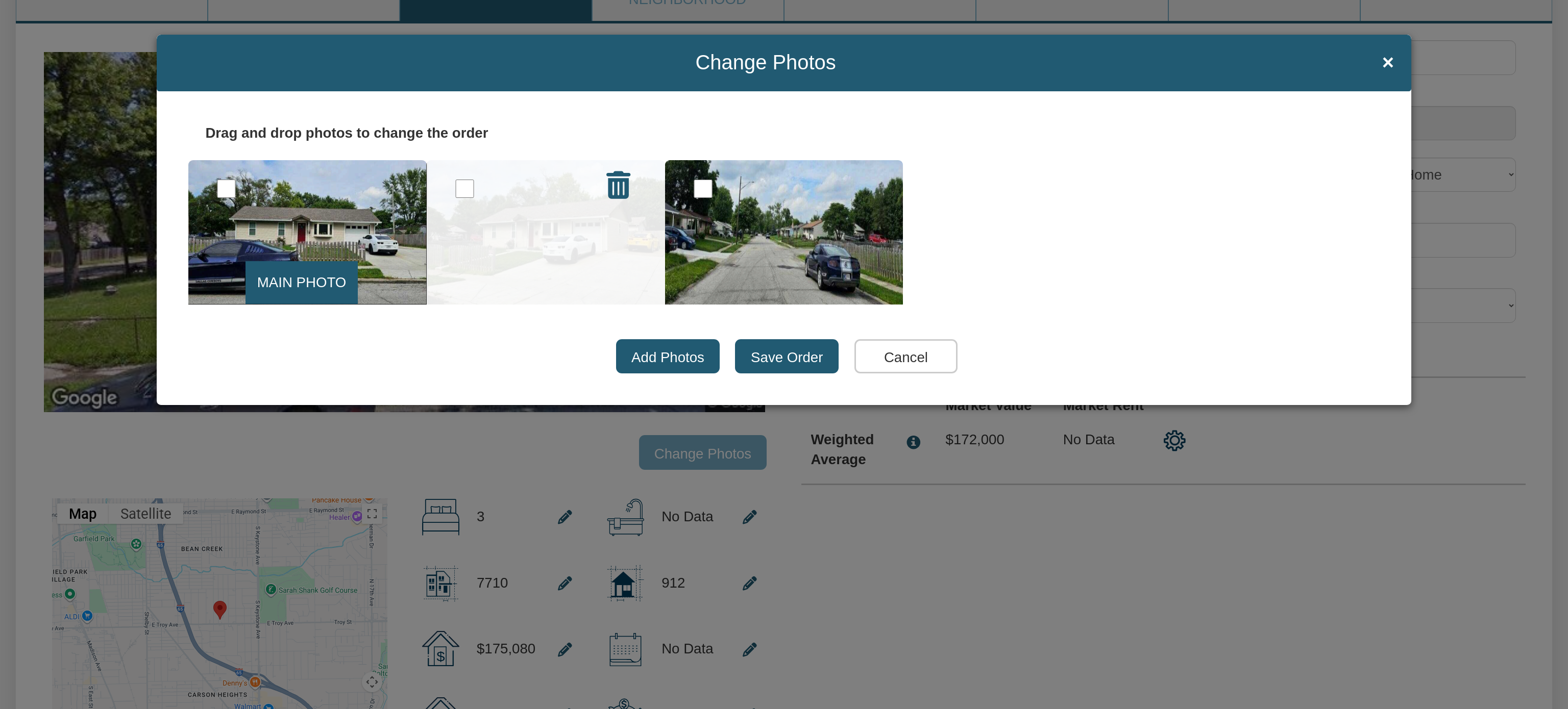
click at [463, 195] on input "checkbox" at bounding box center [464, 188] width 19 height 19
checkbox input "true"
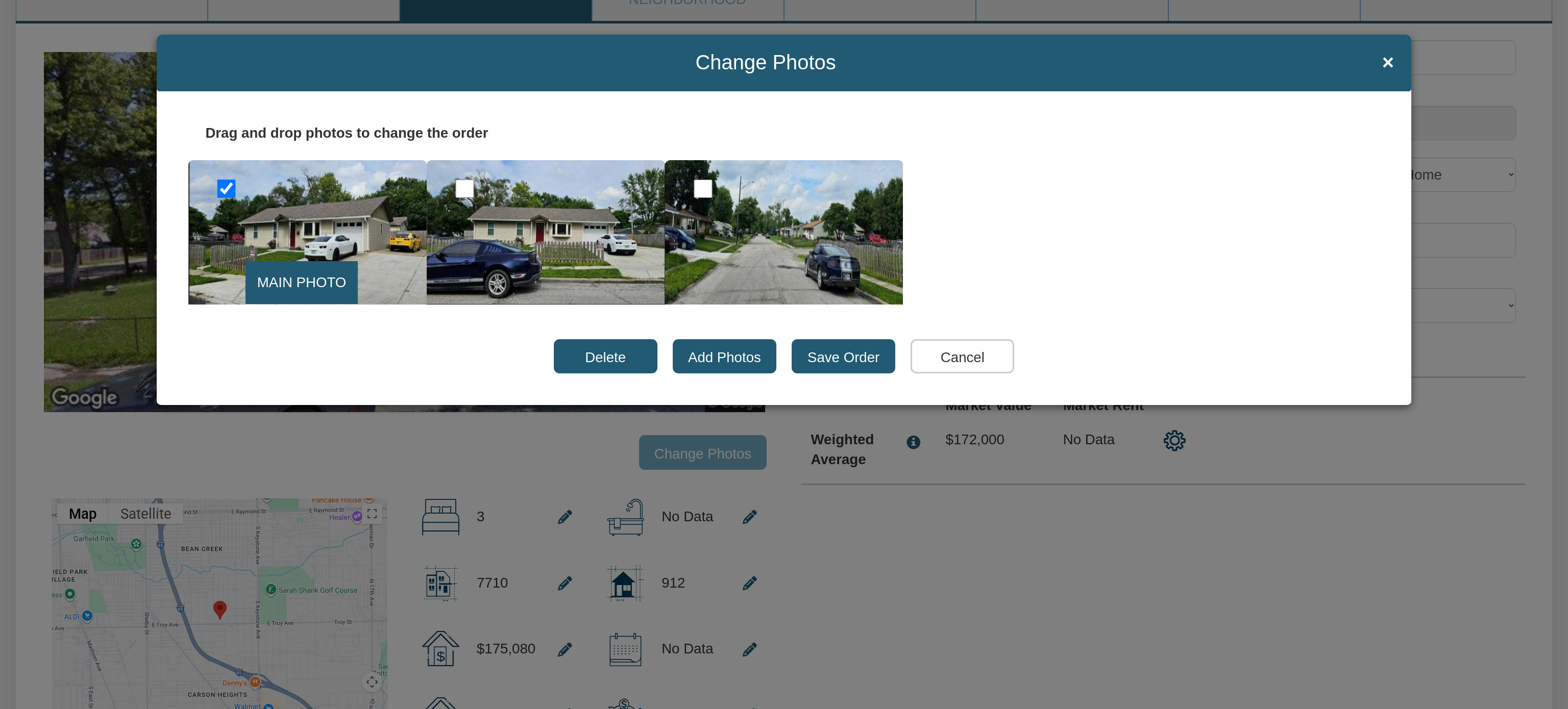
click at [826, 356] on input "Save Order" at bounding box center [843, 357] width 104 height 34
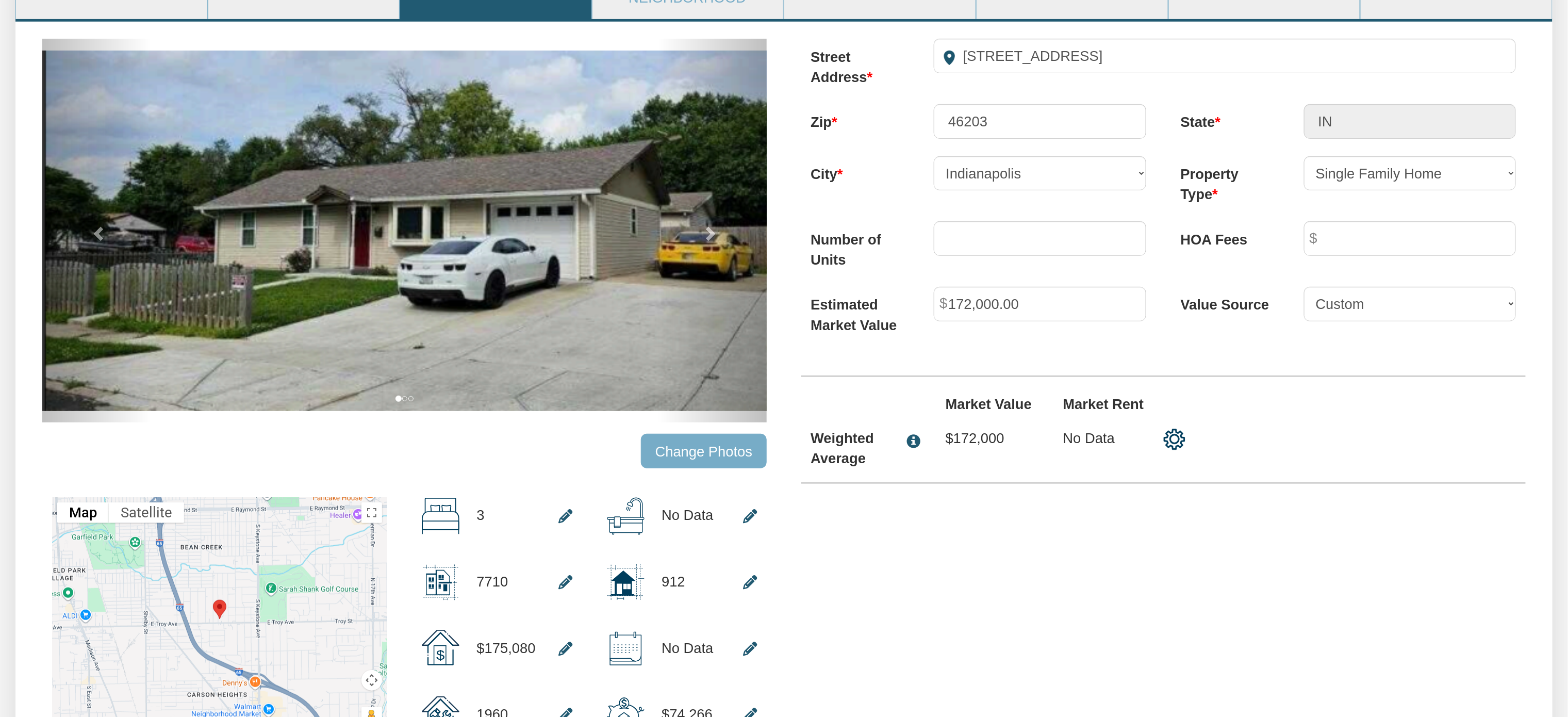
scroll to position [0, 0]
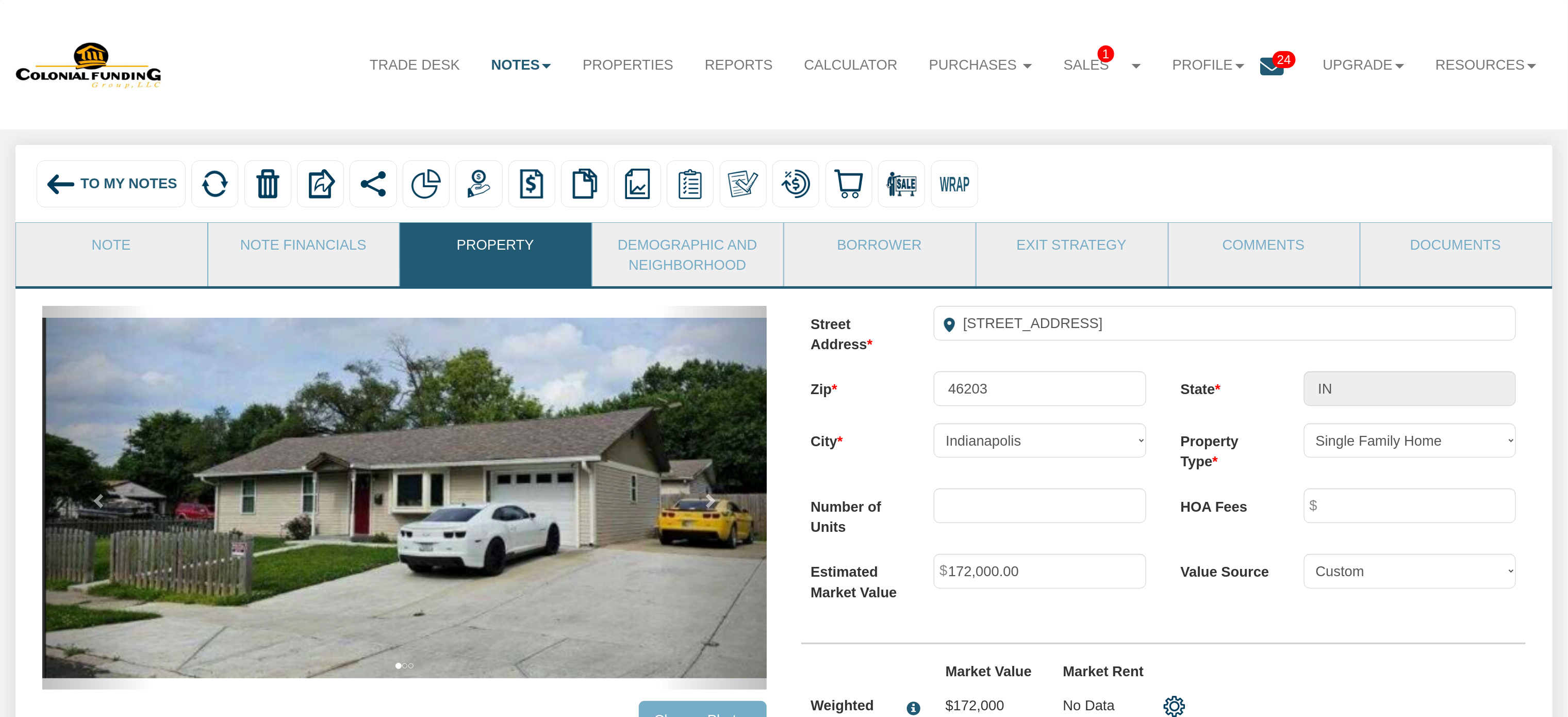
click at [113, 181] on span "To My Notes" at bounding box center [129, 183] width 97 height 16
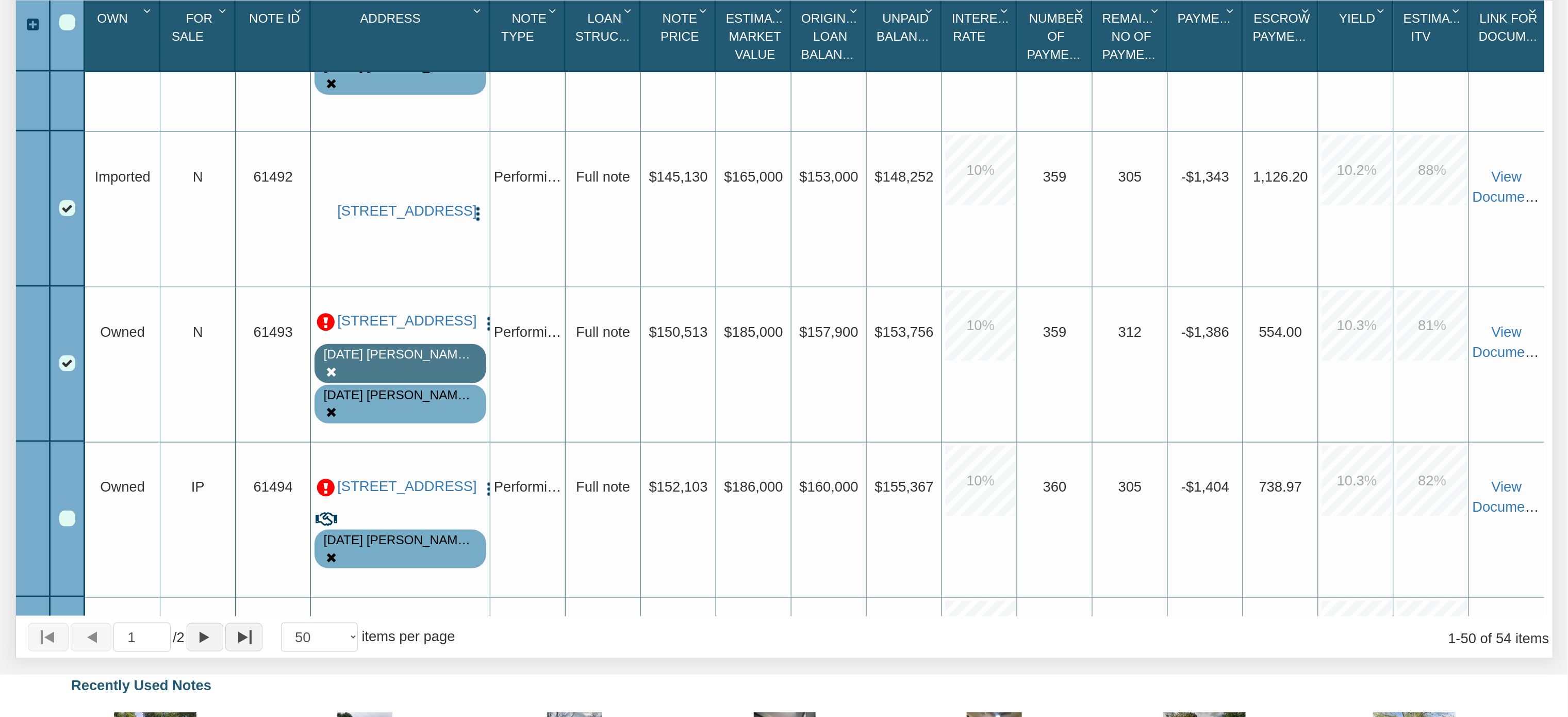
scroll to position [3352, 0]
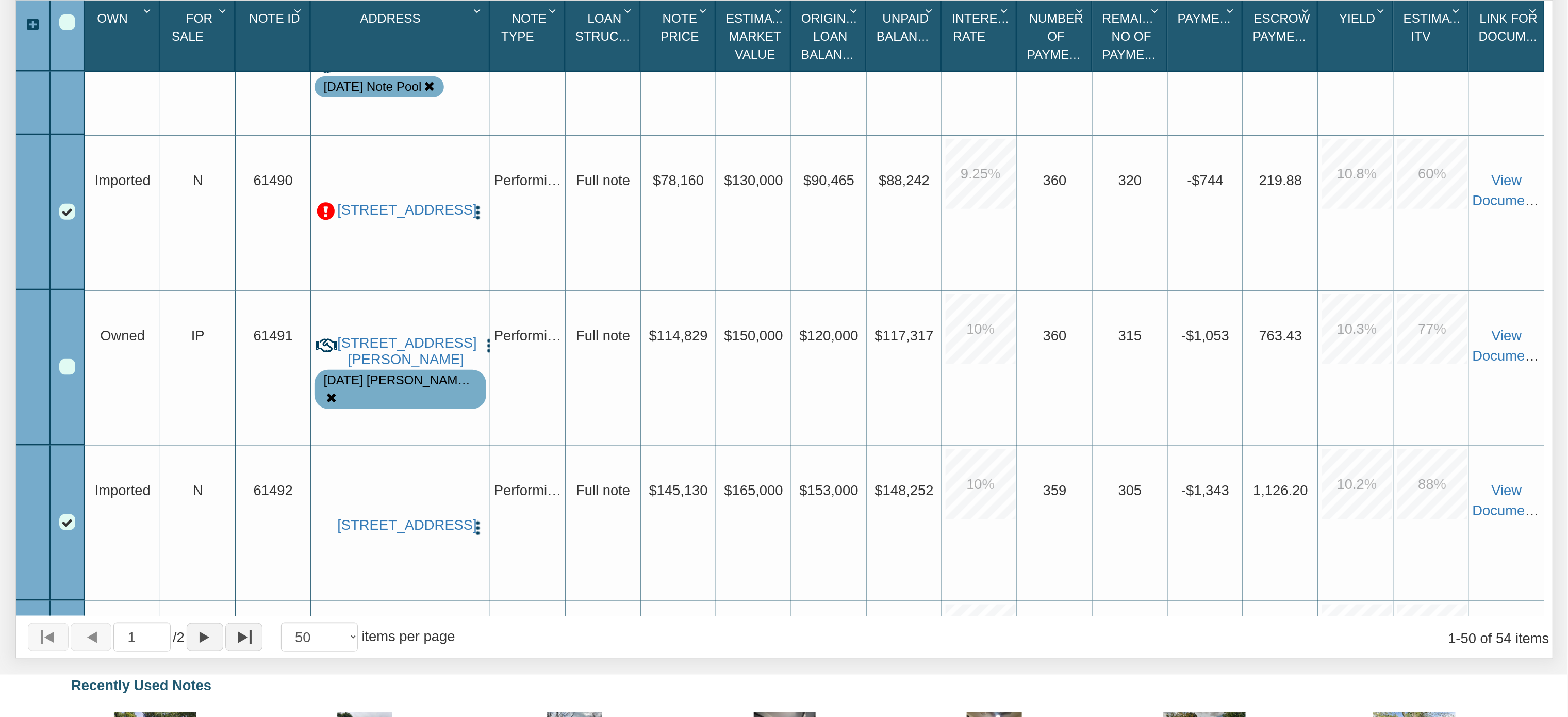
click at [322, 202] on p at bounding box center [326, 211] width 19 height 19
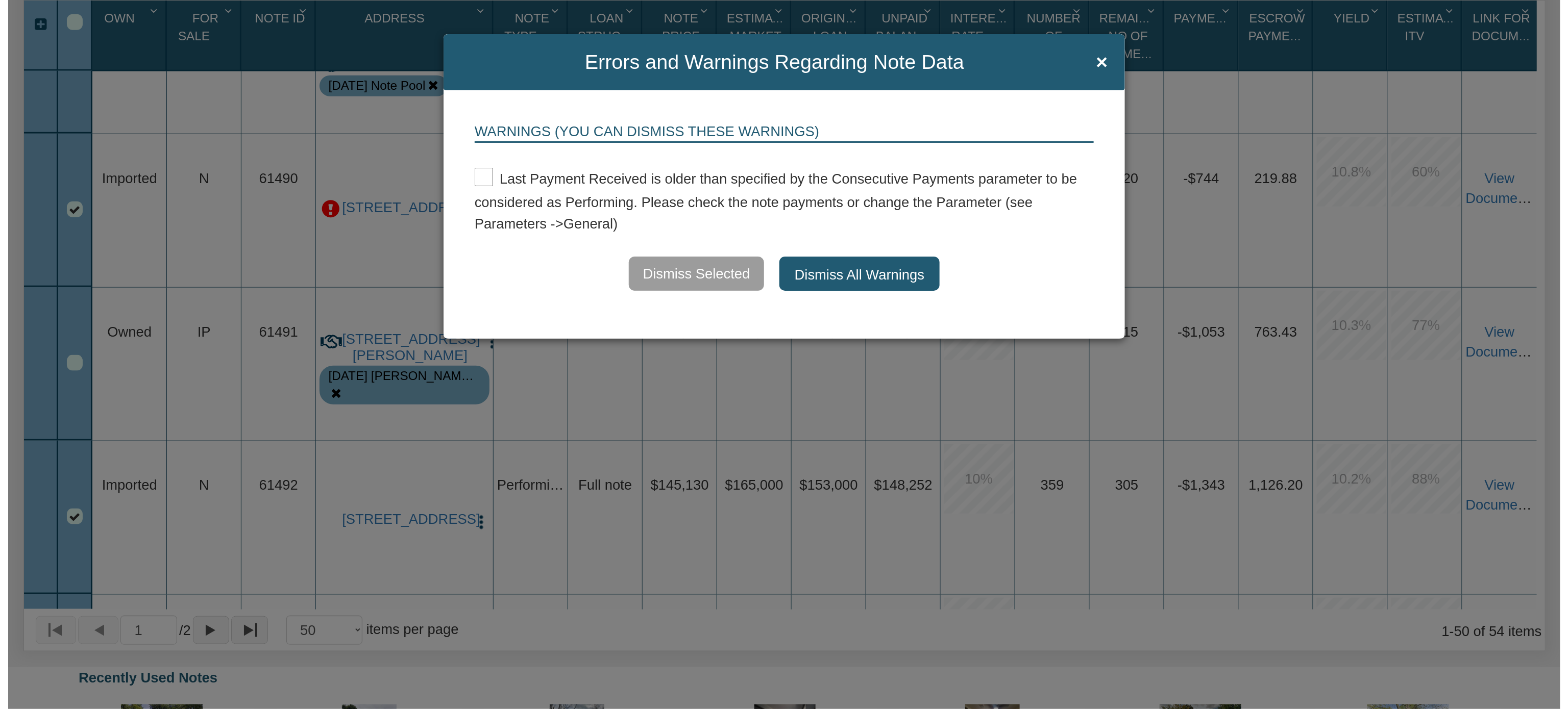
scroll to position [456, 0]
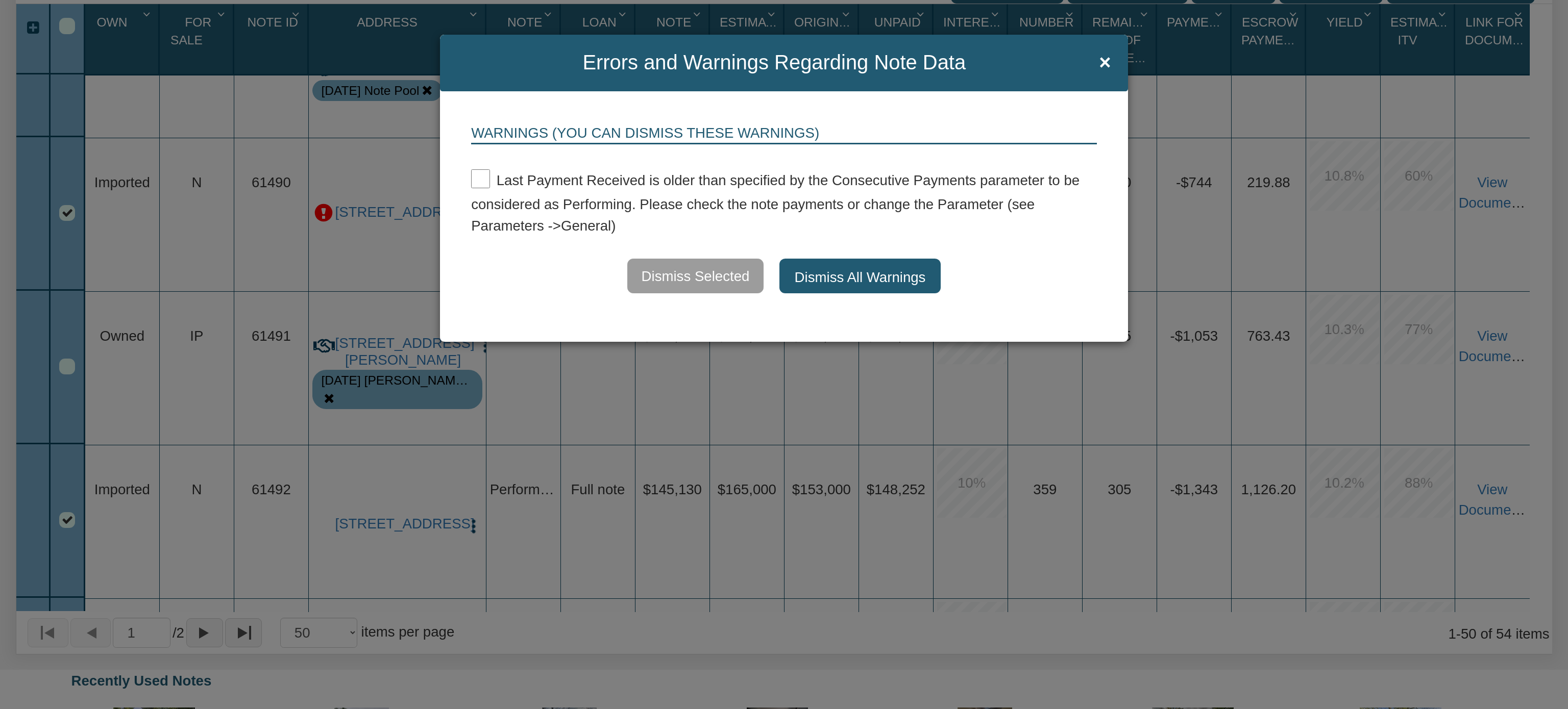
click at [857, 276] on button "Dismiss All Warnings" at bounding box center [860, 275] width 162 height 34
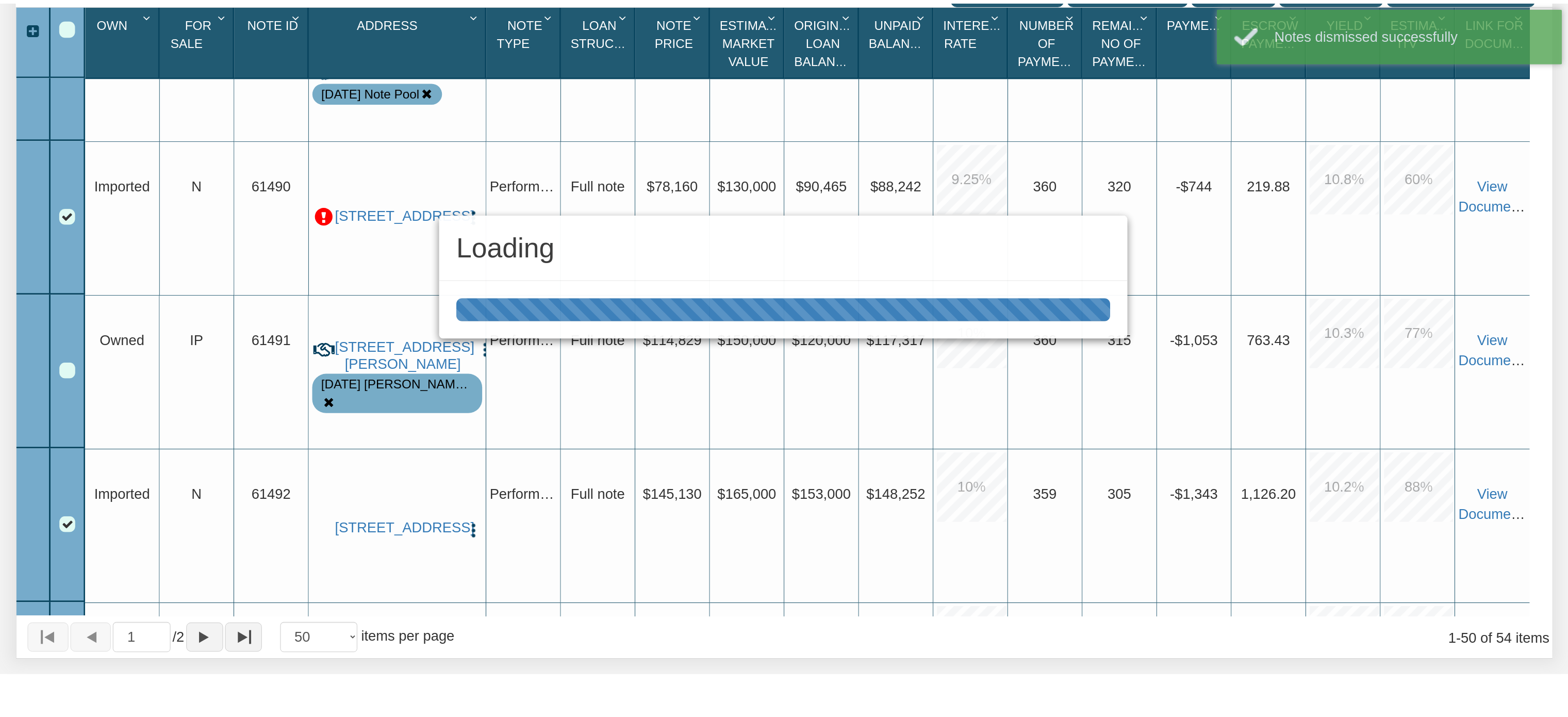
scroll to position [460, 0]
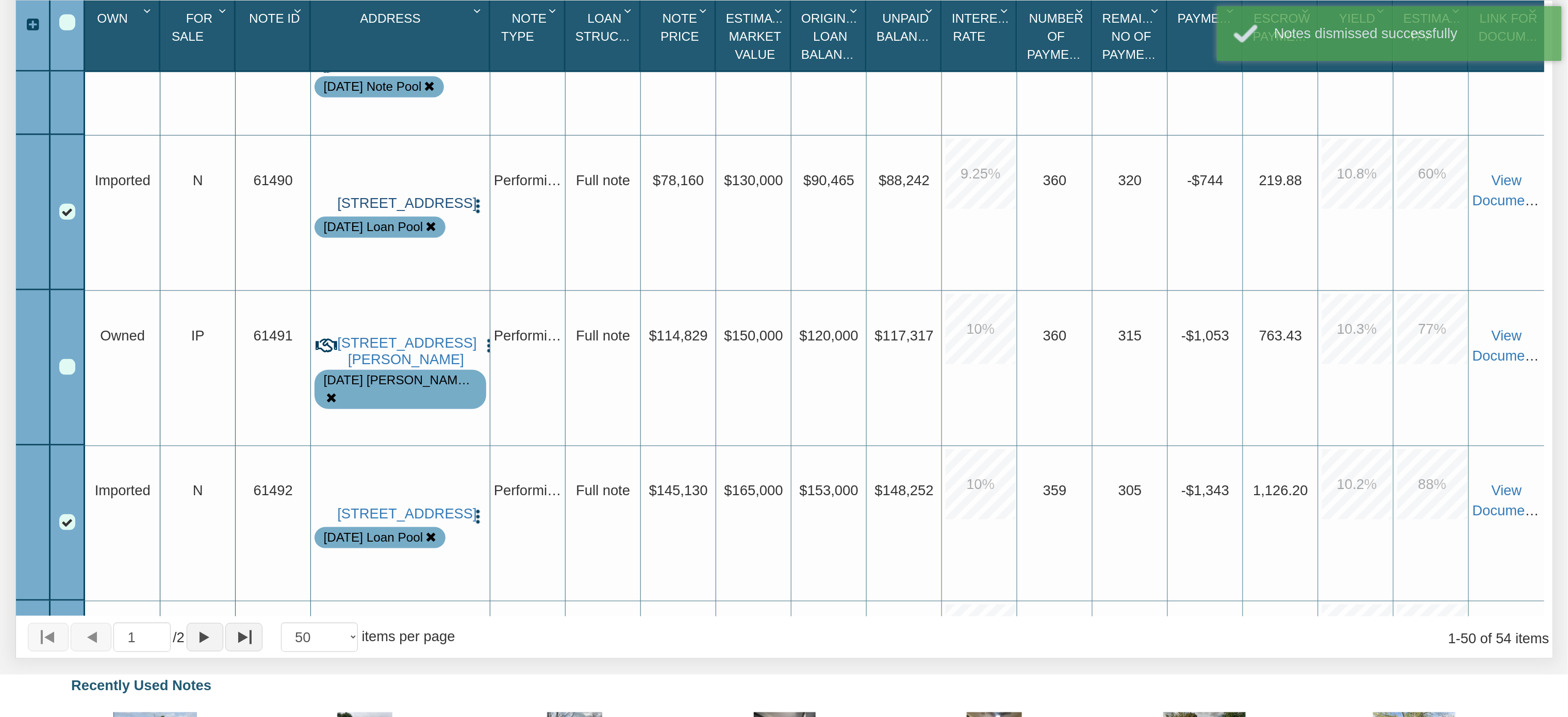
click at [392, 195] on link "[STREET_ADDRESS]" at bounding box center [401, 204] width 126 height 17
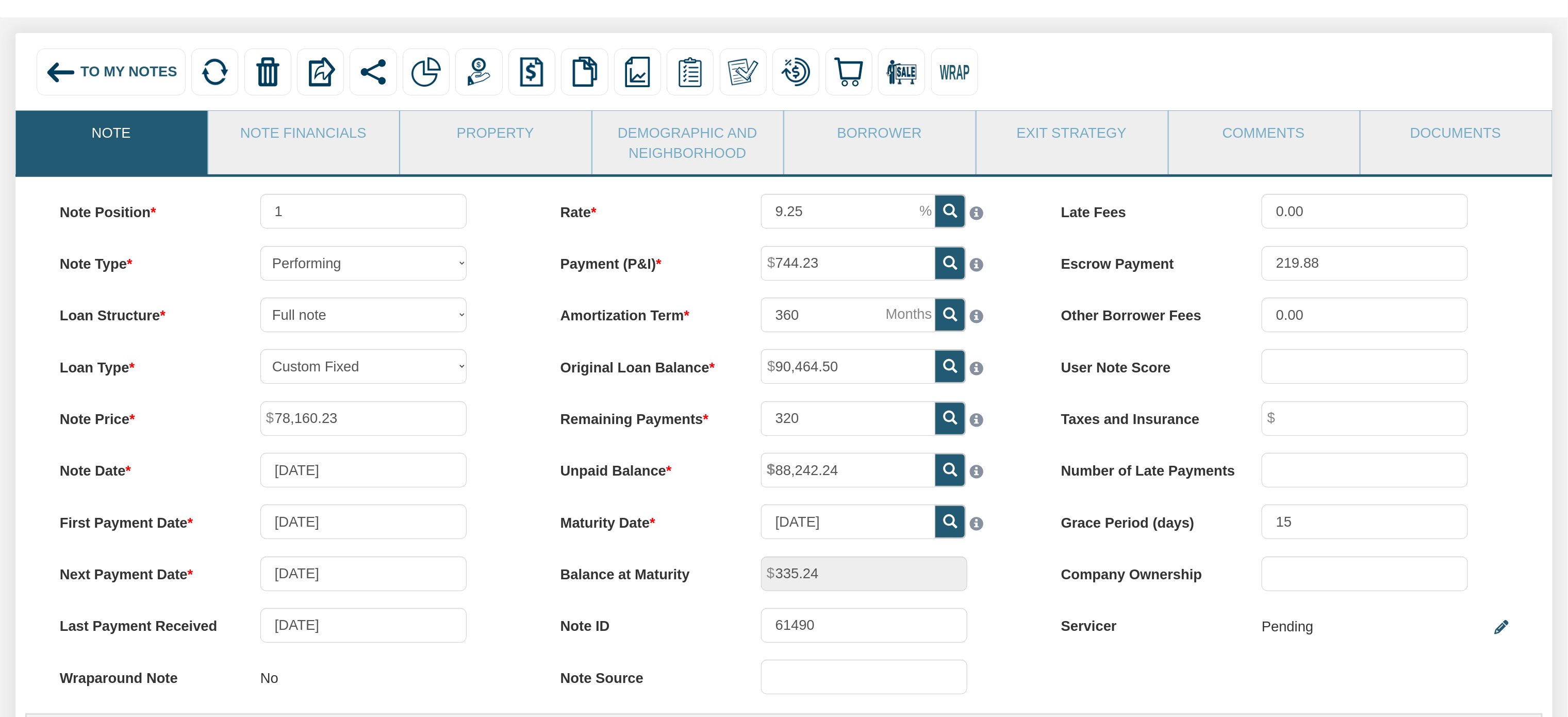
scroll to position [117, 0]
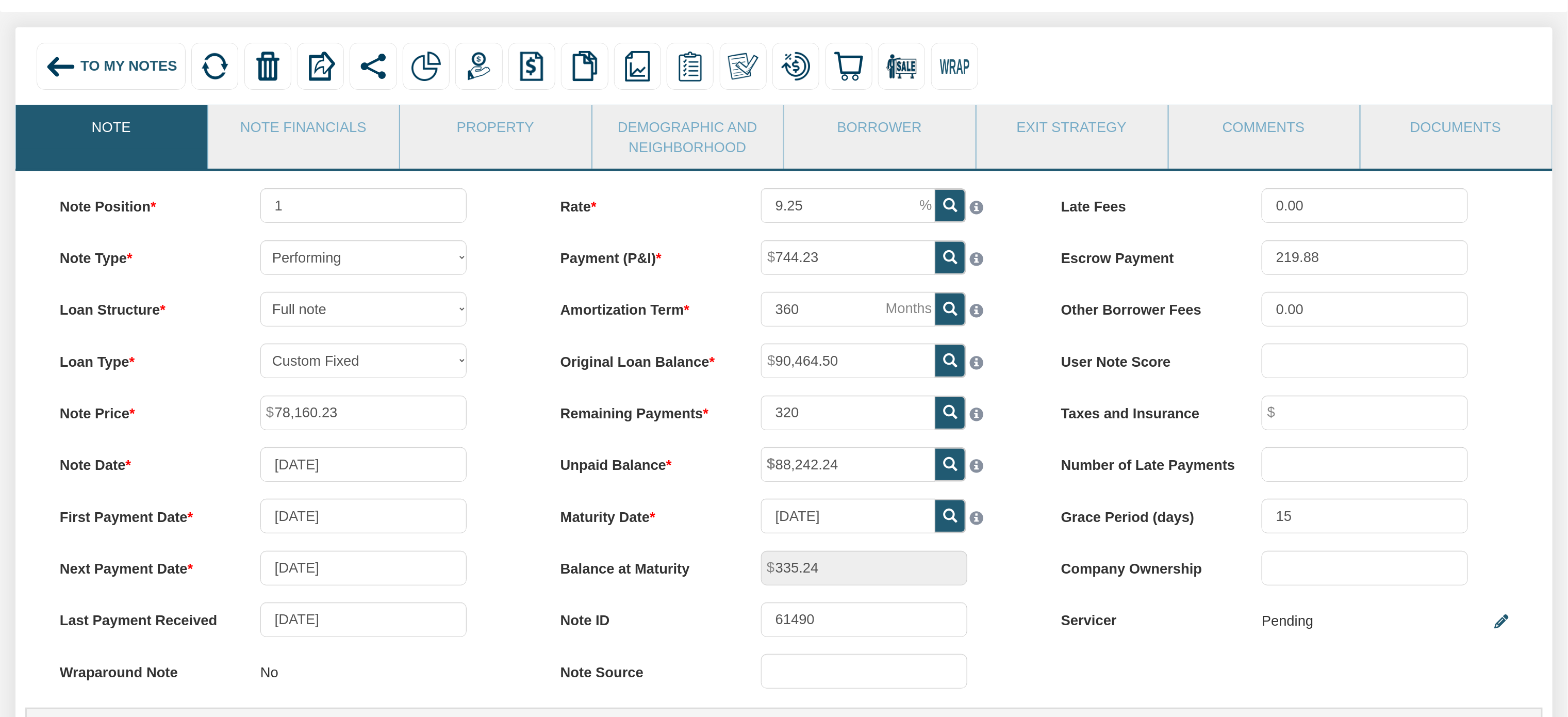
click at [167, 287] on div "Note Position 1 Note Type Performing Forthcoming Non-Performing REO Sub-Perform…" at bounding box center [283, 447] width 501 height 519
click at [497, 119] on link "Property" at bounding box center [495, 126] width 190 height 43
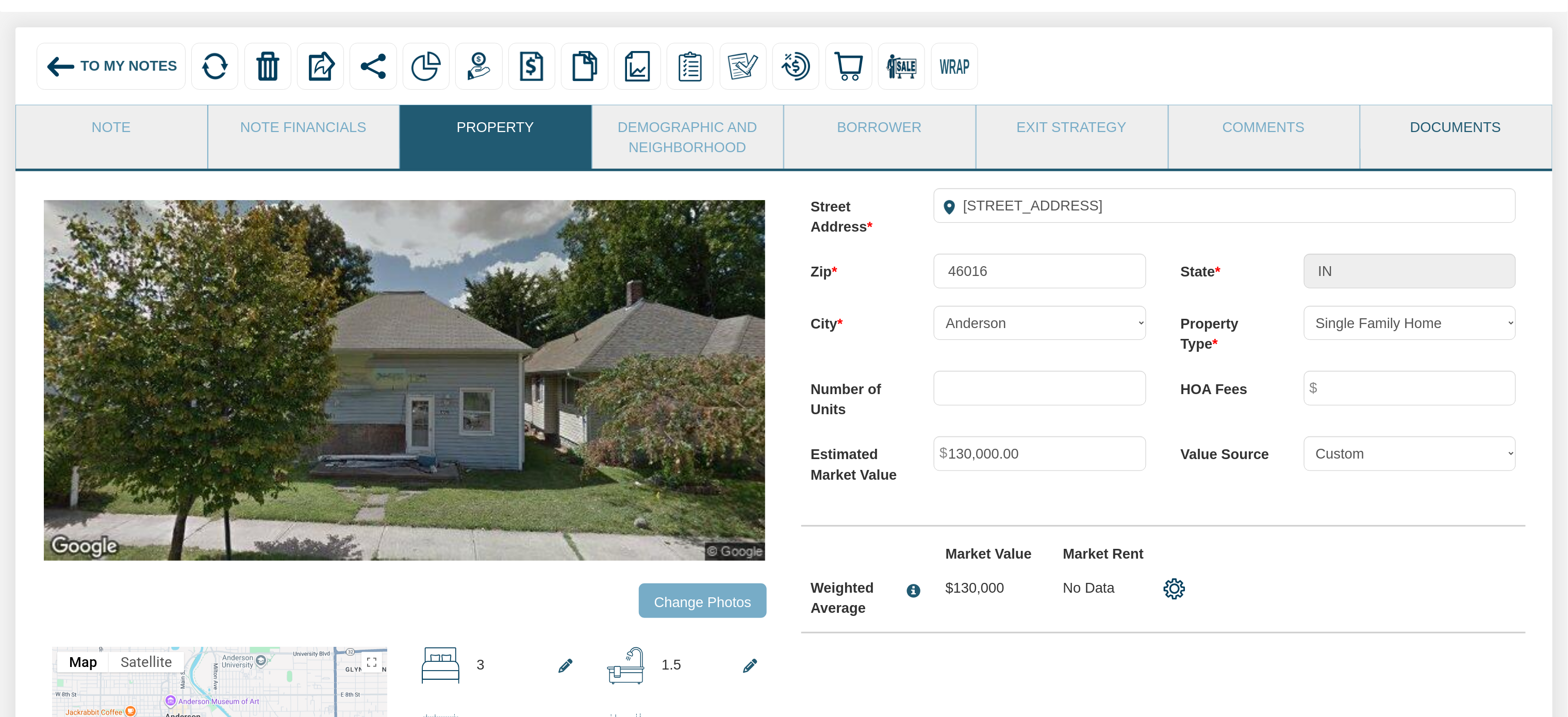
click at [1435, 129] on link "Documents" at bounding box center [1456, 126] width 190 height 43
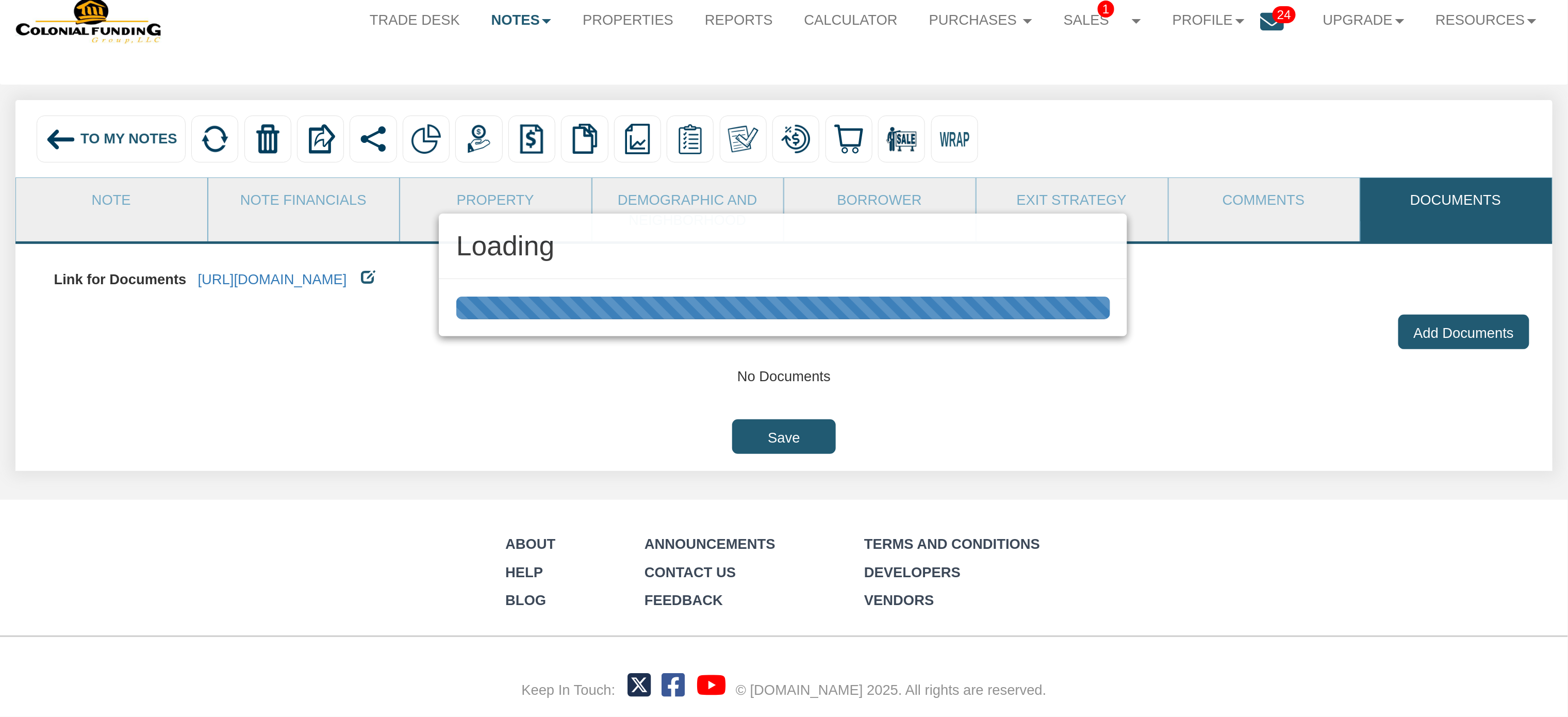
scroll to position [51, 0]
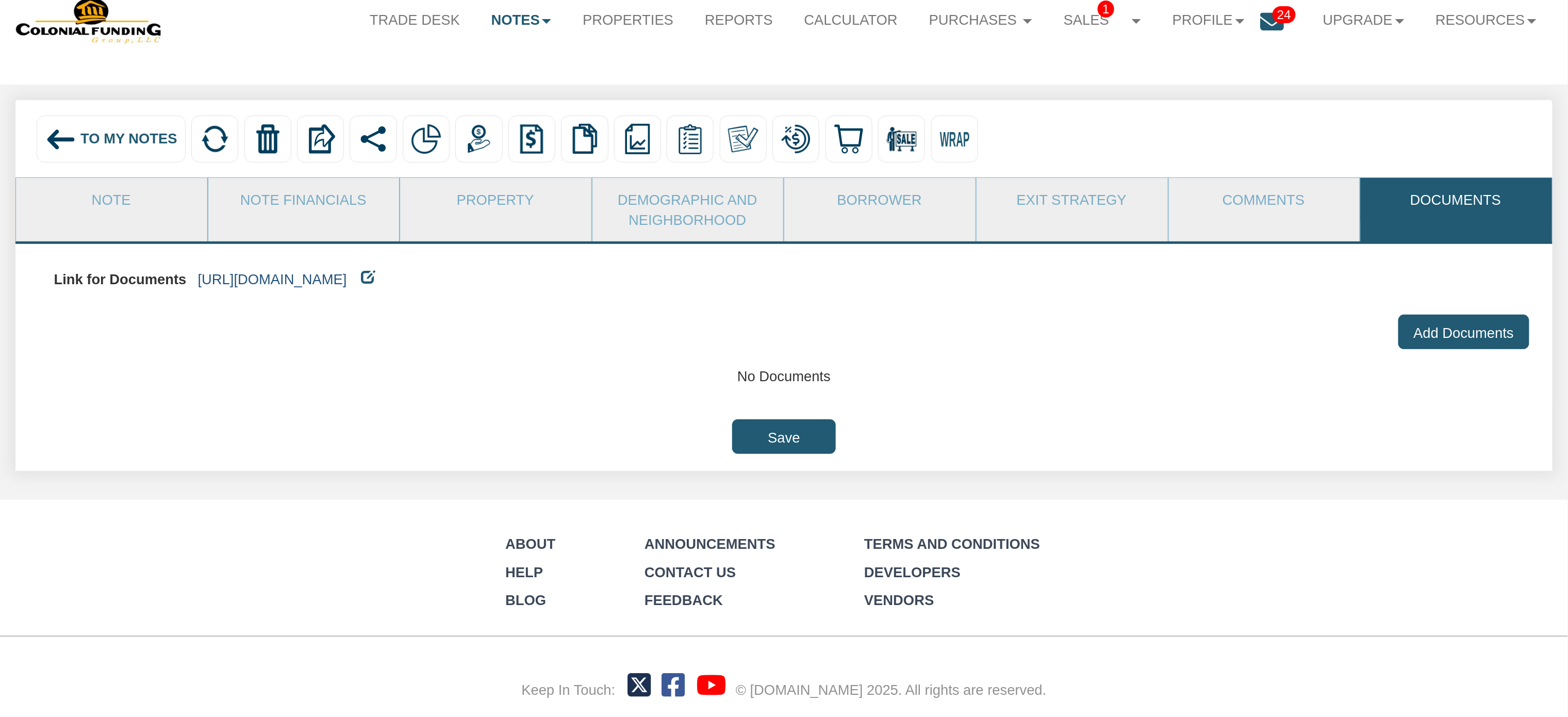
click at [347, 277] on link "[URL][DOMAIN_NAME]" at bounding box center [272, 279] width 149 height 16
click at [499, 189] on link "Property" at bounding box center [495, 199] width 190 height 43
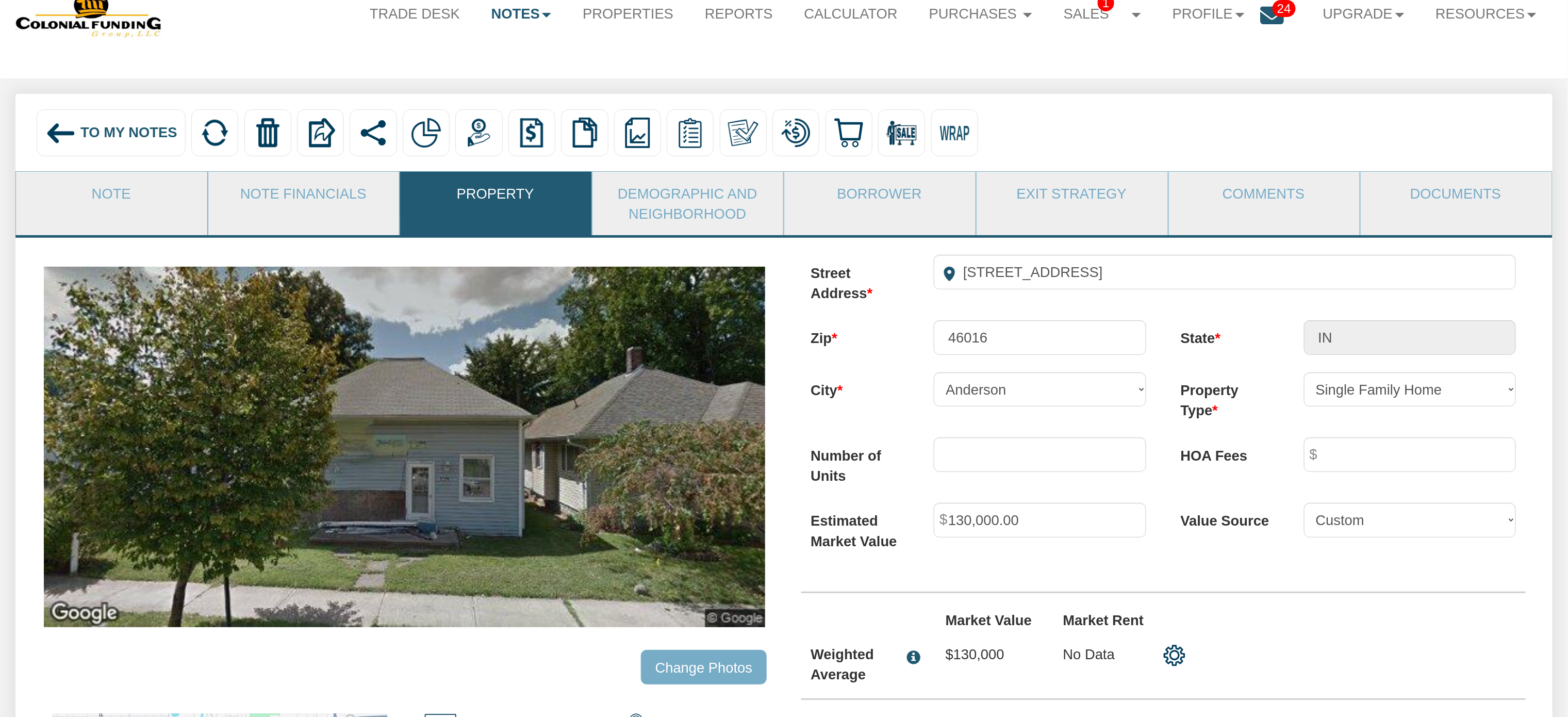
click at [710, 661] on input "Change Photos" at bounding box center [703, 667] width 126 height 35
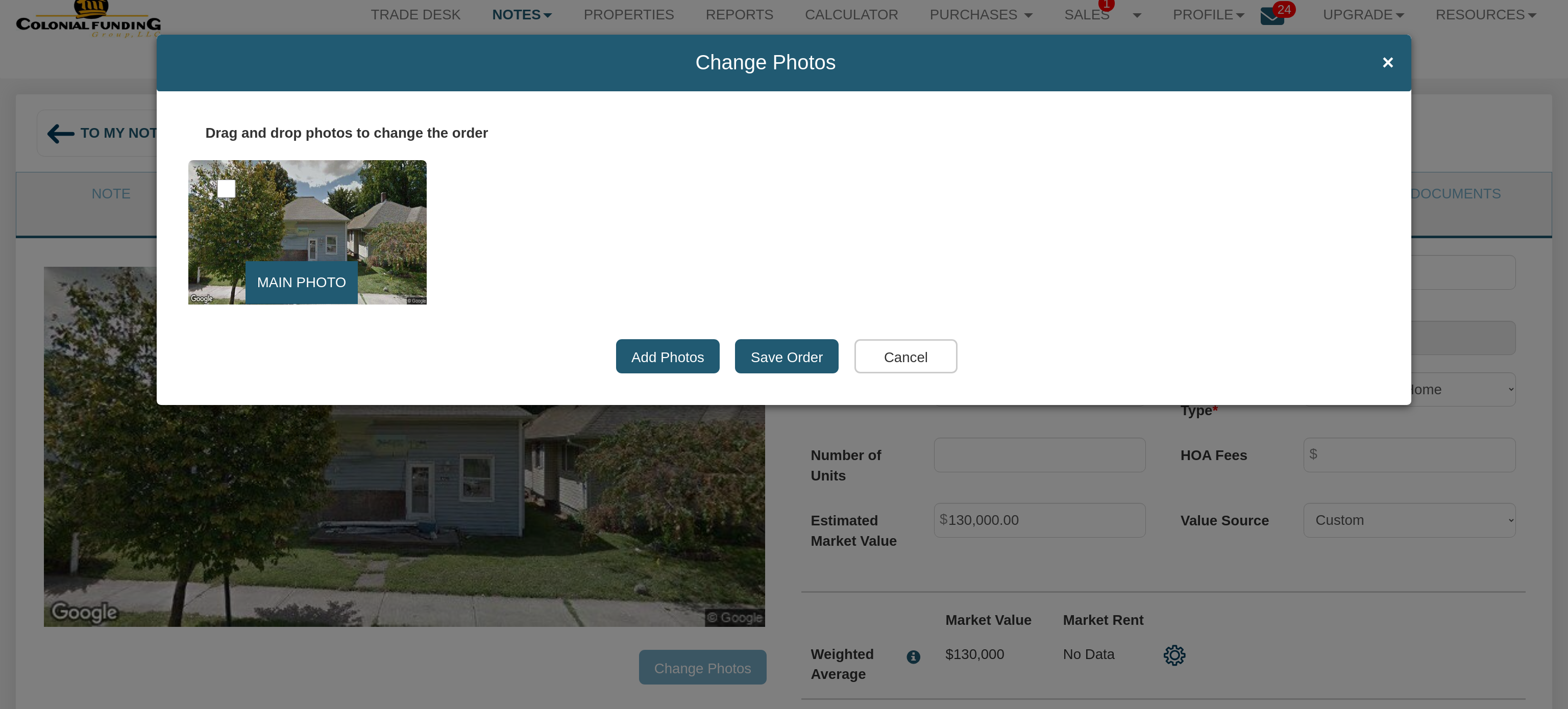
click at [641, 360] on label "Add Photos" at bounding box center [667, 357] width 104 height 34
click at [631, 361] on input "Add Photos" at bounding box center [631, 361] width 0 height 0
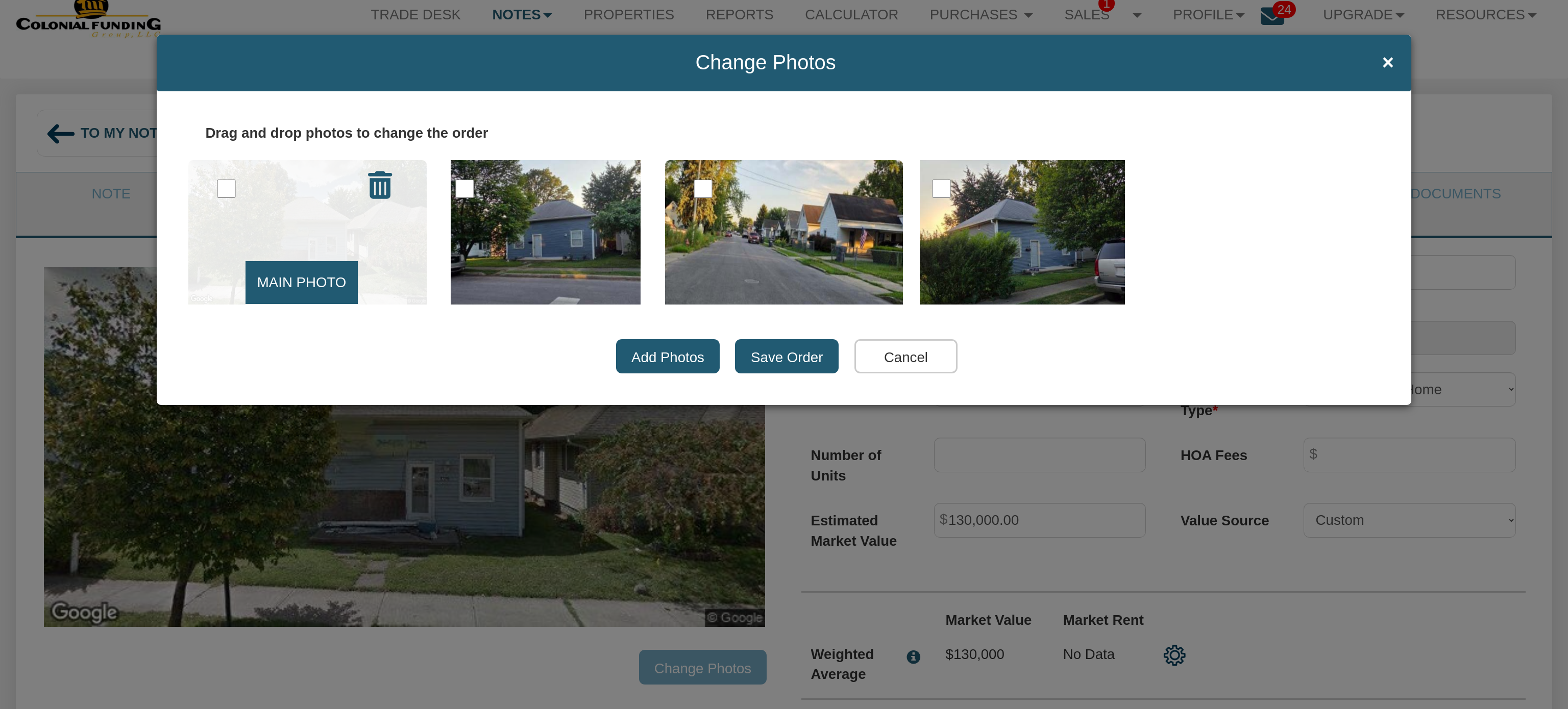
click at [225, 187] on input "checkbox" at bounding box center [226, 188] width 19 height 19
checkbox input "true"
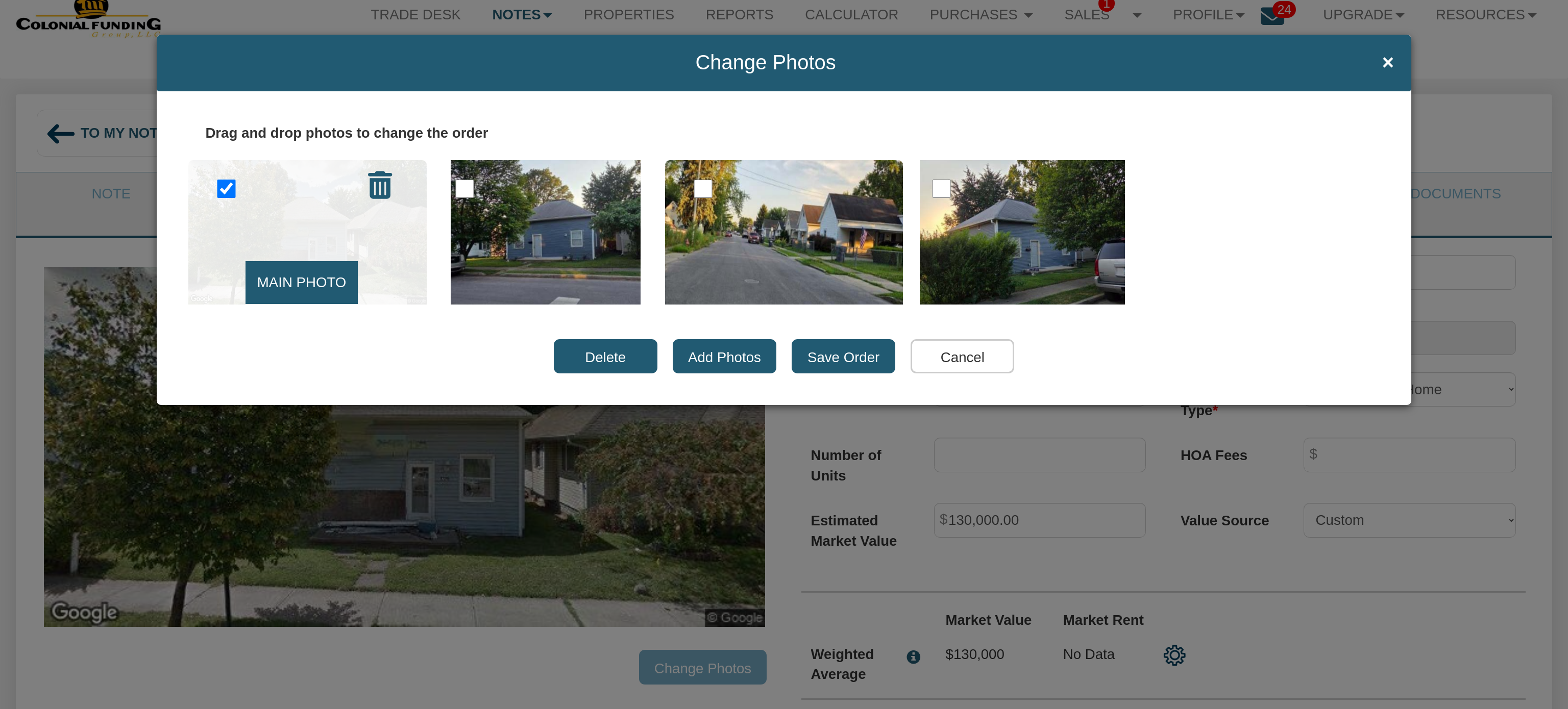
click at [376, 191] on icon at bounding box center [379, 185] width 24 height 27
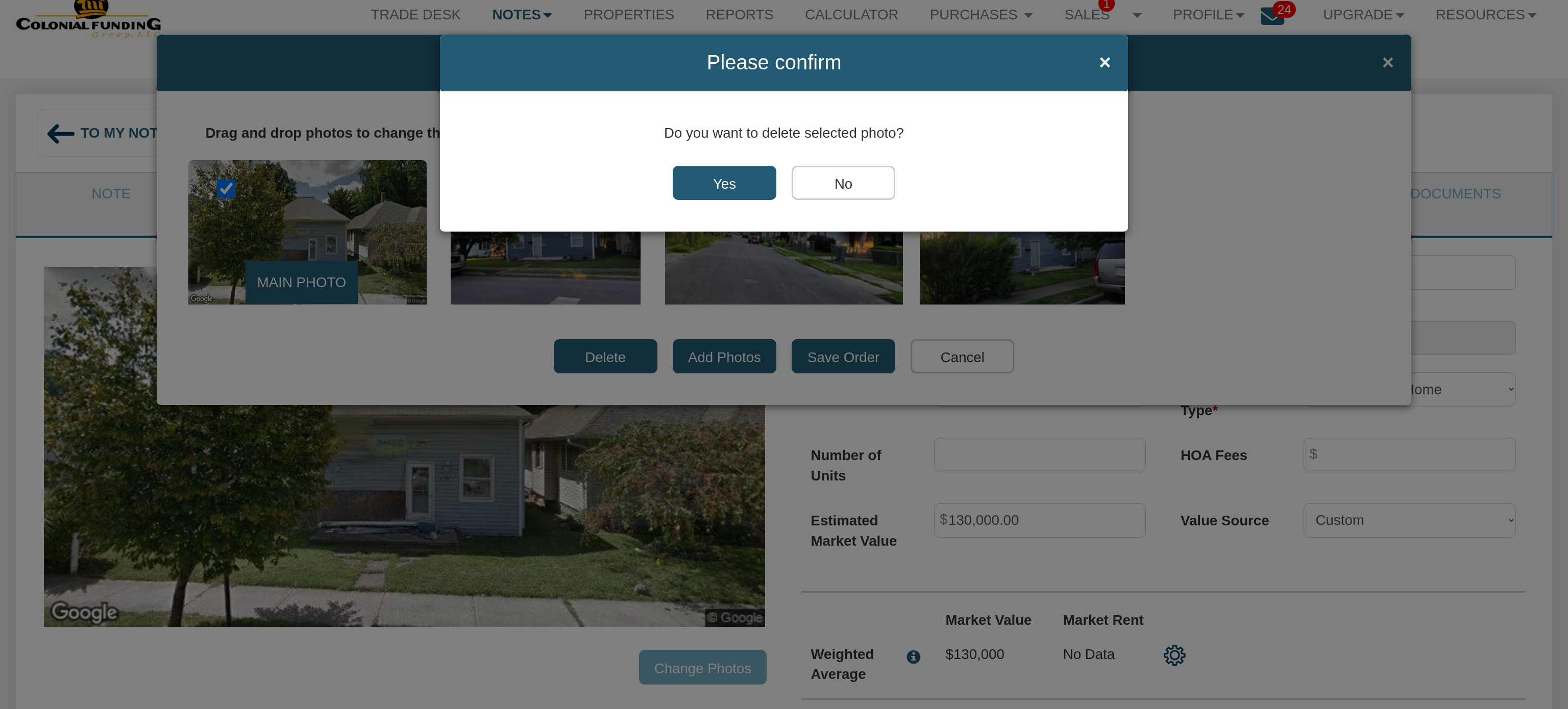
click at [720, 177] on input "Yes" at bounding box center [724, 183] width 104 height 34
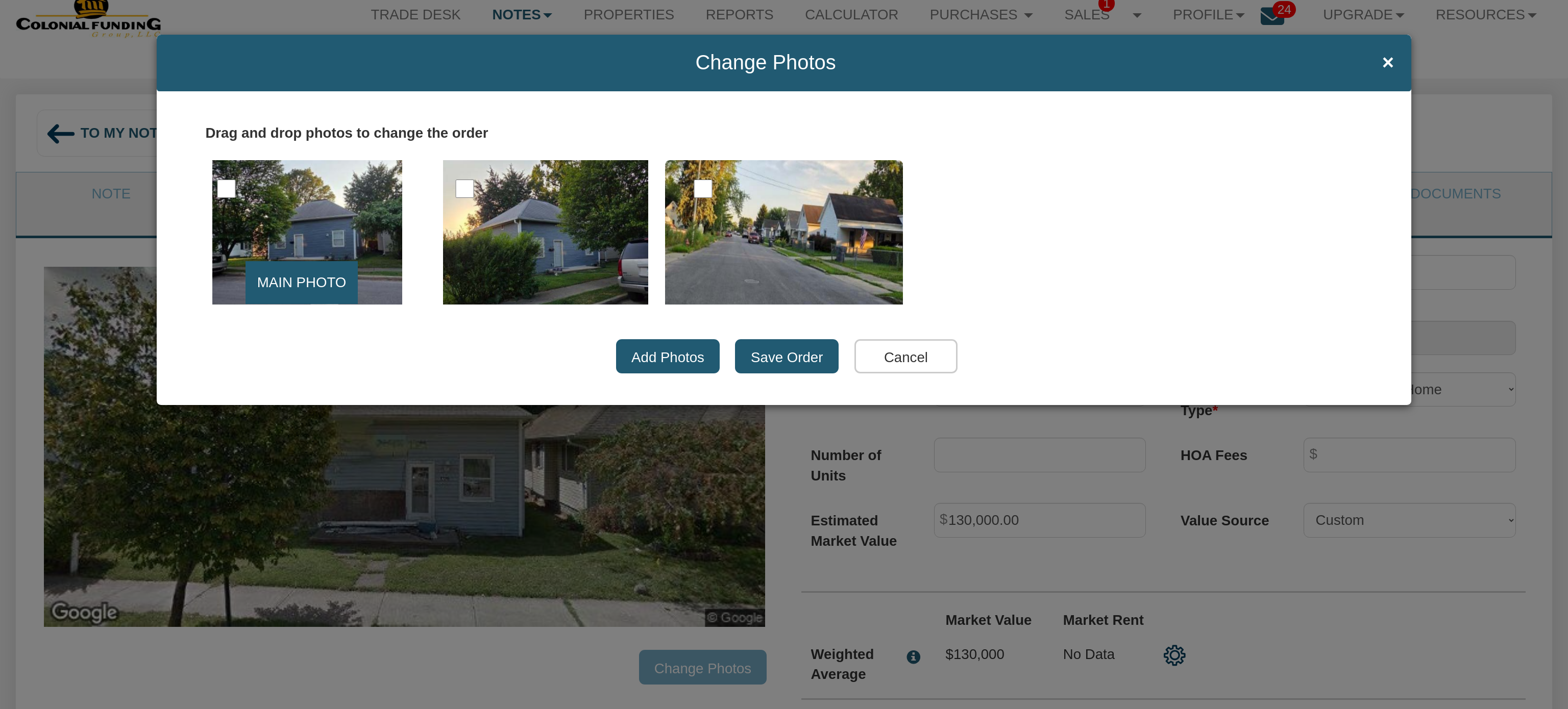
click at [768, 356] on input "Save Order" at bounding box center [786, 357] width 104 height 34
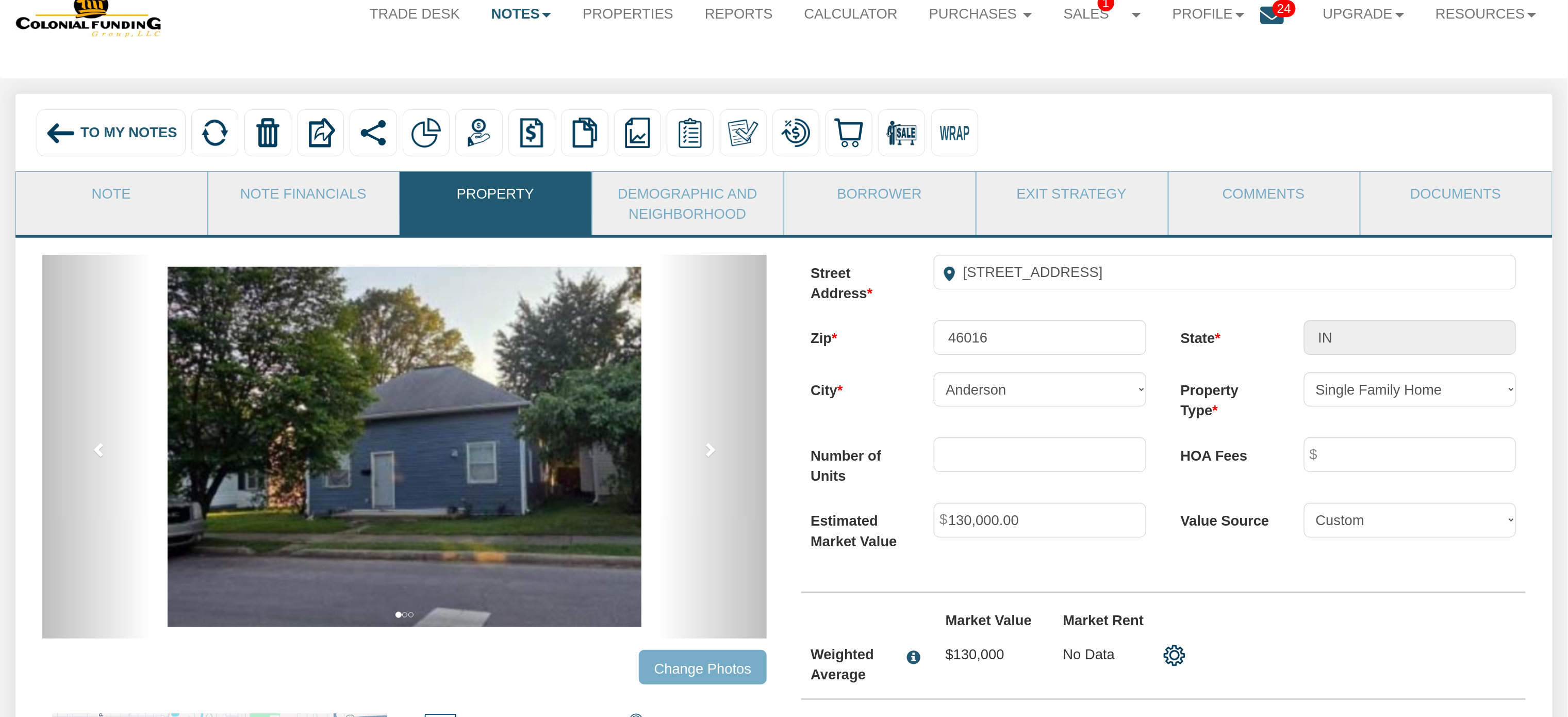
click at [429, 206] on link "Property" at bounding box center [495, 193] width 190 height 43
click at [322, 195] on link "Note Financials" at bounding box center [303, 193] width 190 height 43
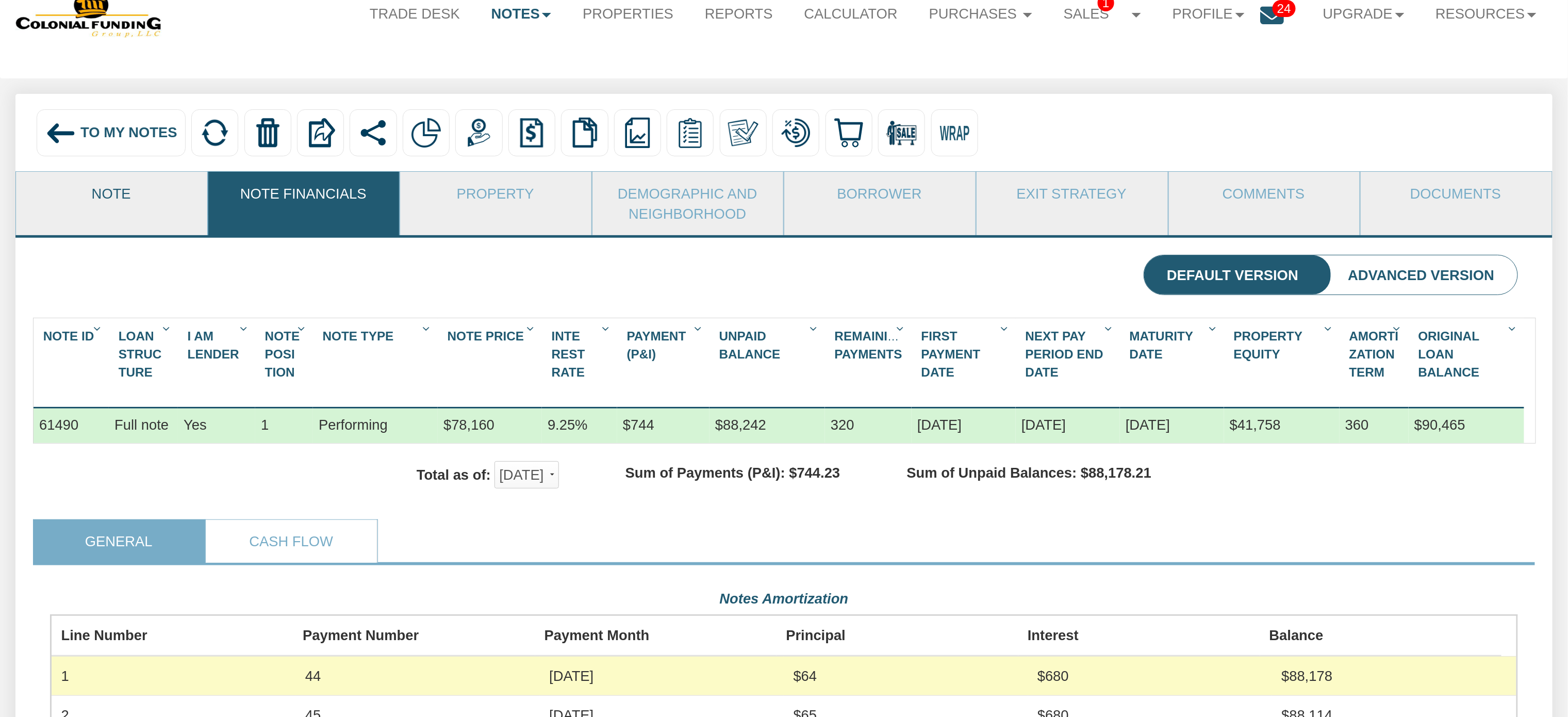
scroll to position [369, 1466]
click at [107, 195] on link "Note" at bounding box center [111, 193] width 190 height 43
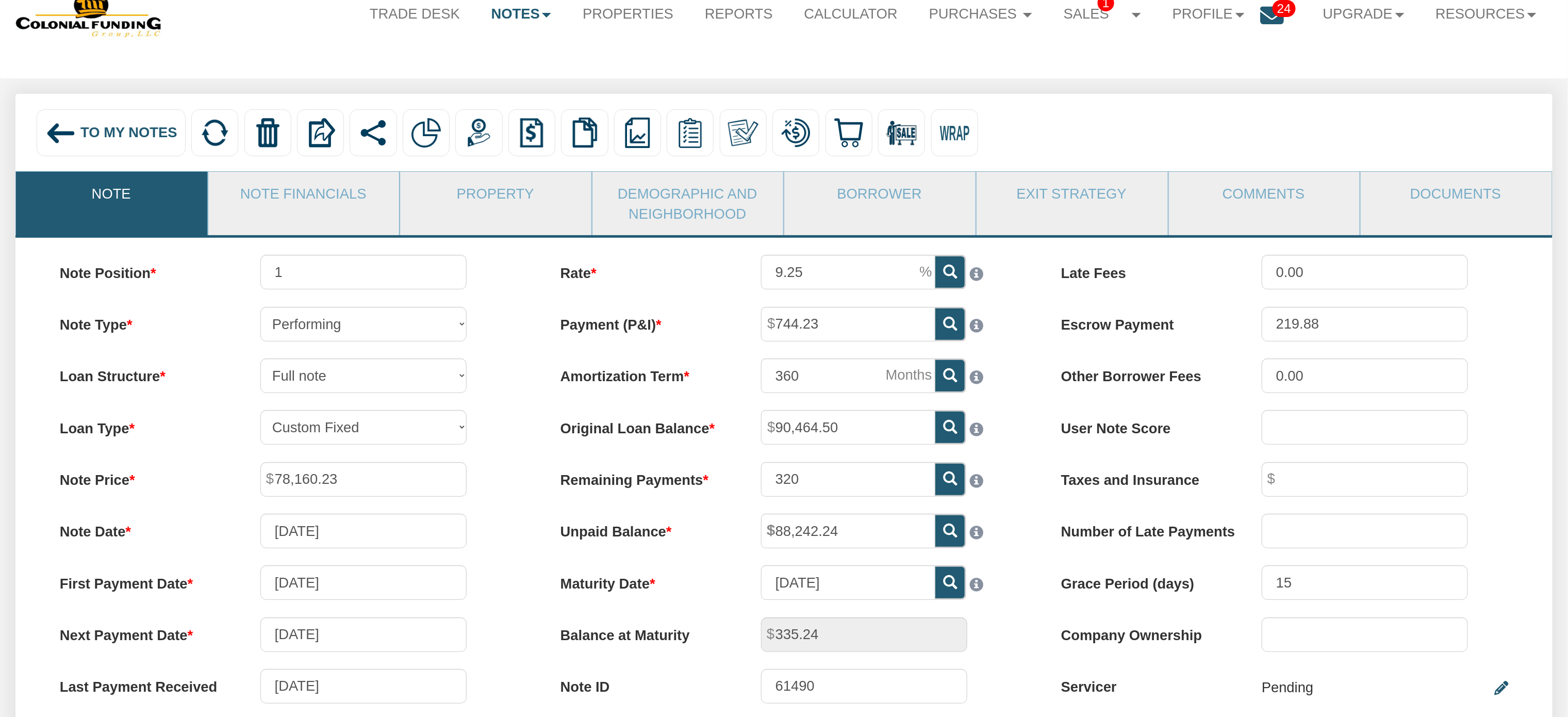
click at [59, 130] on img at bounding box center [60, 133] width 31 height 31
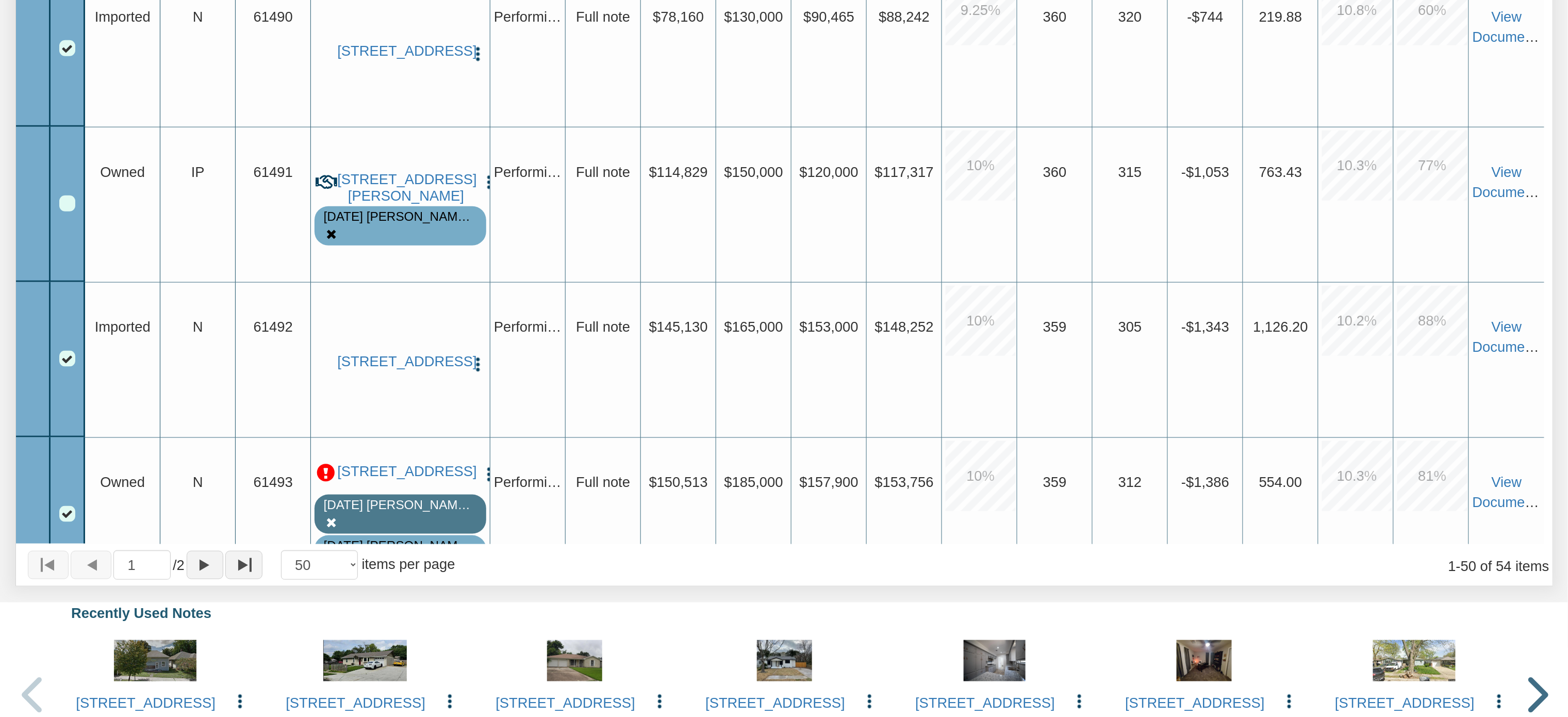
scroll to position [3470, 0]
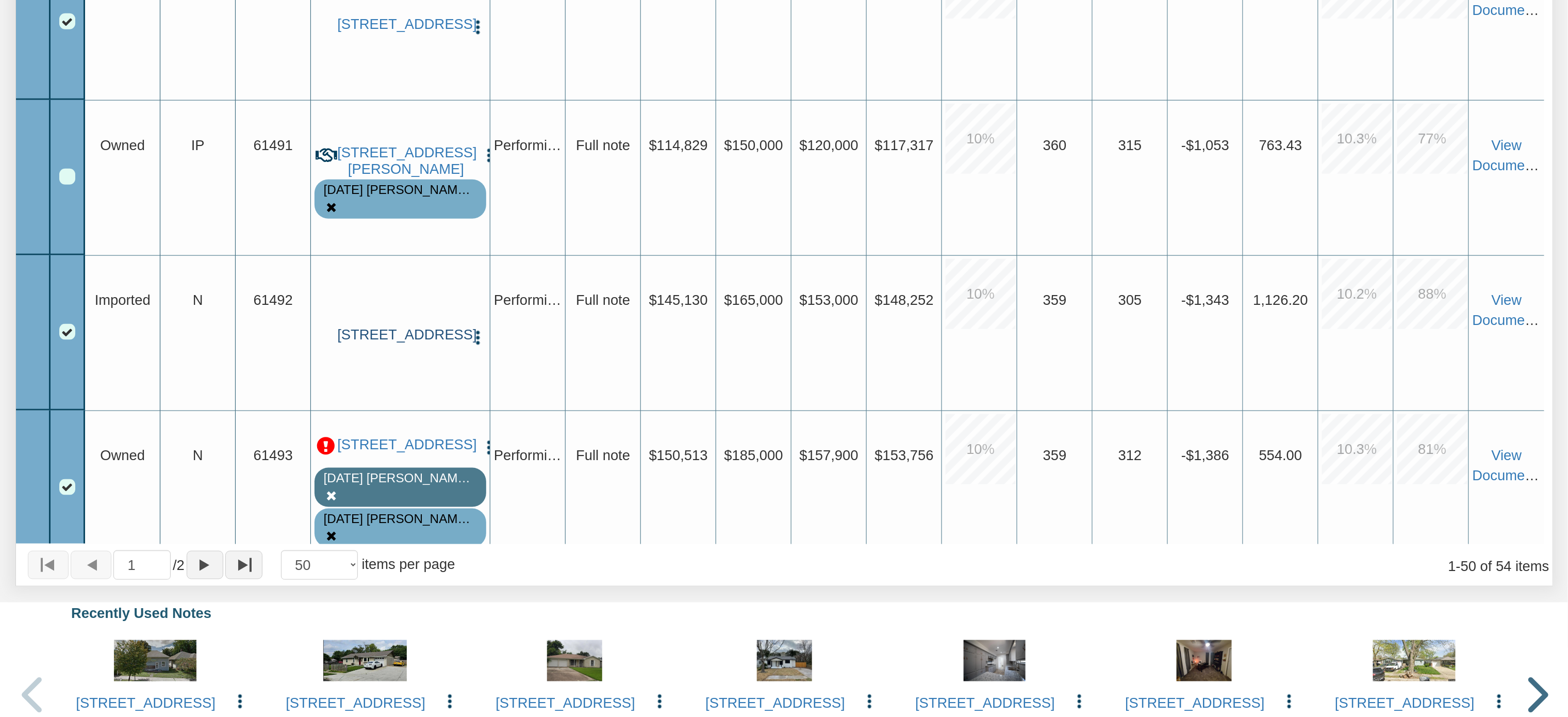
click at [403, 338] on link "[STREET_ADDRESS]" at bounding box center [401, 335] width 126 height 17
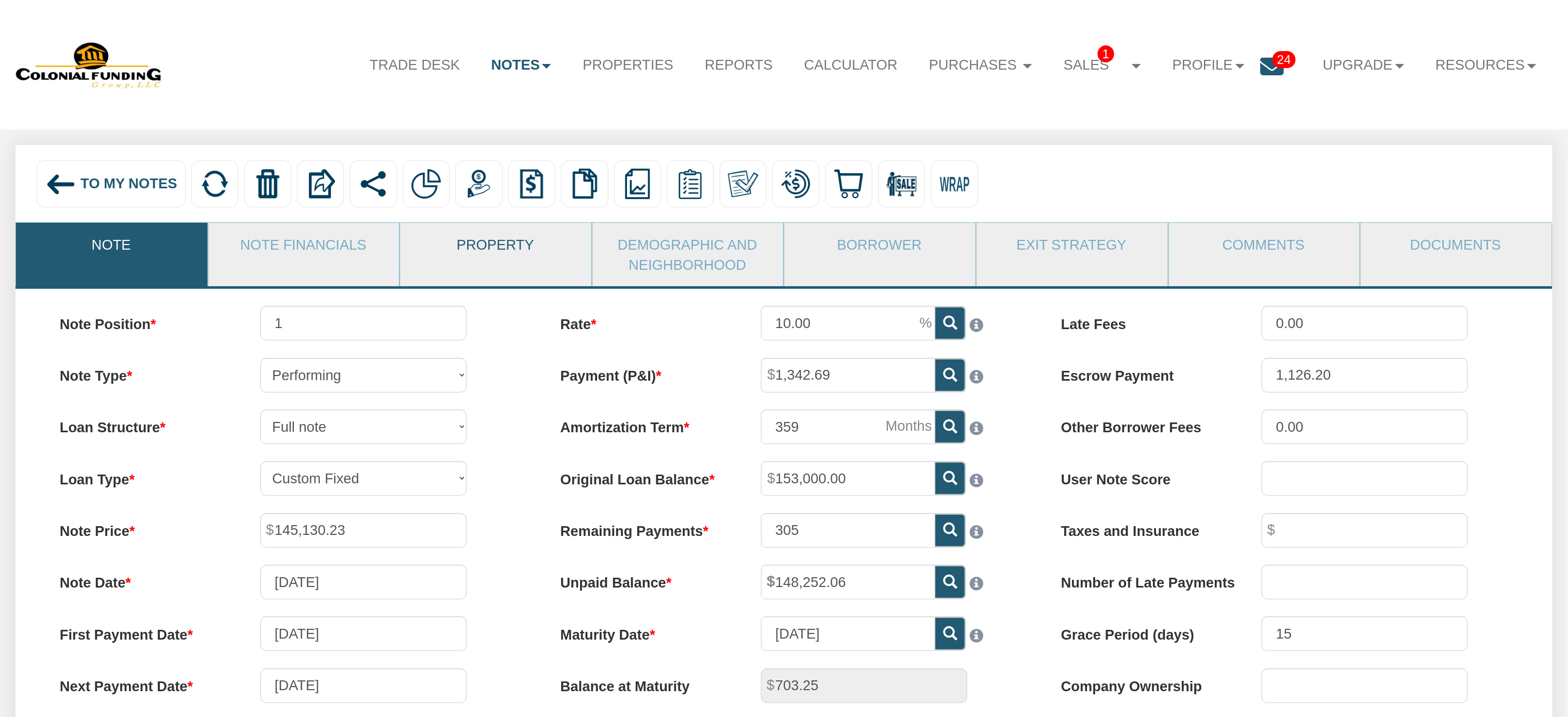
click at [511, 256] on link "Property" at bounding box center [495, 245] width 190 height 43
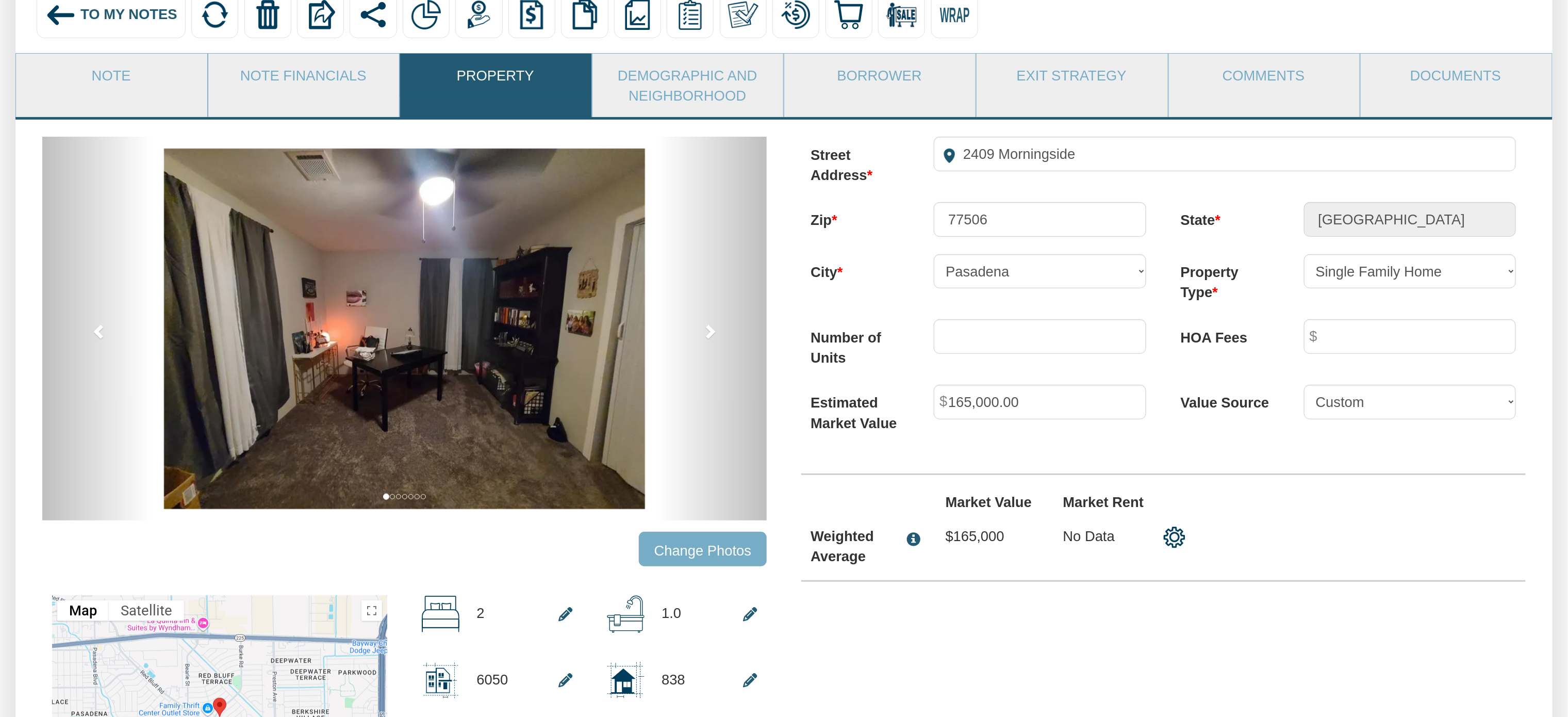
scroll to position [178, 0]
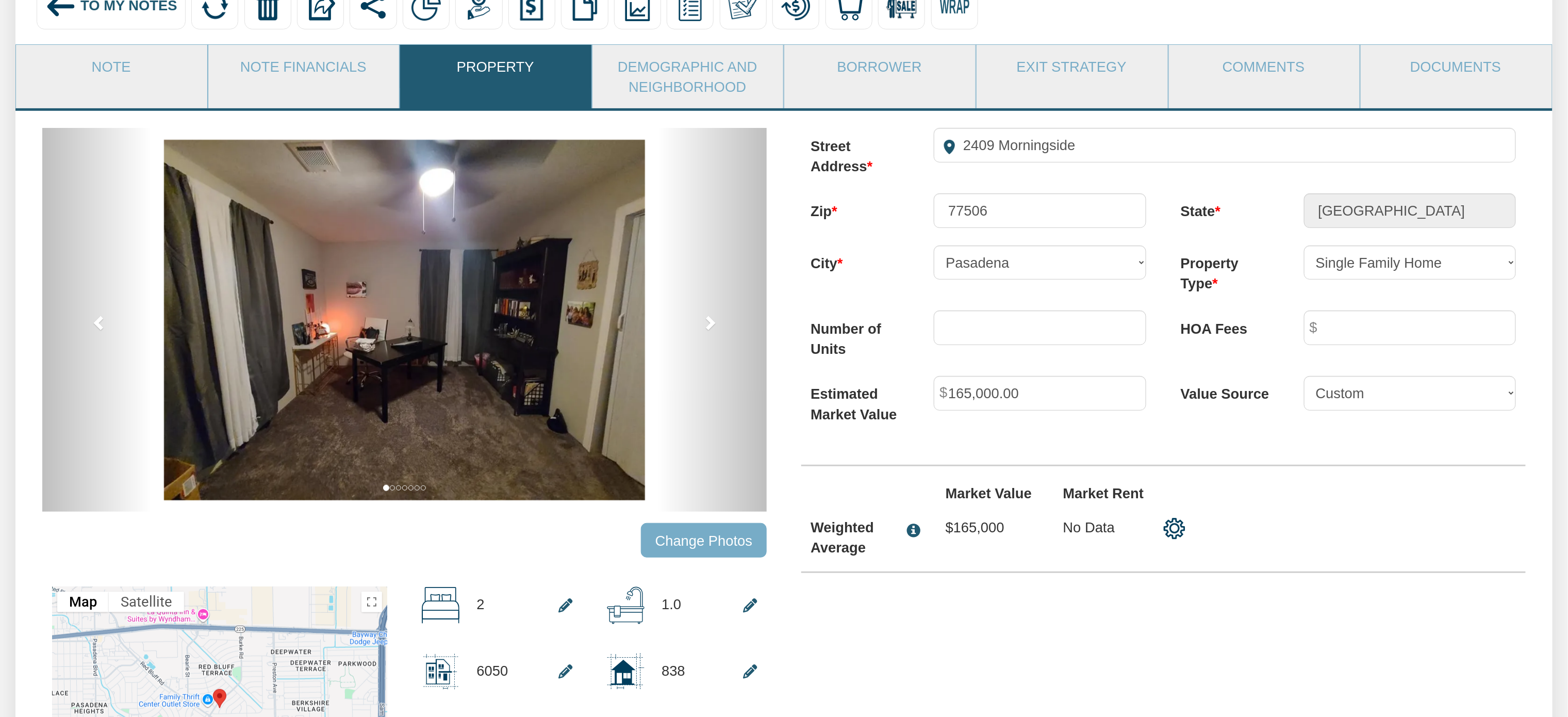
click at [726, 551] on input "Change Photos" at bounding box center [703, 541] width 126 height 35
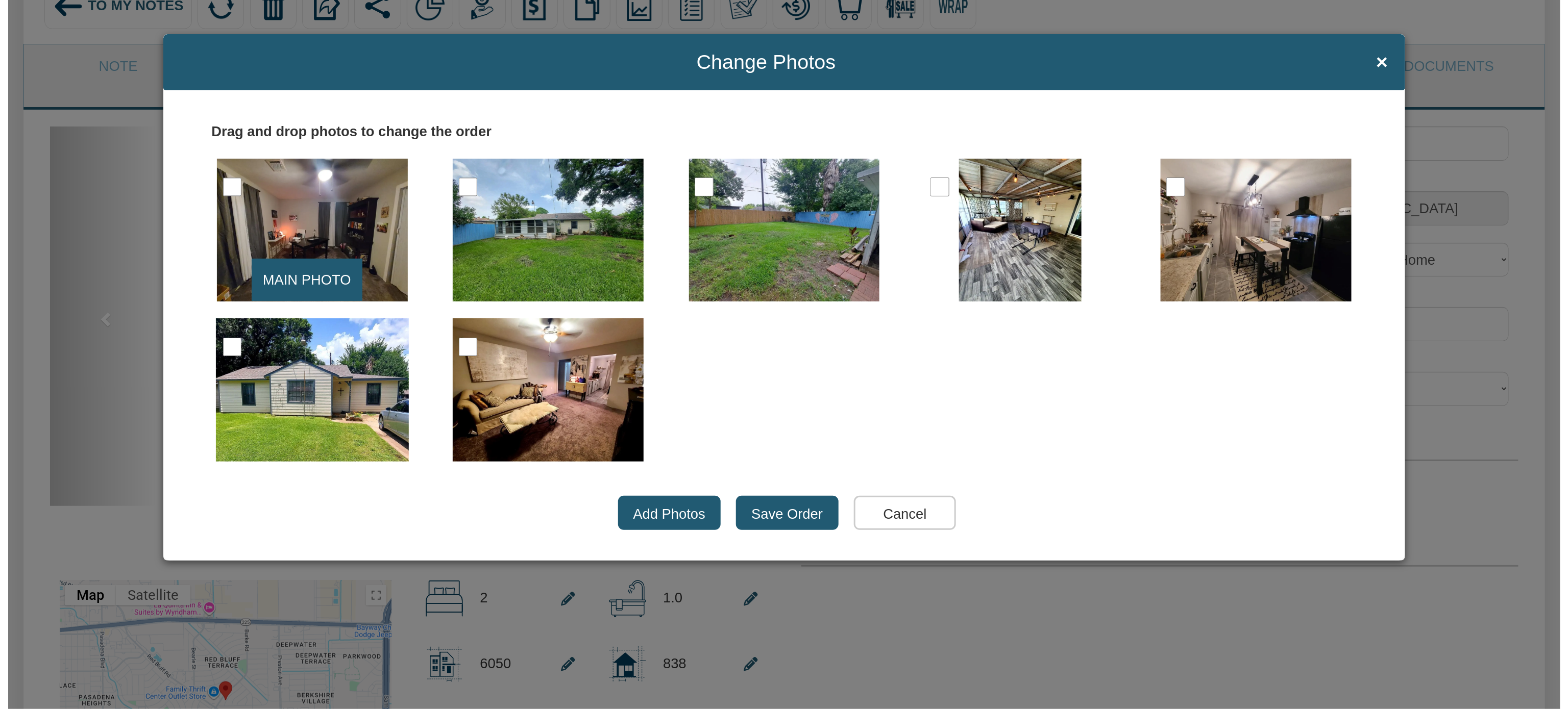
scroll to position [177, 0]
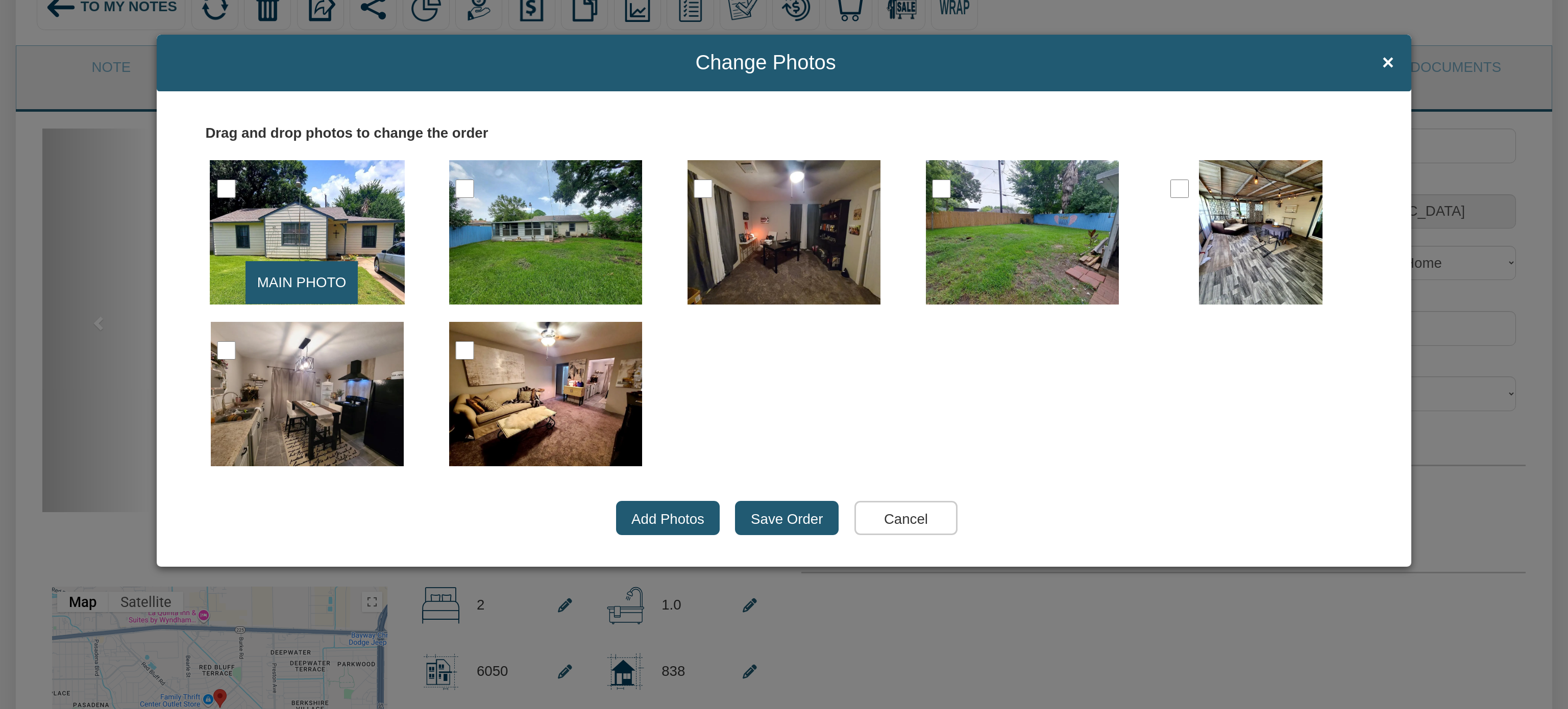
click at [809, 526] on input "Save Order" at bounding box center [786, 518] width 104 height 34
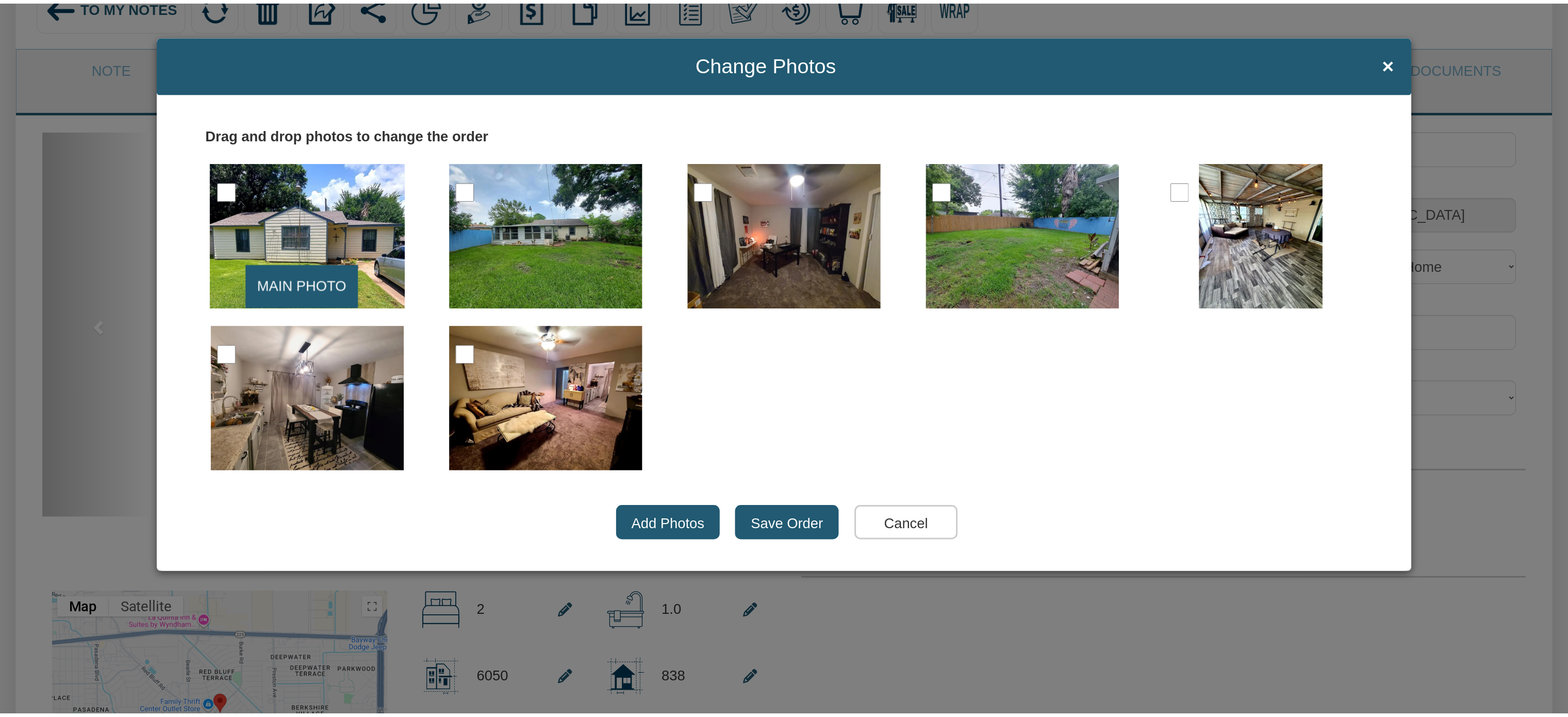
scroll to position [178, 0]
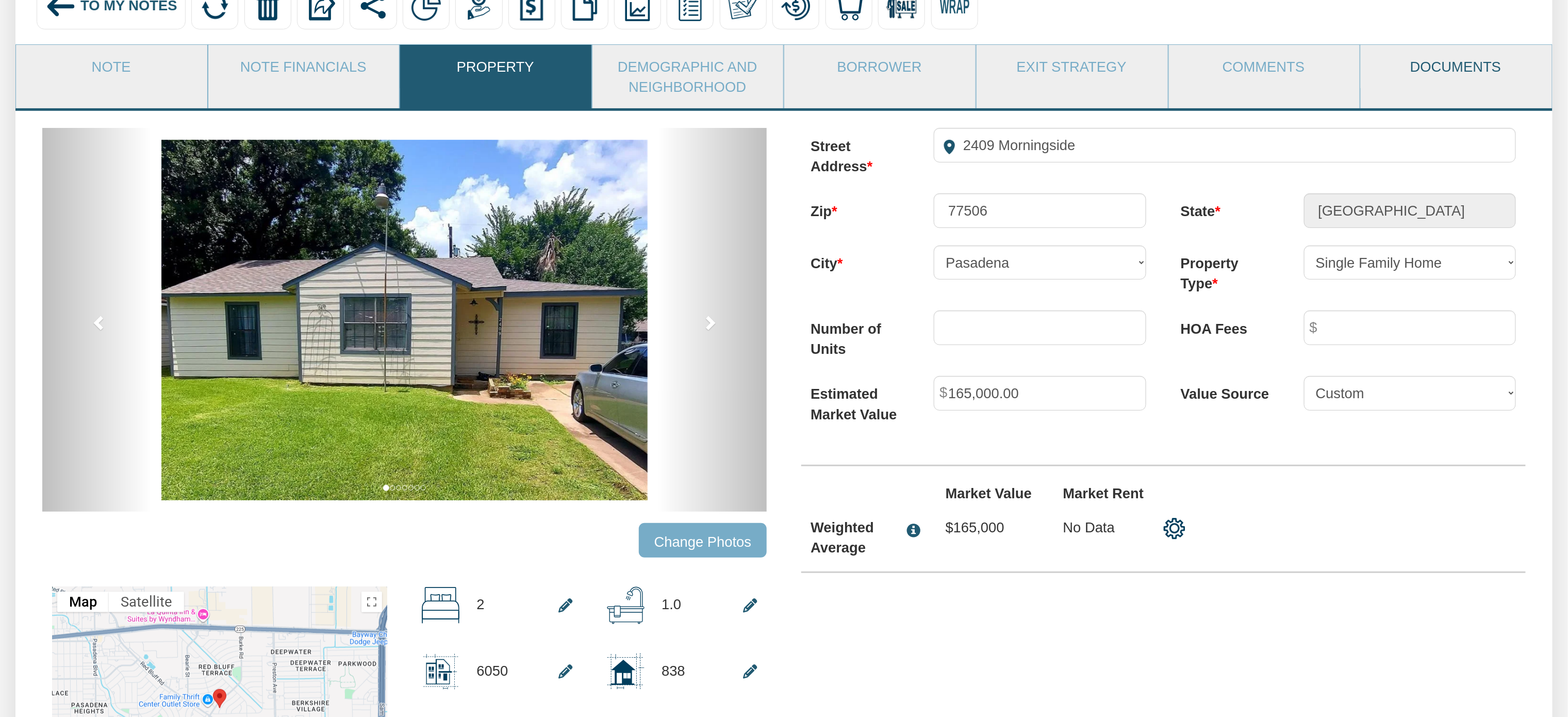
click at [1456, 69] on link "Documents" at bounding box center [1456, 67] width 190 height 43
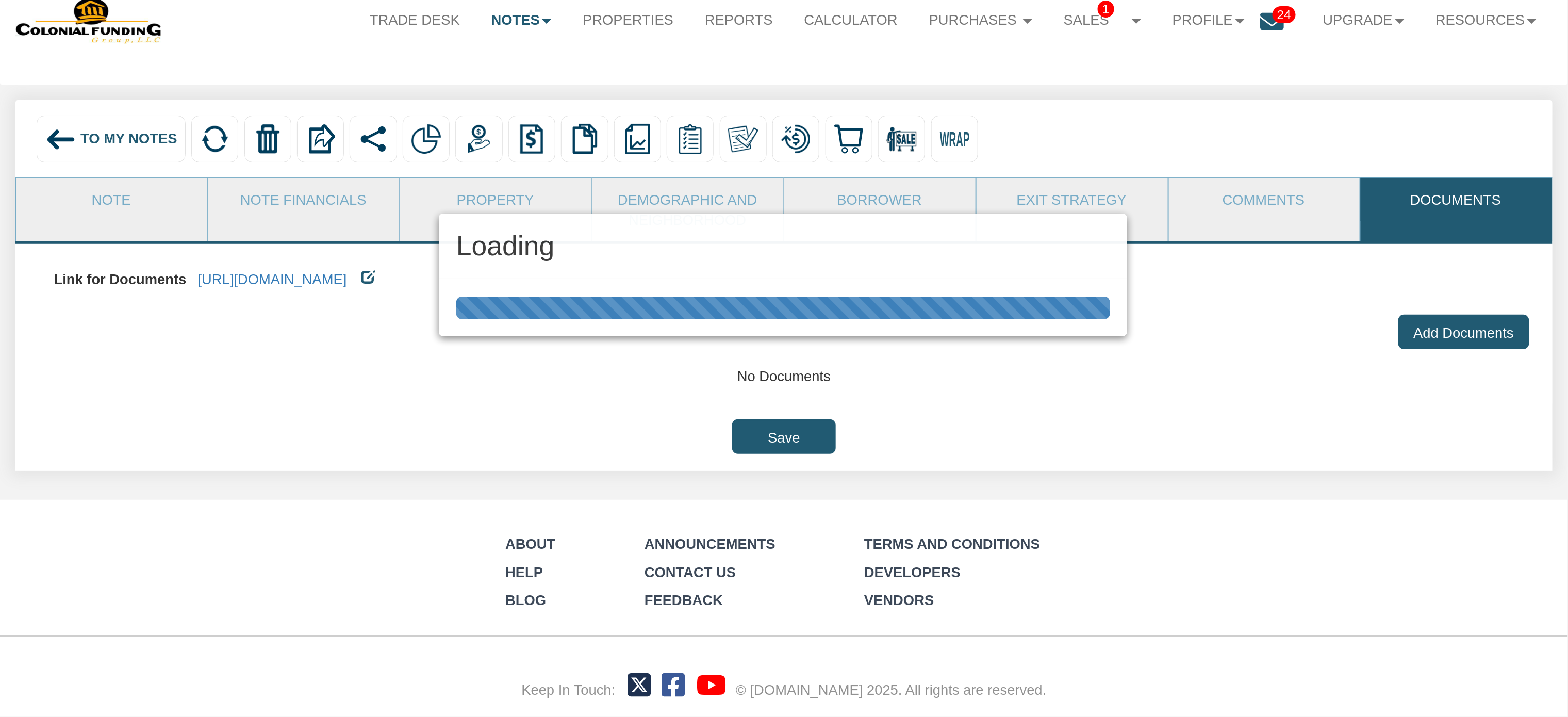
scroll to position [51, 0]
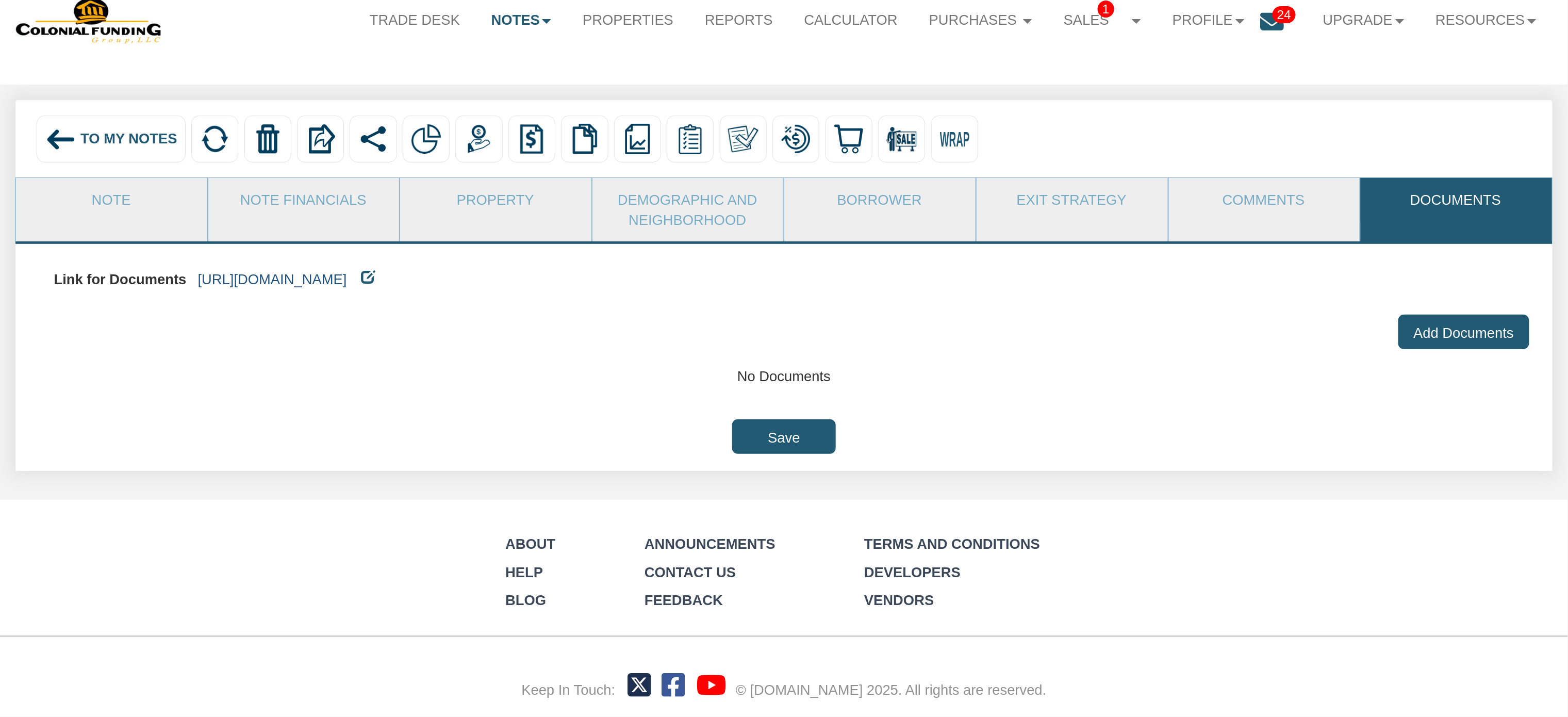
click at [347, 281] on link "[URL][DOMAIN_NAME]" at bounding box center [272, 279] width 149 height 16
click at [508, 196] on link "Property" at bounding box center [495, 199] width 190 height 43
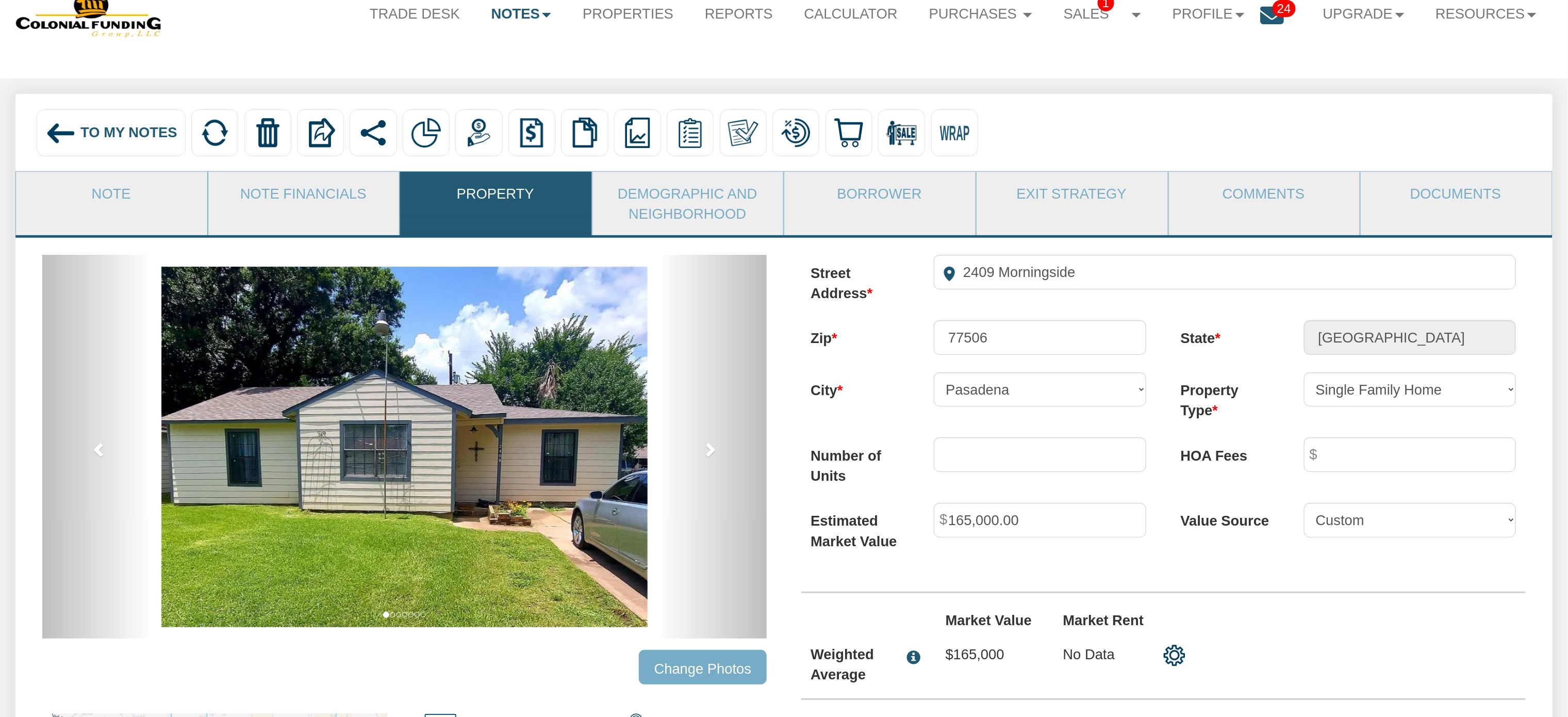
click at [70, 134] on img at bounding box center [60, 133] width 31 height 31
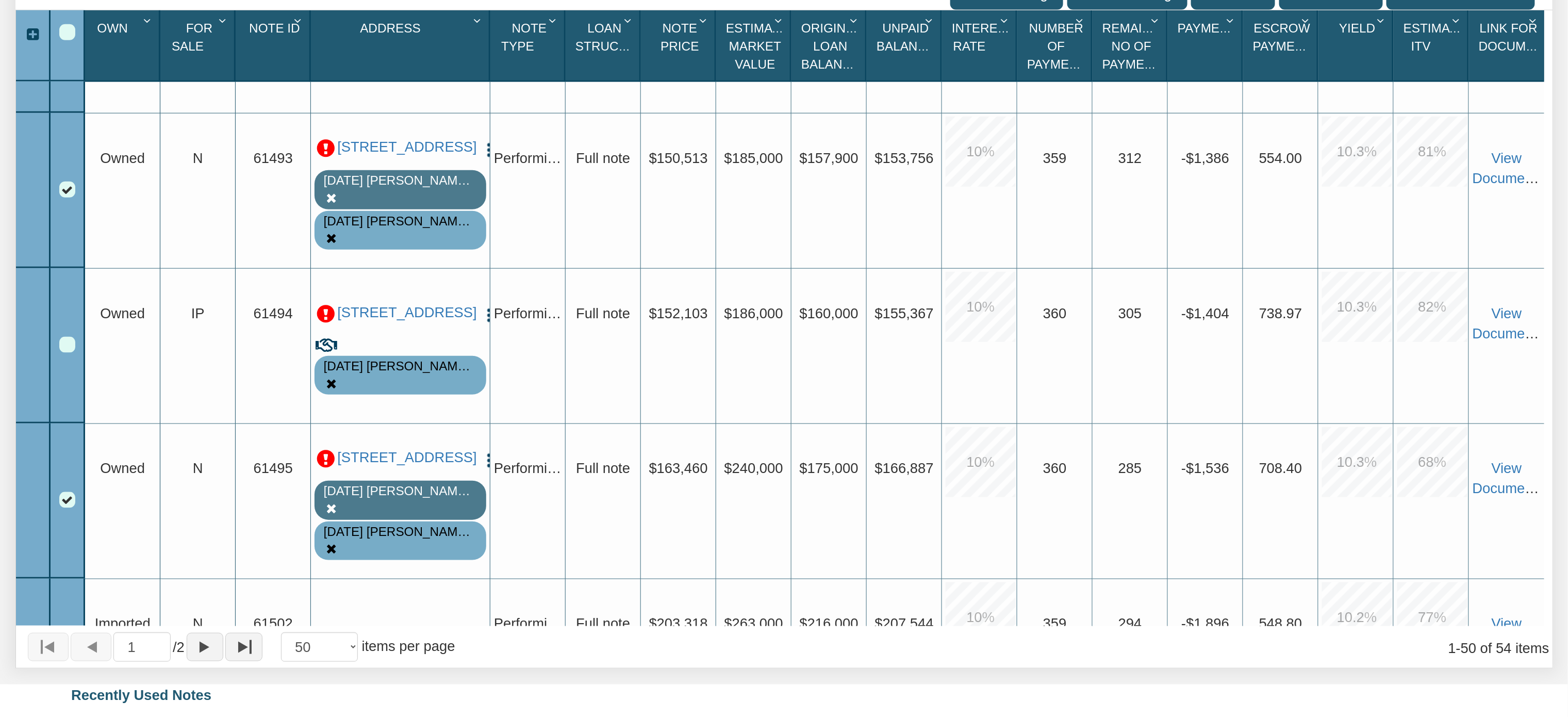
scroll to position [3653, 0]
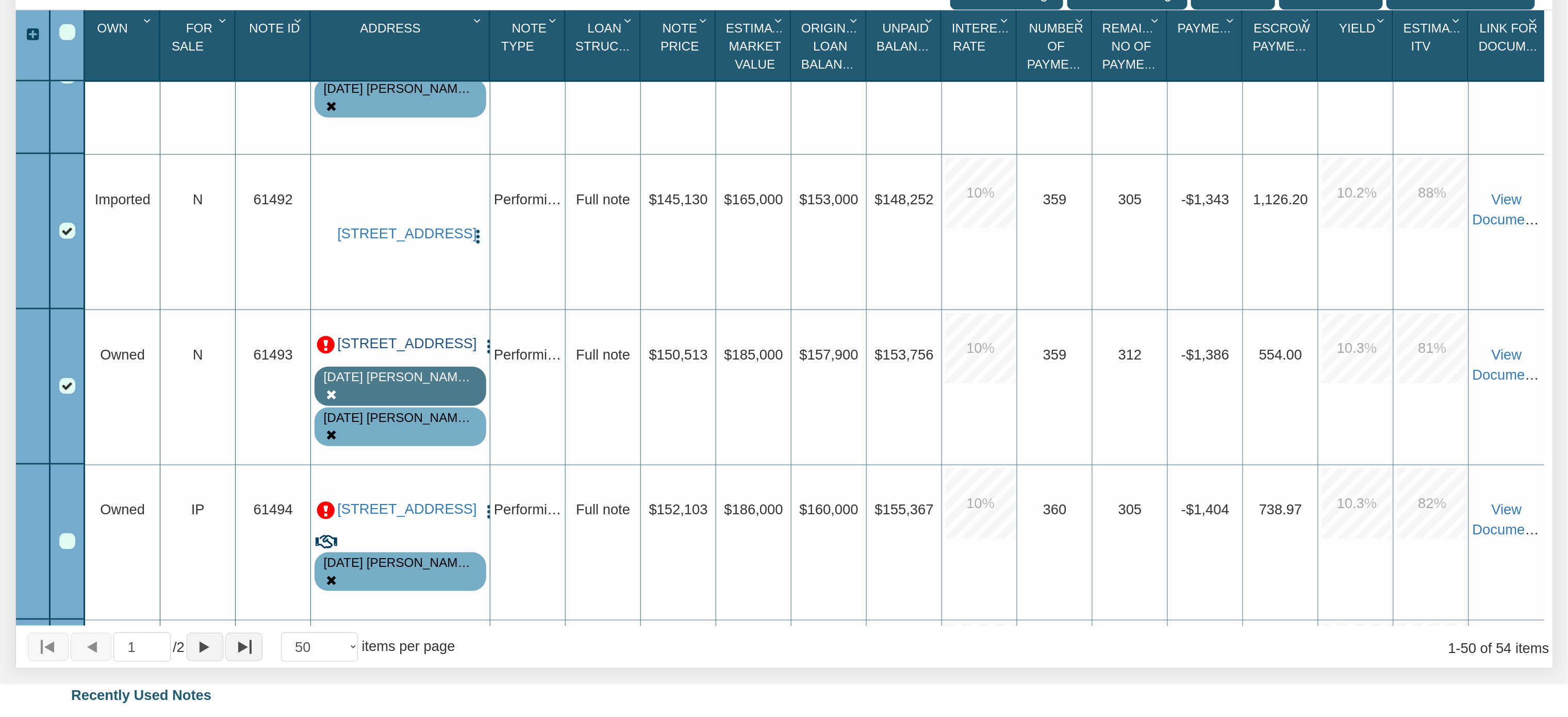
click at [397, 352] on link "[STREET_ADDRESS]" at bounding box center [406, 344] width 137 height 17
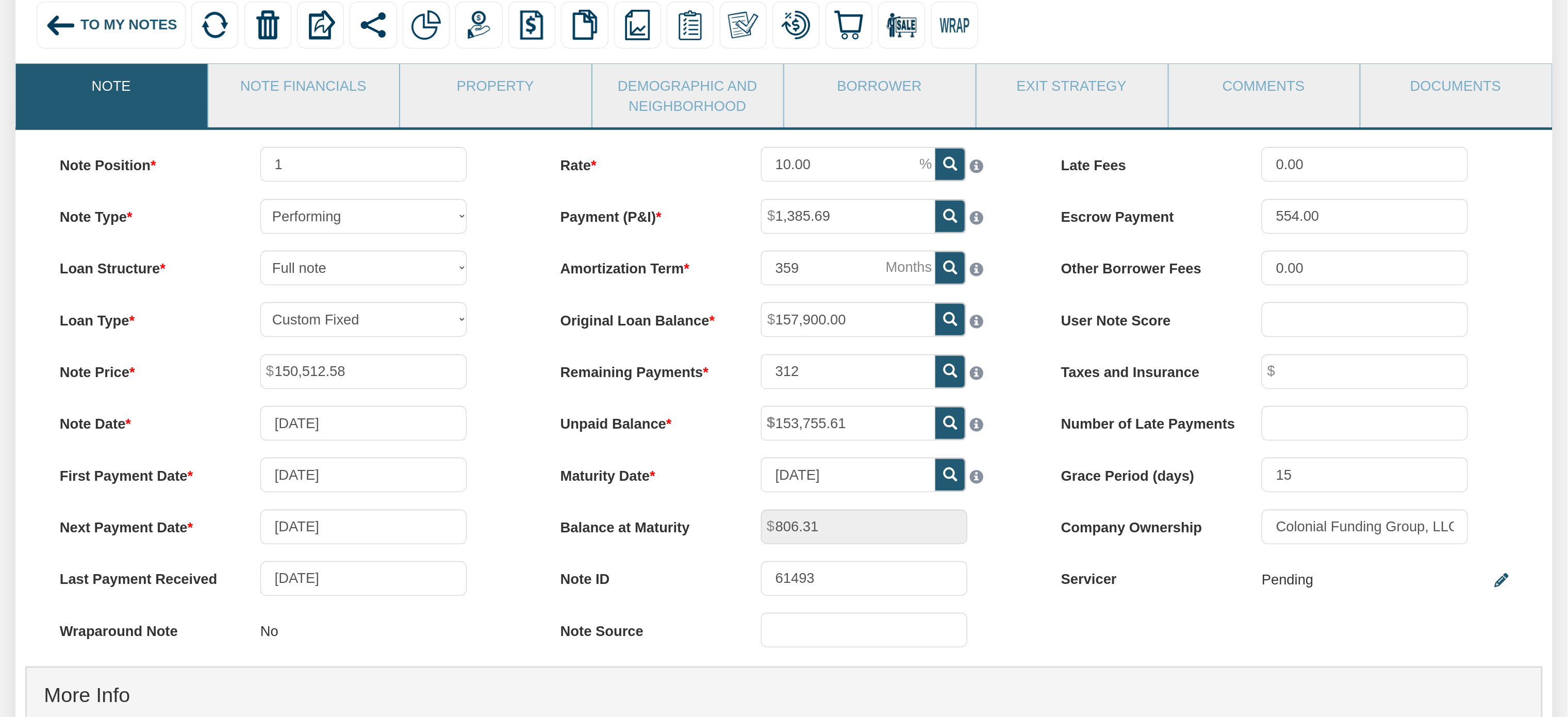
scroll to position [149, 0]
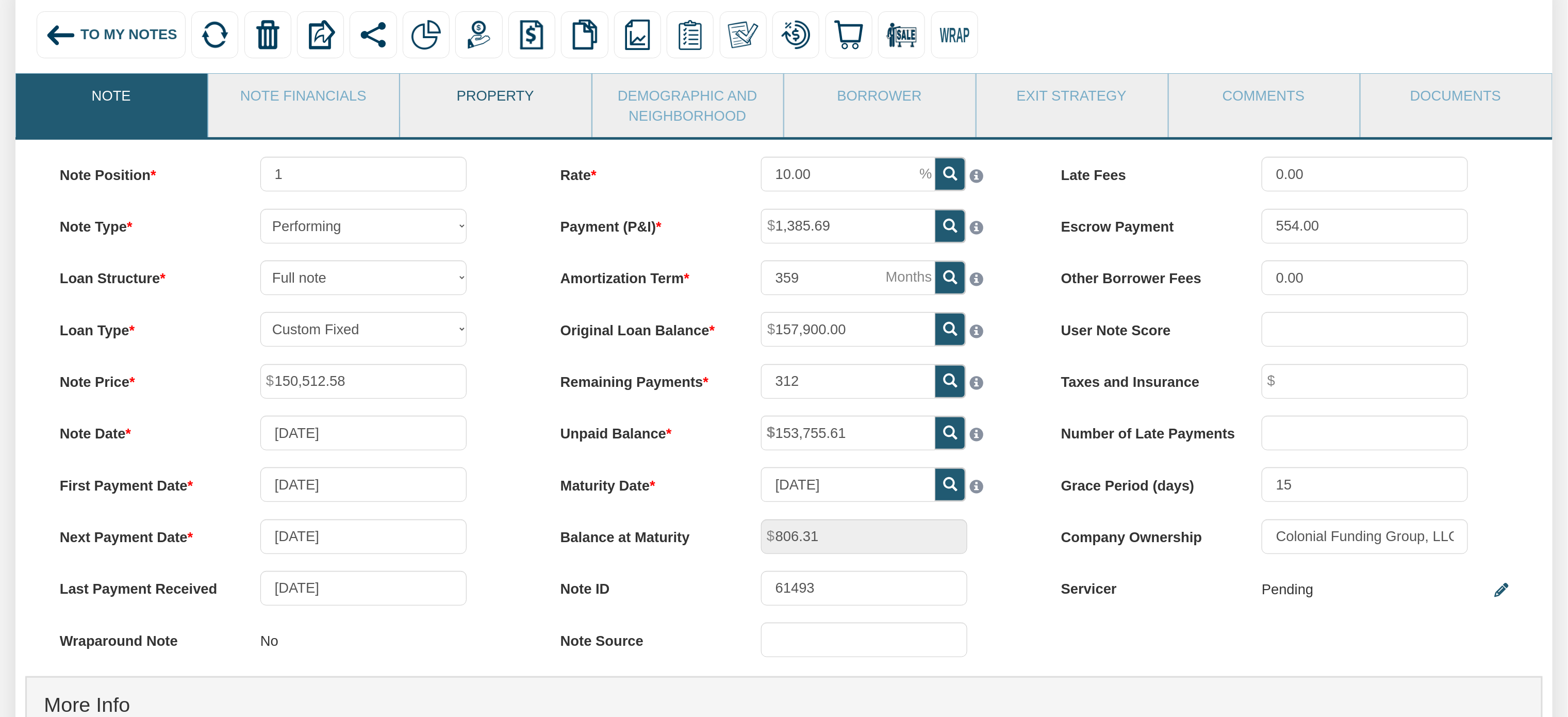
click at [492, 94] on link "Property" at bounding box center [495, 95] width 190 height 43
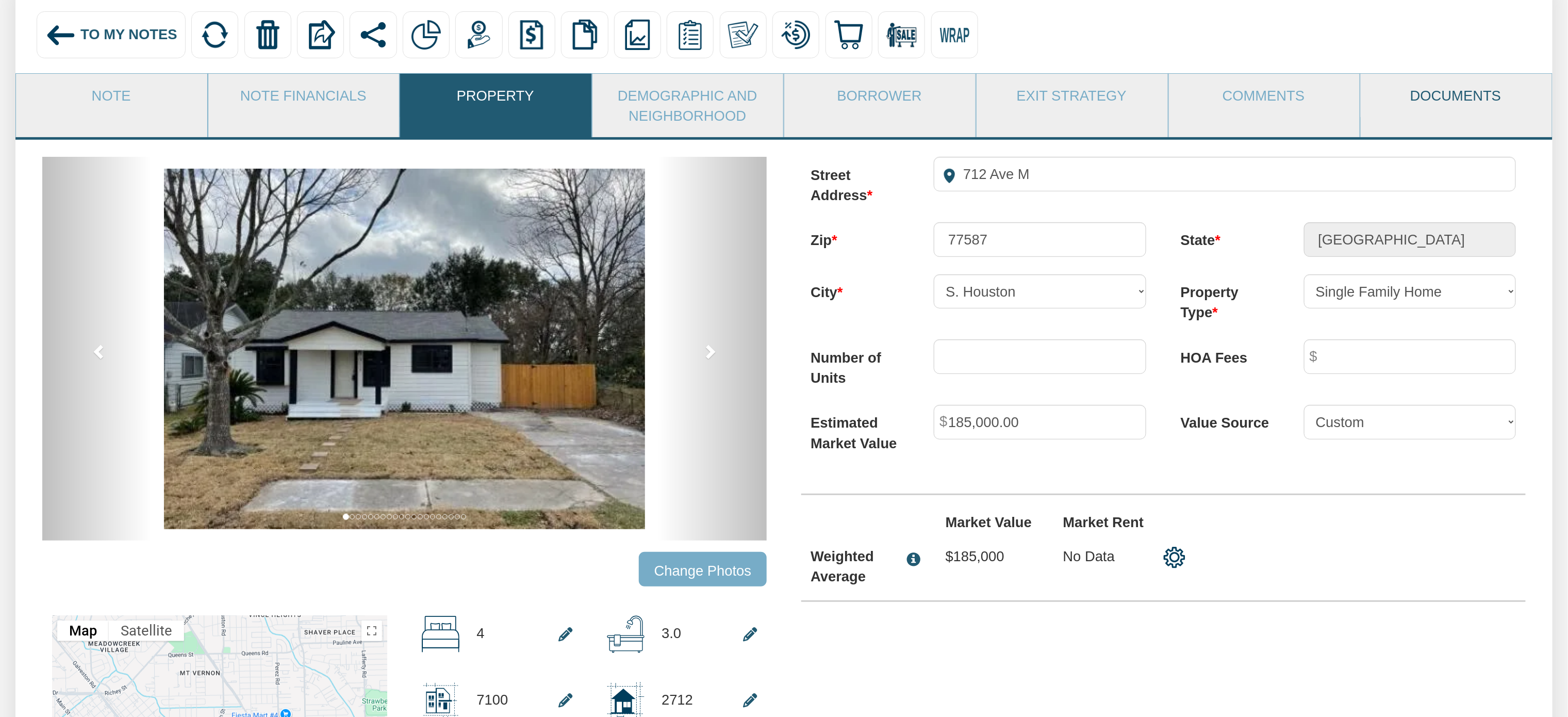
click at [1433, 103] on link "Documents" at bounding box center [1456, 95] width 190 height 43
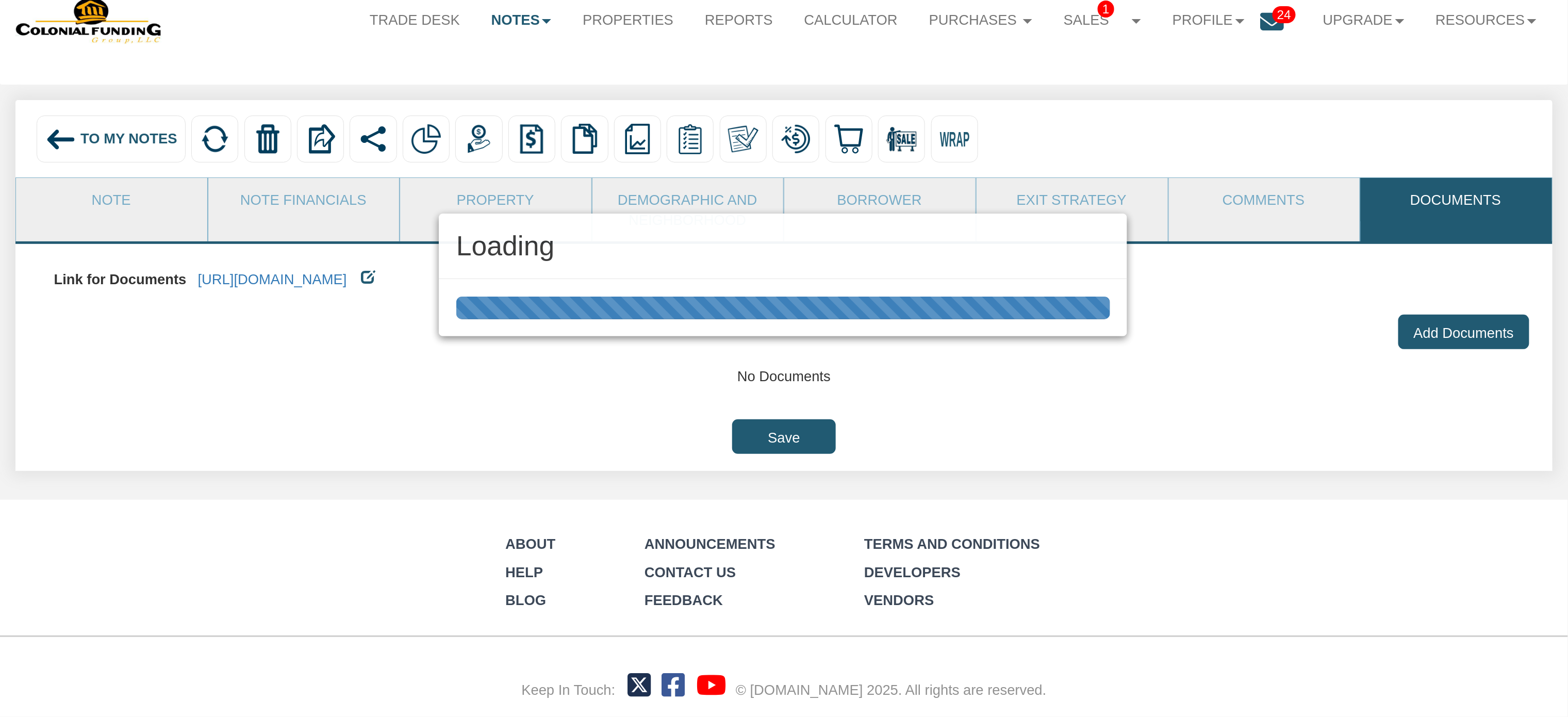
scroll to position [51, 0]
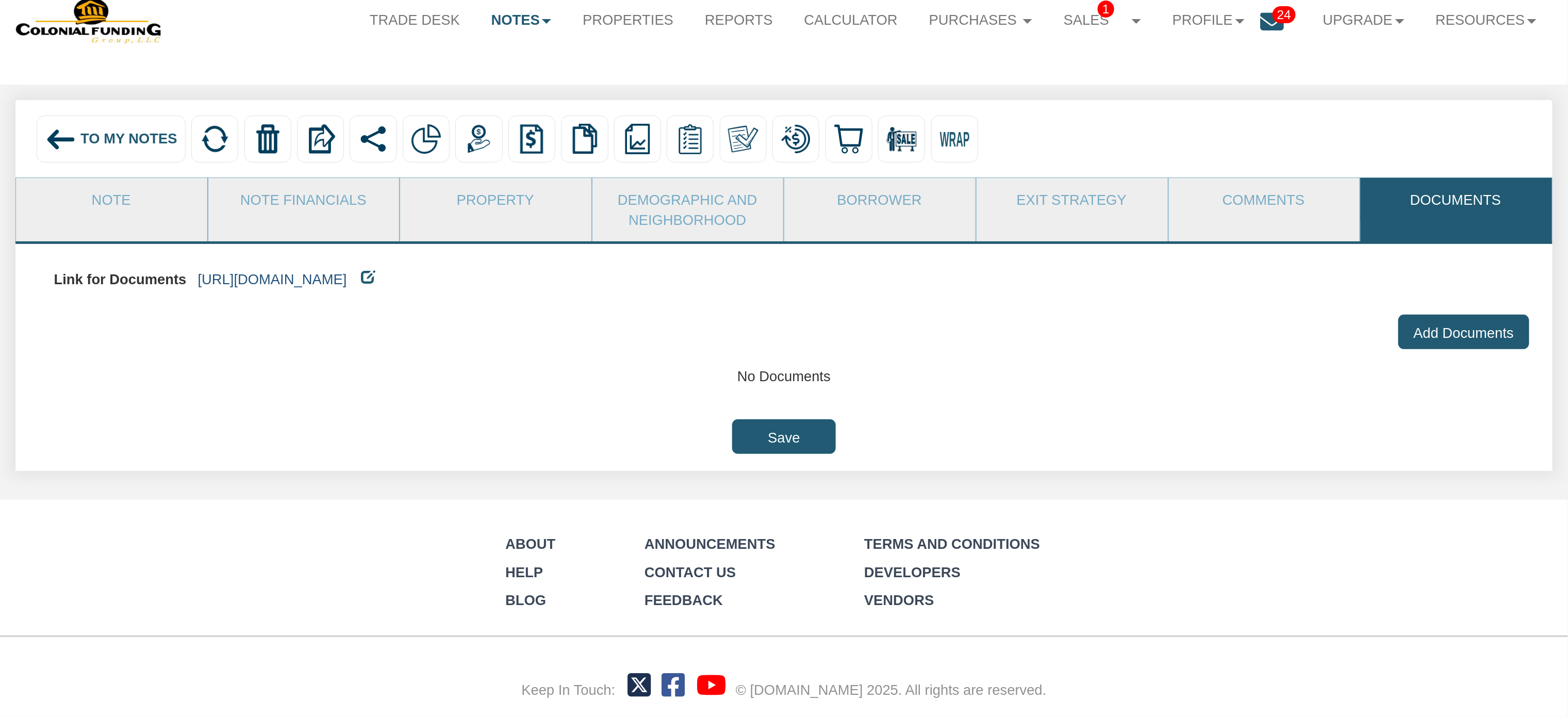
click at [347, 281] on link "https://colonialfundinggroup.sharepoint.com/:f:/s/operationsteam/Eg5p2f-ec6BFi1…" at bounding box center [272, 279] width 149 height 16
click at [492, 189] on link "Property" at bounding box center [495, 199] width 190 height 43
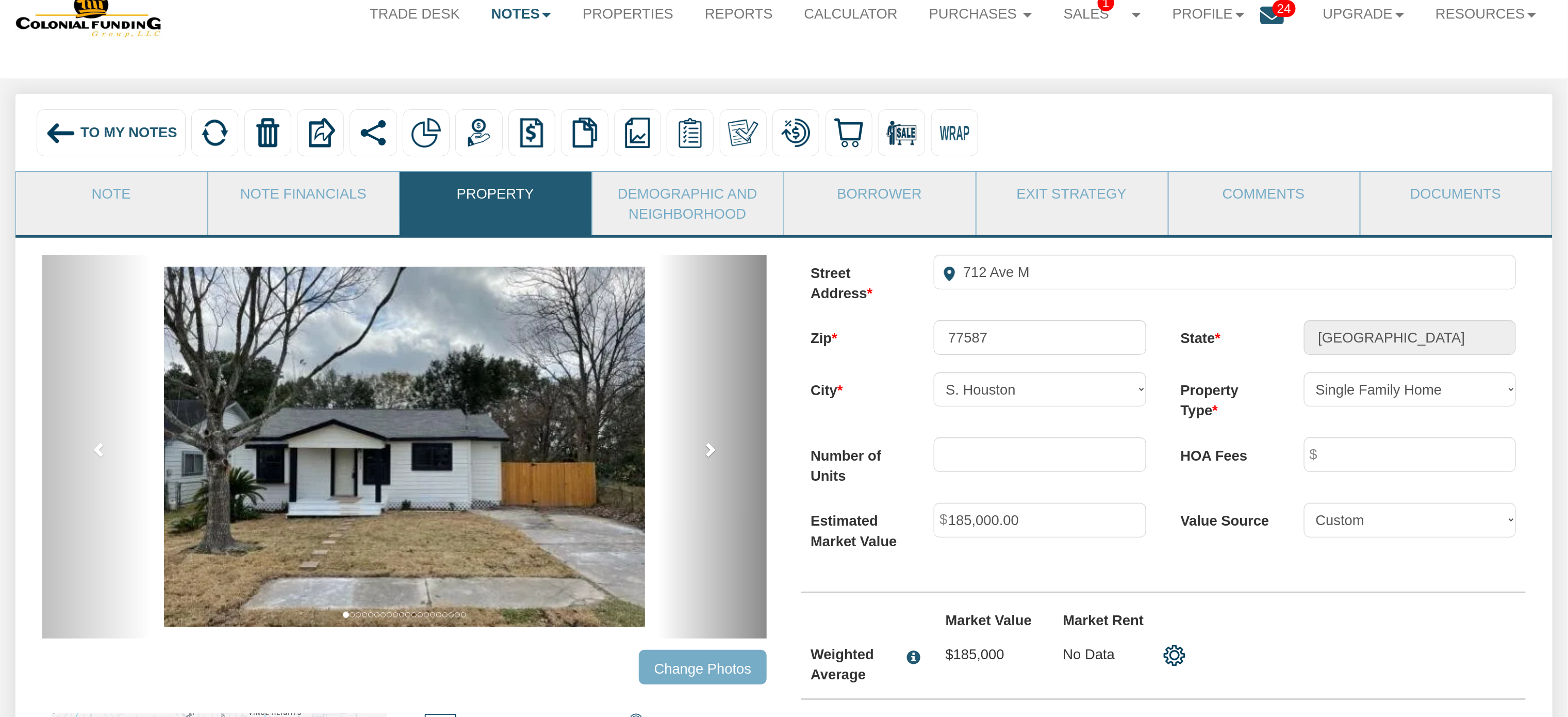
click at [708, 457] on span at bounding box center [710, 449] width 15 height 15
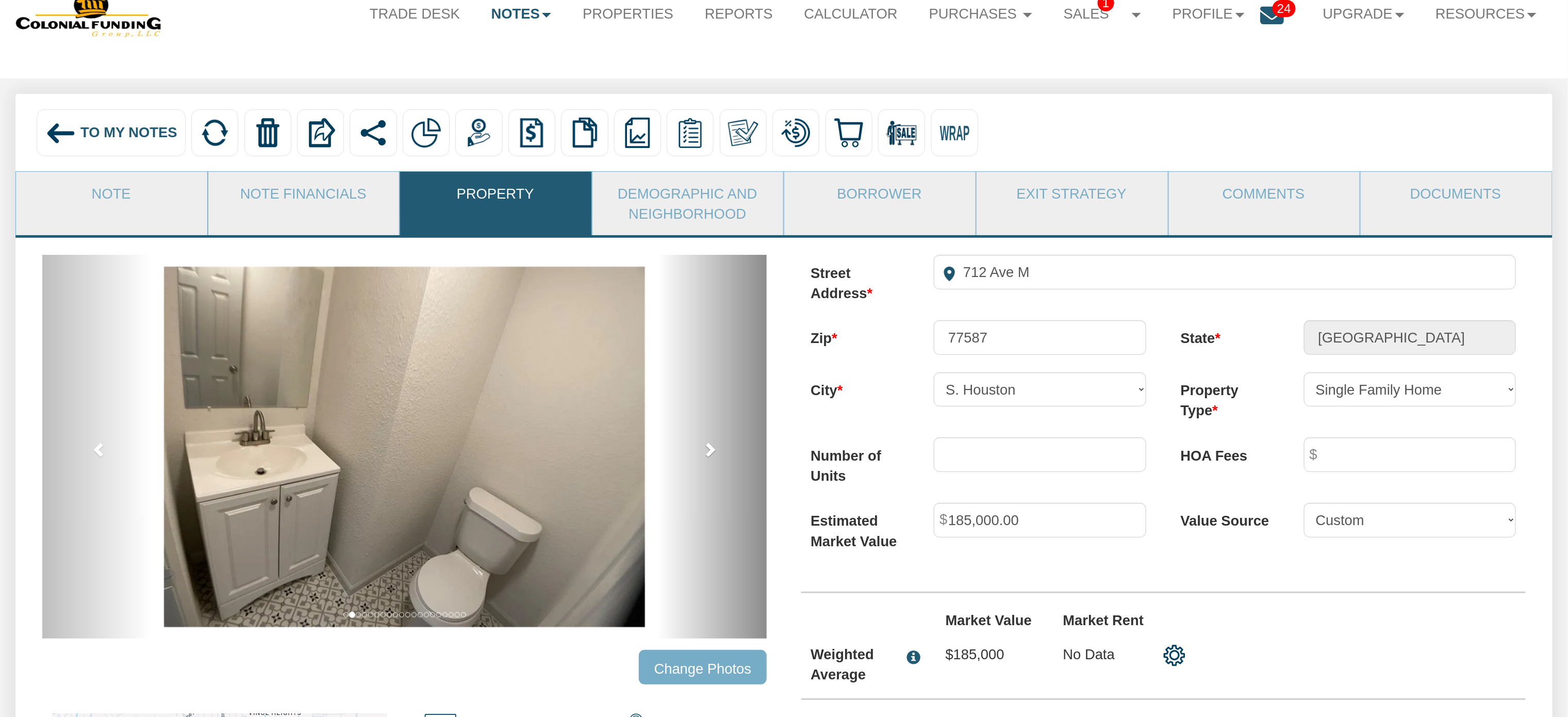
click at [708, 457] on span at bounding box center [710, 449] width 15 height 15
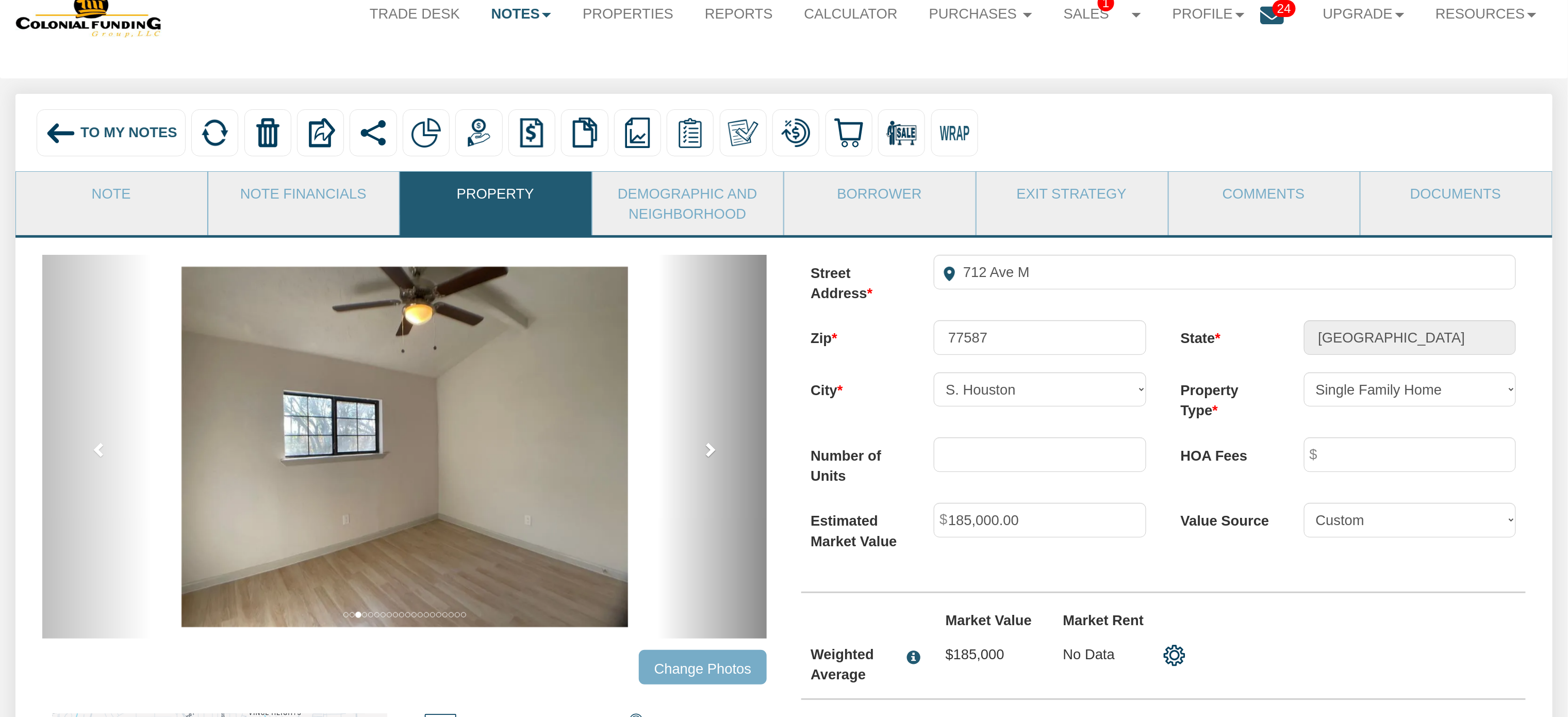
click at [708, 457] on span at bounding box center [710, 449] width 15 height 15
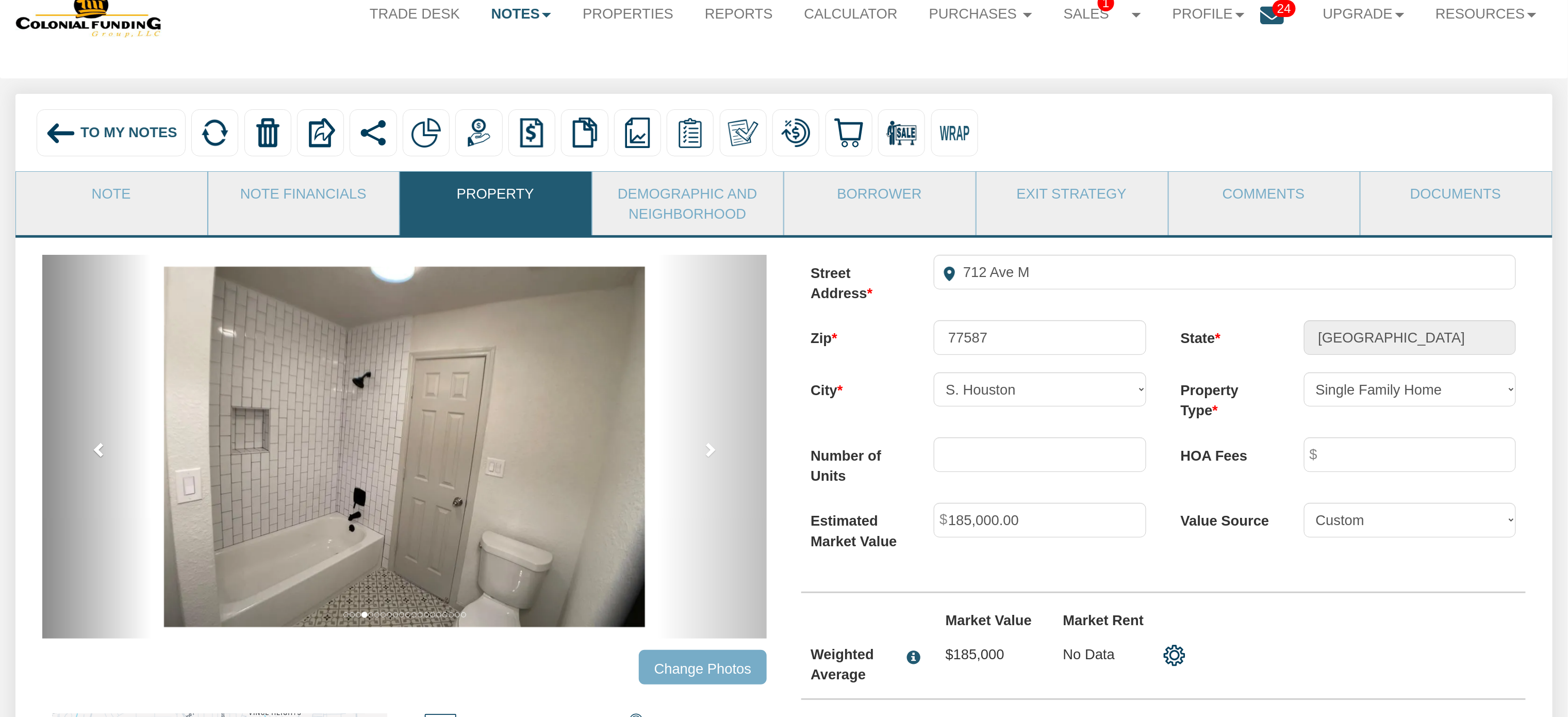
click at [97, 450] on span at bounding box center [99, 449] width 15 height 15
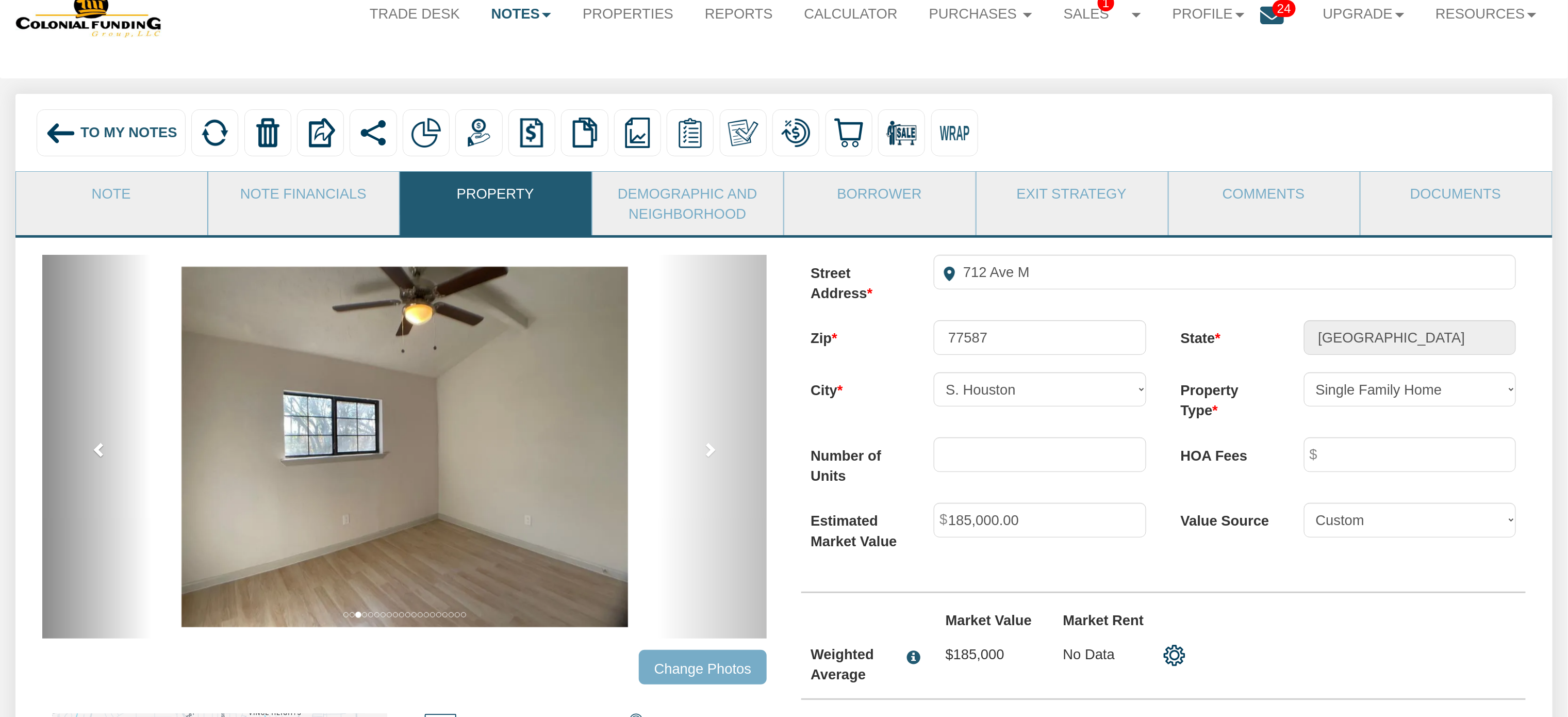
click at [97, 450] on span at bounding box center [99, 449] width 15 height 15
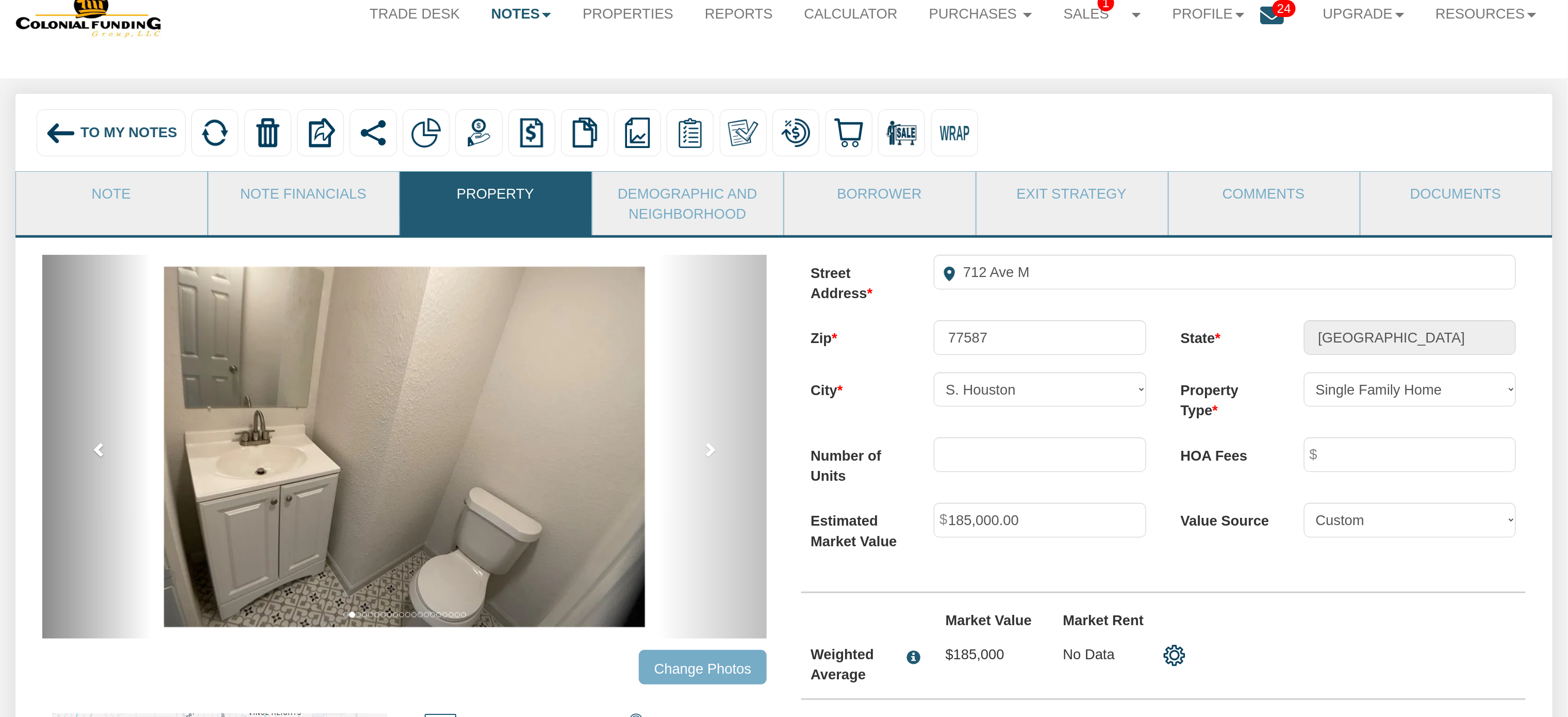
click at [97, 450] on span at bounding box center [99, 449] width 15 height 15
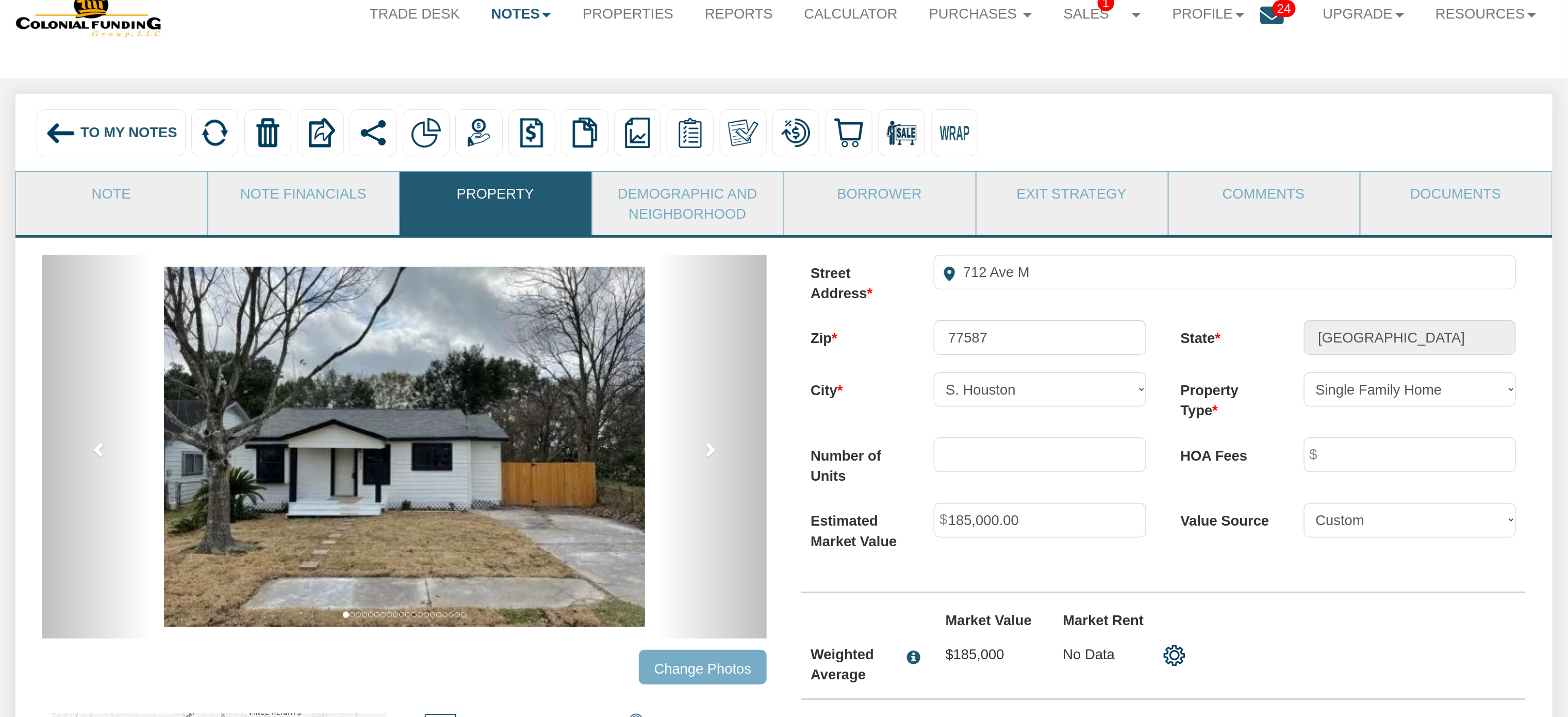
click at [66, 130] on img at bounding box center [60, 133] width 31 height 31
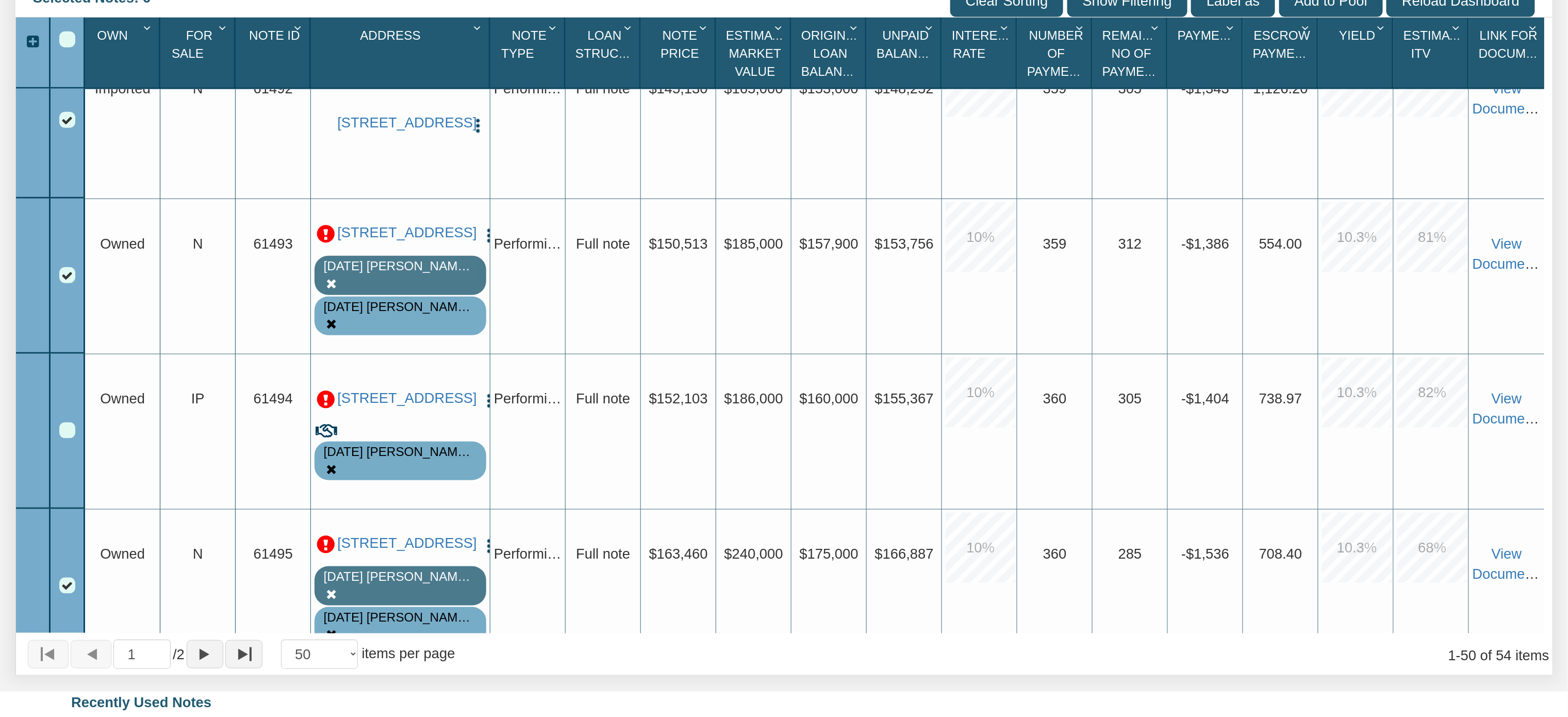
scroll to position [4071, 0]
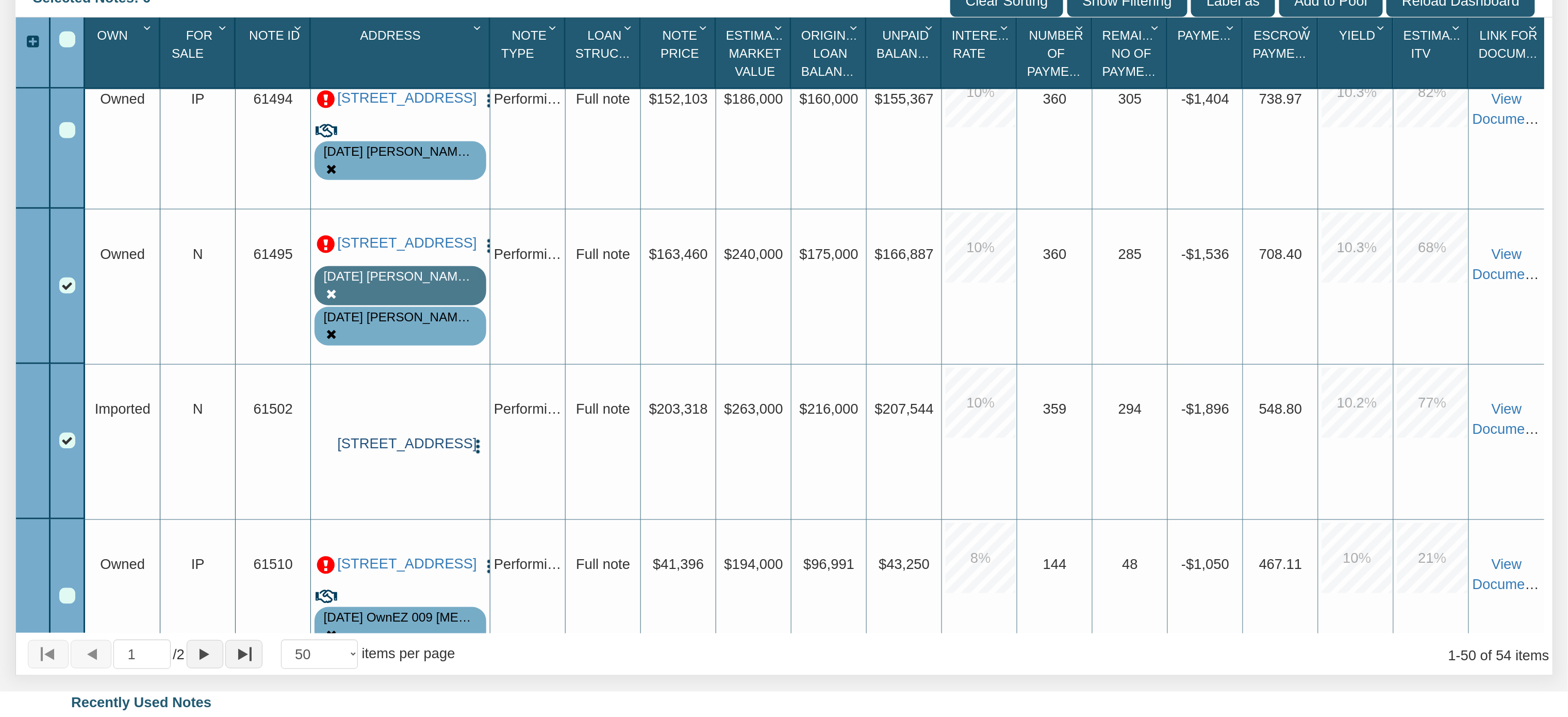
click at [401, 442] on link "[STREET_ADDRESS]" at bounding box center [401, 444] width 126 height 17
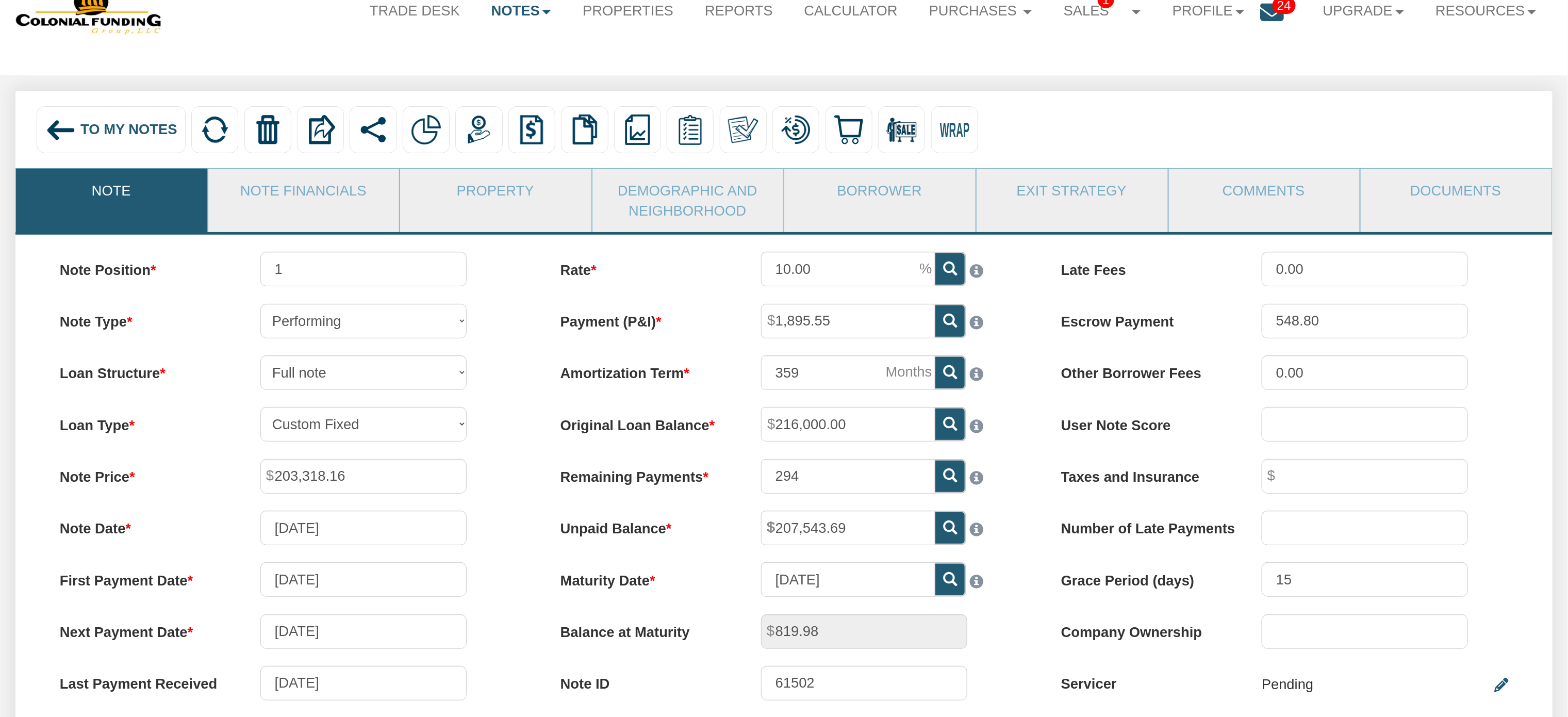
scroll to position [80, 0]
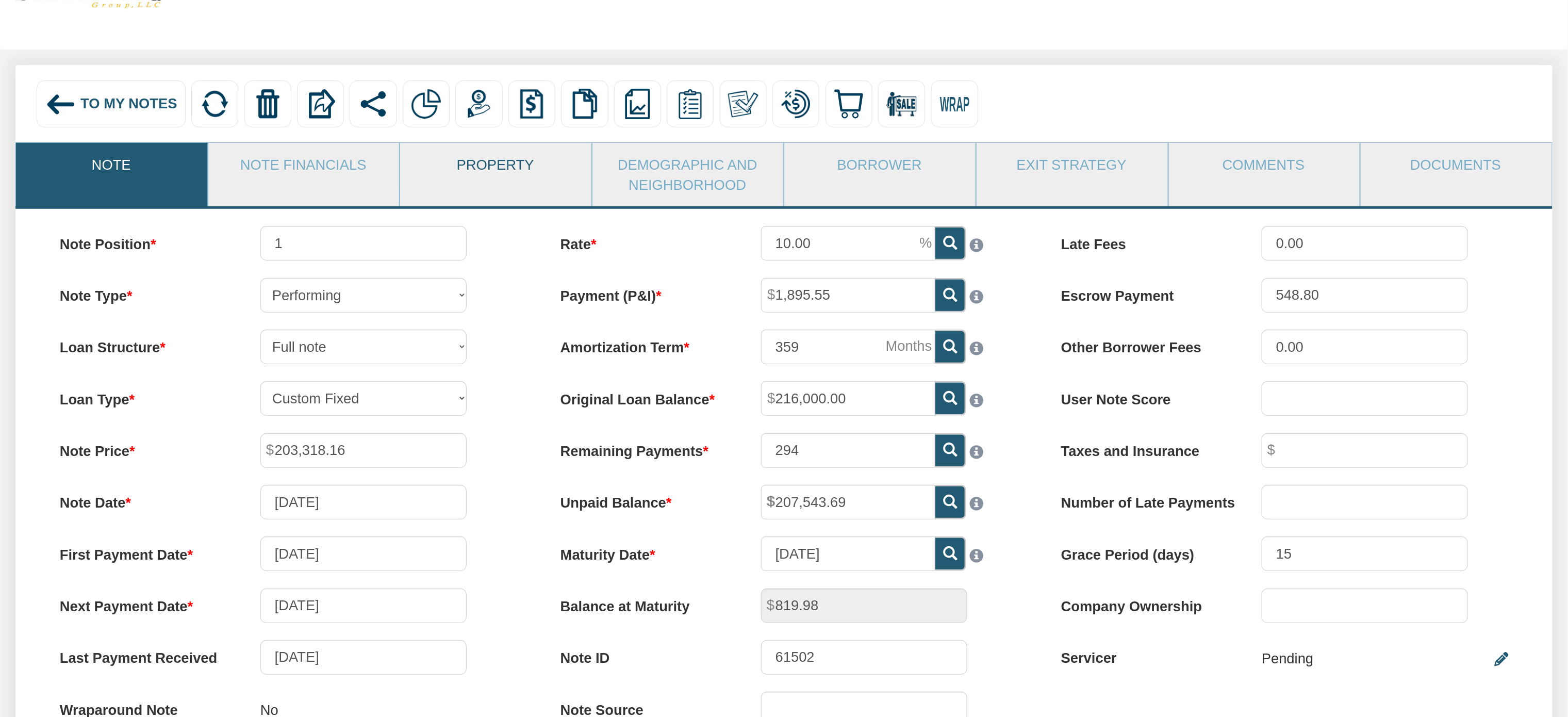
click at [495, 159] on link "Property" at bounding box center [495, 165] width 190 height 43
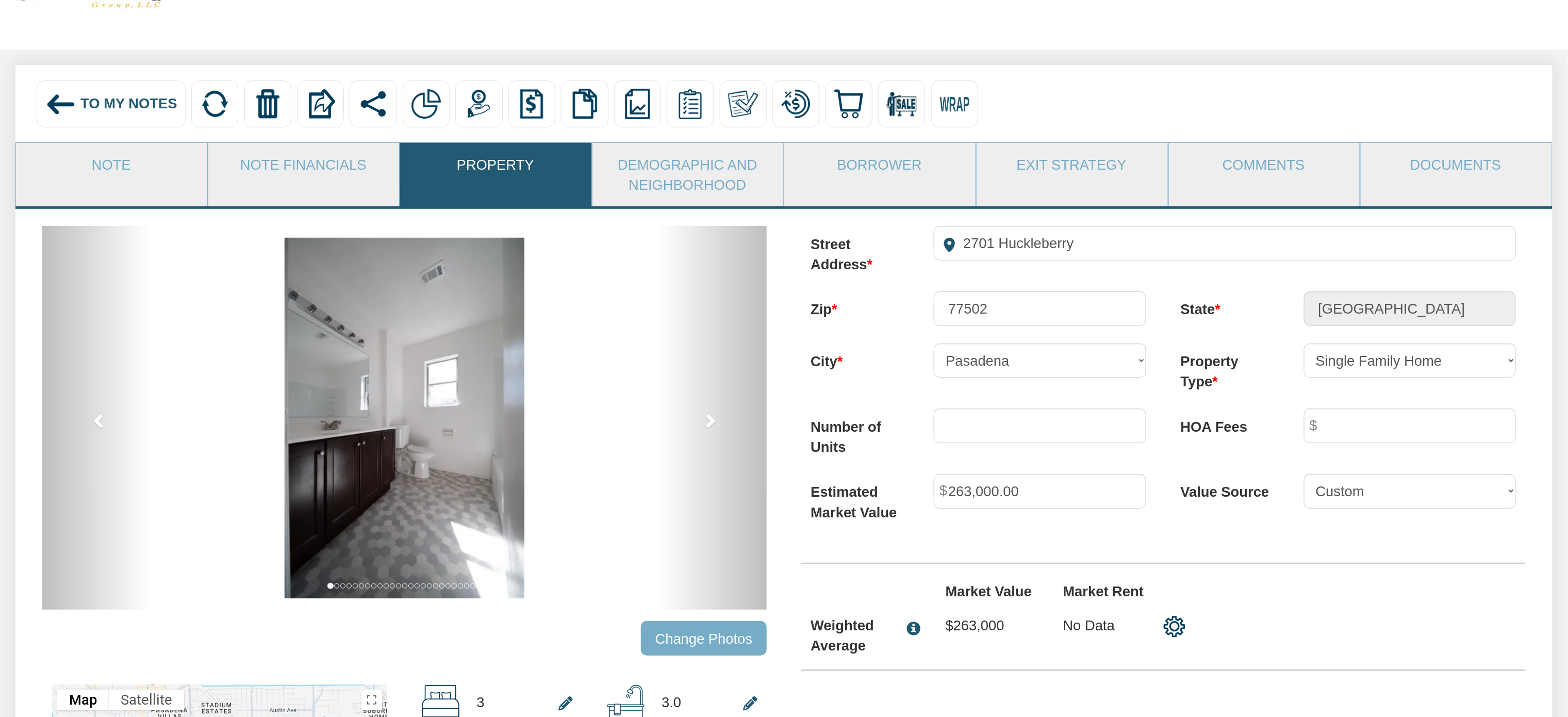
click at [719, 645] on input "Change Photos" at bounding box center [703, 638] width 126 height 35
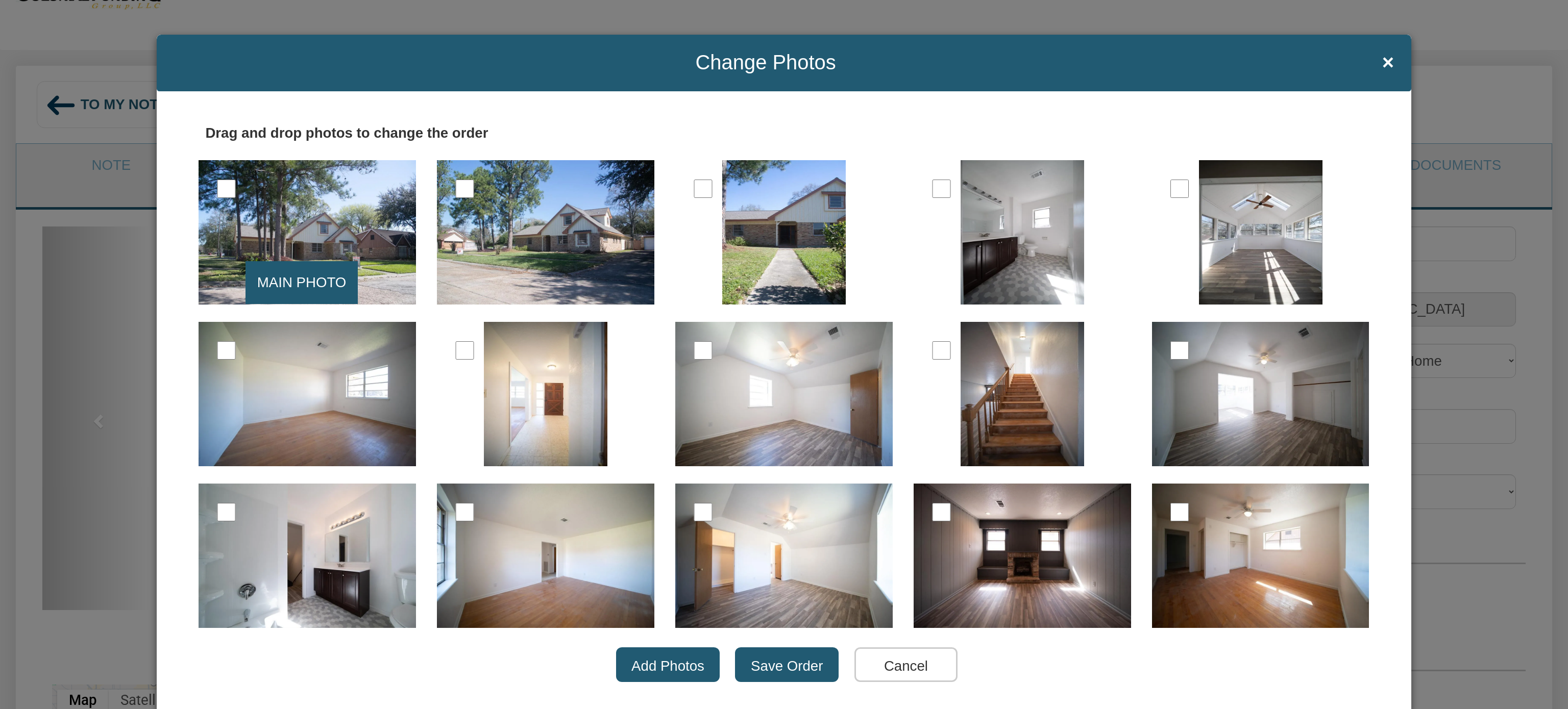
click at [766, 656] on input "Save Order" at bounding box center [786, 664] width 104 height 34
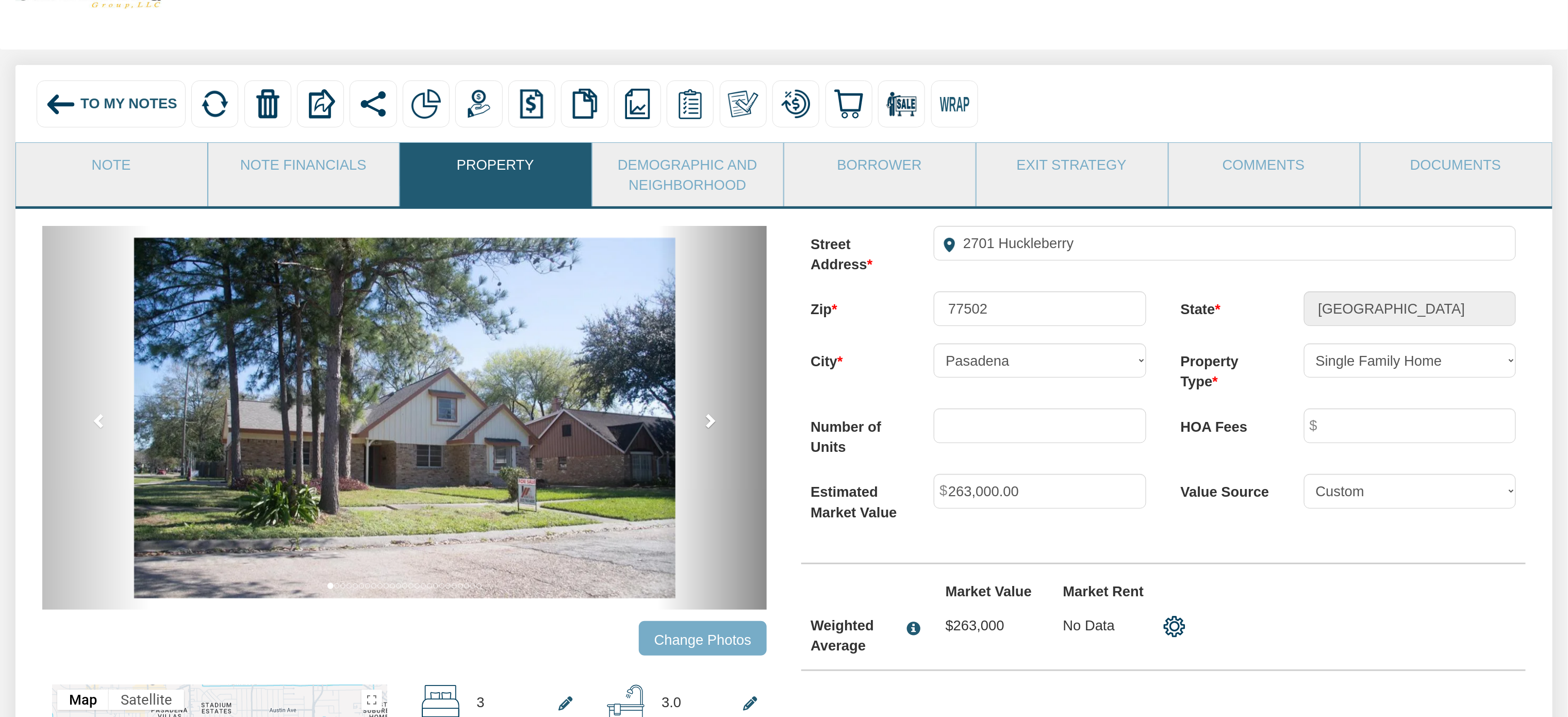
click at [711, 428] on span at bounding box center [710, 420] width 15 height 15
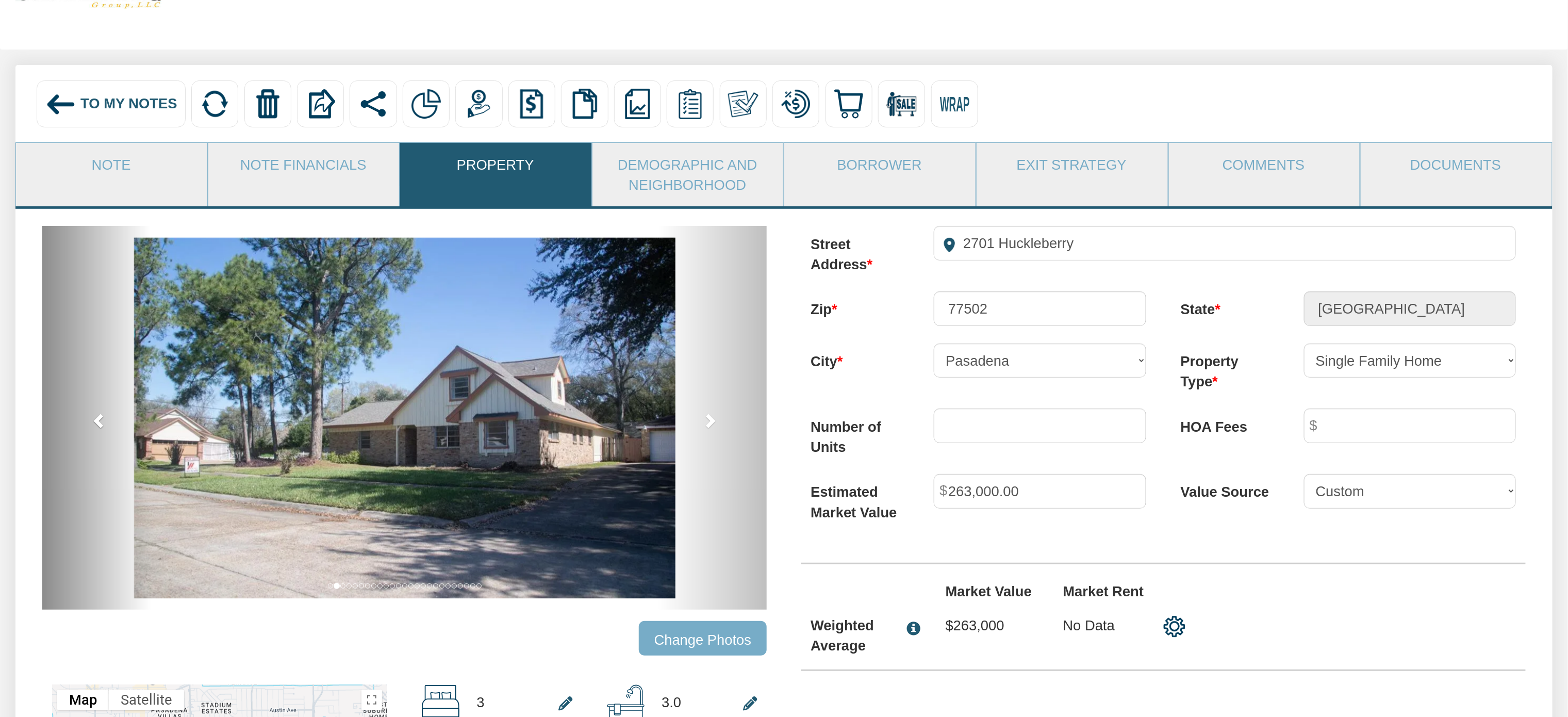
click at [84, 422] on link "previous" at bounding box center [97, 418] width 109 height 384
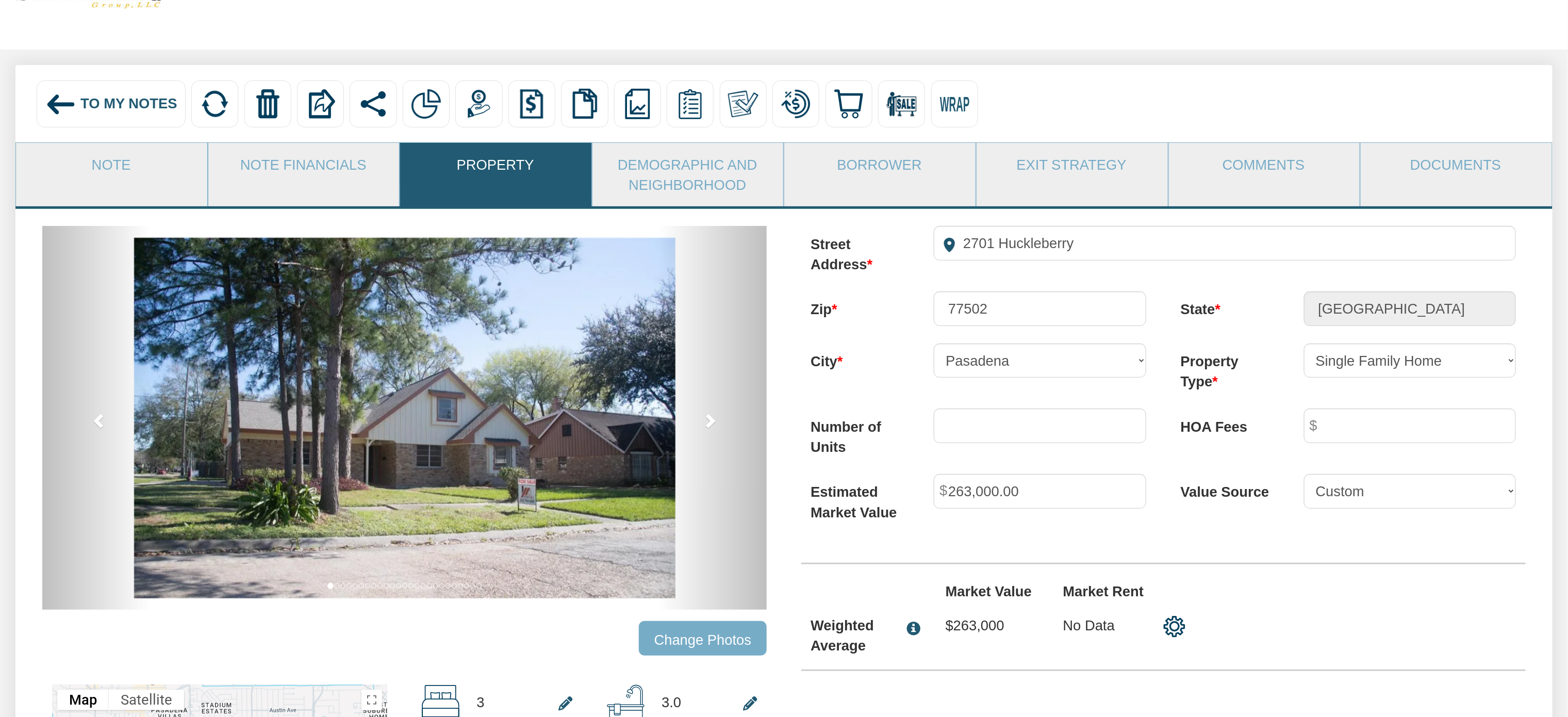
click at [107, 103] on span "To My Notes" at bounding box center [129, 103] width 97 height 16
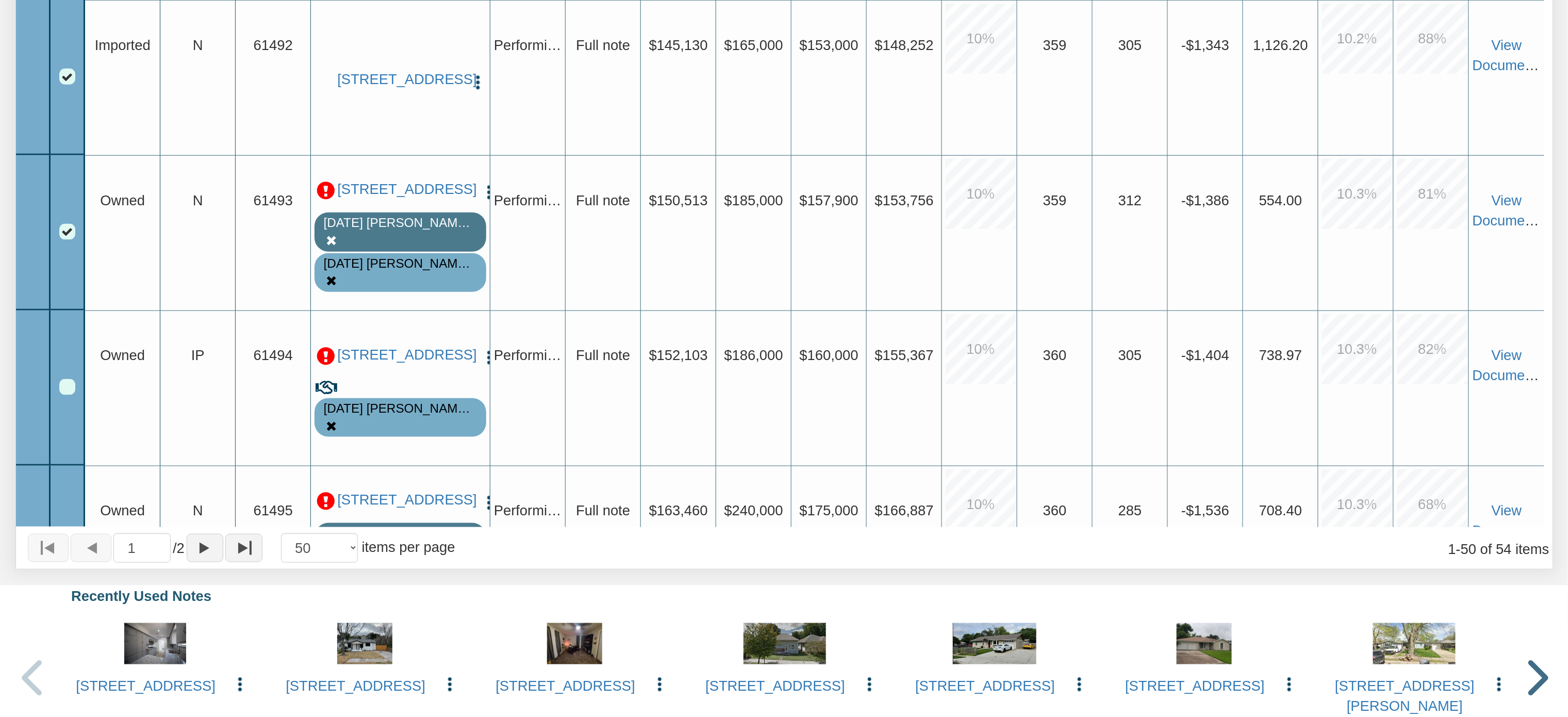
scroll to position [3996, 0]
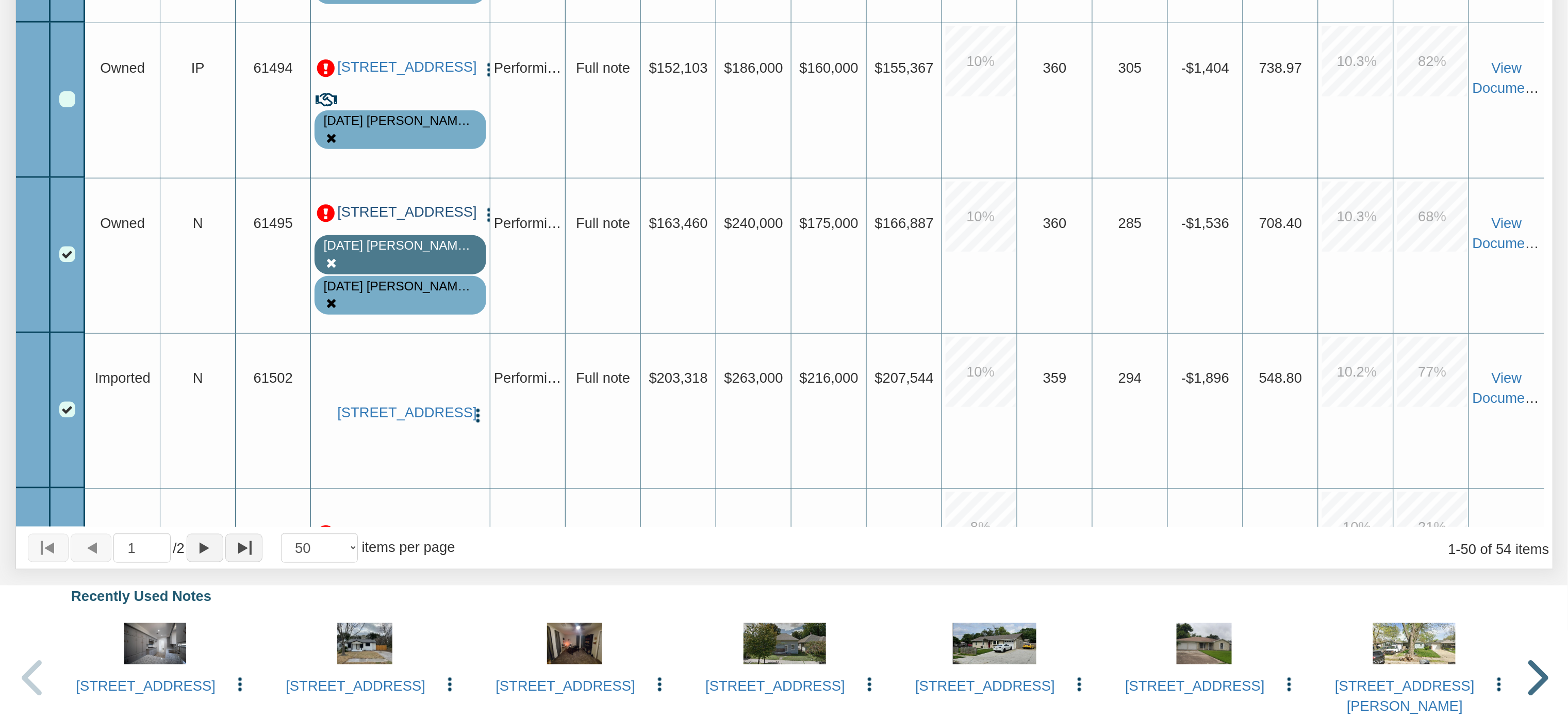
click at [402, 221] on link "[STREET_ADDRESS]" at bounding box center [406, 212] width 137 height 17
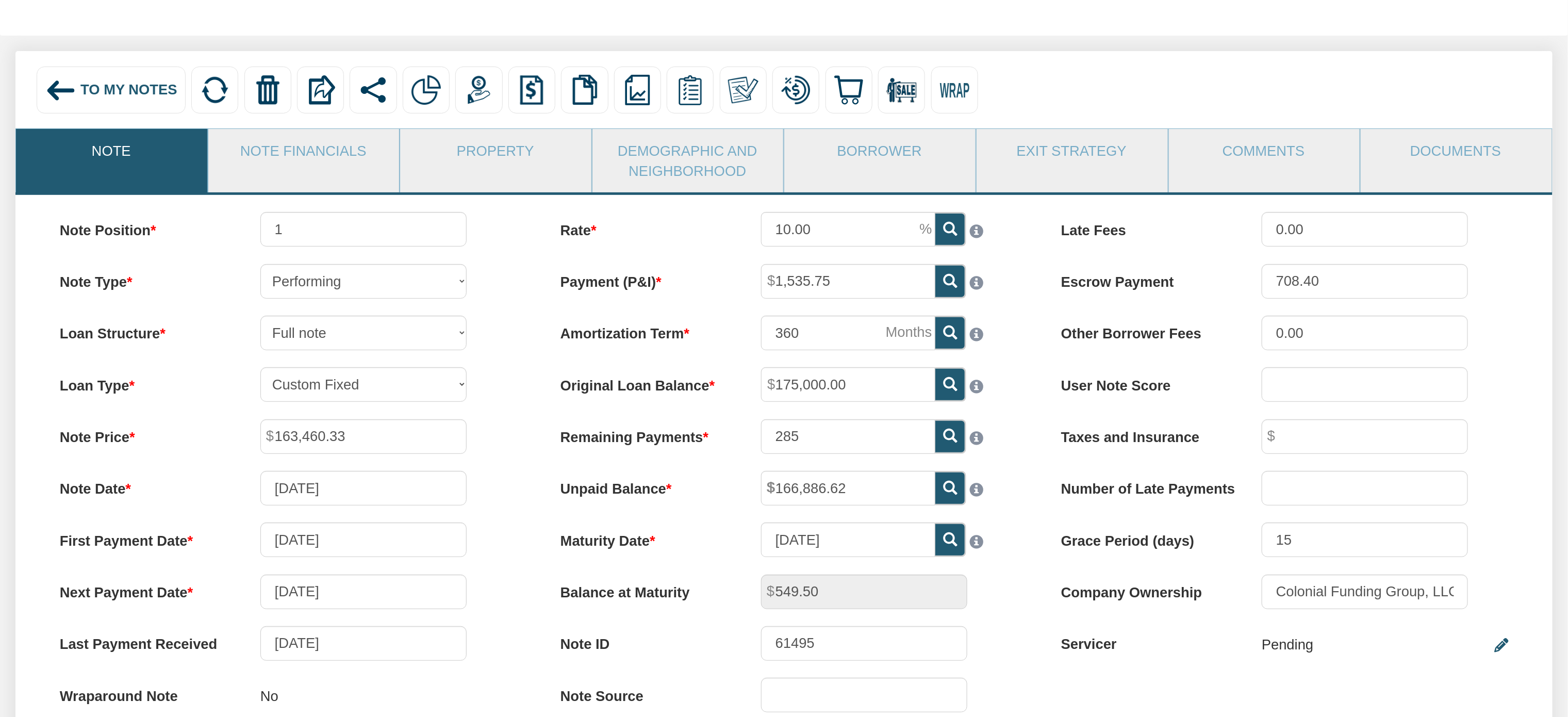
scroll to position [98, 0]
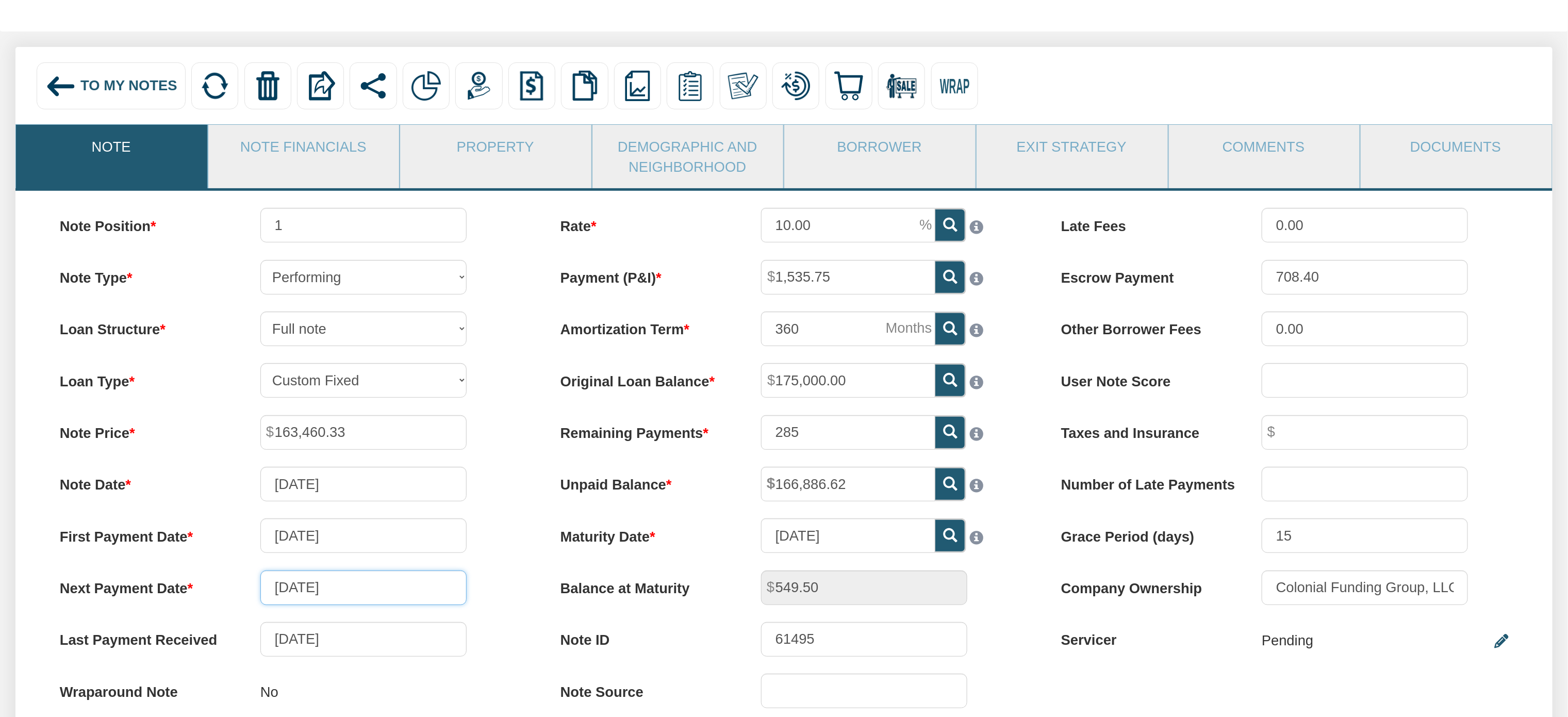
click at [406, 593] on input "[DATE]" at bounding box center [363, 588] width 206 height 35
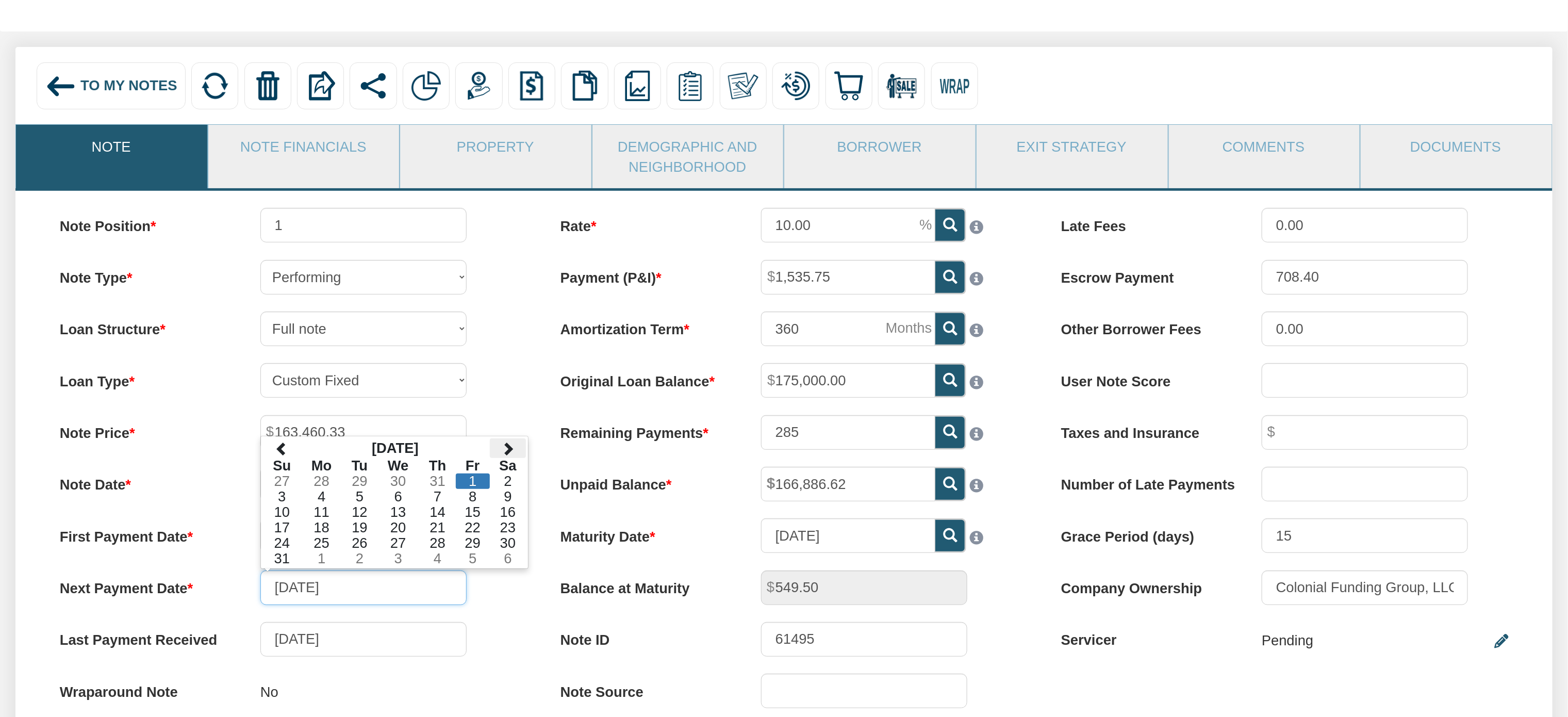
click at [510, 456] on span at bounding box center [508, 448] width 14 height 14
click at [278, 456] on span at bounding box center [282, 448] width 14 height 14
click at [396, 486] on td "1" at bounding box center [398, 481] width 42 height 15
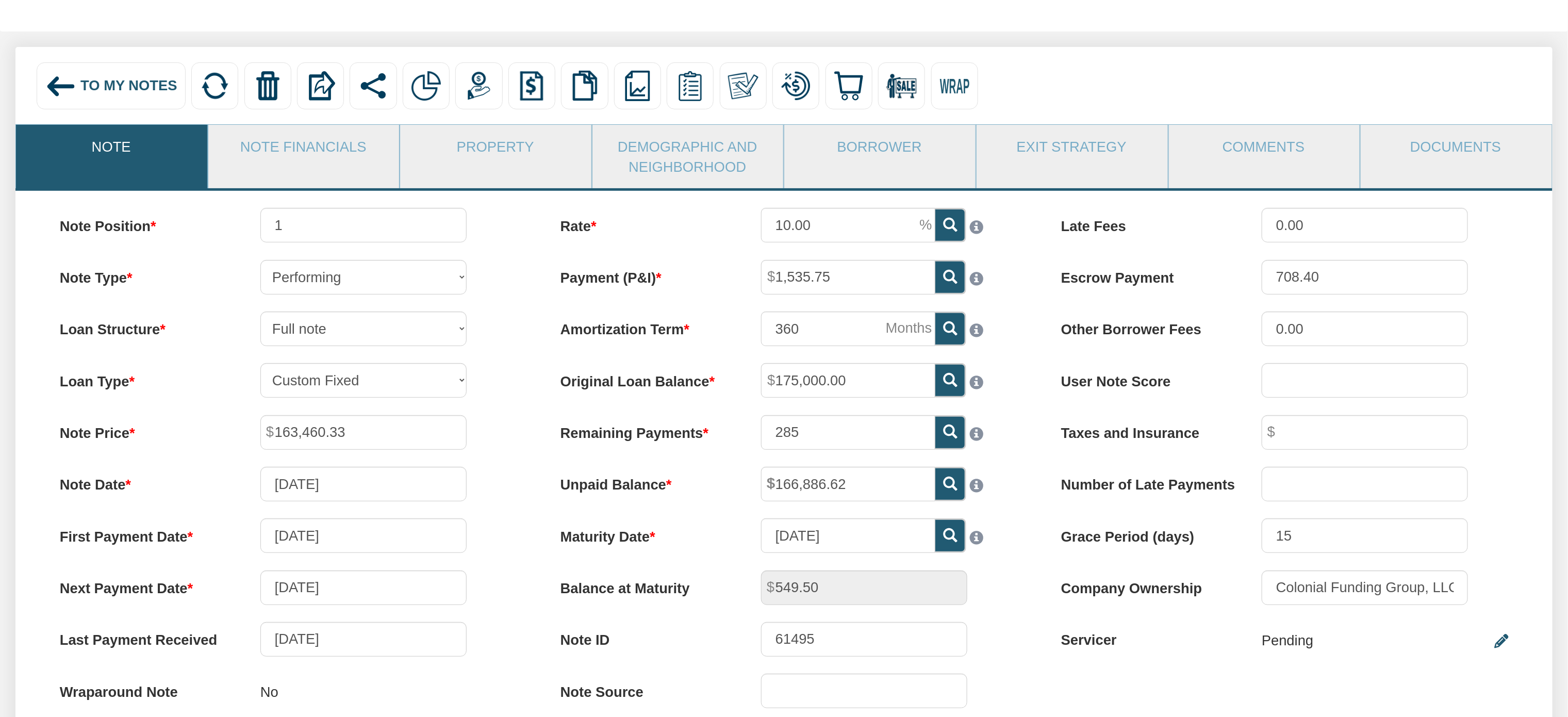
type input "[DATE]"
click at [1031, 583] on div "Rate 10.00 Payment (P&I) 1,535.75 Amortization Term 360 285" at bounding box center [783, 466] width 501 height 518
click at [879, 428] on input "285" at bounding box center [848, 433] width 174 height 35
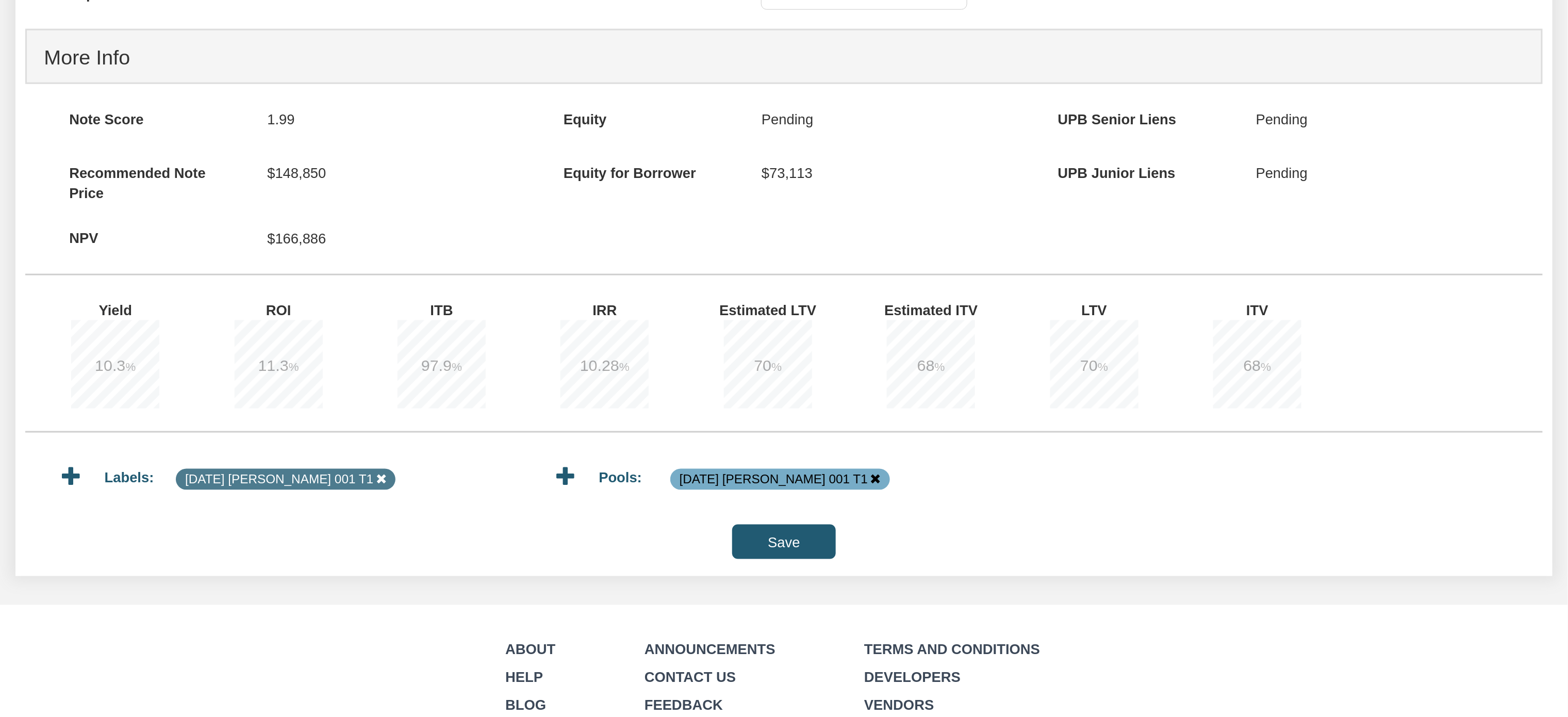
scroll to position [794, 0]
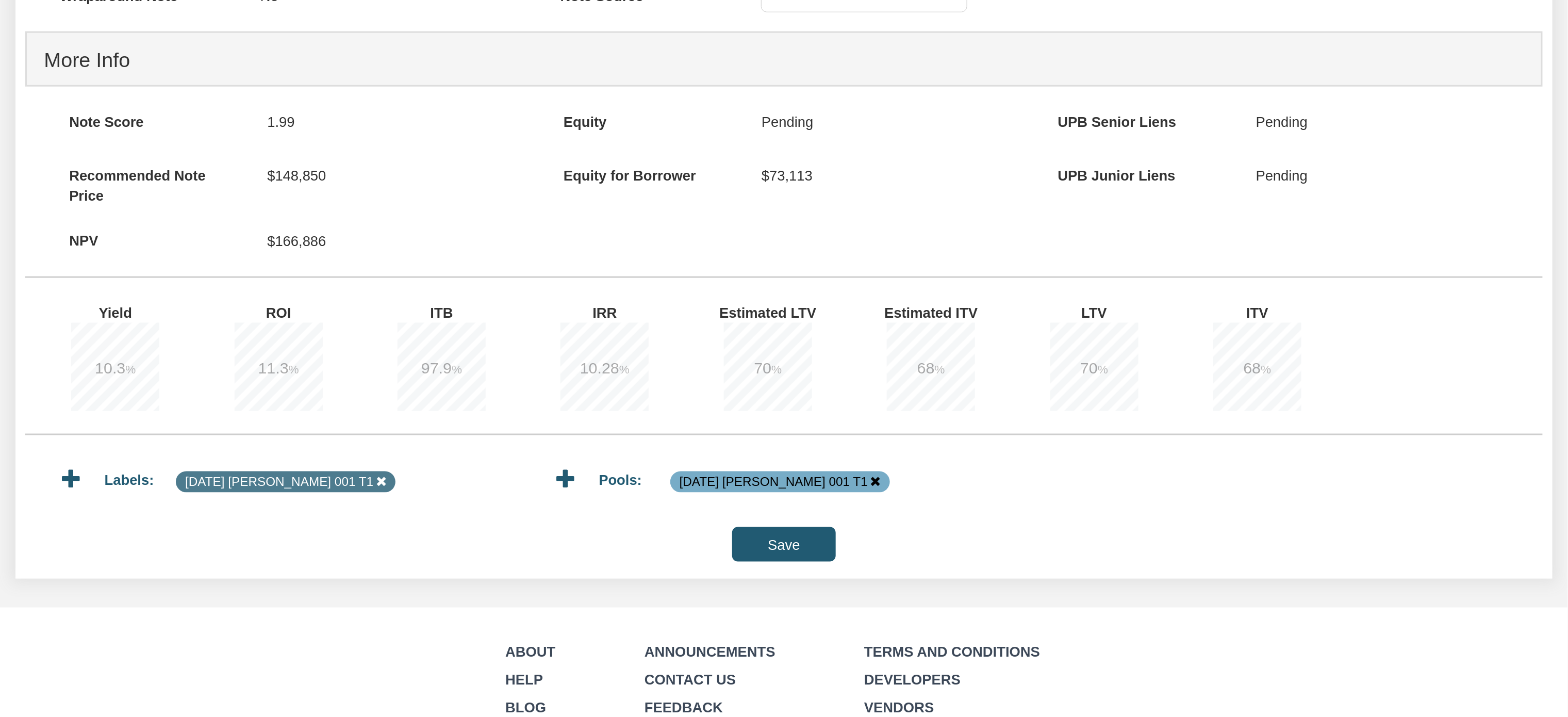
type input "279"
type input "9,474.41"
click at [778, 558] on input "Save" at bounding box center [783, 545] width 103 height 35
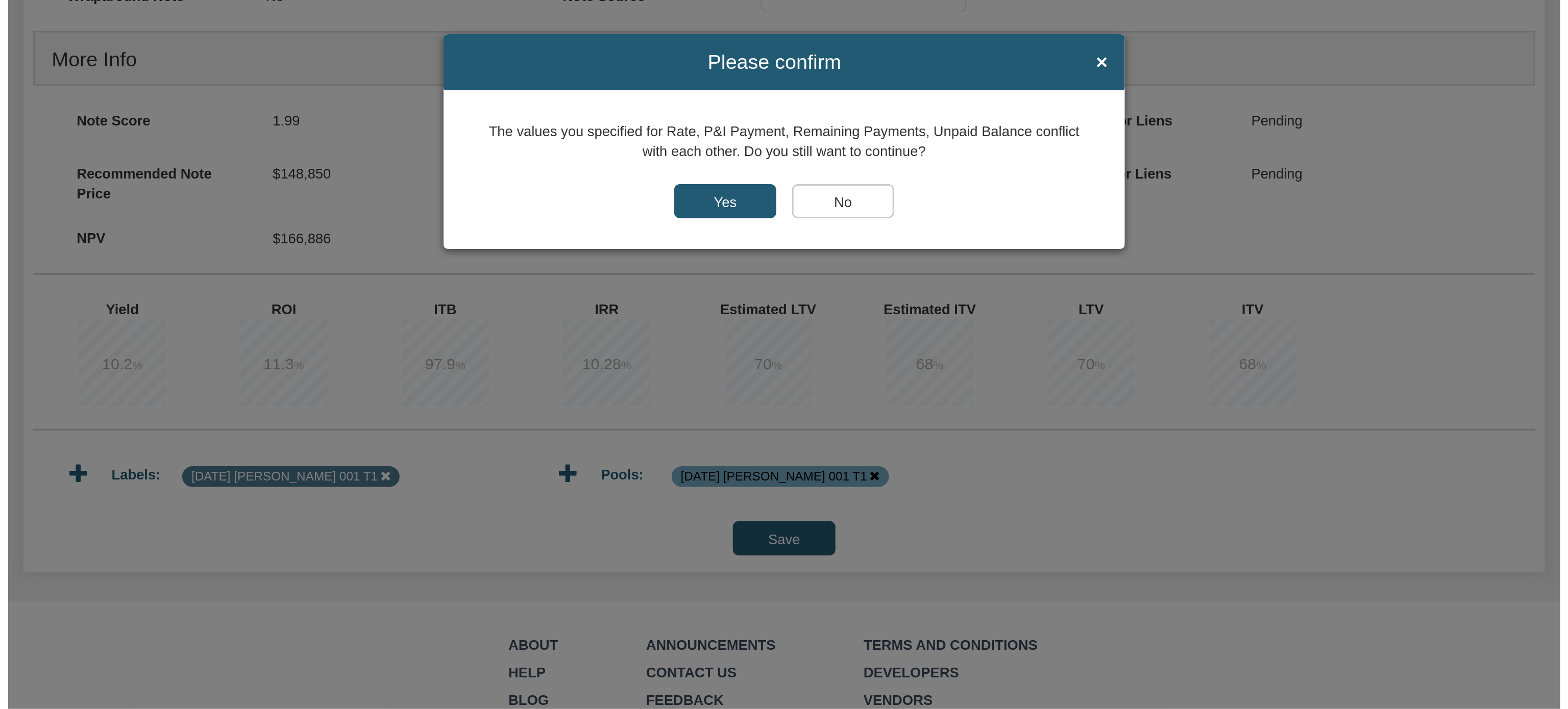
scroll to position [785, 0]
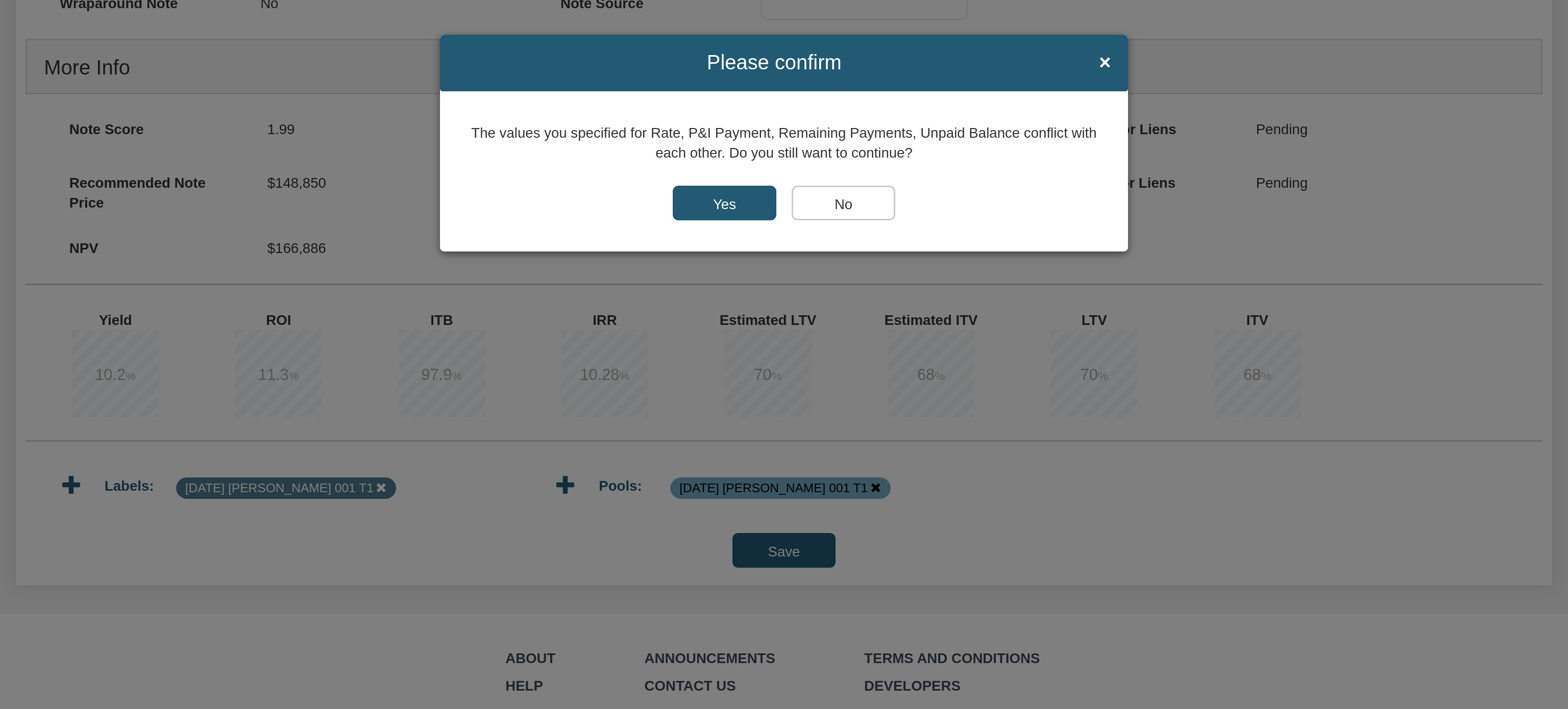
click at [724, 207] on input "Yes" at bounding box center [724, 203] width 104 height 34
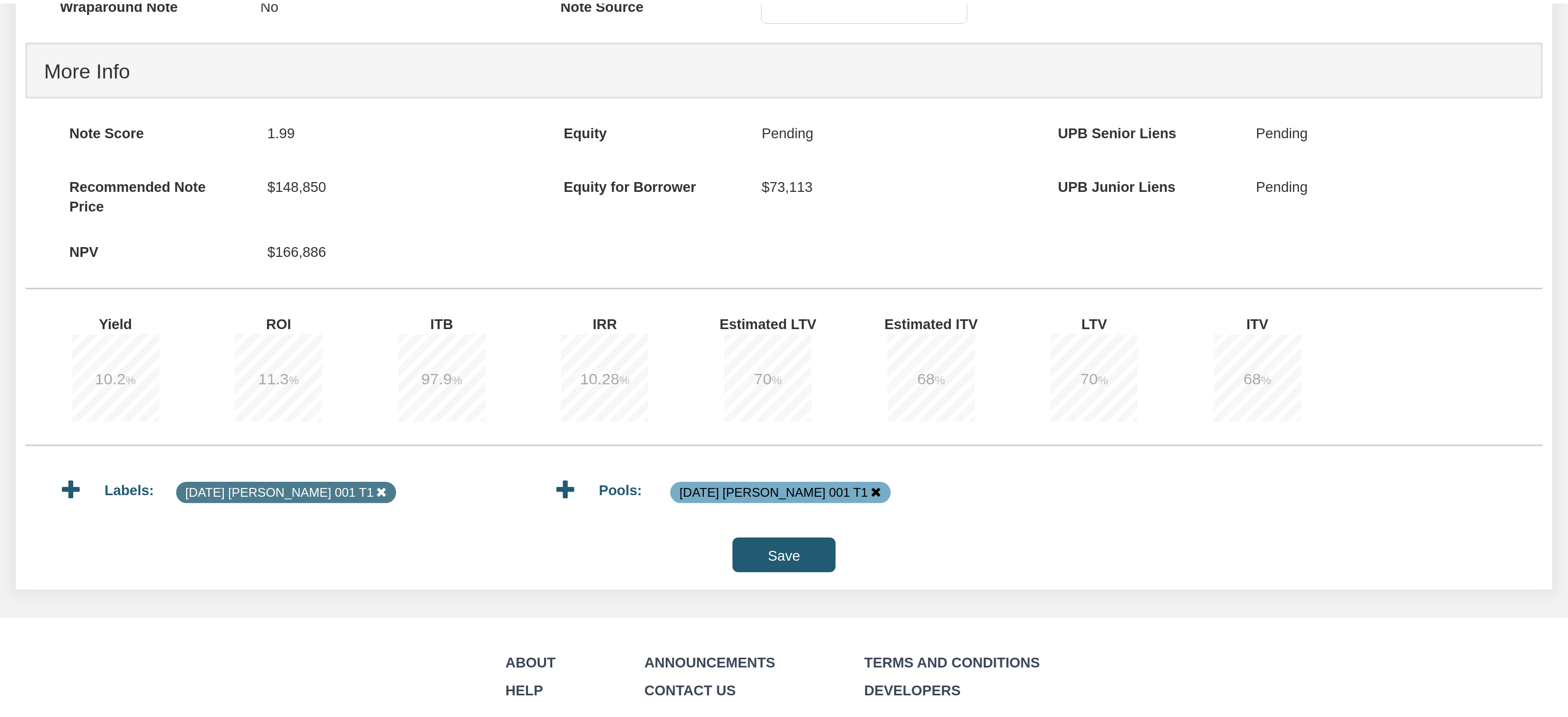
scroll to position [794, 0]
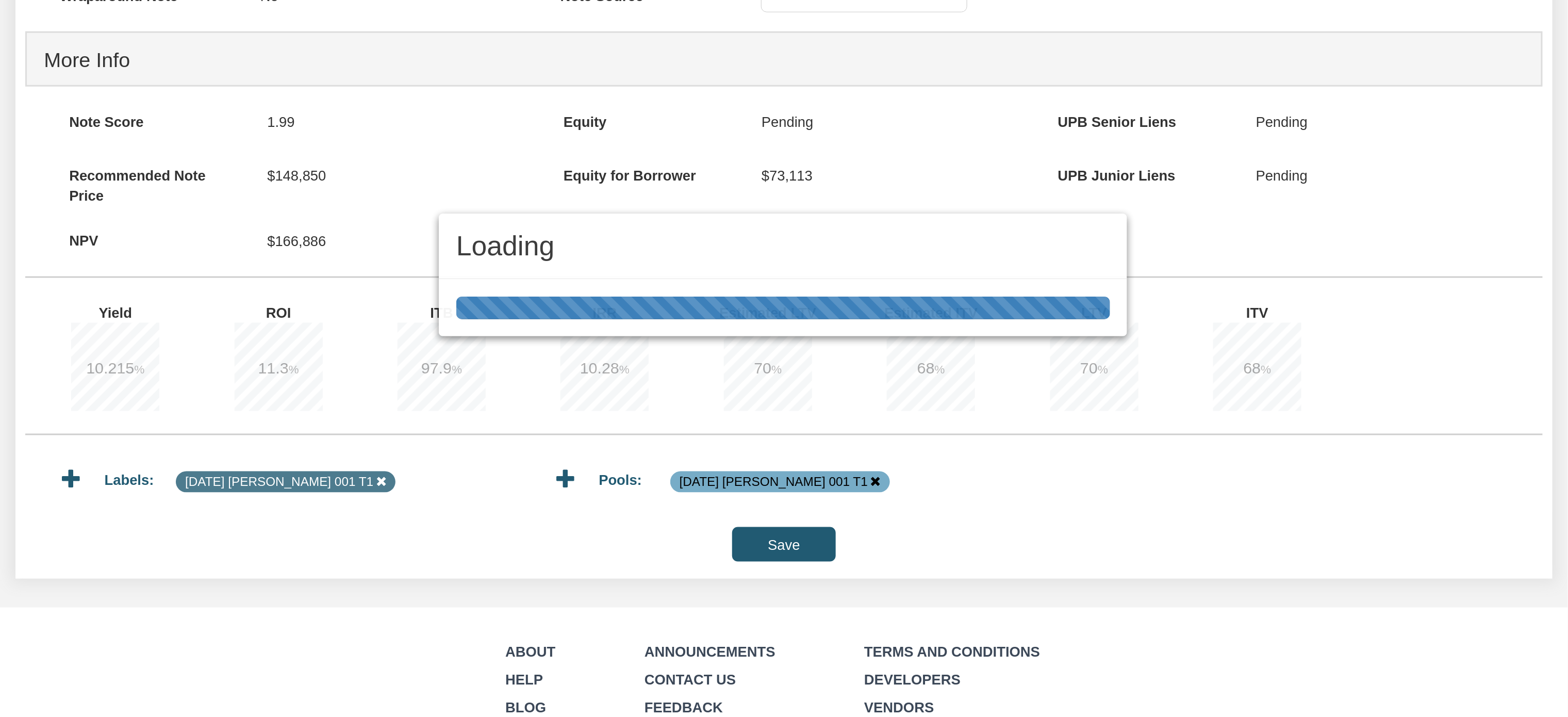
type input "285"
type input "549.57"
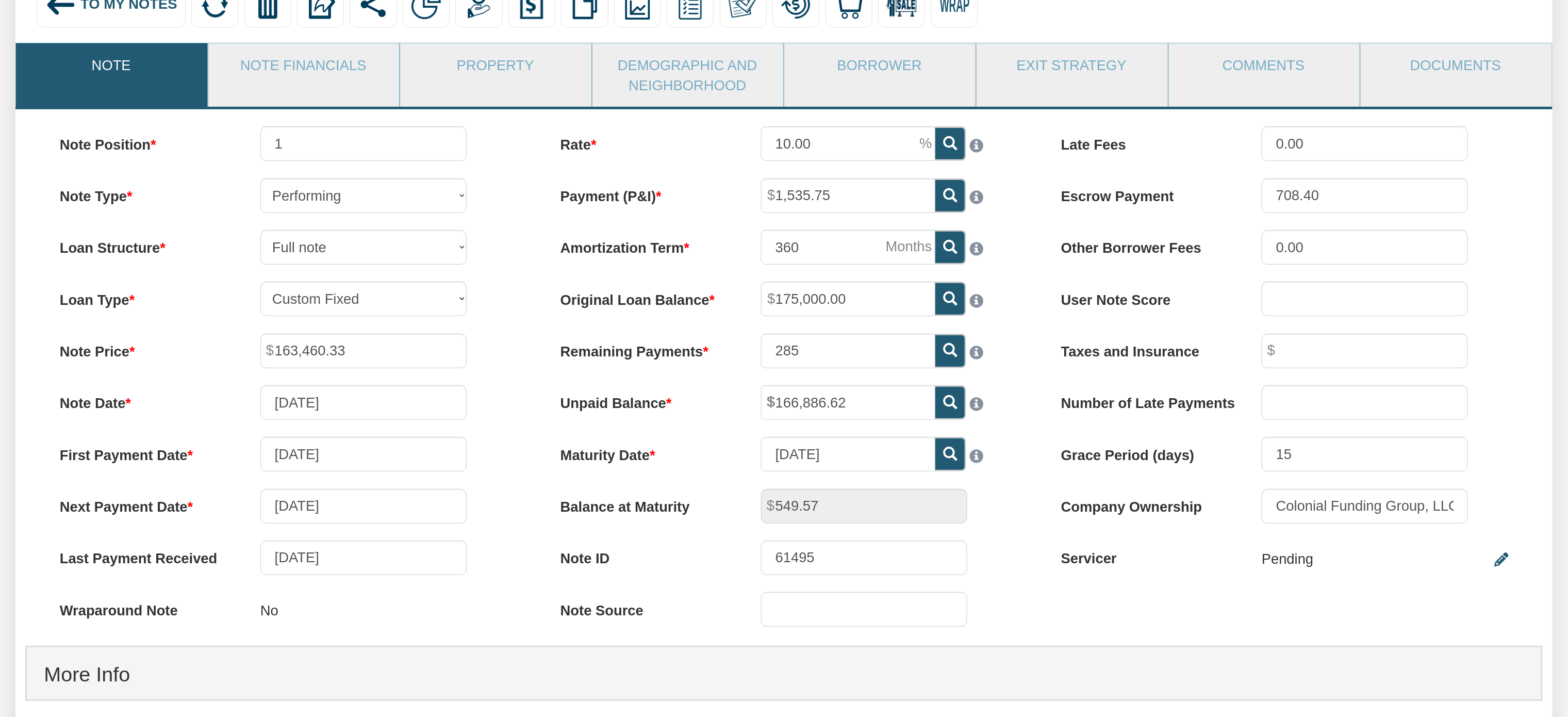
scroll to position [172, 0]
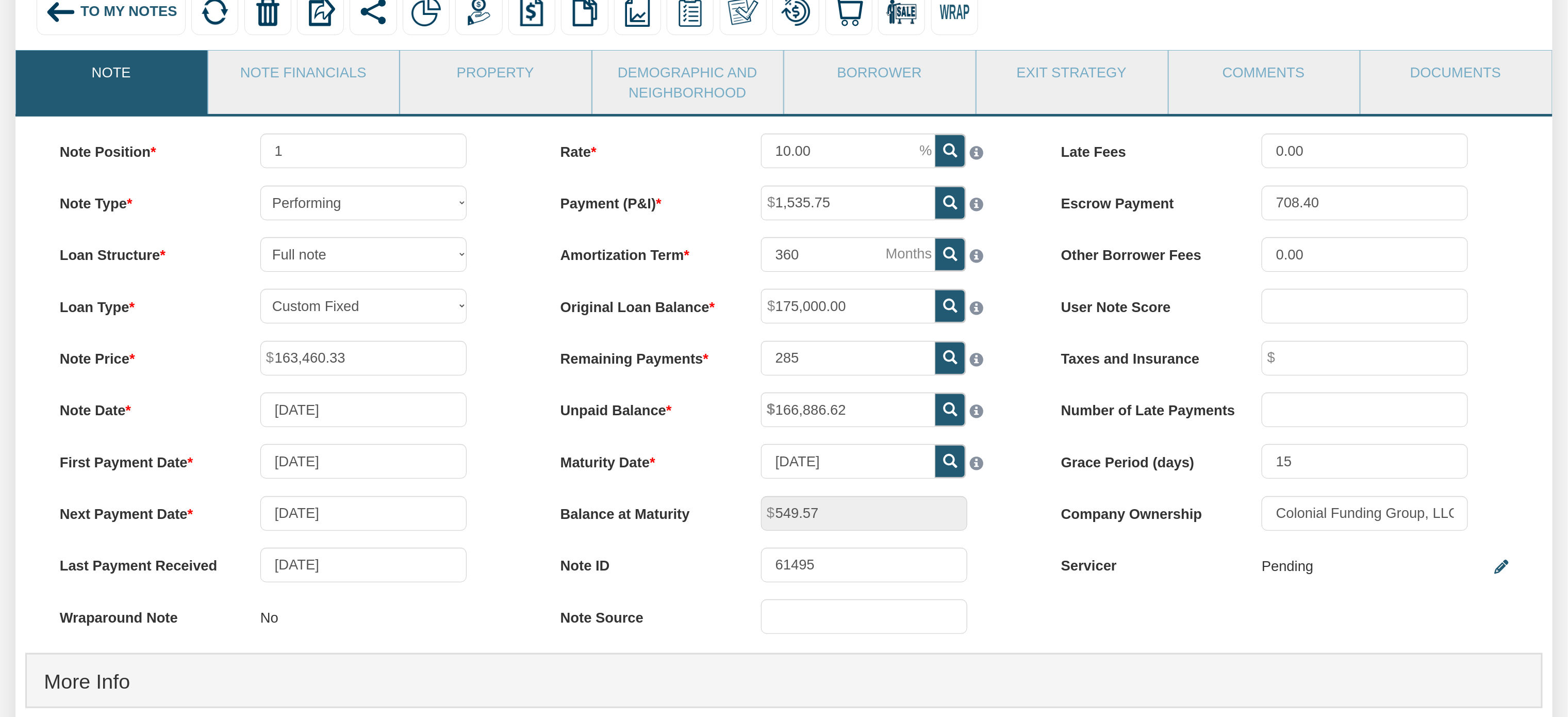
drag, startPoint x: 1567, startPoint y: 350, endPoint x: 1546, endPoint y: 267, distance: 85.6
click at [1546, 267] on div "To My Notes Delete with property Delete only note Redeeming and Non-Redeeming S…" at bounding box center [784, 586] width 1568 height 1228
click at [467, 76] on link "Property" at bounding box center [495, 72] width 190 height 43
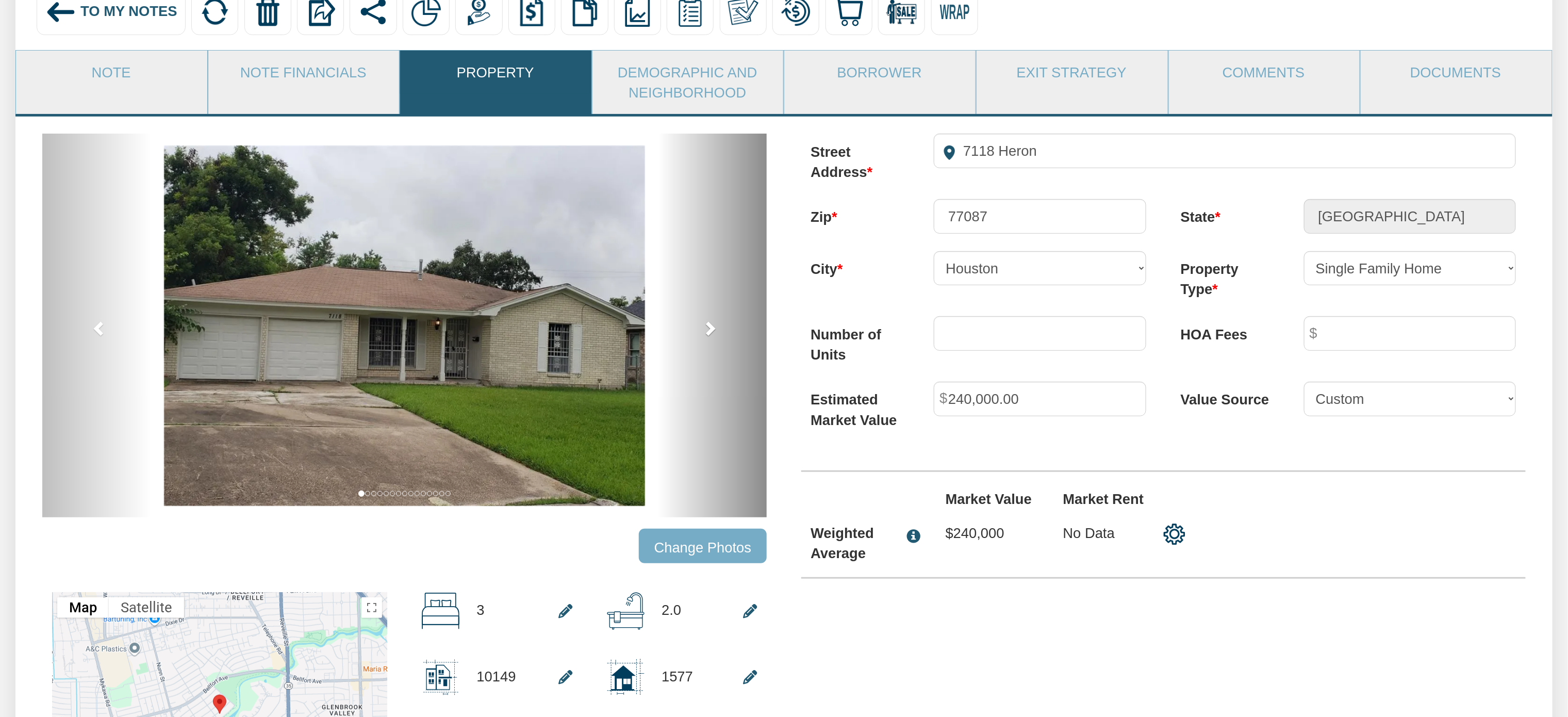
click at [701, 336] on link "next" at bounding box center [712, 325] width 109 height 384
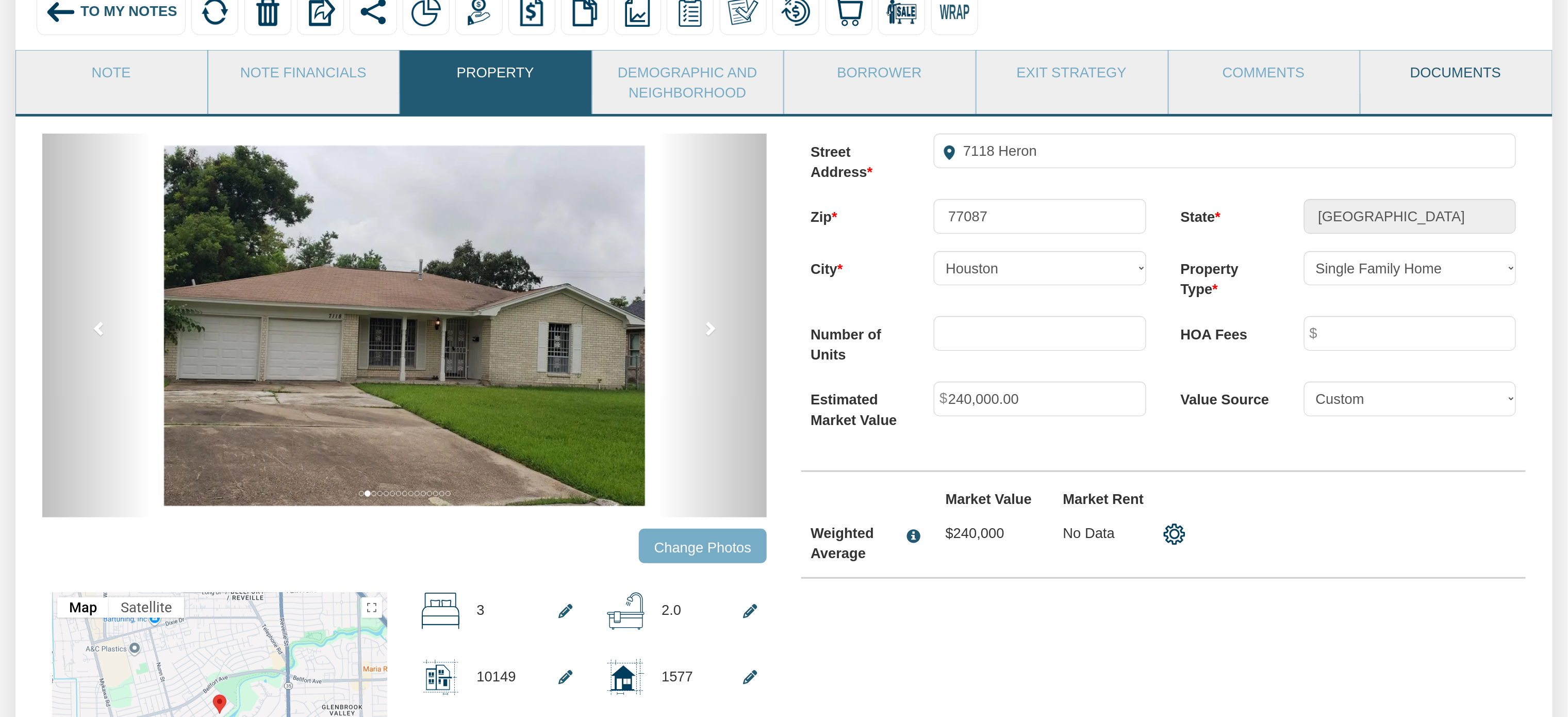
click at [1466, 67] on link "Documents" at bounding box center [1456, 72] width 190 height 43
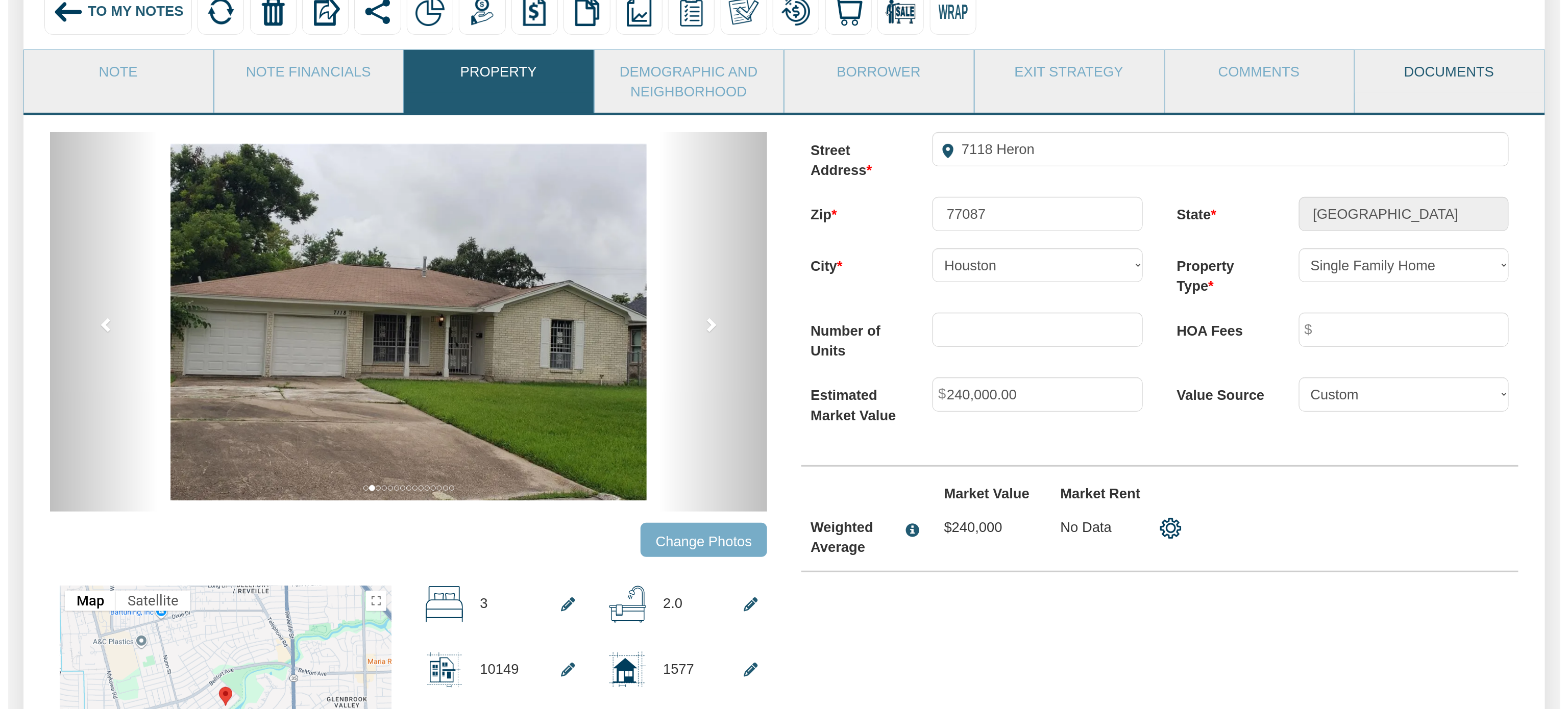
scroll to position [50, 0]
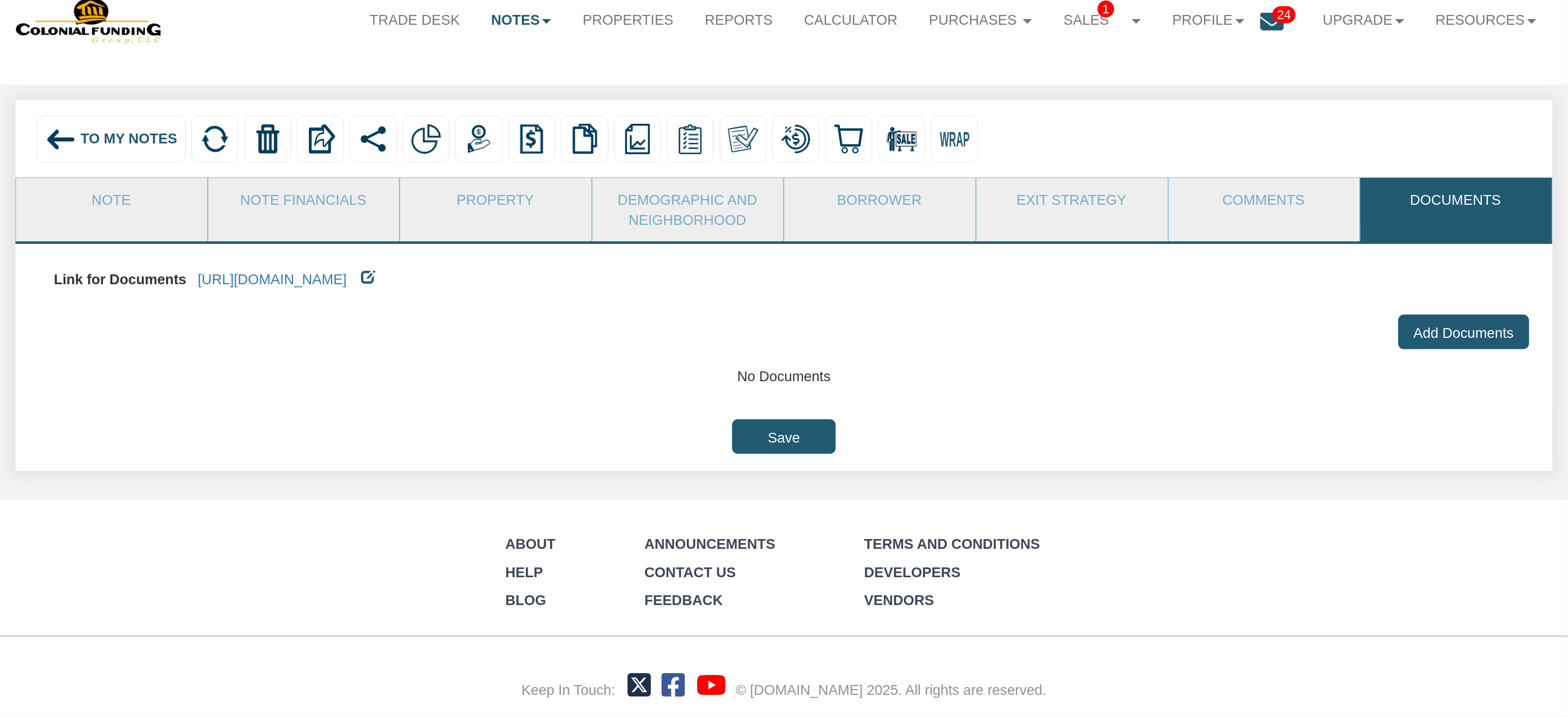
drag, startPoint x: 1466, startPoint y: 67, endPoint x: 796, endPoint y: 261, distance: 697.5
click at [796, 261] on div "Menu Trade Desk Notes Dashboard Transactions Properties Reports 1 1" at bounding box center [784, 336] width 1568 height 762
click at [347, 279] on link "https://colonialfundinggroup.sharepoint.com/:f:/s/operationsteam/EggFpjy2Vf1Fpp…" at bounding box center [272, 279] width 149 height 16
click at [508, 197] on link "Property" at bounding box center [495, 199] width 190 height 43
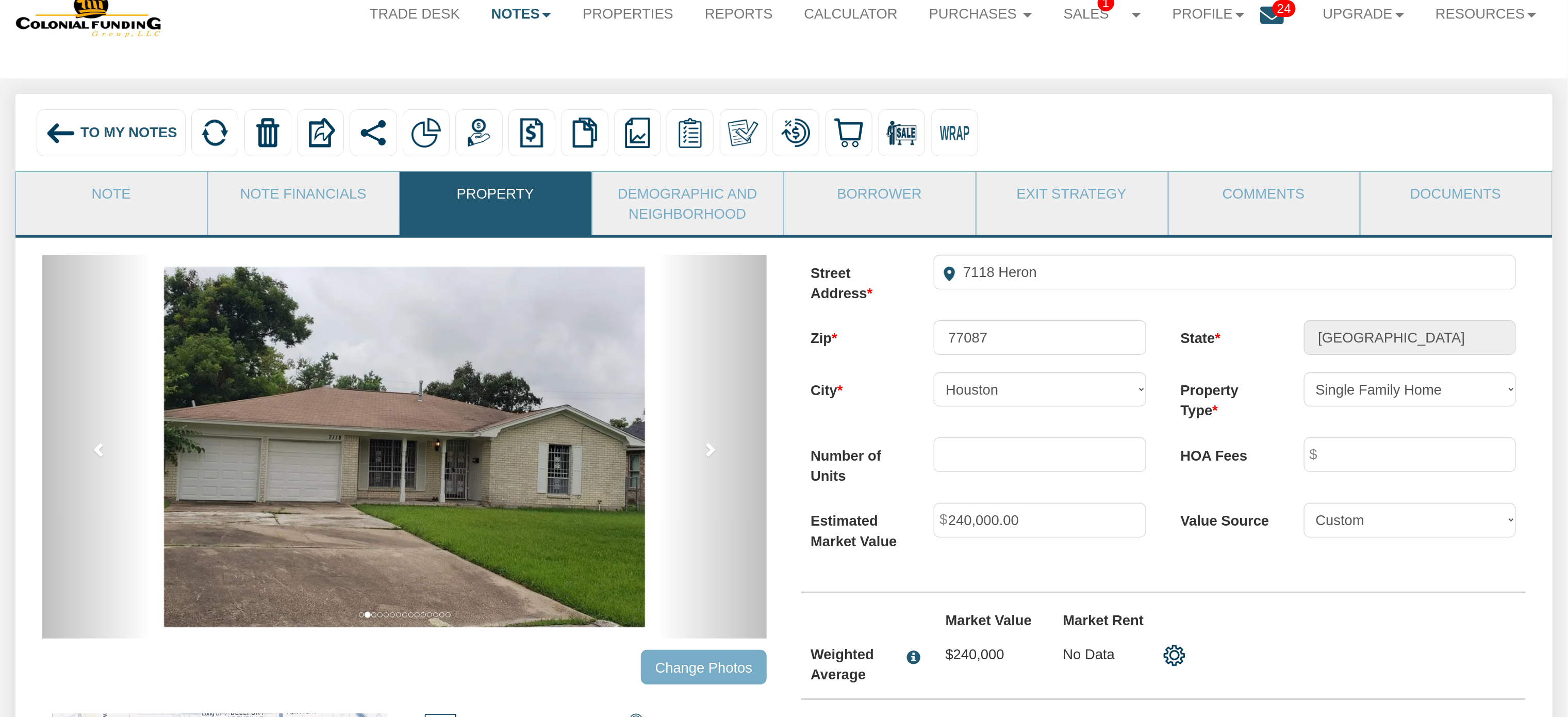
click at [691, 678] on input "Change Photos" at bounding box center [703, 667] width 126 height 35
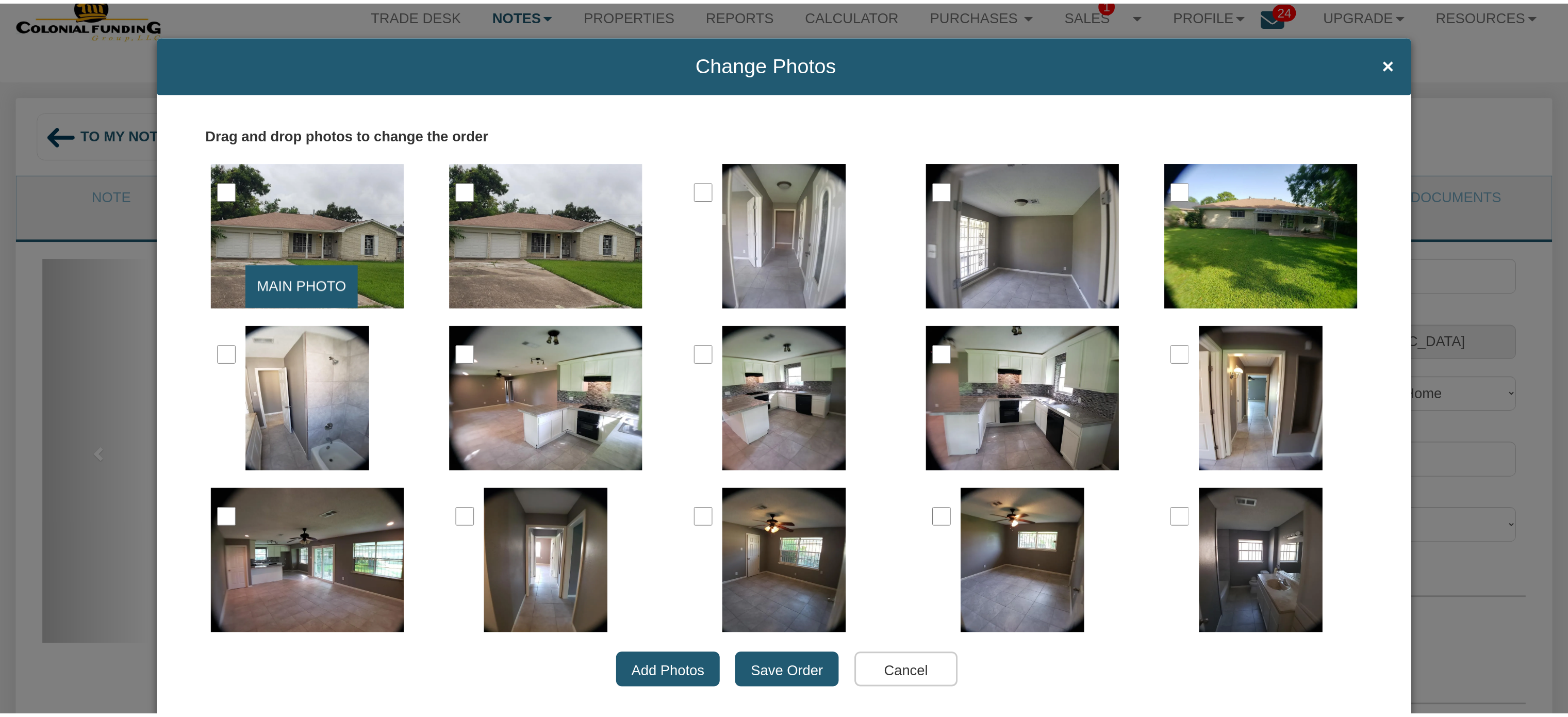
scroll to position [15, 0]
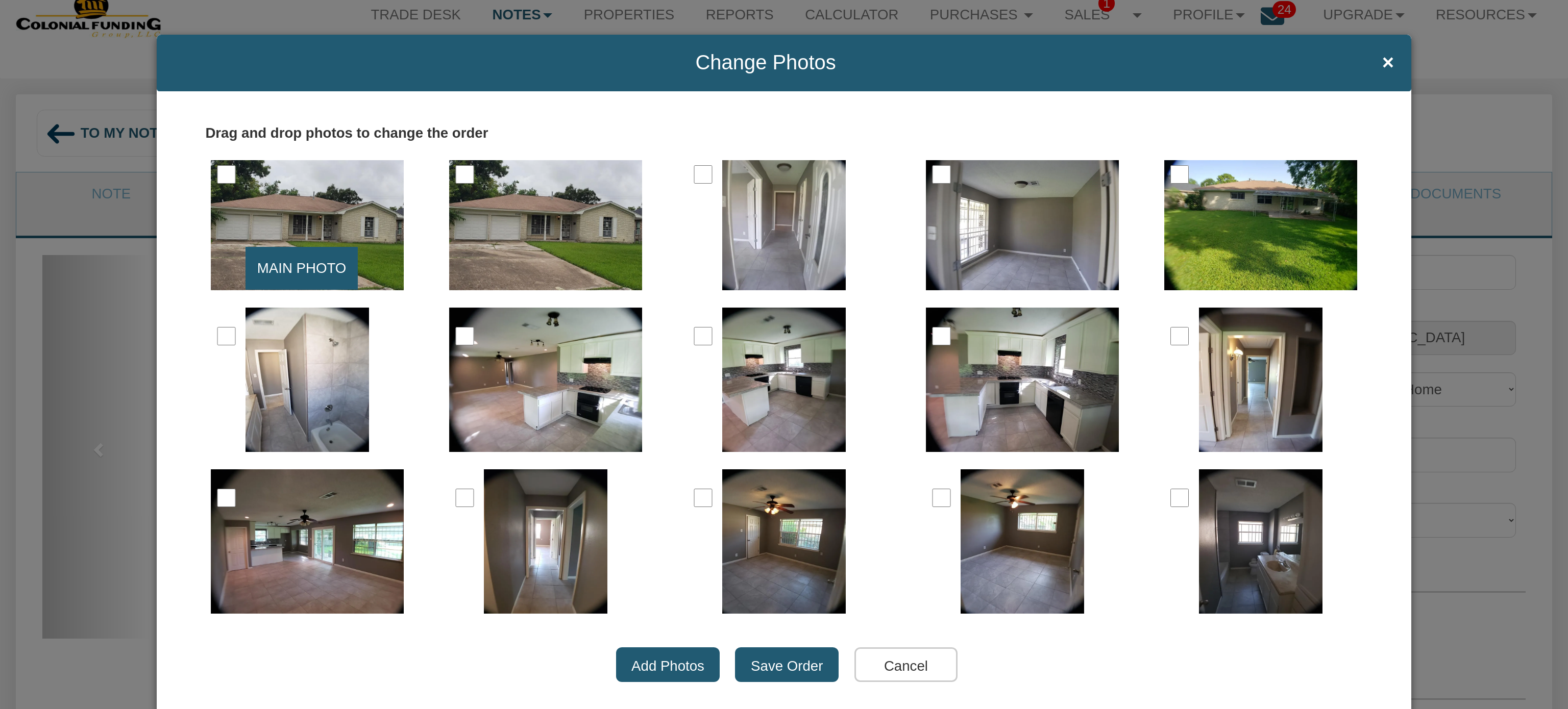
click at [777, 656] on input "Save Order" at bounding box center [786, 664] width 104 height 34
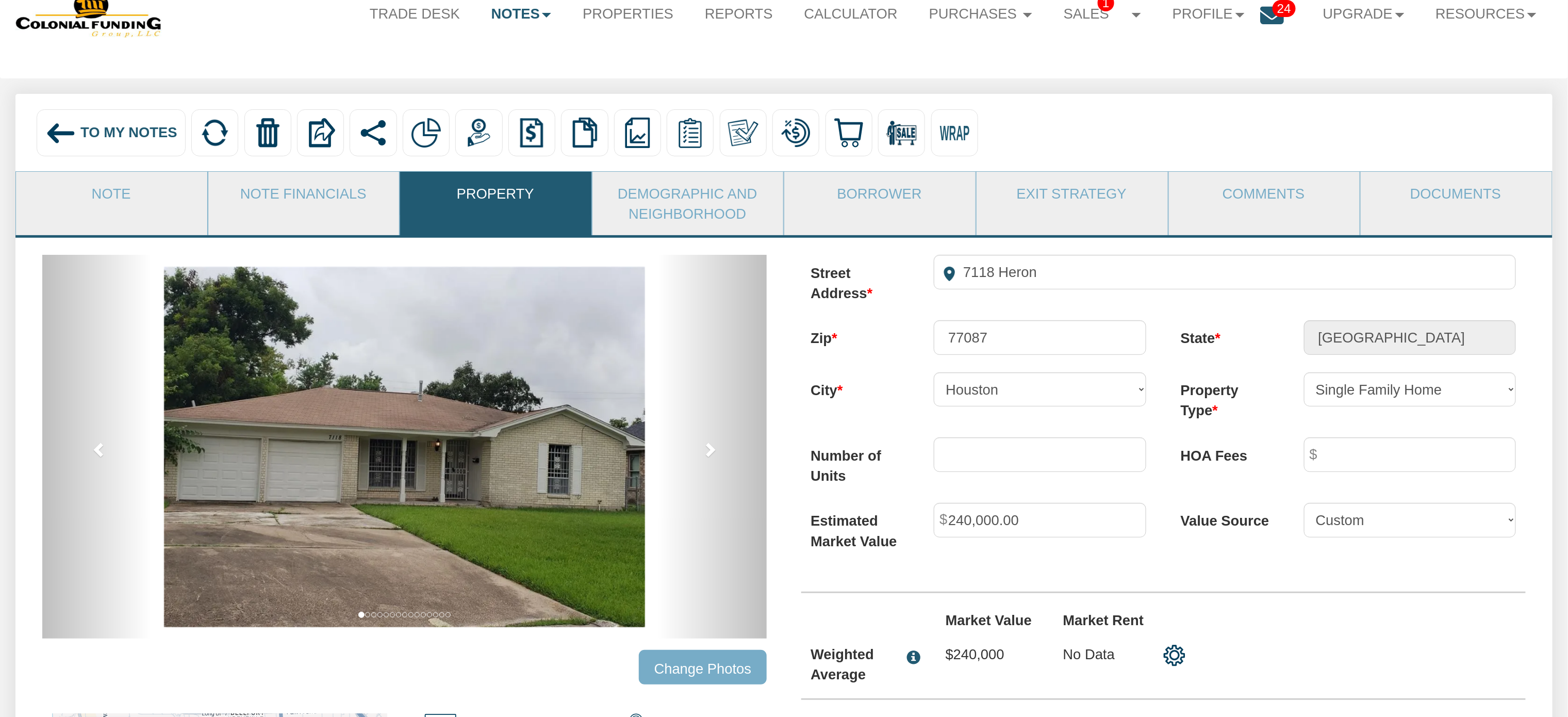
click at [61, 138] on img at bounding box center [60, 133] width 31 height 31
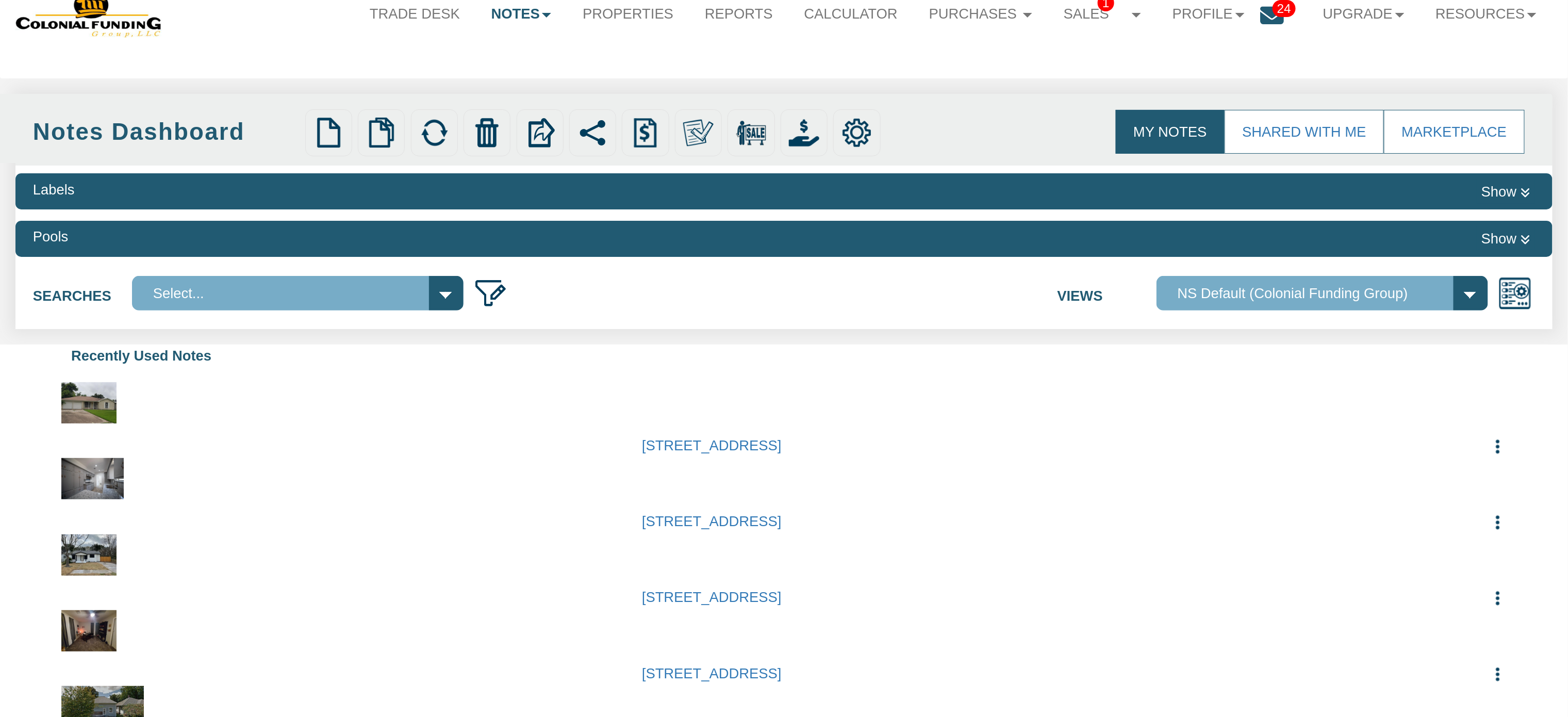
select select
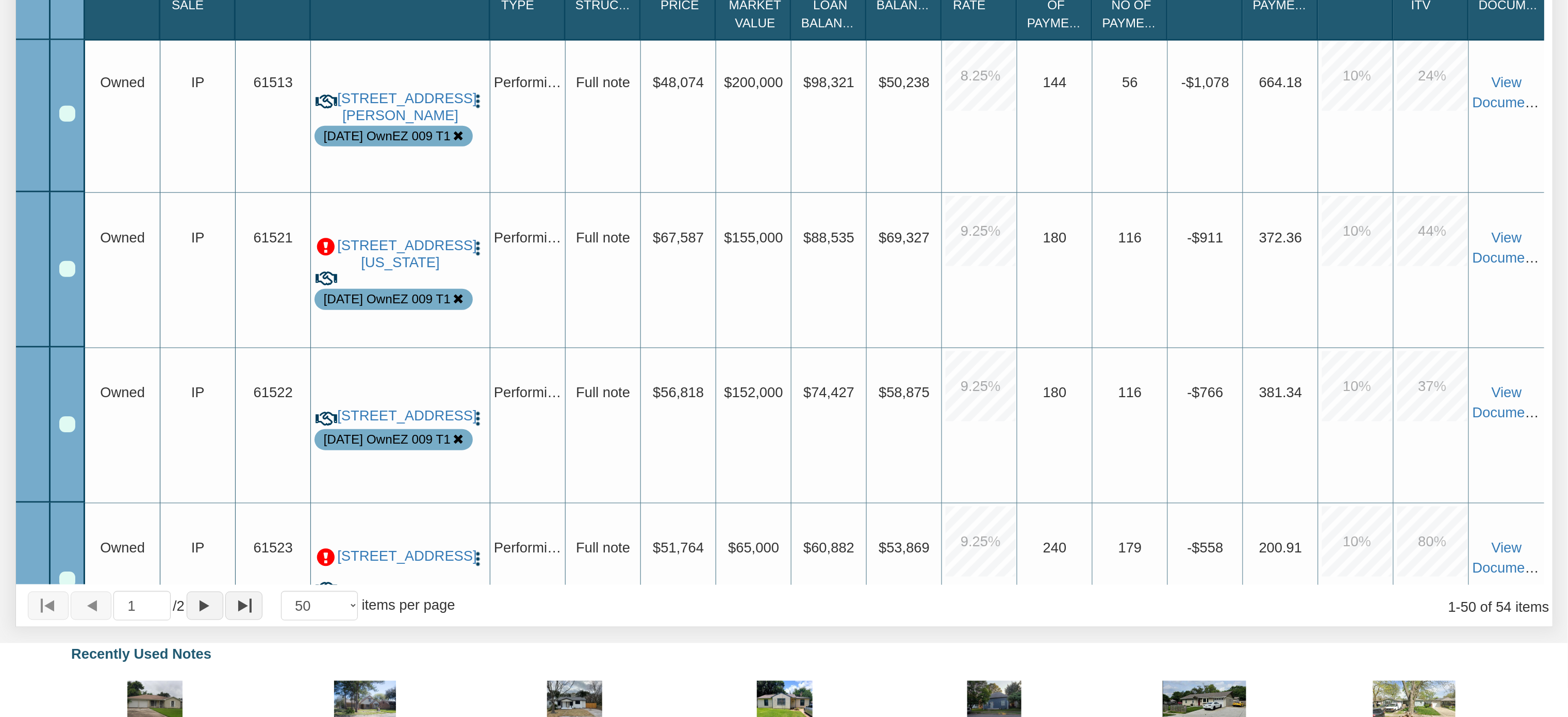
scroll to position [4046, 0]
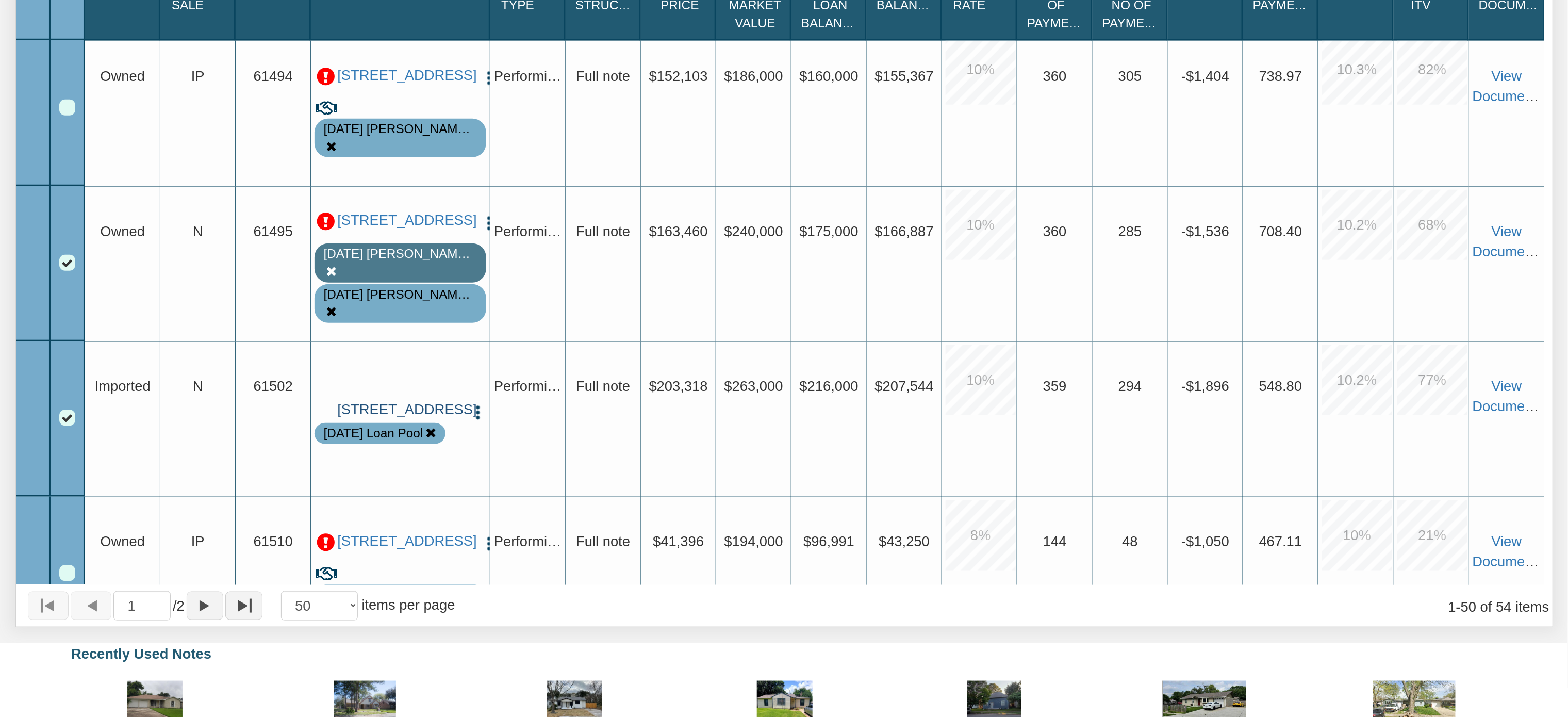
click at [406, 418] on link "[STREET_ADDRESS]" at bounding box center [401, 410] width 126 height 17
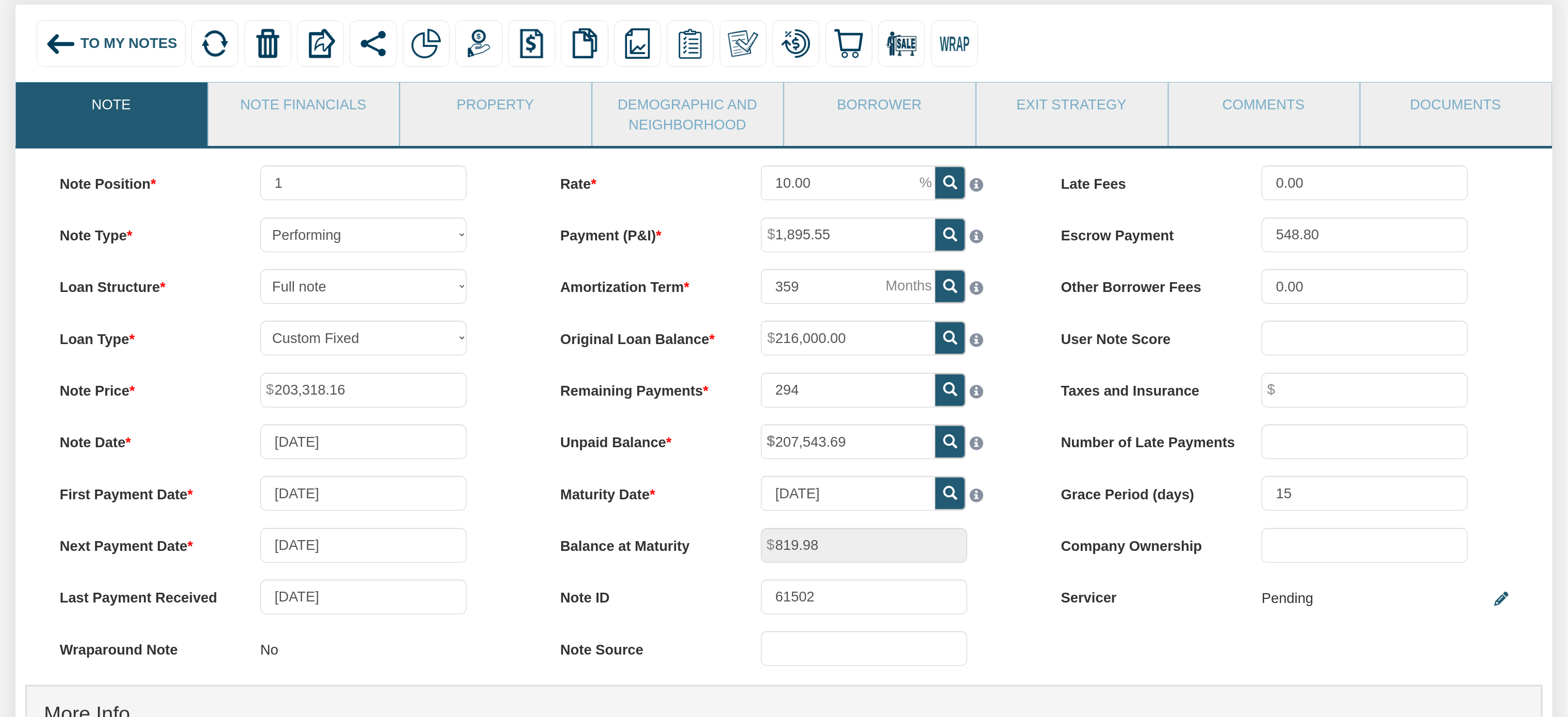
scroll to position [178, 0]
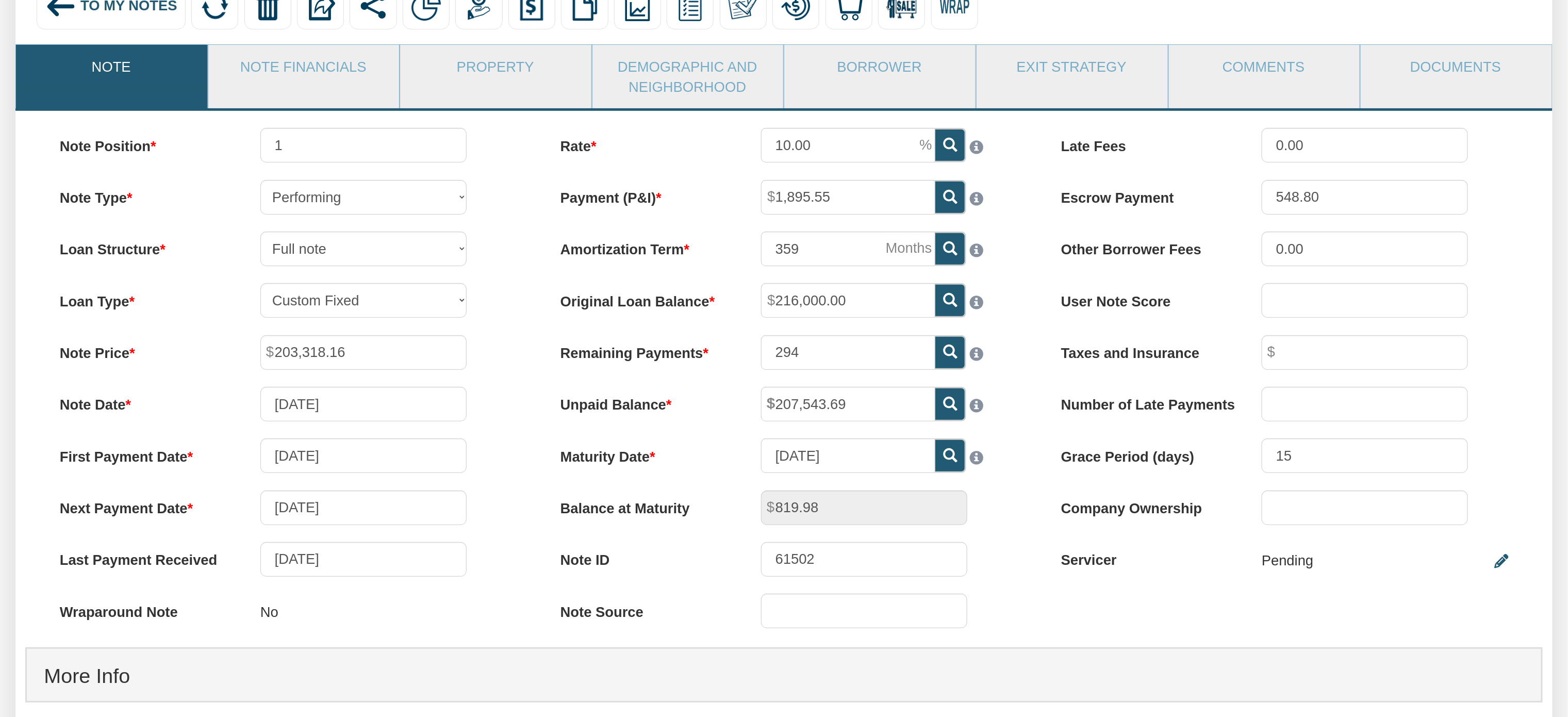
click at [145, 13] on span "To My Notes" at bounding box center [129, 5] width 97 height 16
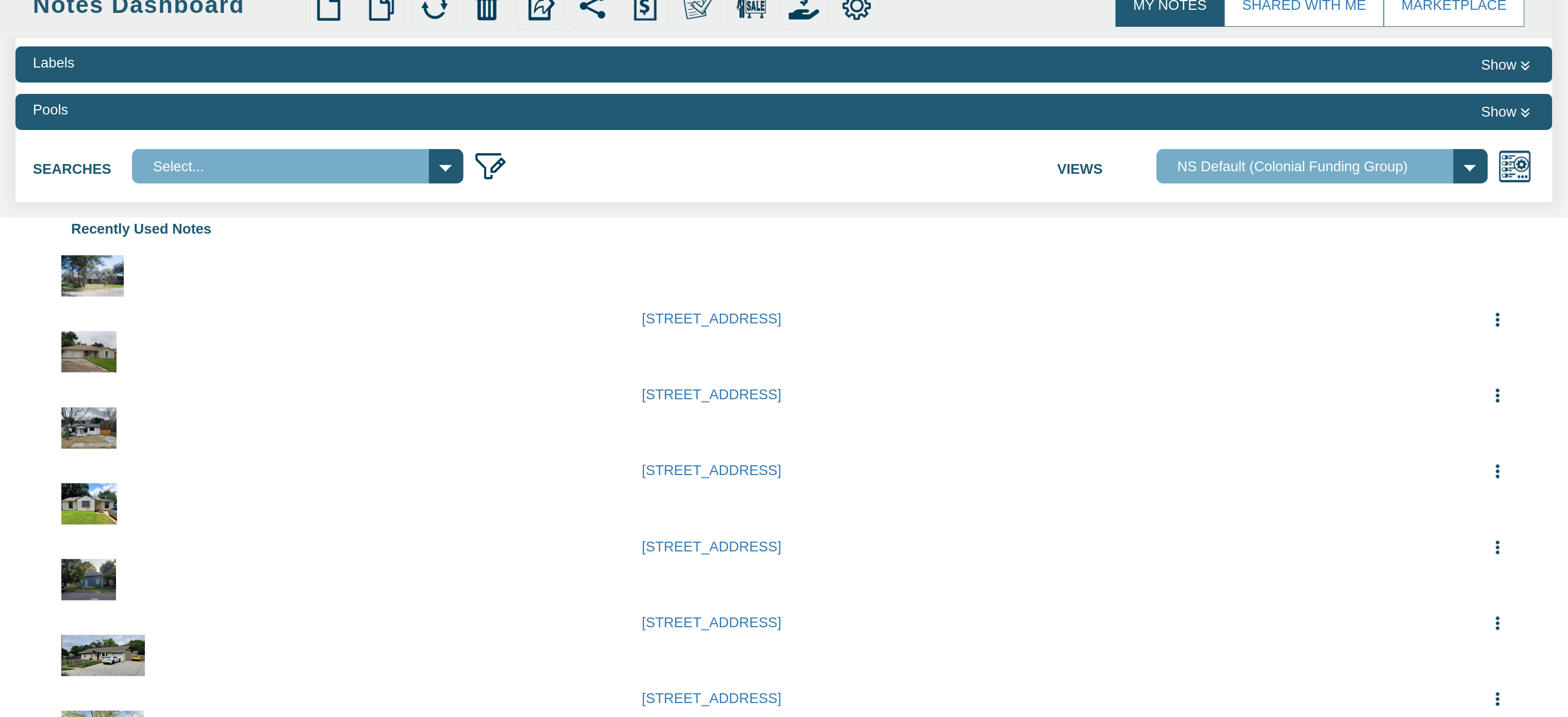
select select
